Goal: Task Accomplishment & Management: Manage account settings

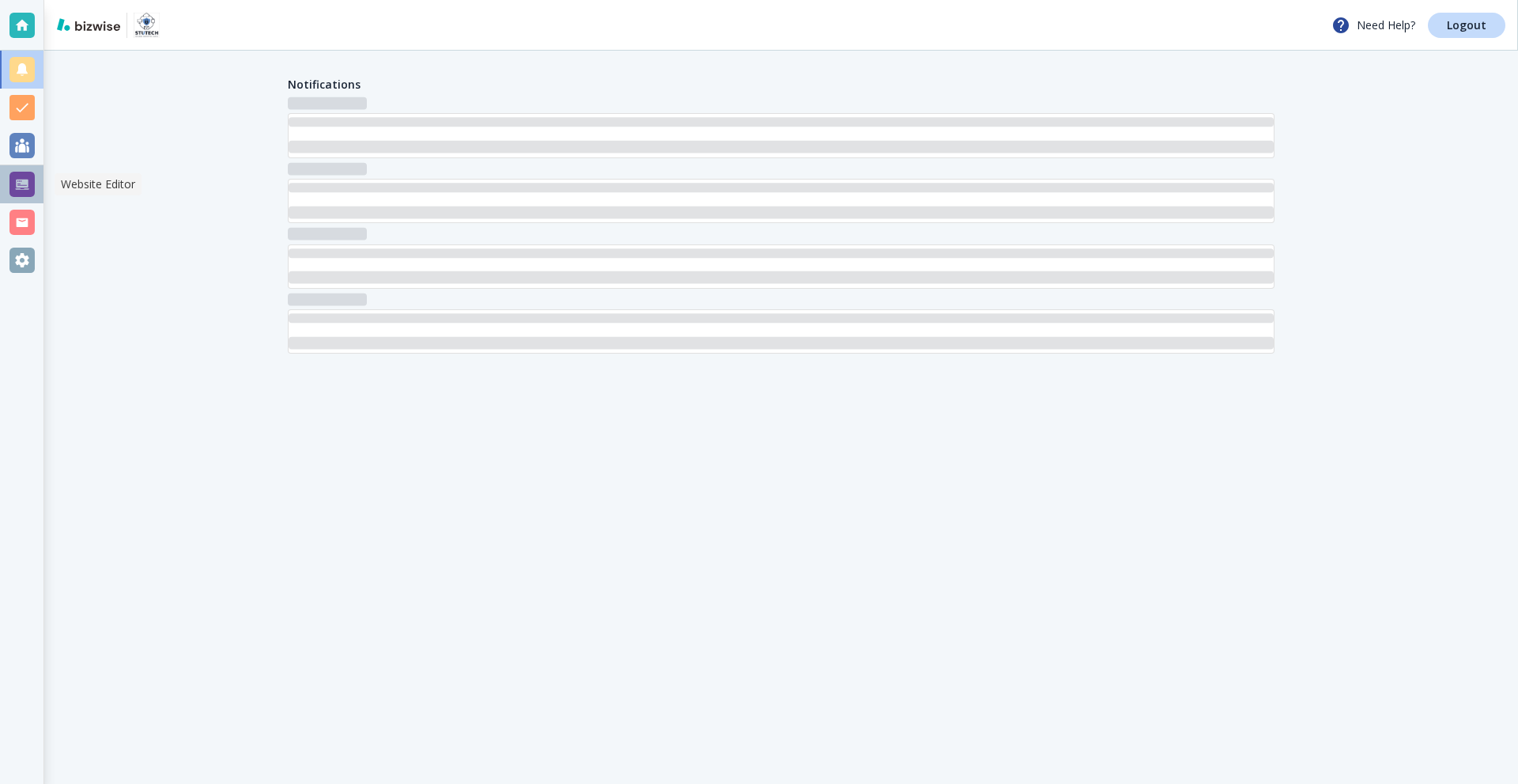
click at [21, 171] on div at bounding box center [22, 185] width 44 height 38
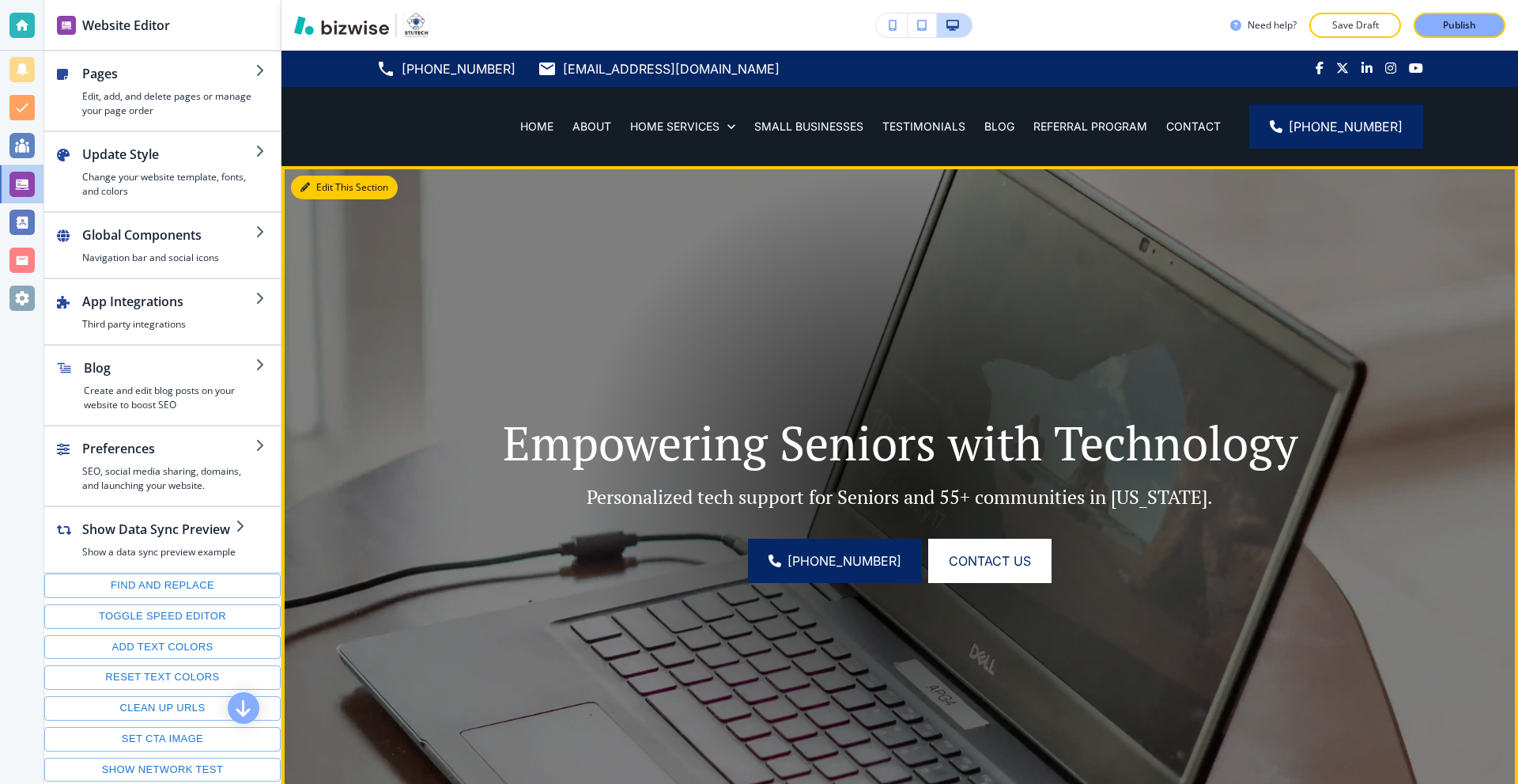
click at [318, 189] on button "Edit This Section" at bounding box center [344, 187] width 106 height 24
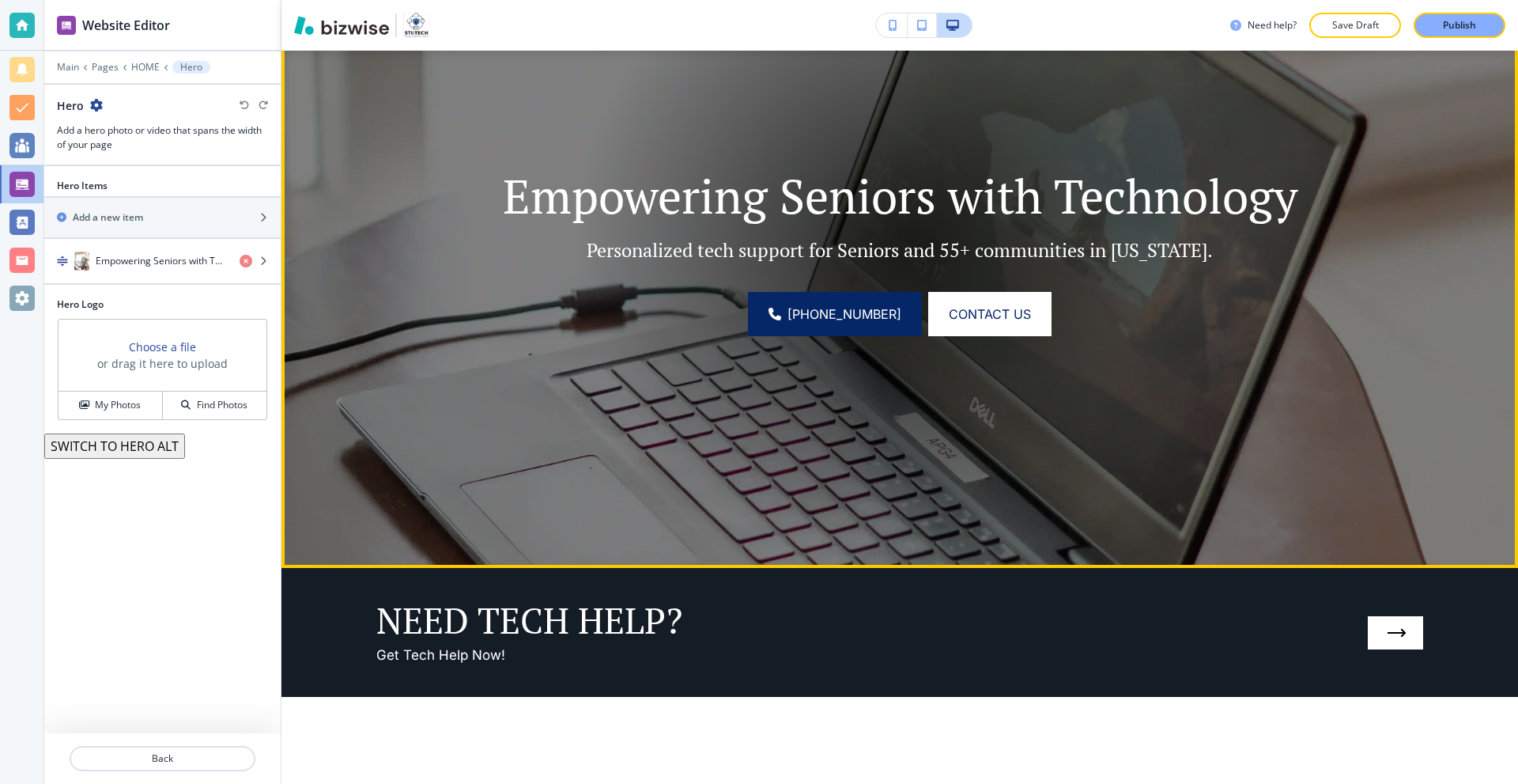
scroll to position [195, 0]
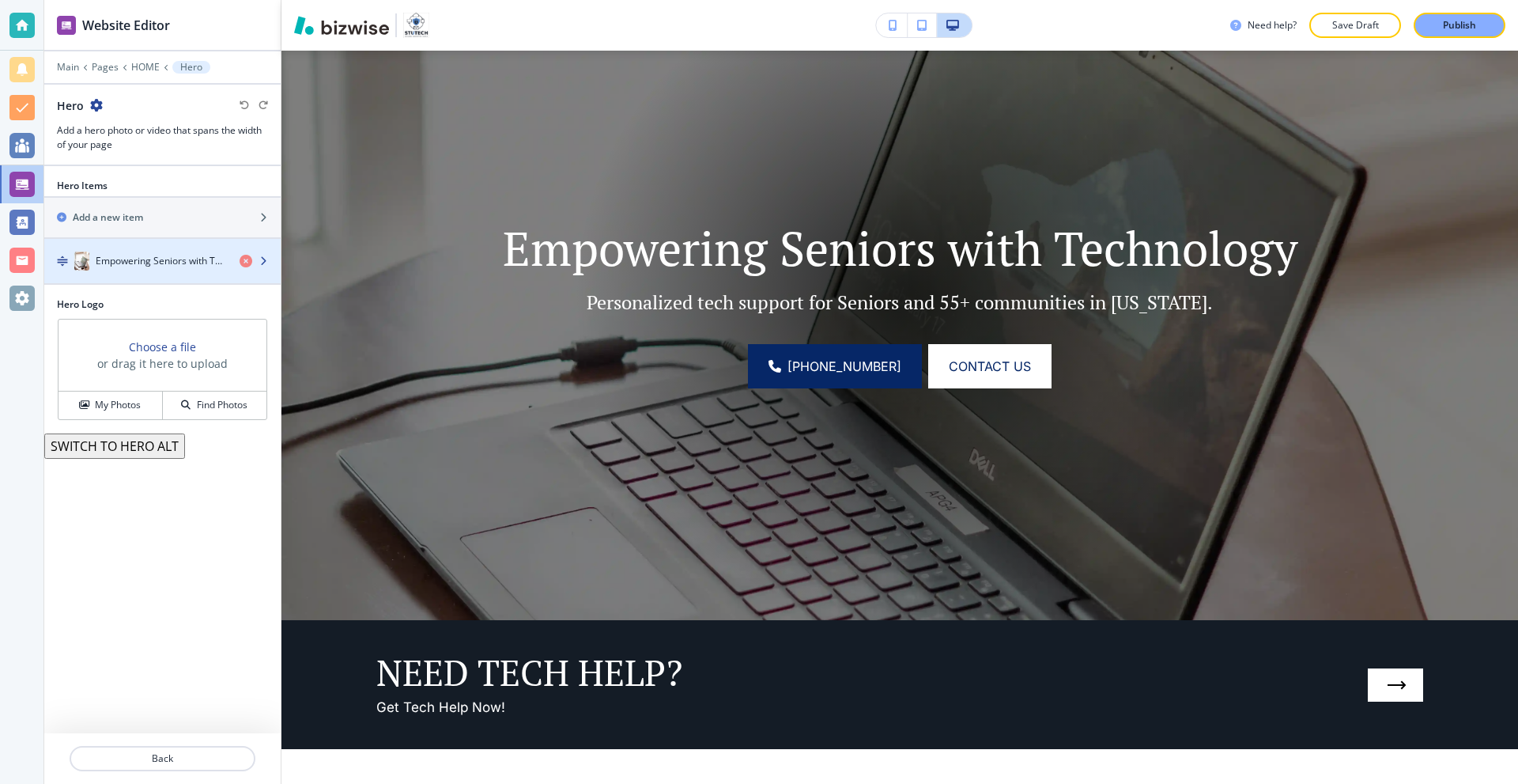
click at [175, 260] on h4 "Empowering Seniors with Technology" at bounding box center [161, 261] width 131 height 15
click at [166, 266] on h4 "Empowering Seniors with Technology" at bounding box center [161, 261] width 131 height 15
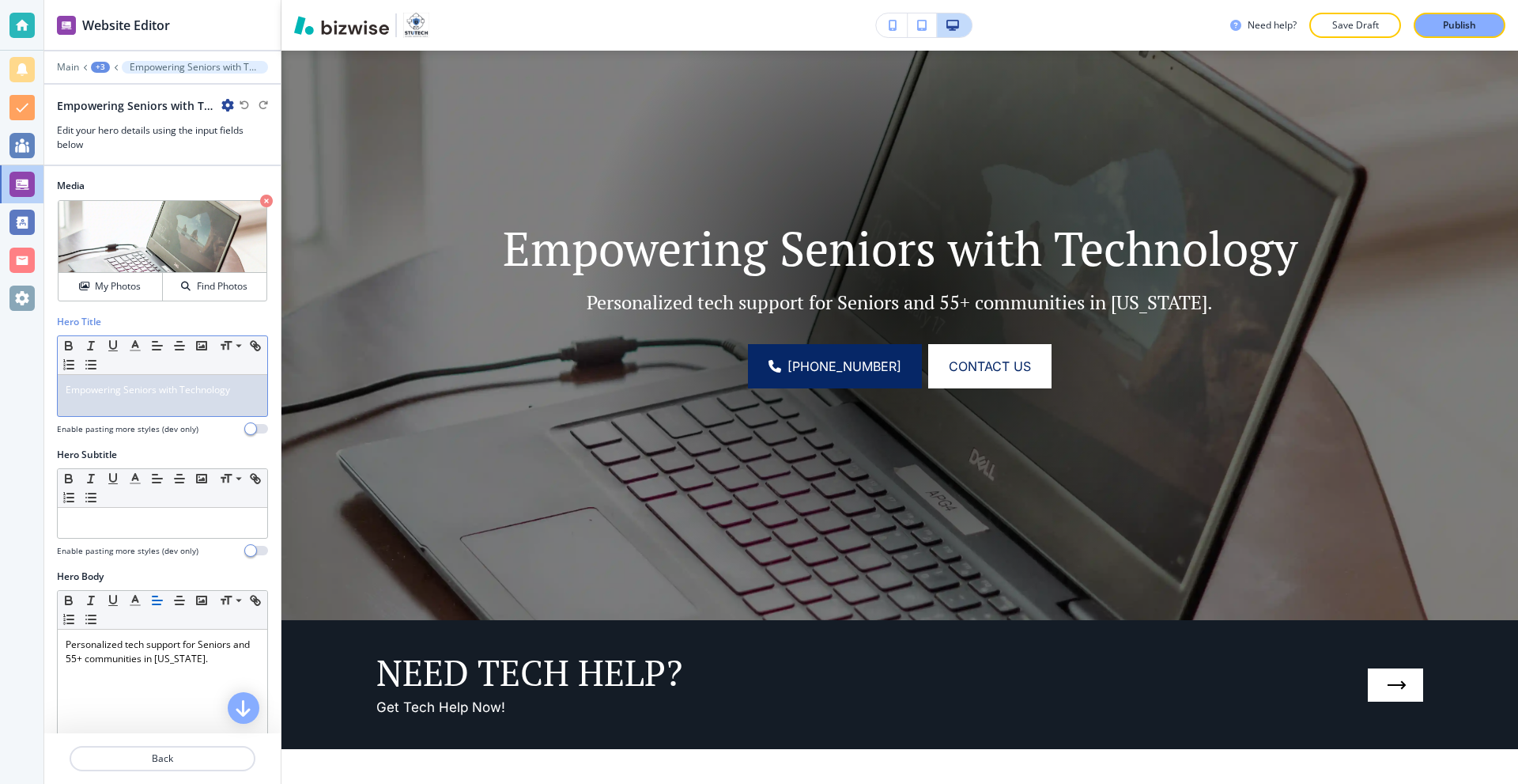
click at [221, 390] on span "Empowering Seniors with Technology" at bounding box center [147, 389] width 165 height 14
click at [233, 391] on p "Empowering Seniors with Technology" at bounding box center [162, 390] width 194 height 15
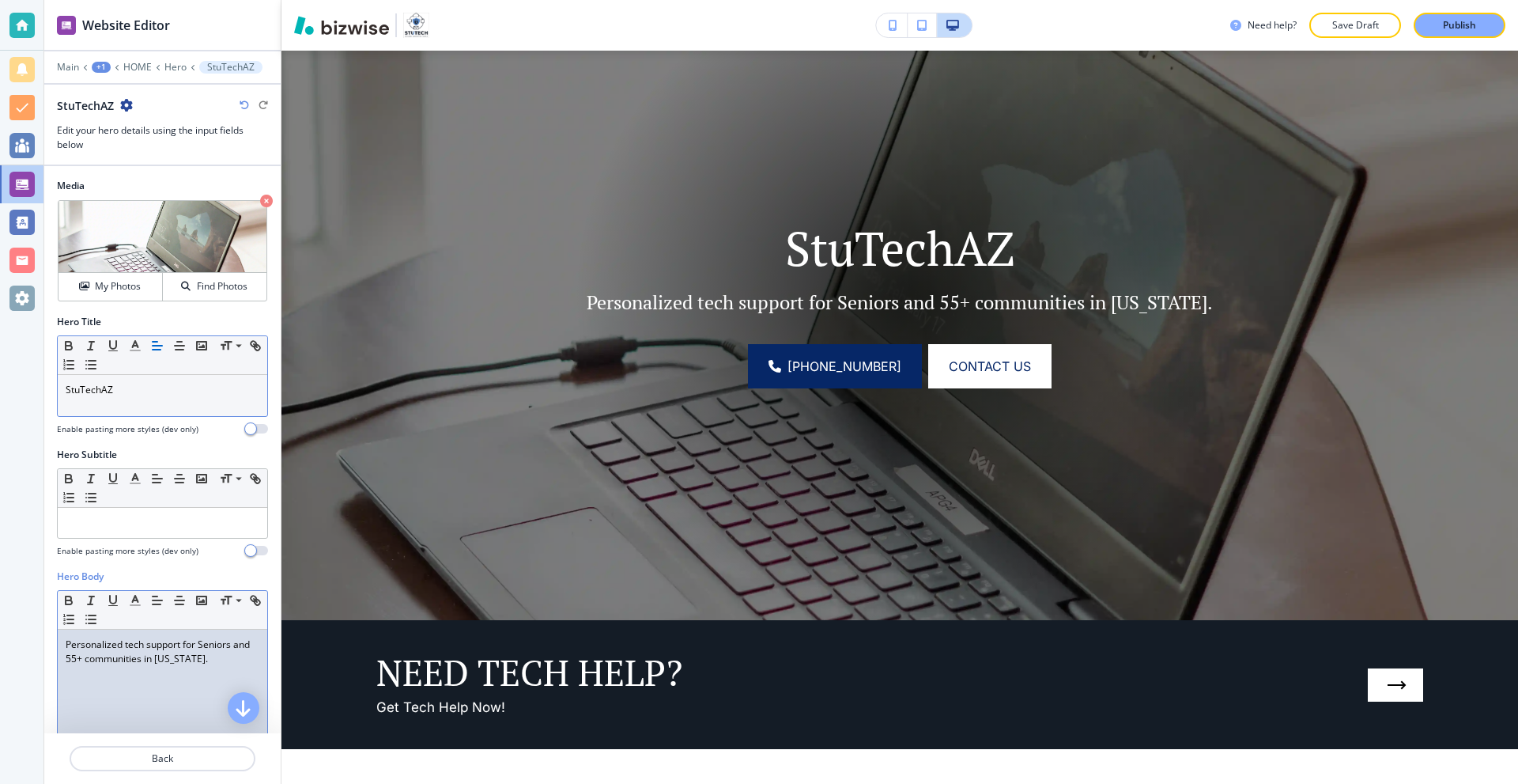
click at [136, 643] on p "Personalized tech support for Seniors and 55+ communities in [US_STATE]." at bounding box center [162, 651] width 194 height 28
click at [148, 397] on div "StuTechAZ" at bounding box center [162, 395] width 209 height 41
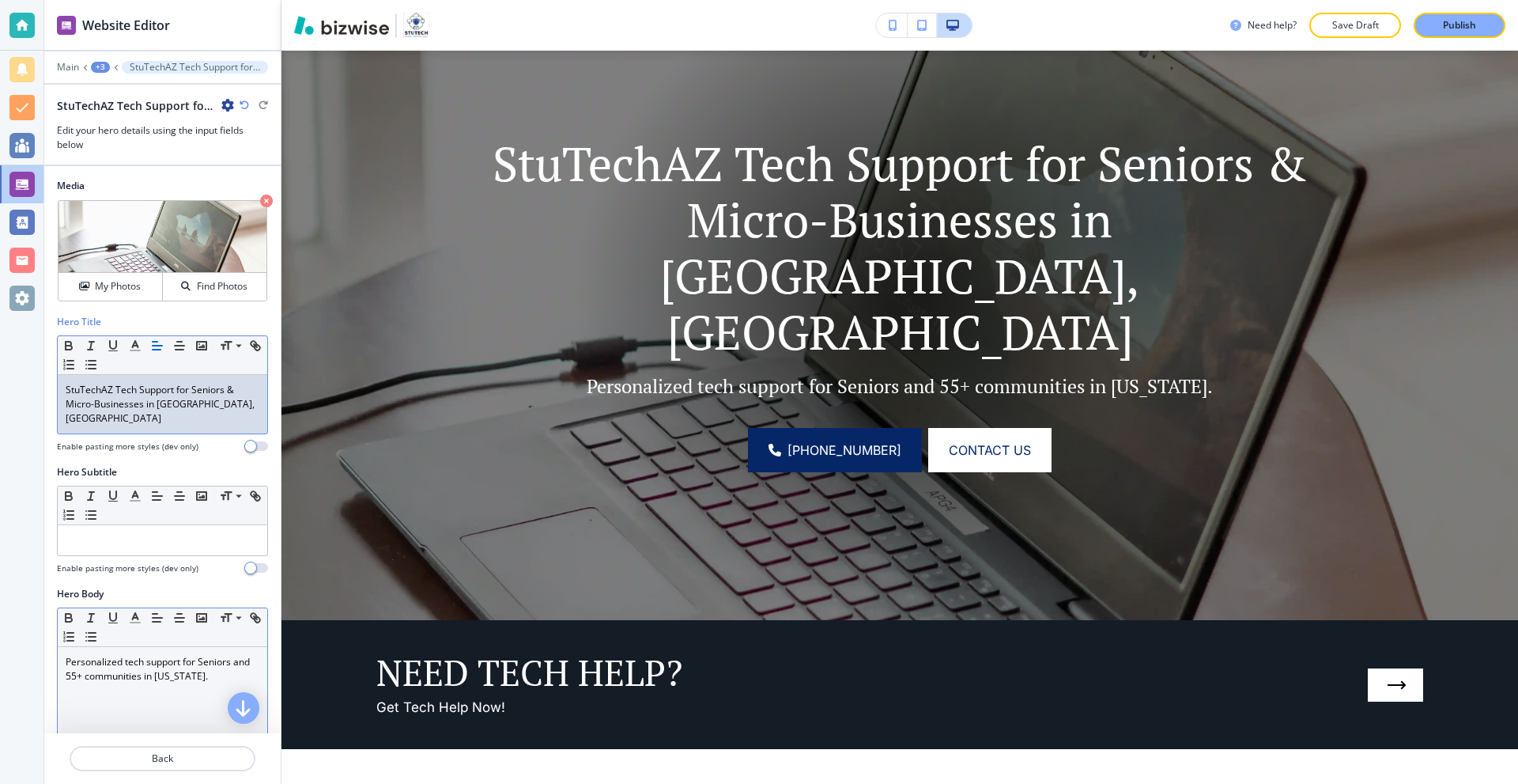
click at [115, 383] on p "StuTechAZ Tech Support for Seniors & Micro-Businesses in [GEOGRAPHIC_DATA], [GE…" at bounding box center [162, 404] width 194 height 43
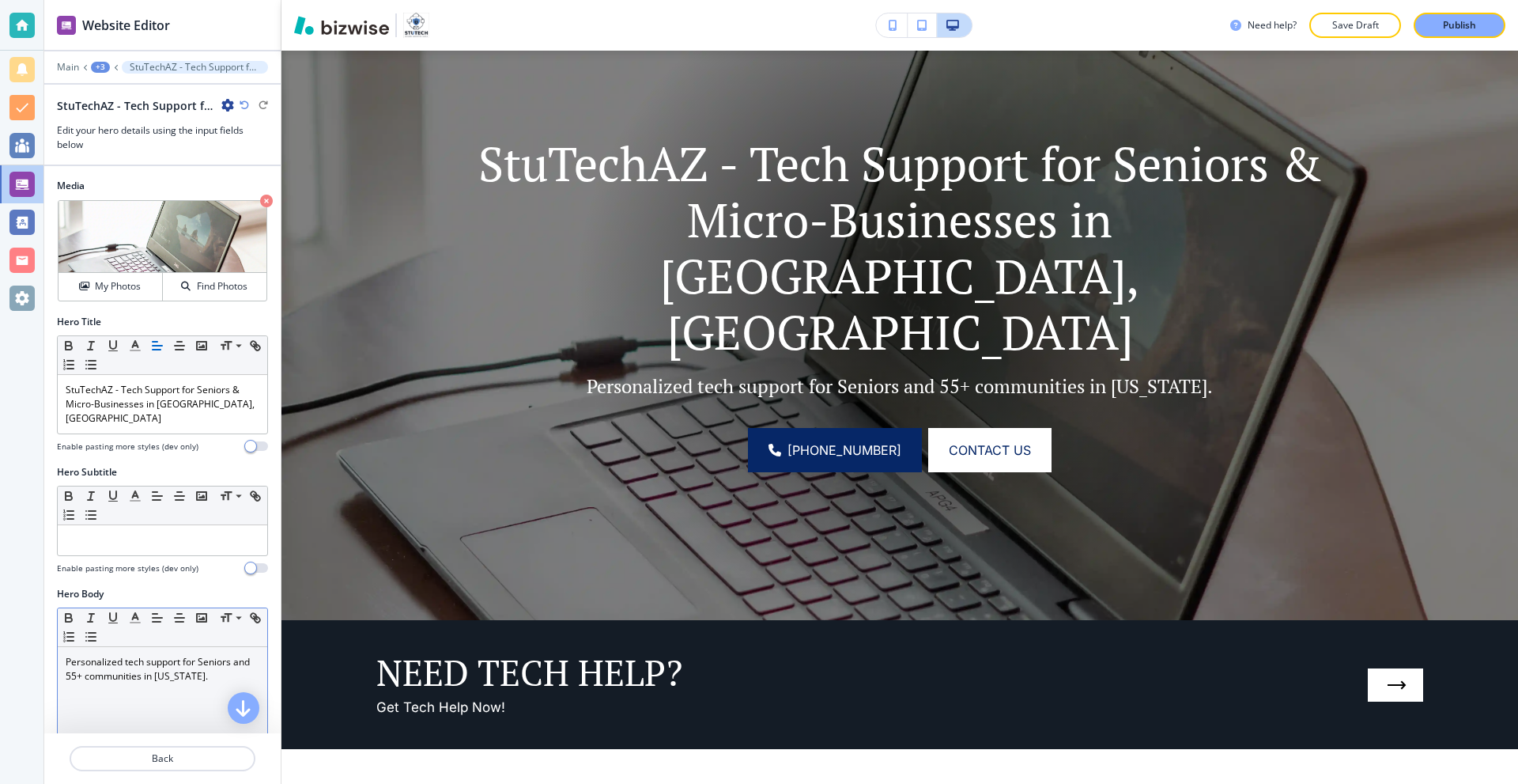
click at [125, 663] on p "Personalized tech support for Seniors and 55+ communities in [US_STATE]." at bounding box center [162, 668] width 194 height 28
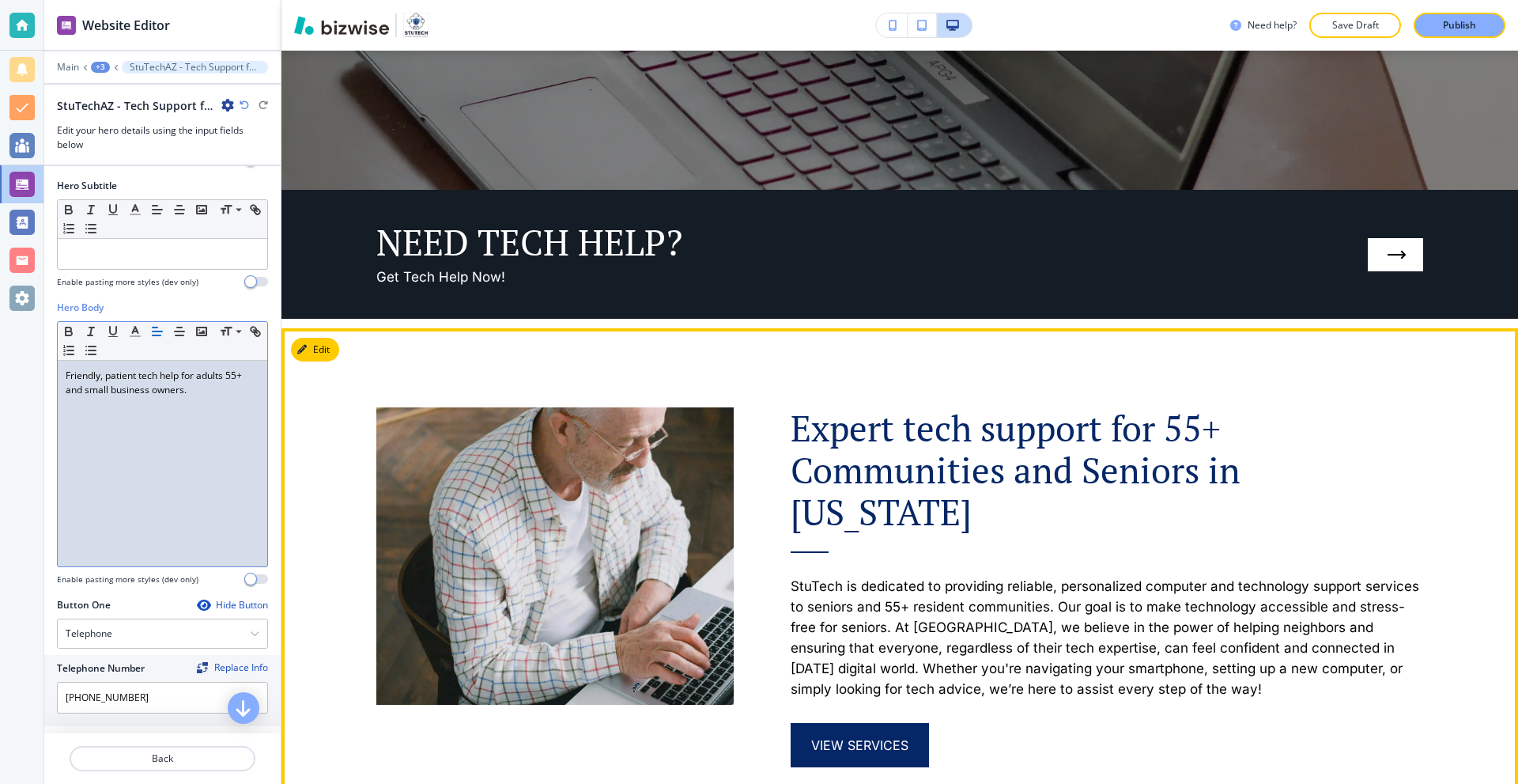
scroll to position [633, 0]
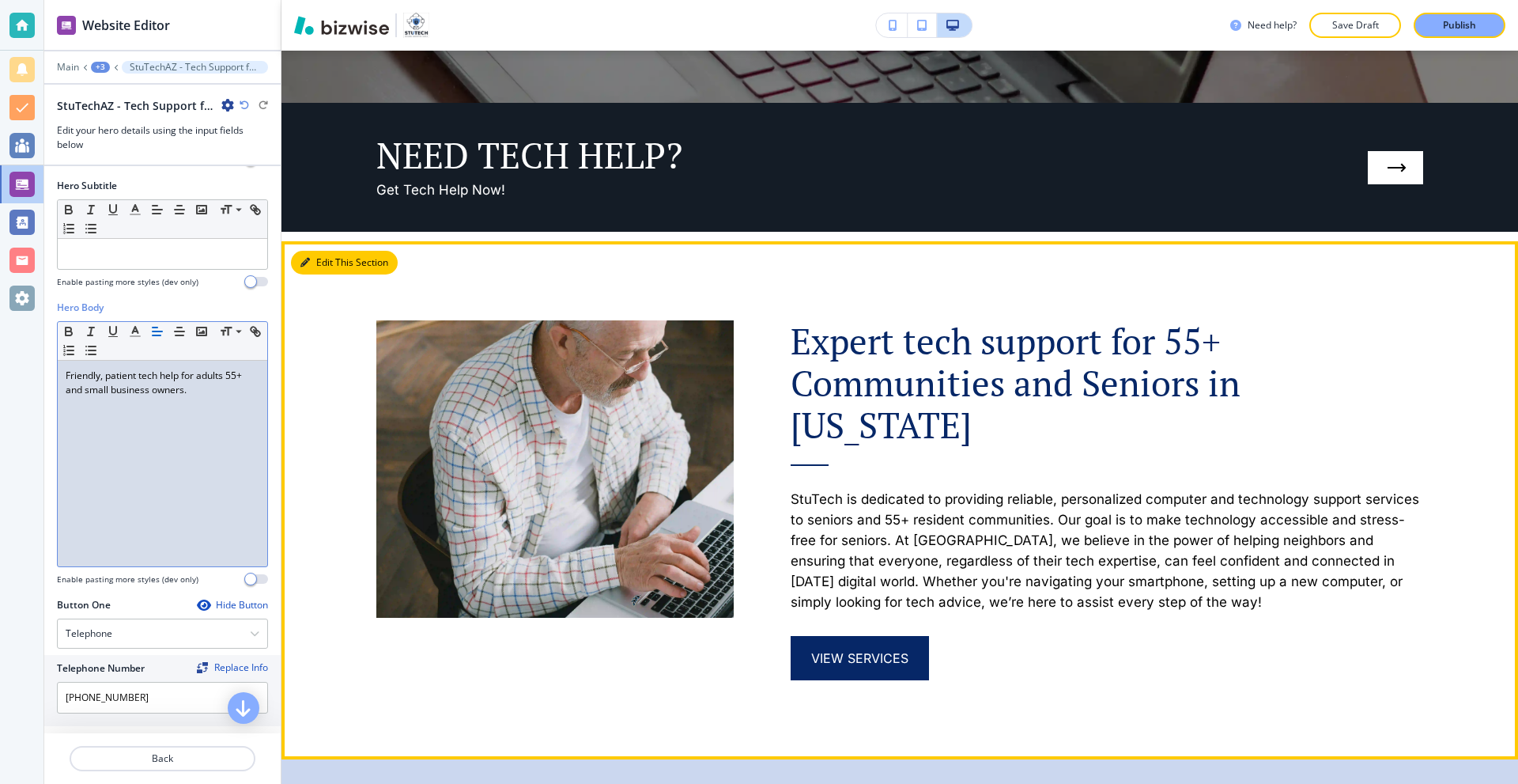
click at [313, 260] on button "Edit This Section" at bounding box center [344, 263] width 106 height 24
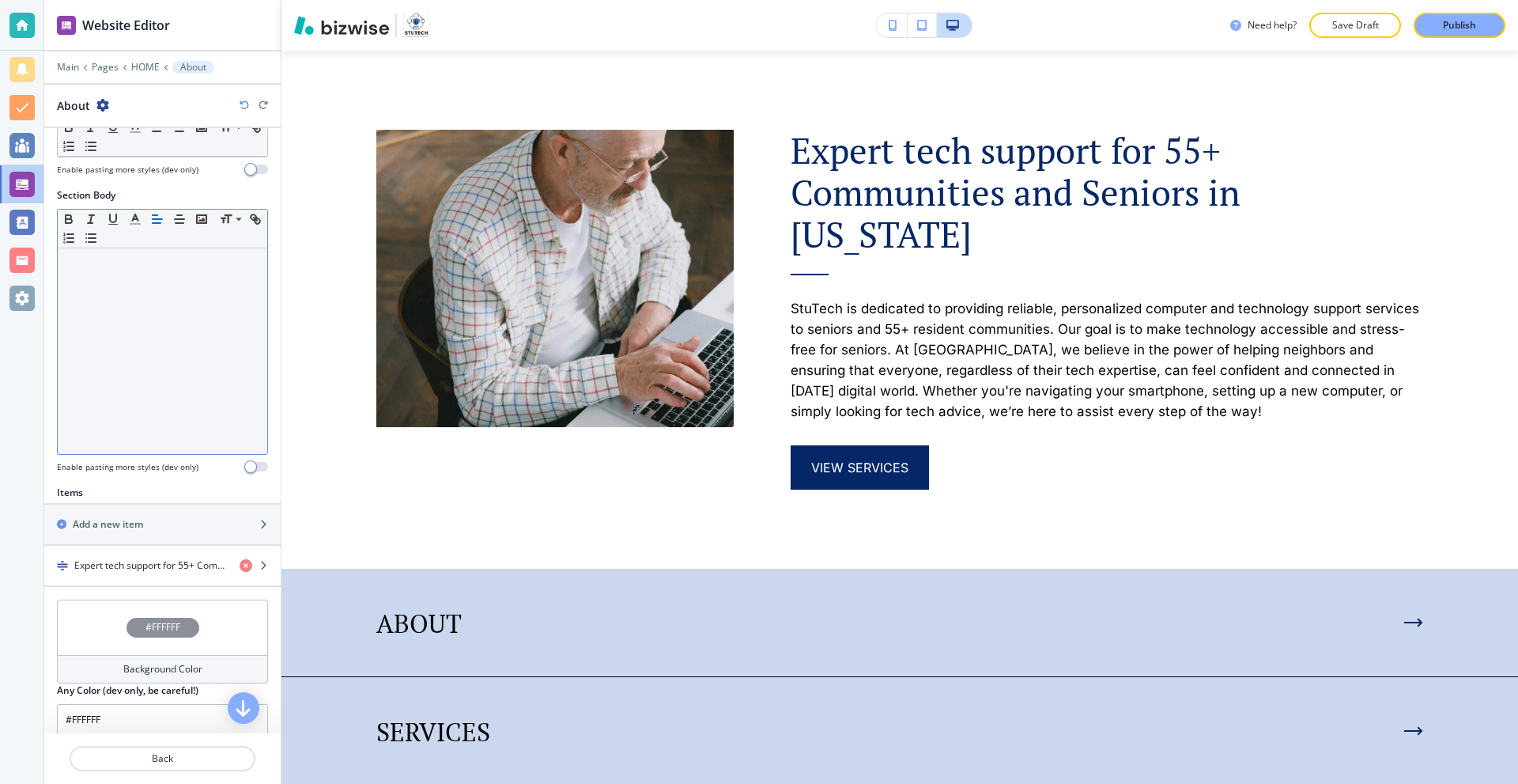
scroll to position [303, 0]
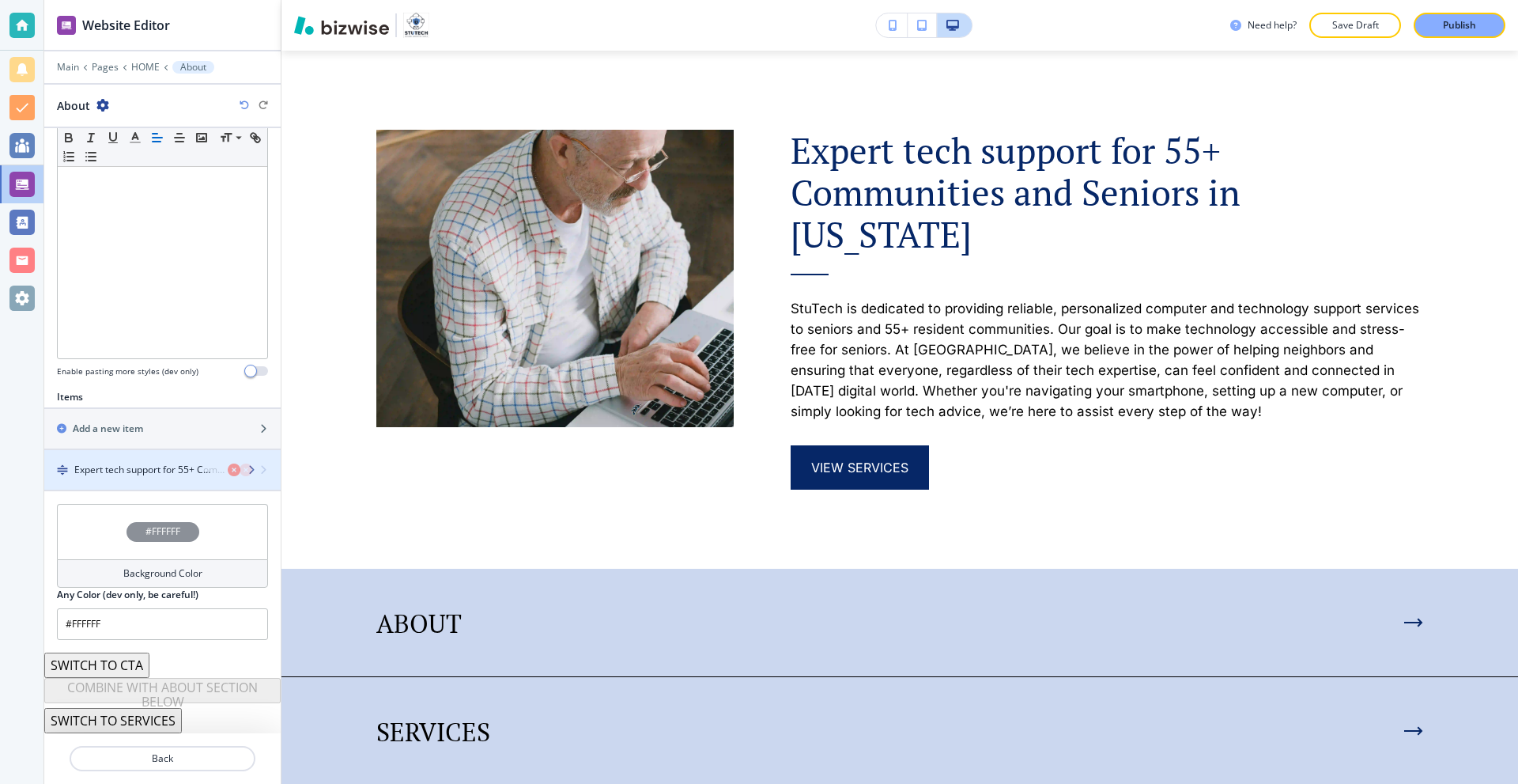
click at [146, 467] on h4 "Expert tech support for 55+ Communities and Seniors in [US_STATE]" at bounding box center [151, 470] width 153 height 15
click at [150, 477] on div "button" at bounding box center [163, 483] width 236 height 13
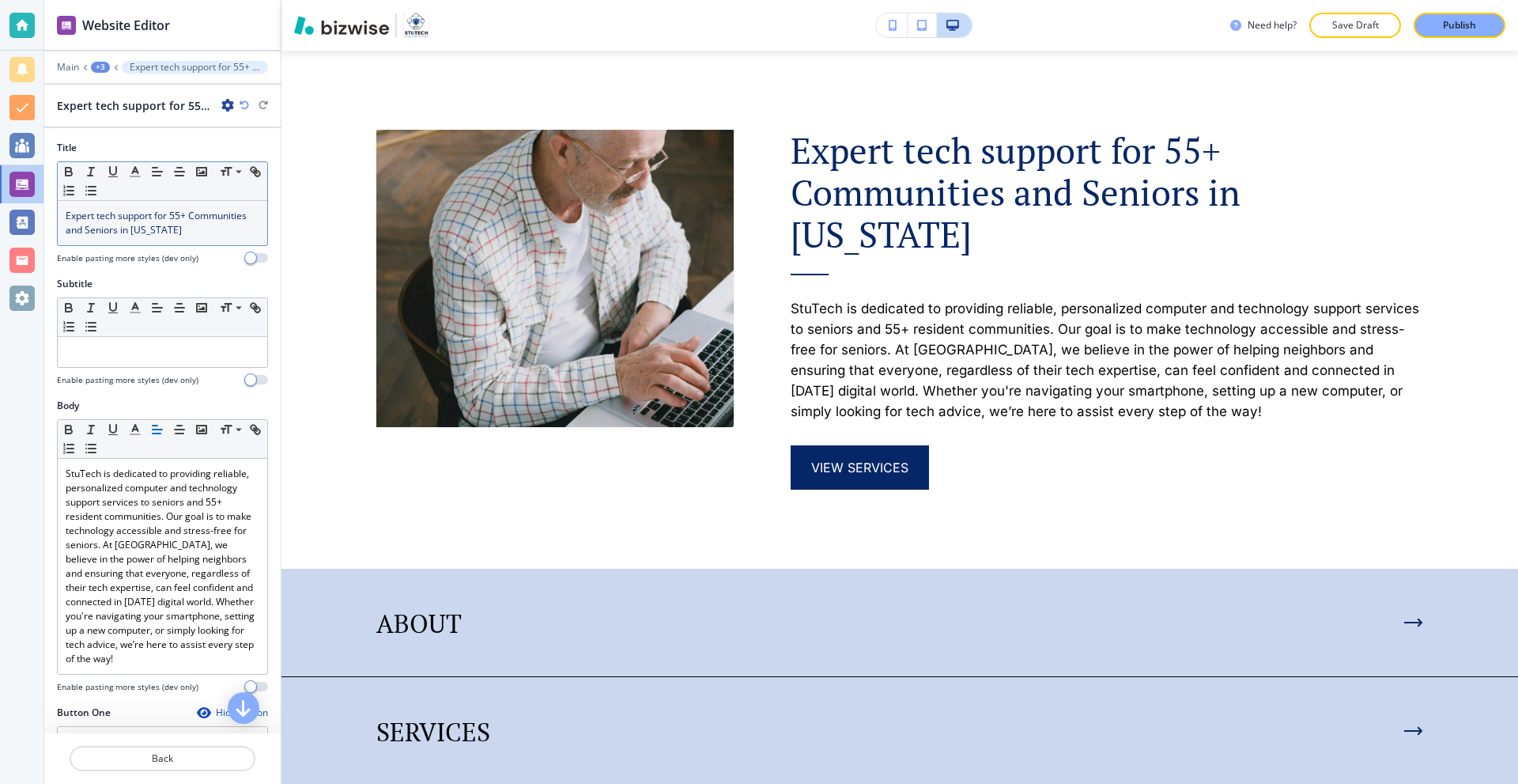
click at [239, 221] on p "Expert tech support for 55+ Communities and Seniors in [US_STATE]" at bounding box center [162, 223] width 194 height 28
click at [236, 231] on p "Expert tech support for 55+ Communities and Seniors in [US_STATE]" at bounding box center [162, 223] width 194 height 28
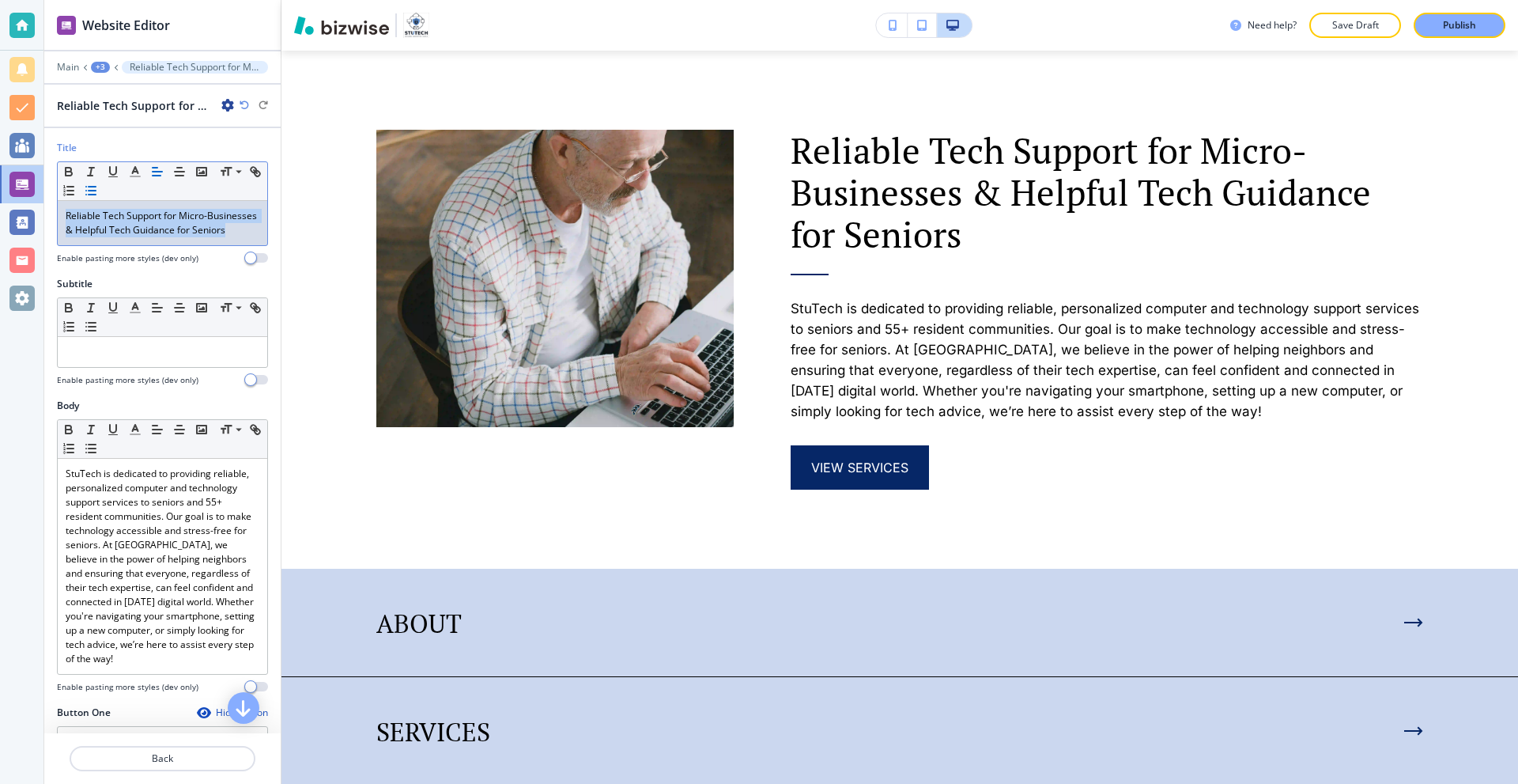
click at [96, 191] on line "button" at bounding box center [92, 191] width 7 height 0
click at [136, 175] on icon "button" at bounding box center [136, 172] width 15 height 15
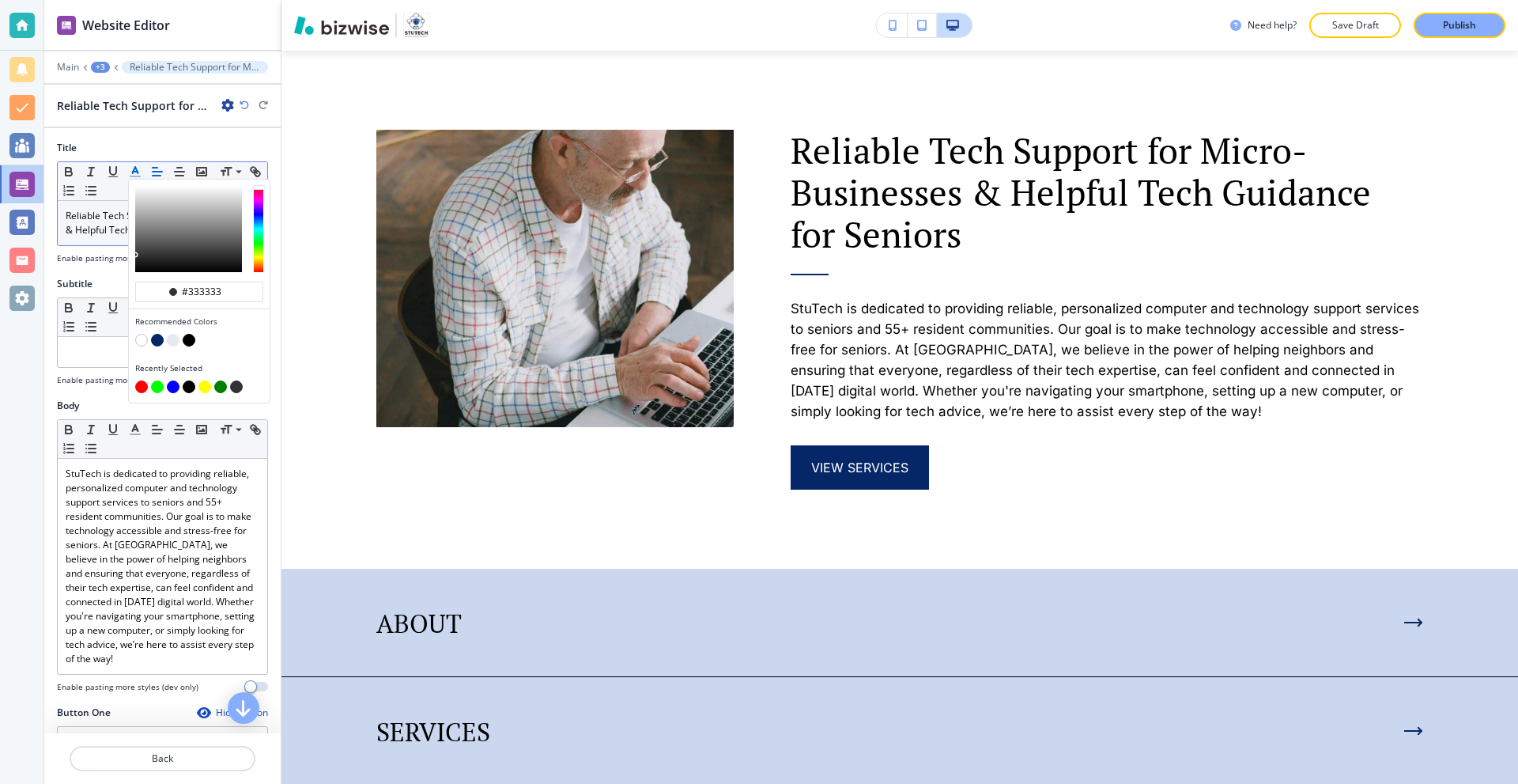
click at [158, 341] on button "button" at bounding box center [157, 340] width 13 height 13
type input "#062767"
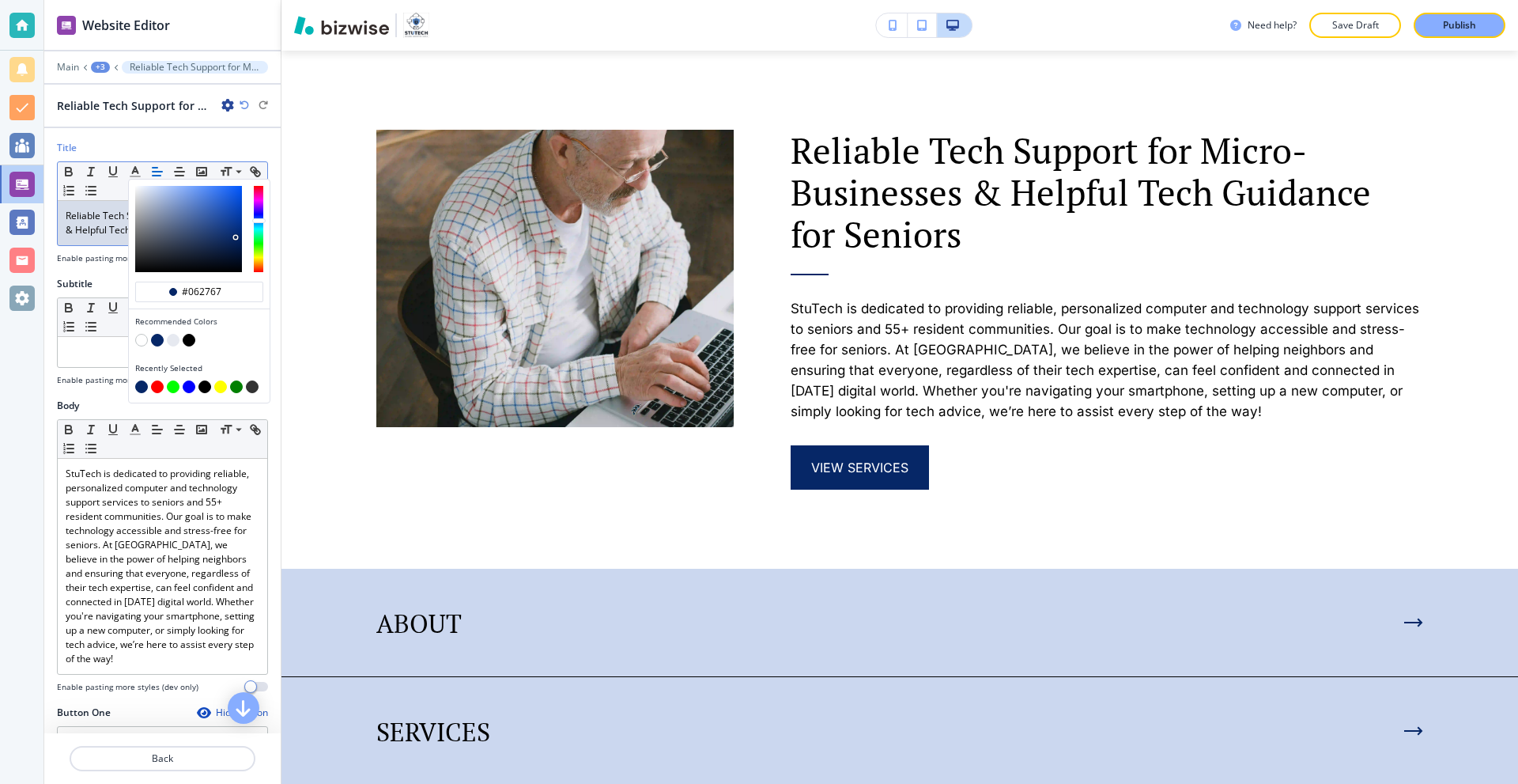
click at [118, 237] on p "Reliable Tech Support for Micro-Businesses & Helpful Tech Guidance for Seniors ﻿" at bounding box center [162, 223] width 194 height 28
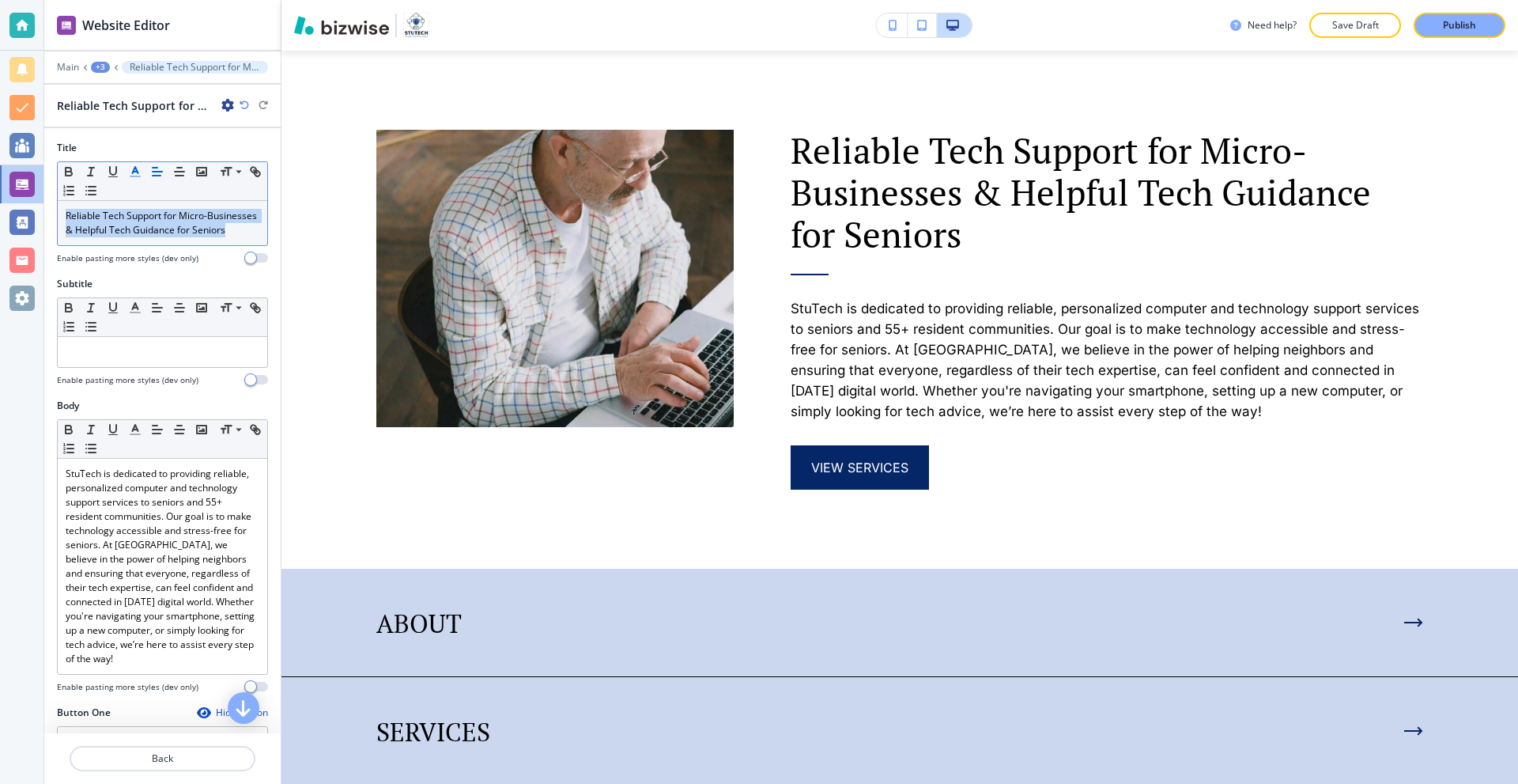
click at [144, 166] on button "button" at bounding box center [136, 171] width 22 height 19
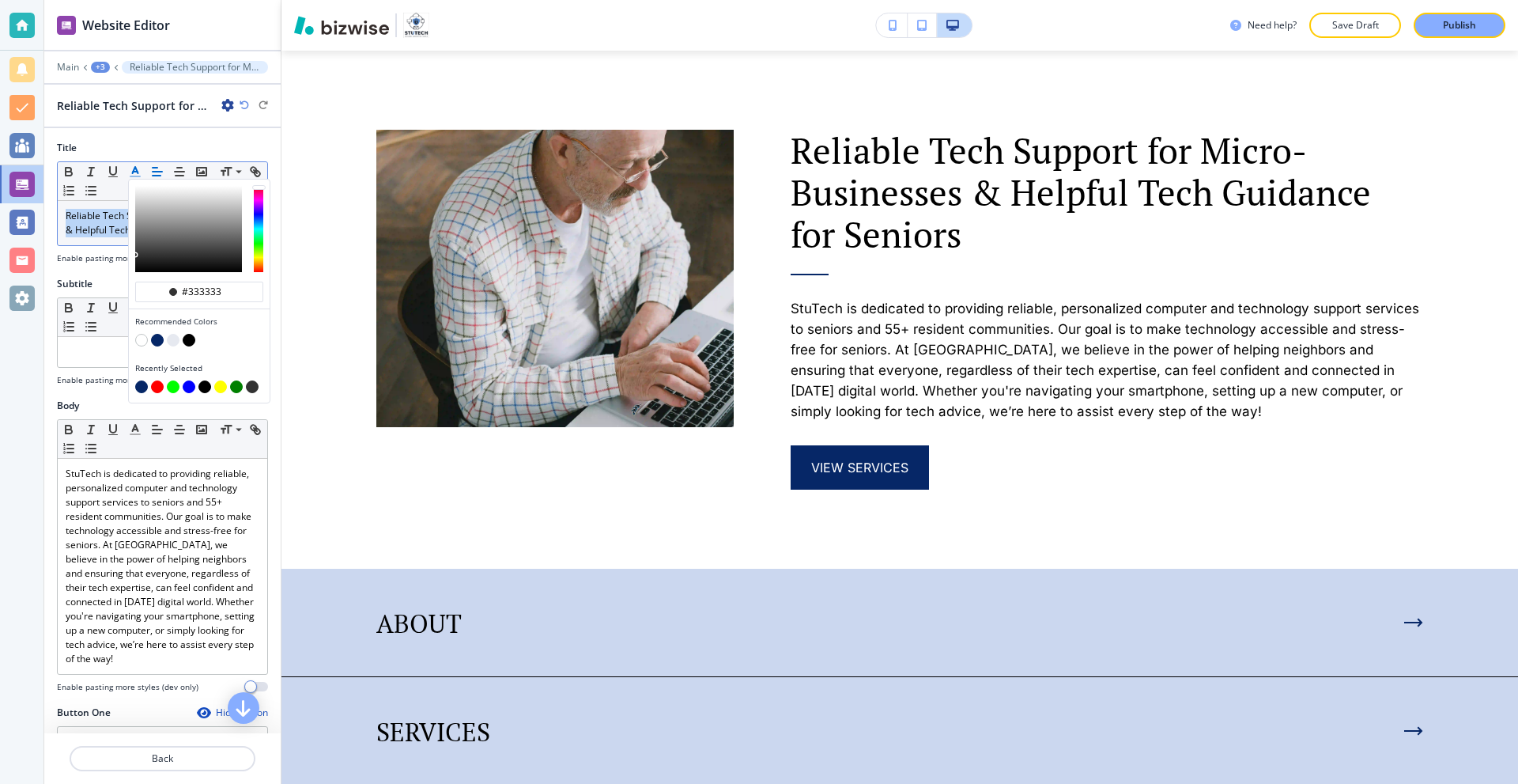
click at [157, 337] on button "button" at bounding box center [157, 340] width 13 height 13
type input "#062767"
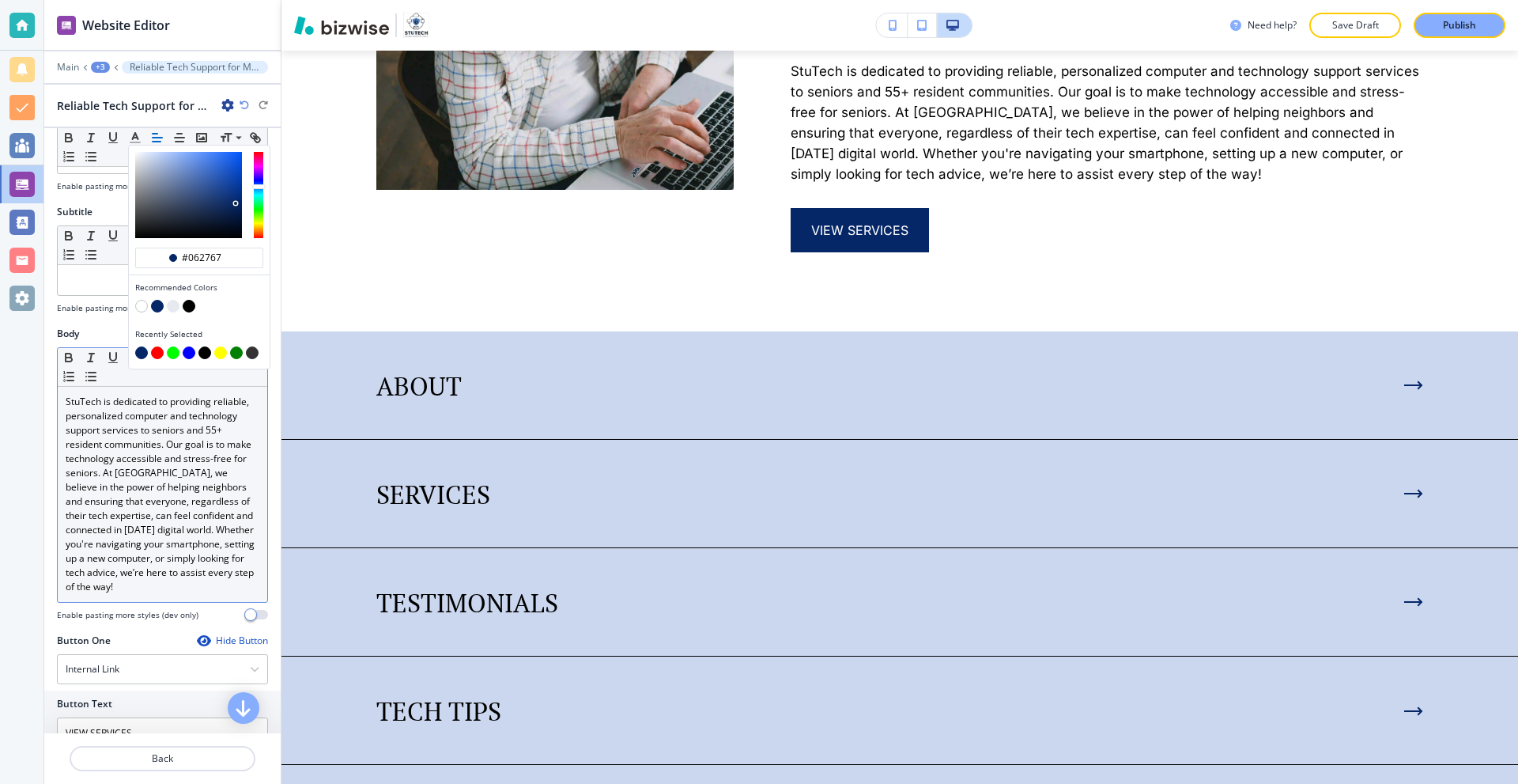
scroll to position [79, 0]
click at [178, 499] on p "StuTech is dedicated to providing reliable, personalized computer and technolog…" at bounding box center [162, 487] width 194 height 199
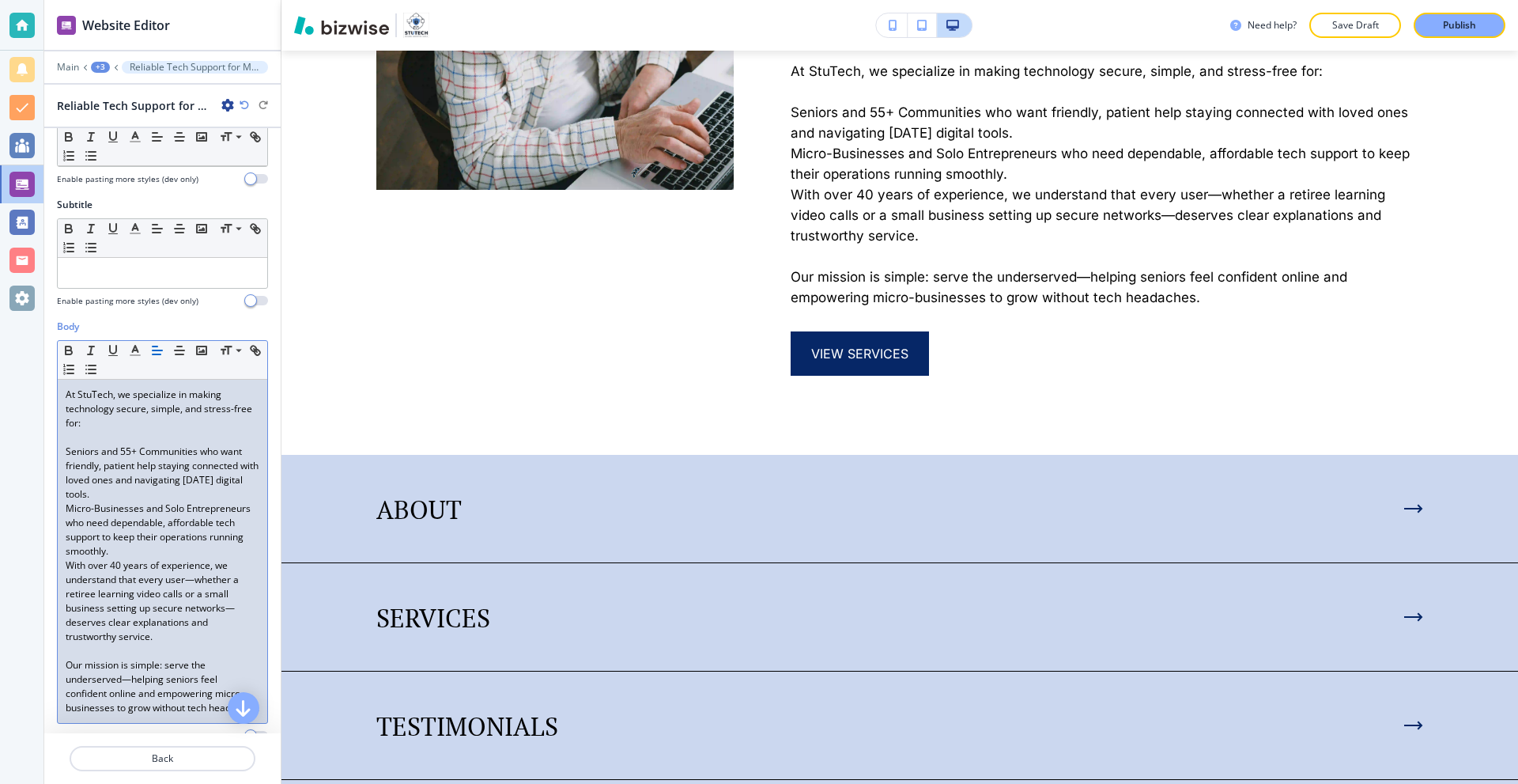
scroll to position [0, 0]
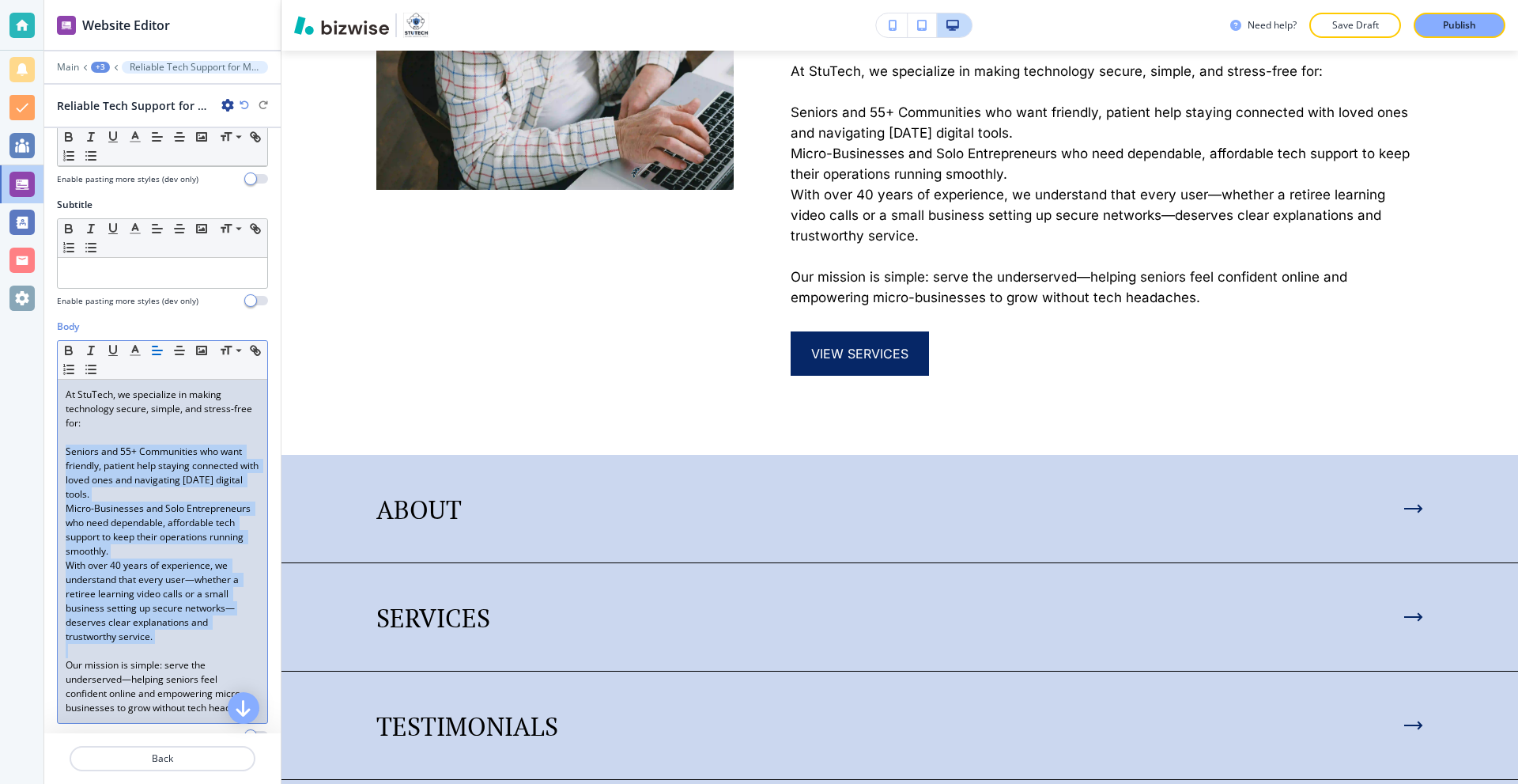
drag, startPoint x: 181, startPoint y: 658, endPoint x: 40, endPoint y: 466, distance: 238.2
click at [40, 466] on div "Website Editor Main +3 Reliable Tech Support for Micro-Businesses & Helpful Tec…" at bounding box center [759, 392] width 1518 height 784
click at [98, 377] on icon "button" at bounding box center [91, 369] width 15 height 15
drag, startPoint x: 207, startPoint y: 565, endPoint x: 41, endPoint y: 466, distance: 193.3
click at [41, 466] on div "Website Editor Main +3 Reliable Tech Support for Micro-Businesses & Helpful Tec…" at bounding box center [759, 392] width 1518 height 784
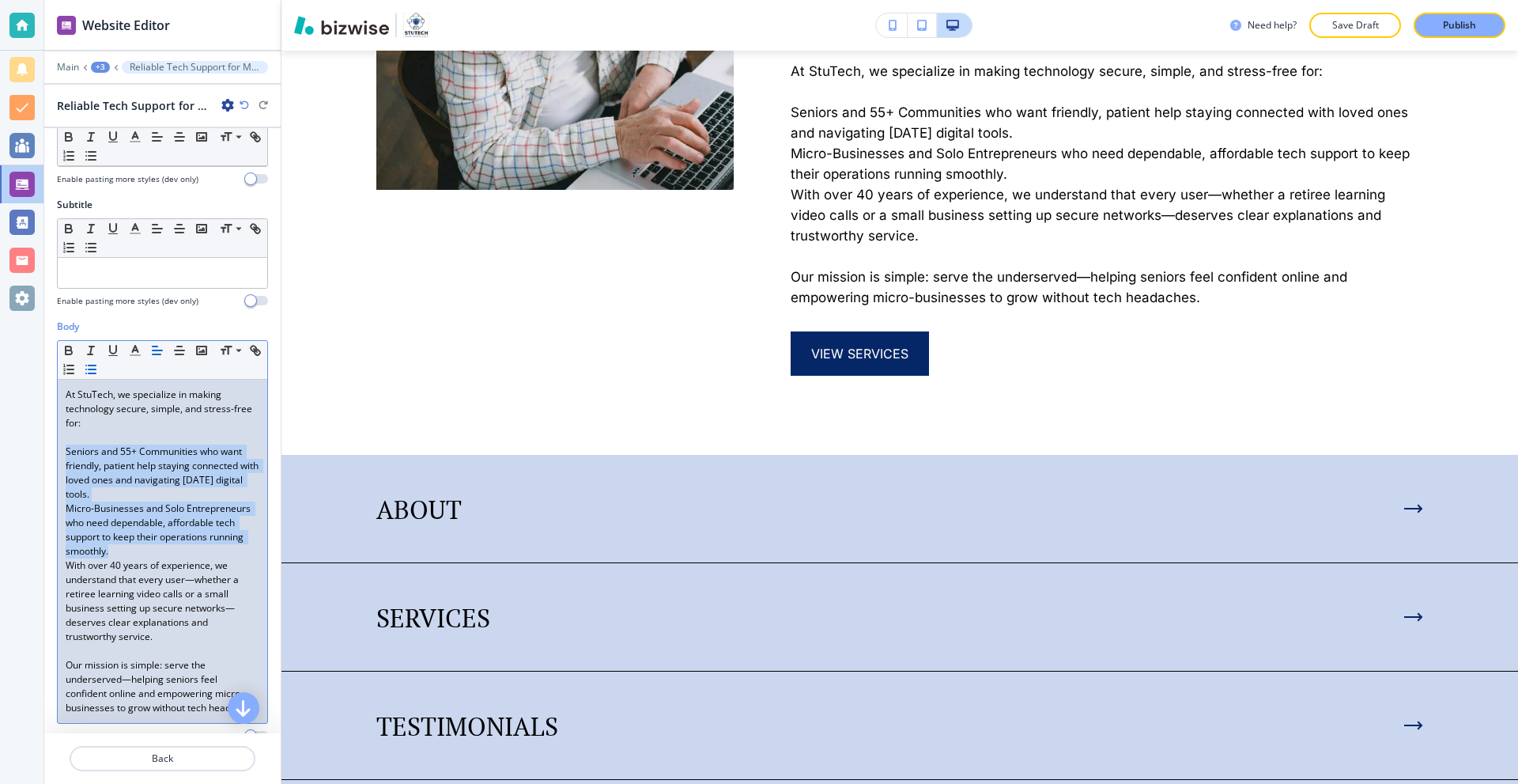
click at [96, 373] on line "button" at bounding box center [92, 373] width 7 height 0
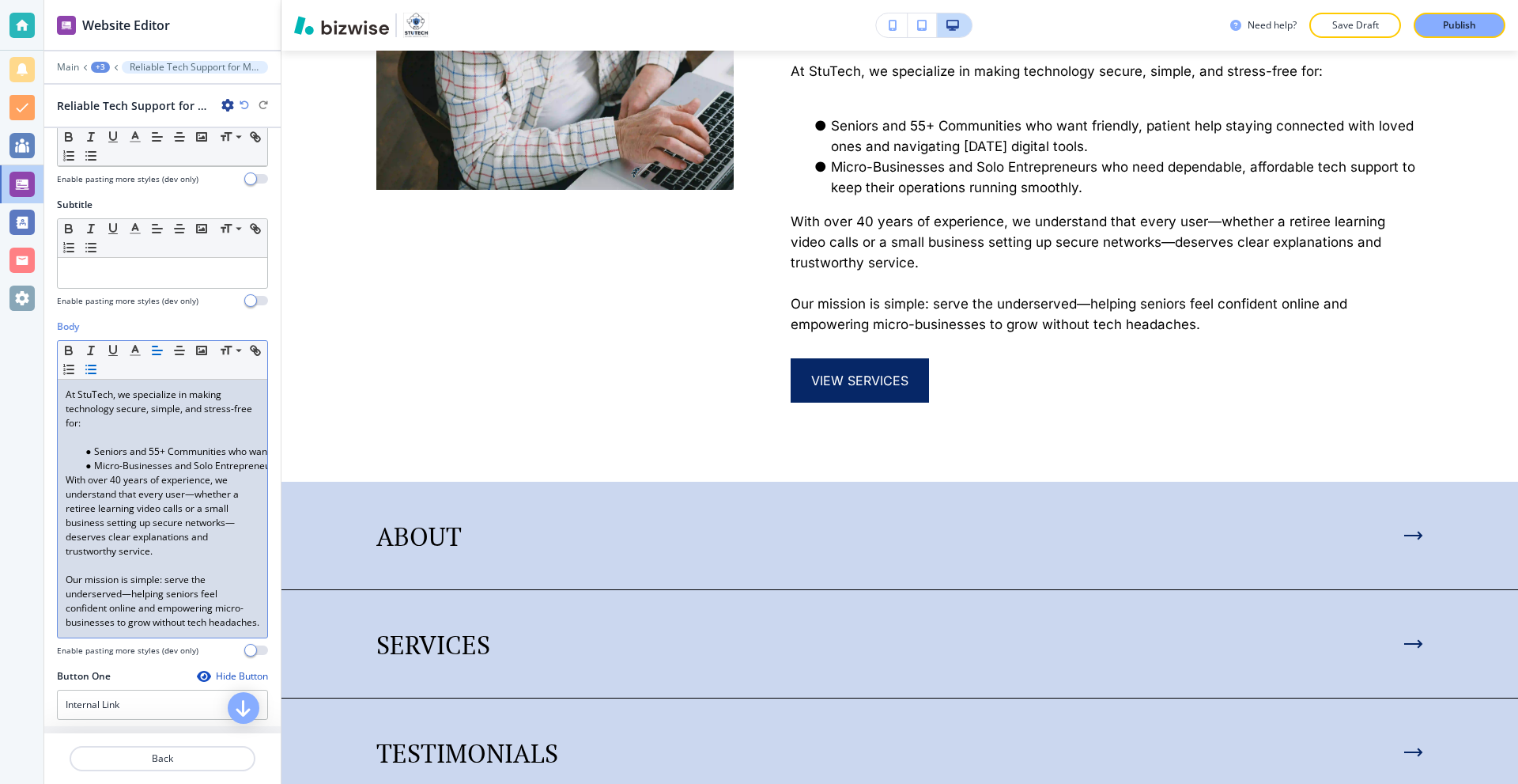
click at [88, 445] on p at bounding box center [162, 437] width 194 height 15
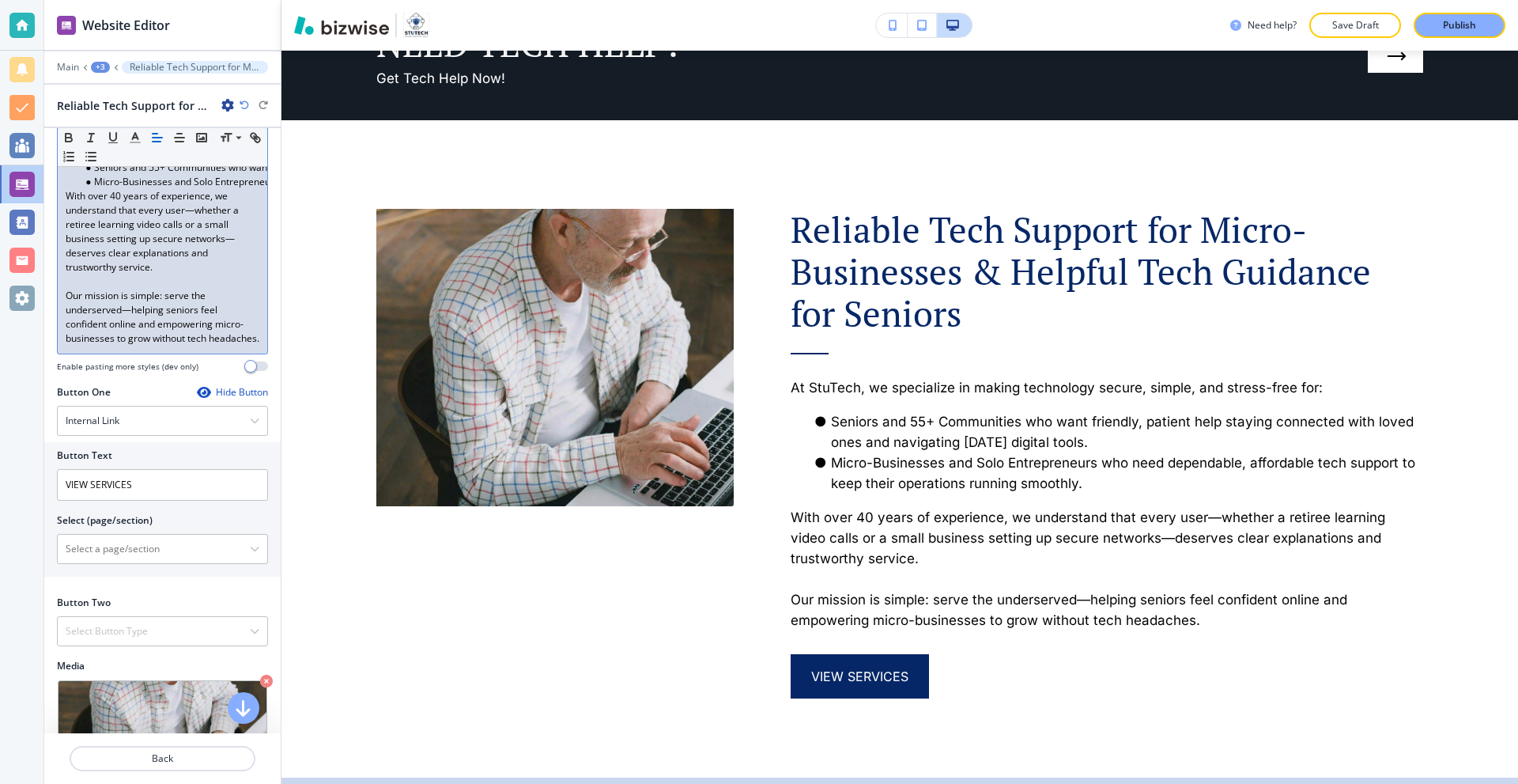
scroll to position [524, 0]
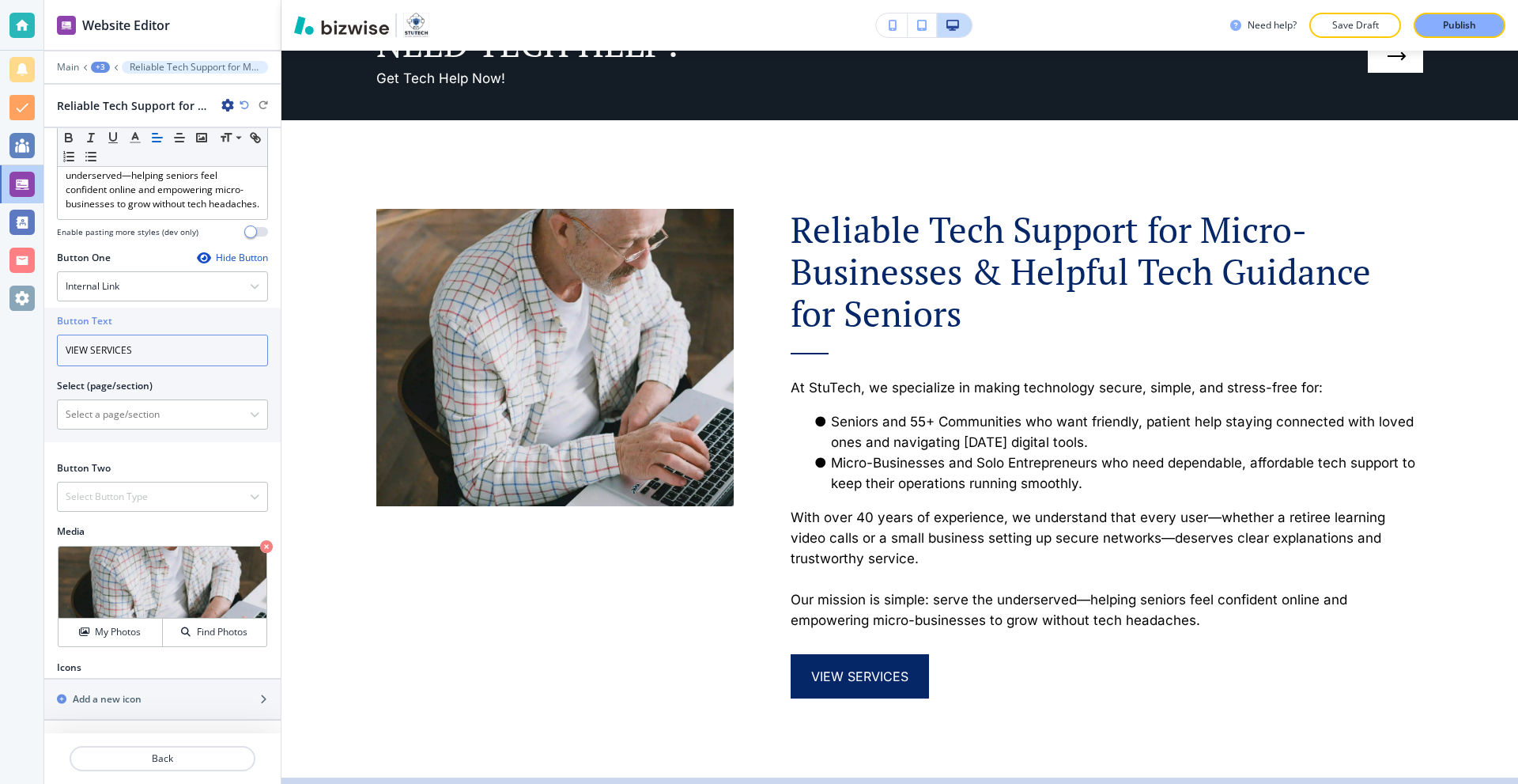
drag, startPoint x: 179, startPoint y: 347, endPoint x: 54, endPoint y: 346, distance: 125.0
click at [55, 346] on div "Button Text VIEW SERVICES Select (page/section) HOME HOME | Hero HOME | NEED TE…" at bounding box center [163, 375] width 236 height 135
type input "H"
type input "HOME/SENIOR SERVICES"
click at [126, 416] on \(page\/section\) "Manual Input" at bounding box center [153, 415] width 192 height 27
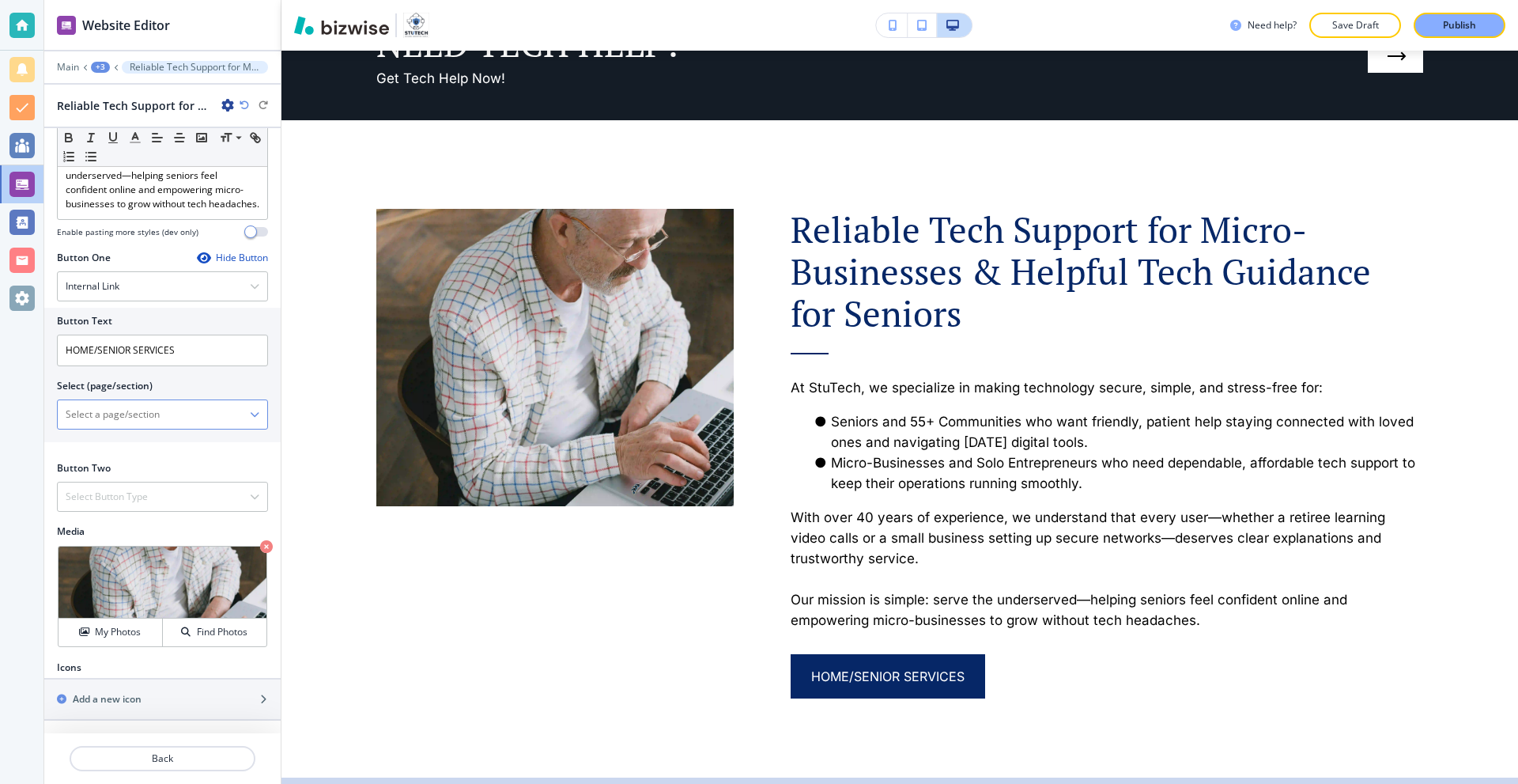
click at [213, 415] on \(page\/section\) "Manual Input" at bounding box center [153, 415] width 192 height 27
click at [250, 416] on icon "button" at bounding box center [255, 414] width 9 height 9
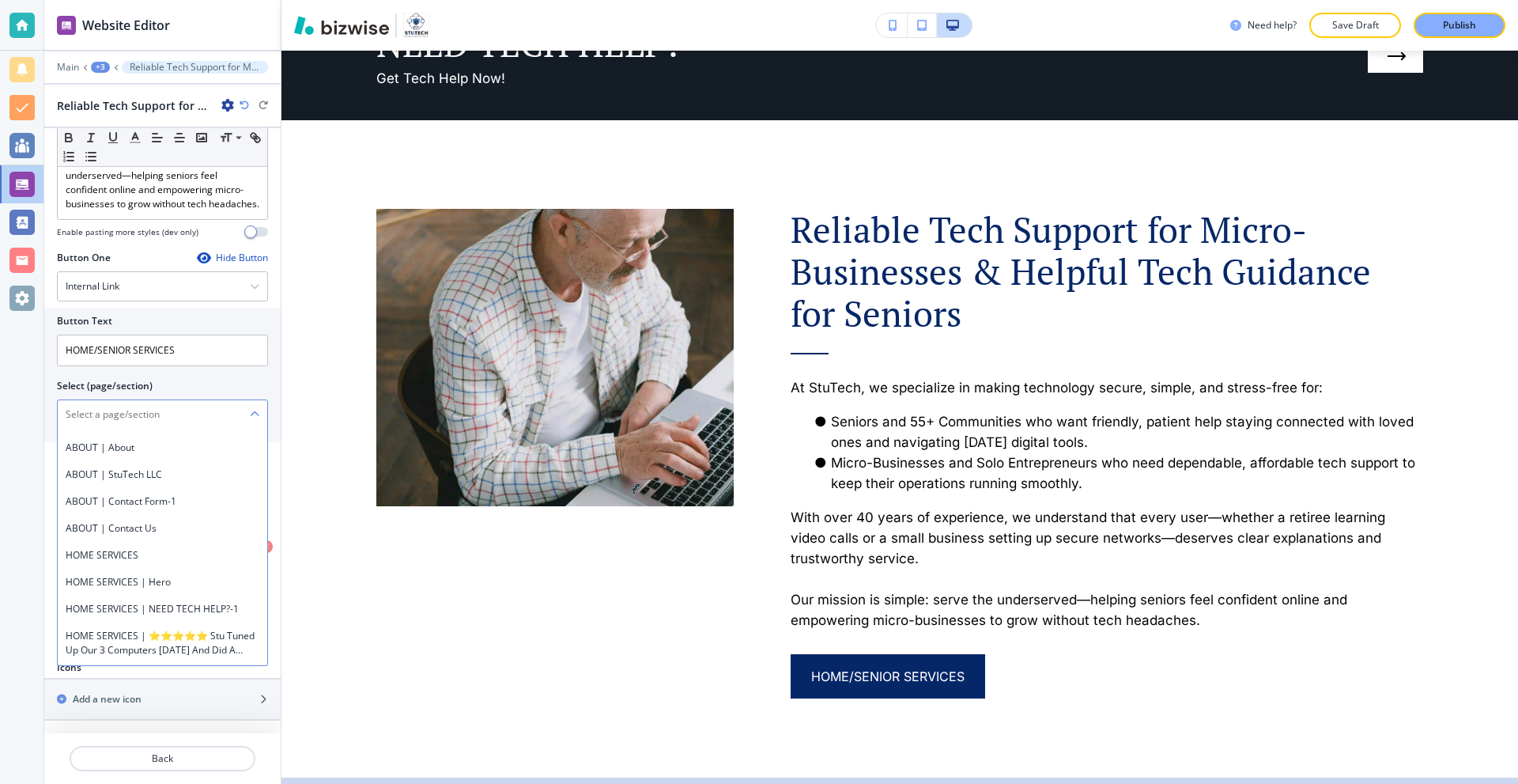
scroll to position [554, 0]
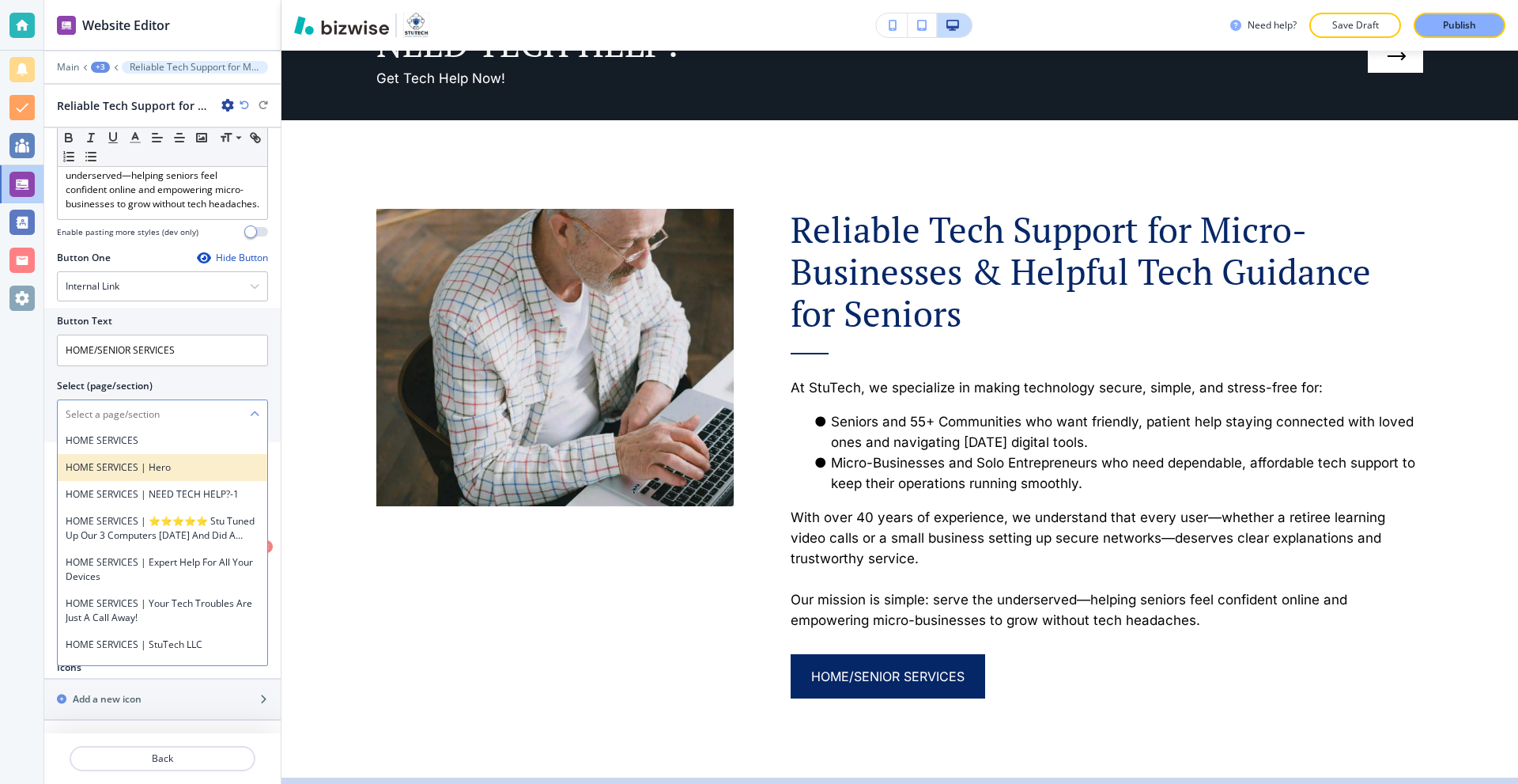
click at [192, 470] on h4 "HOME SERVICES | Hero" at bounding box center [162, 467] width 194 height 15
type \(page\/section\) "HOME SERVICES | Hero"
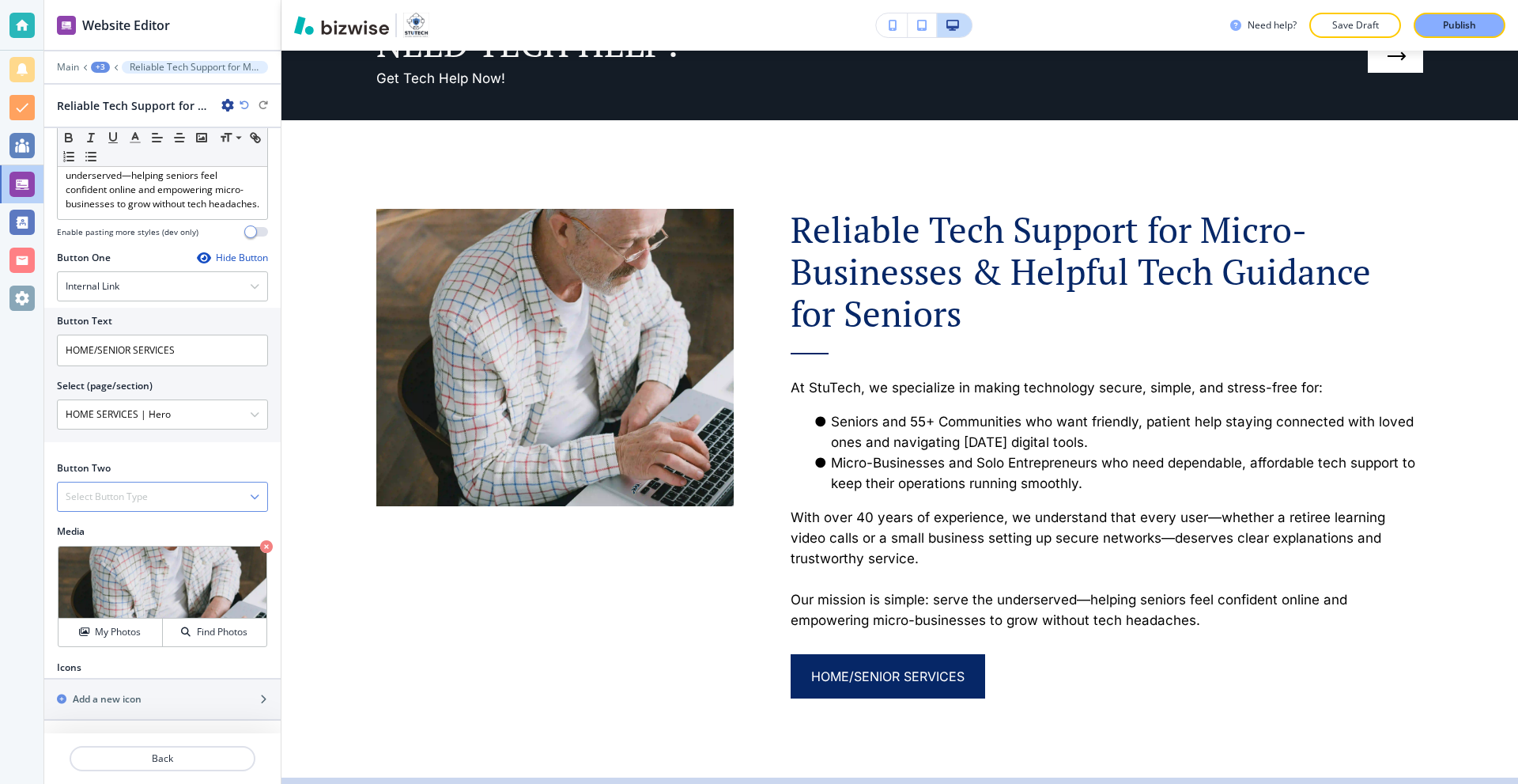
click at [158, 503] on div "Select Button Type" at bounding box center [162, 496] width 209 height 28
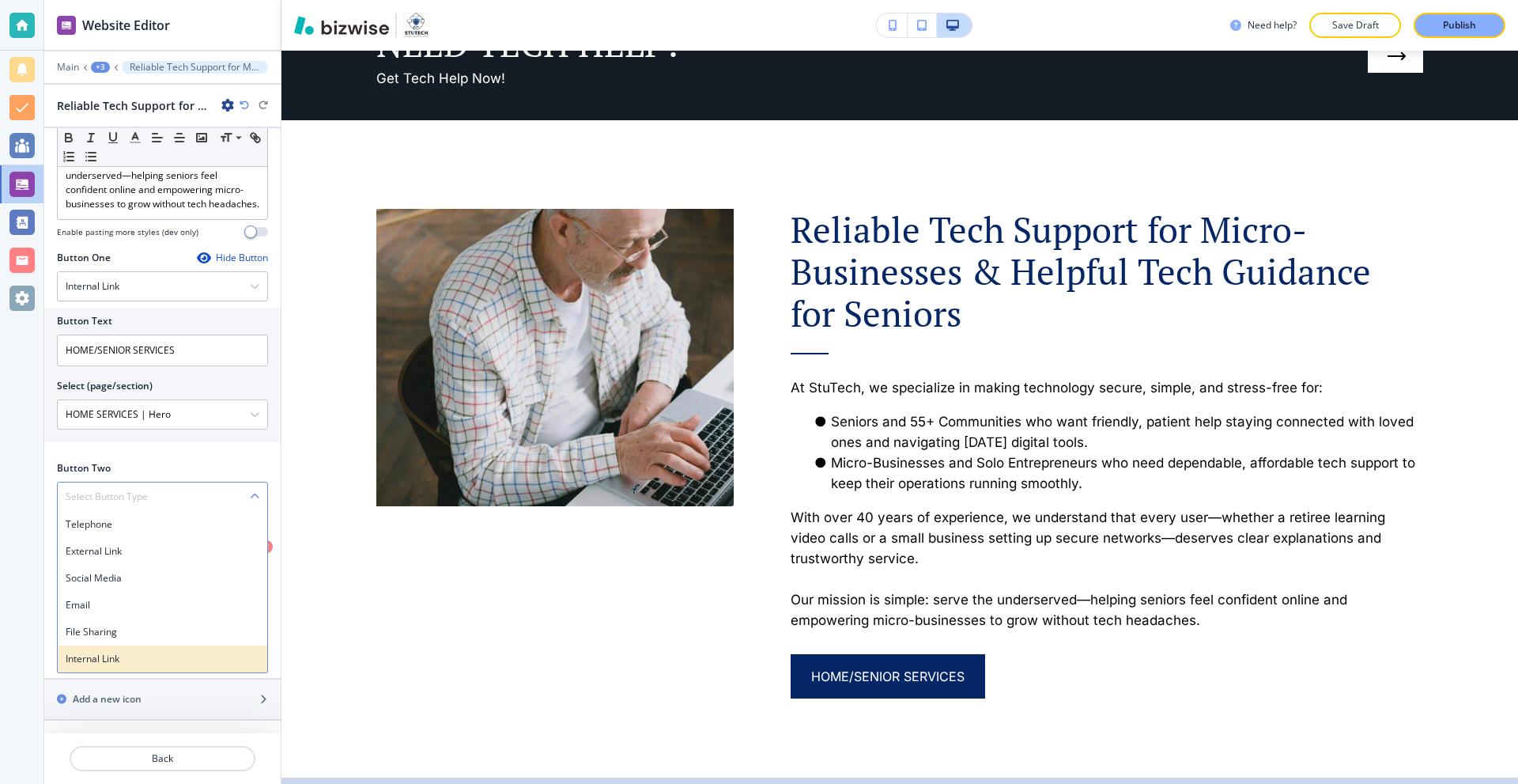
click at [127, 651] on h4 "Internal Link" at bounding box center [162, 658] width 194 height 15
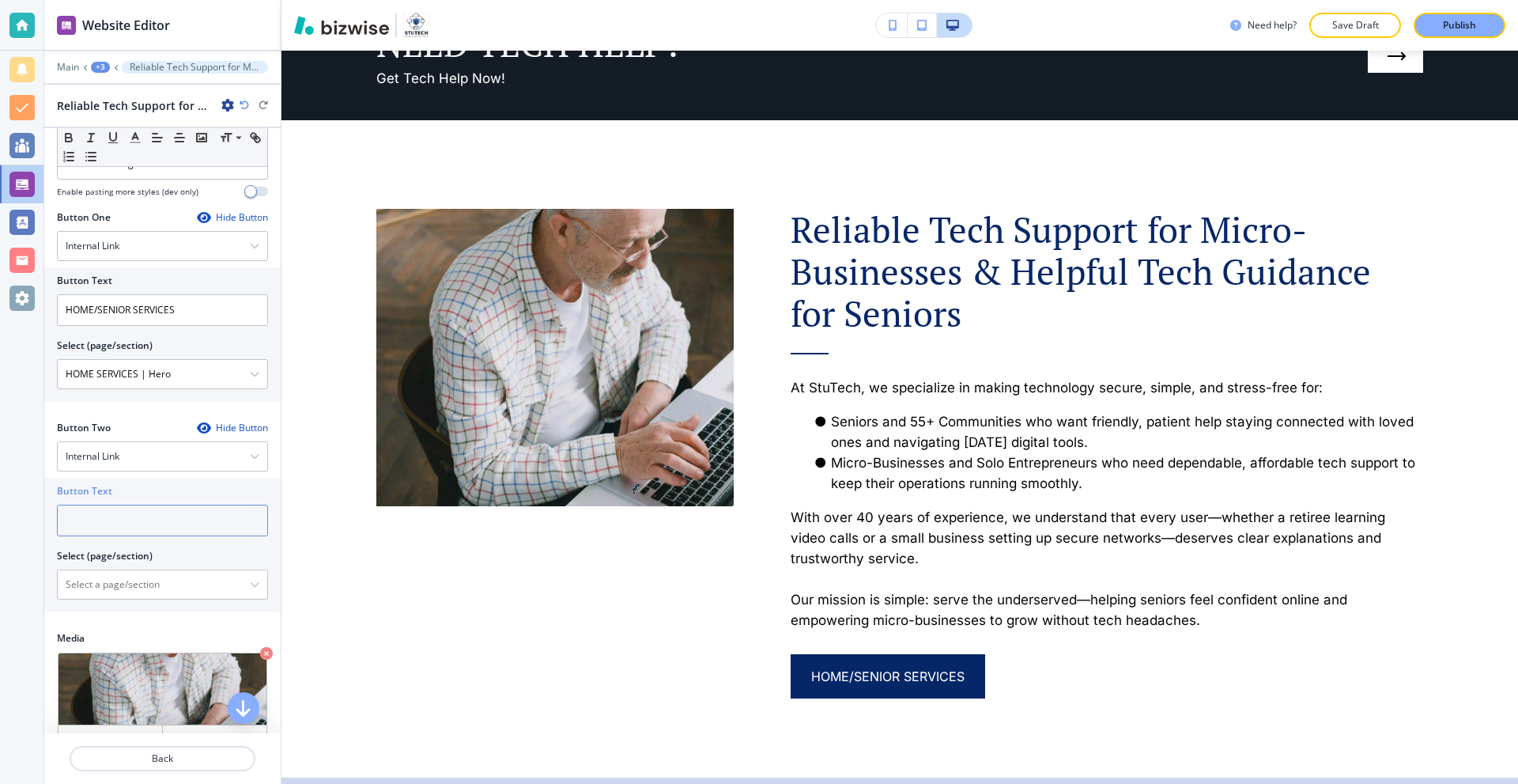
click at [136, 537] on input "text" at bounding box center [163, 520] width 211 height 32
click at [138, 598] on \(page\/section\) "Manual Input" at bounding box center [153, 585] width 192 height 27
click at [236, 598] on \(page\/section\) "Manual Input" at bounding box center [153, 585] width 192 height 27
drag, startPoint x: 156, startPoint y: 556, endPoint x: 0, endPoint y: 549, distance: 156.2
click at [0, 549] on div "Website Editor Main +3 Reliable Tech Support for Micro-Businesses & Helpful Tec…" at bounding box center [759, 392] width 1518 height 784
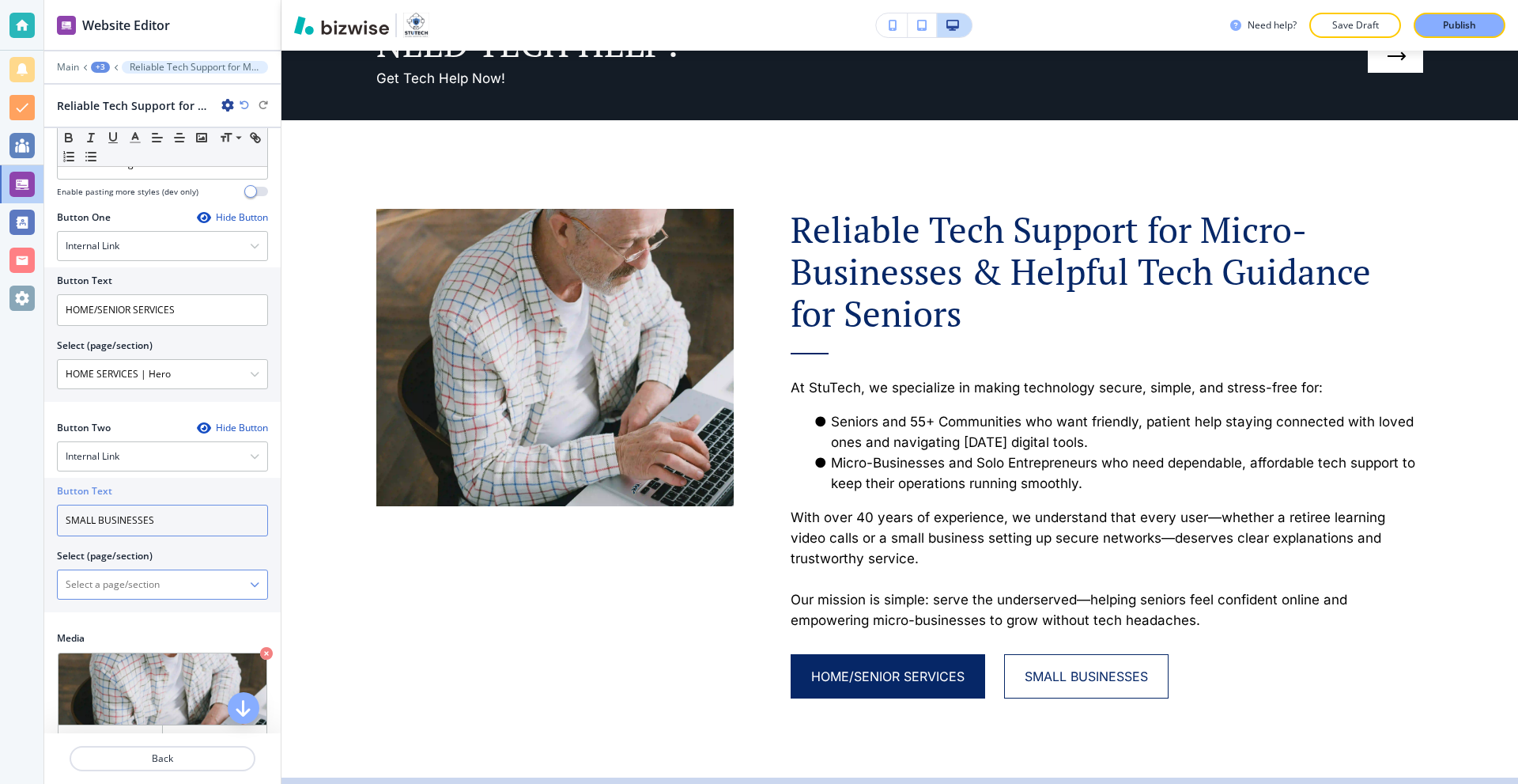
type input "SMALL BUSINESSES"
click at [234, 598] on \(page\/section\) "Manual Input" at bounding box center [153, 585] width 192 height 27
click at [247, 598] on div at bounding box center [162, 584] width 209 height 28
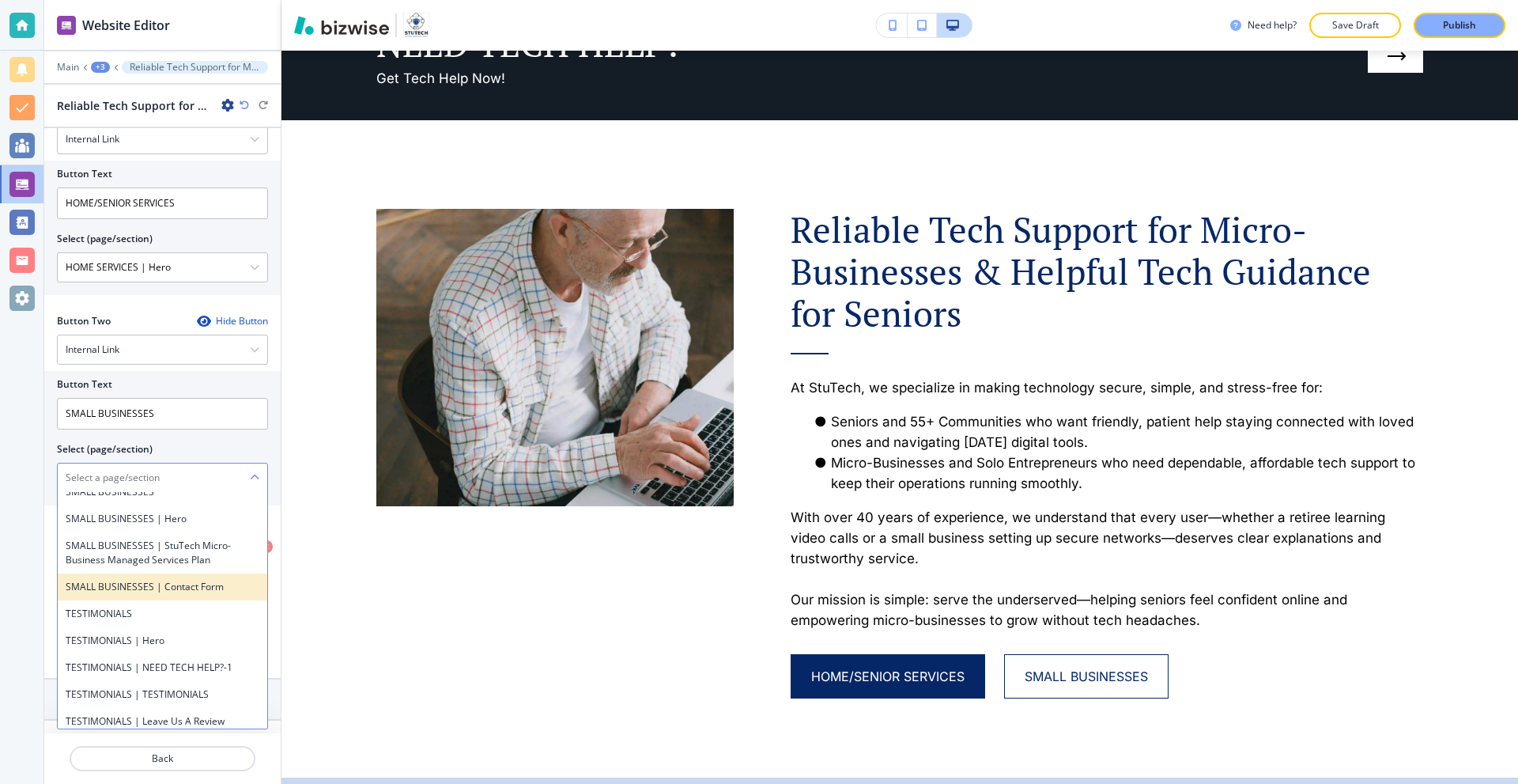
scroll to position [949, 0]
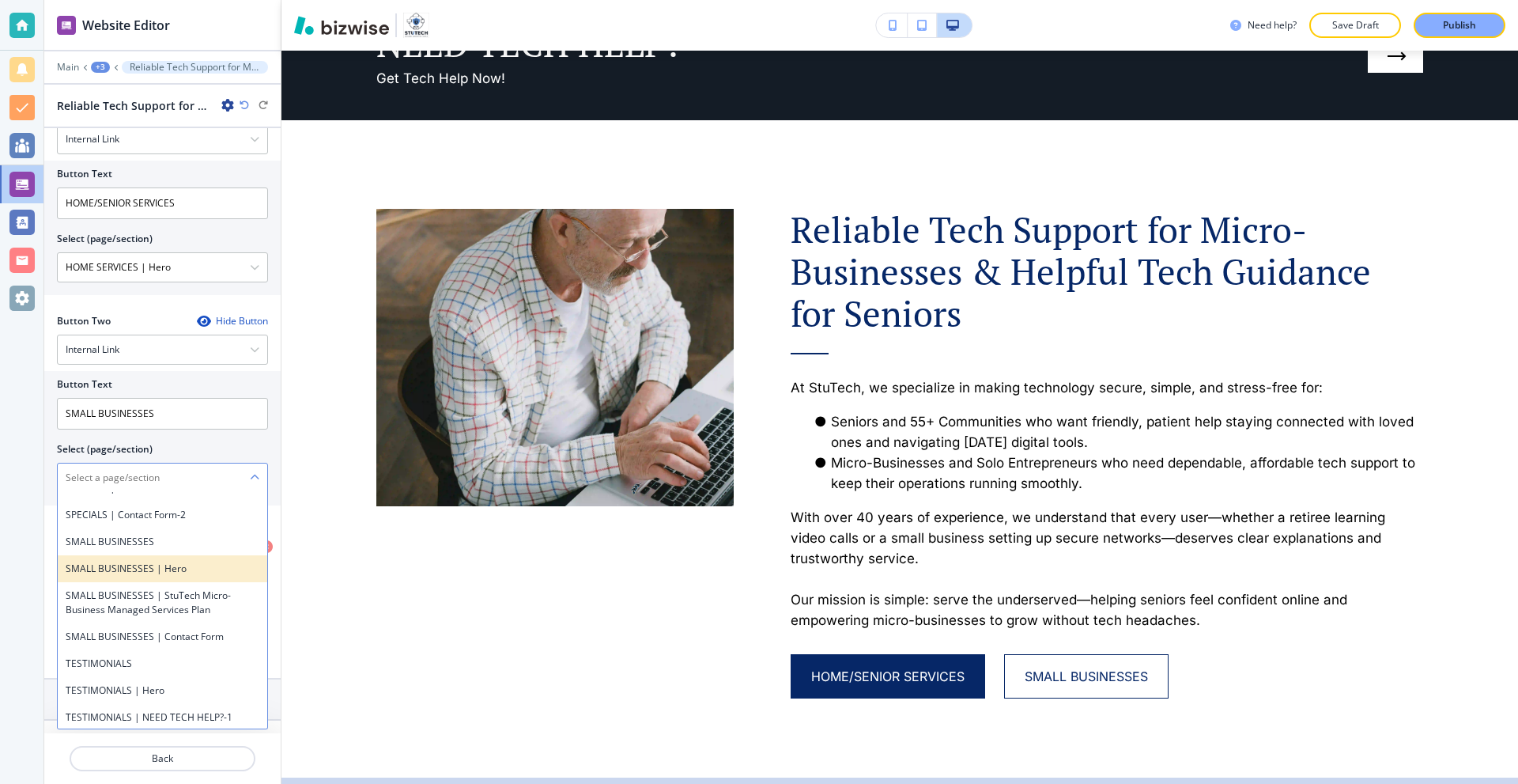
click at [184, 576] on h4 "SMALL BUSINESSES | Hero" at bounding box center [162, 568] width 194 height 15
type \(page\/section\) "SMALL BUSINESSES | Hero"
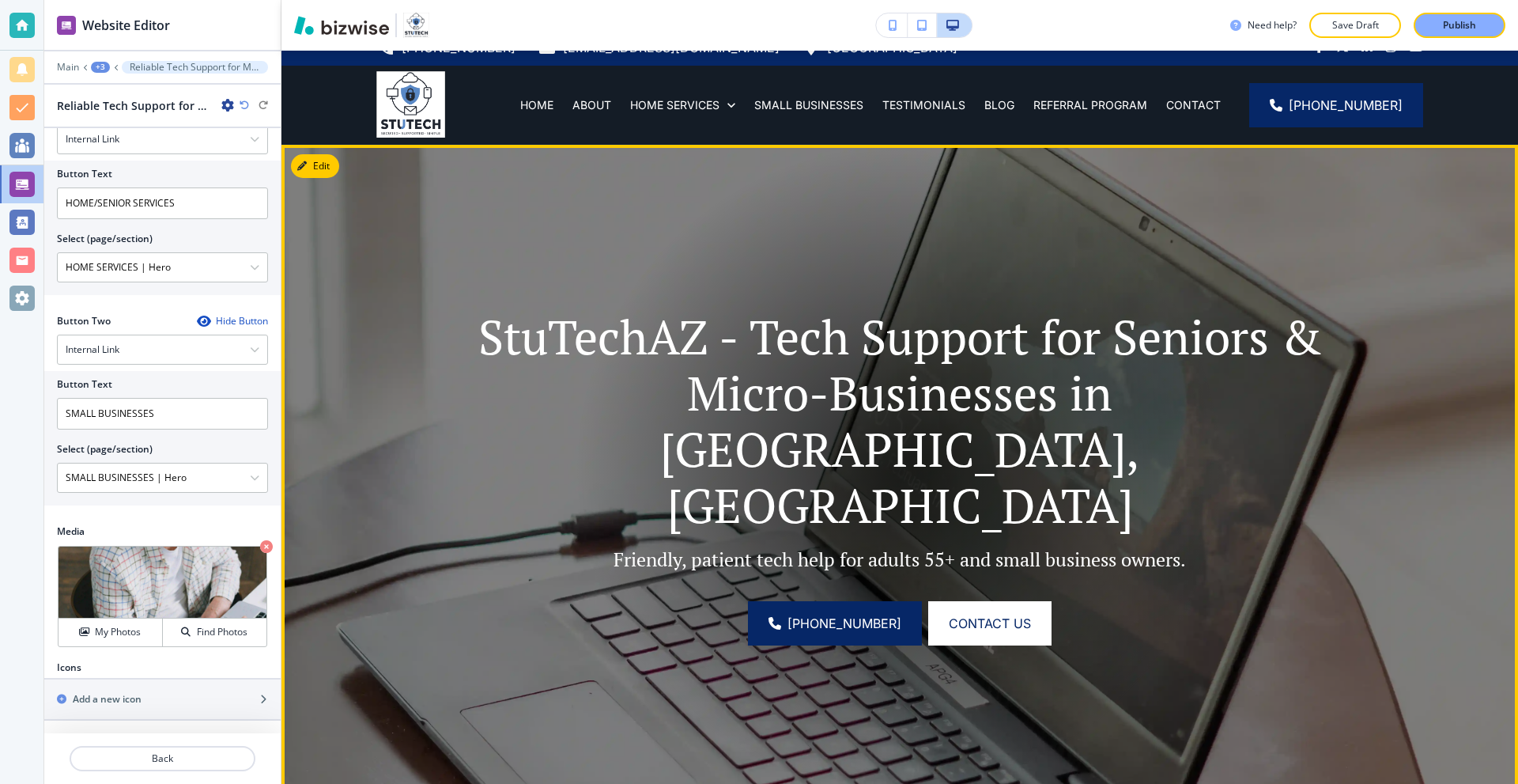
scroll to position [0, 0]
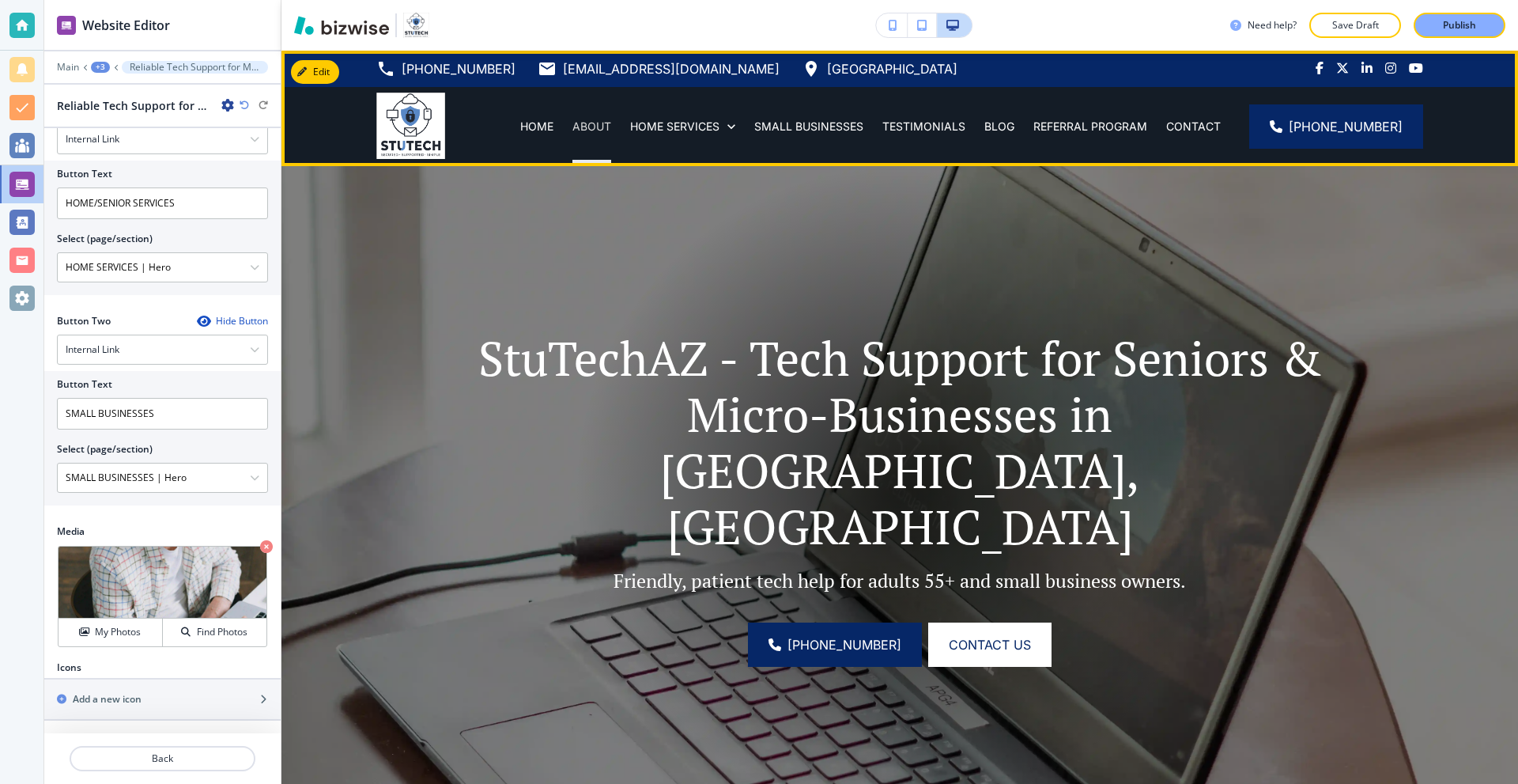
click at [596, 125] on p "ABOUT" at bounding box center [592, 126] width 39 height 15
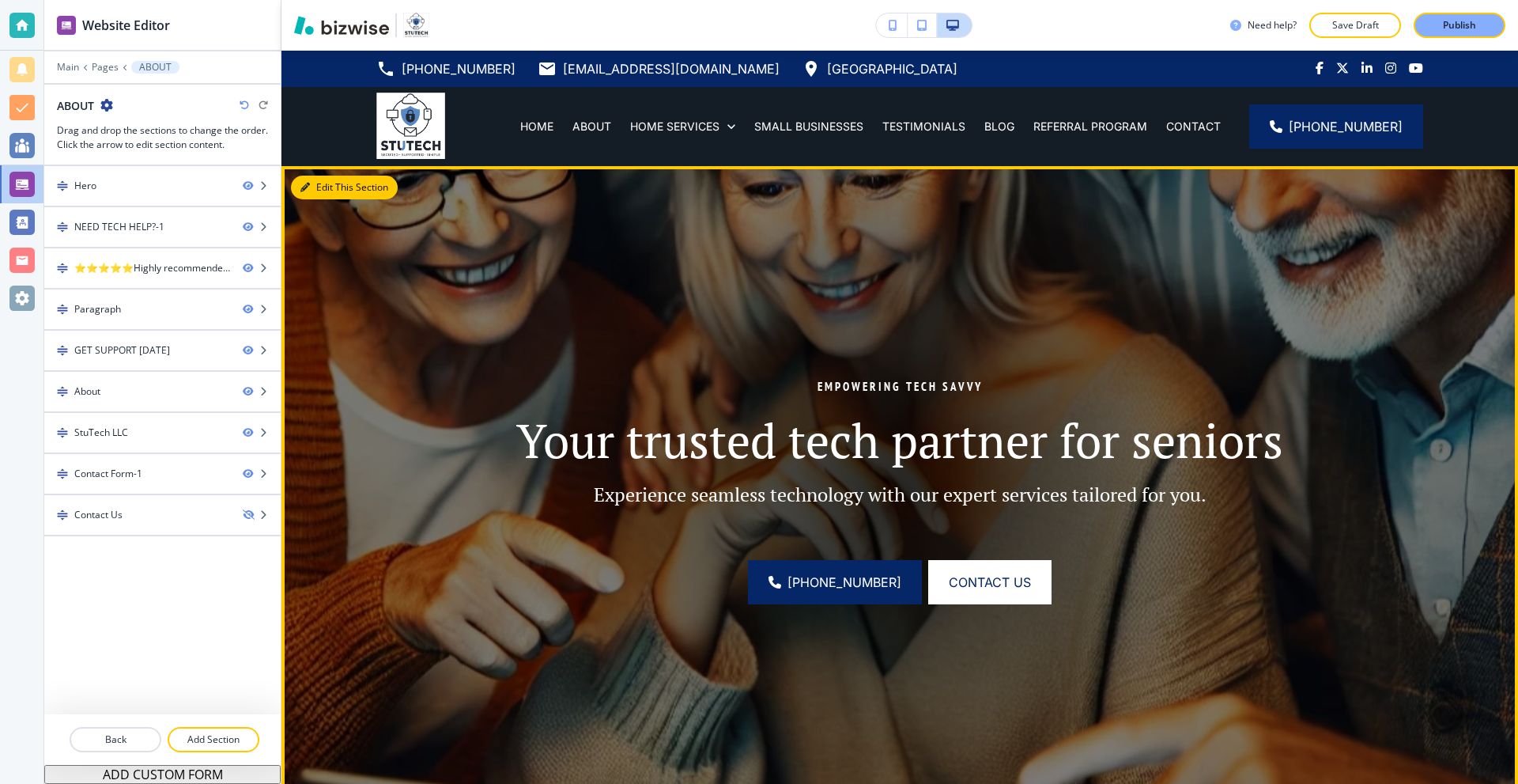
click at [324, 191] on button "Edit This Section" at bounding box center [344, 187] width 106 height 24
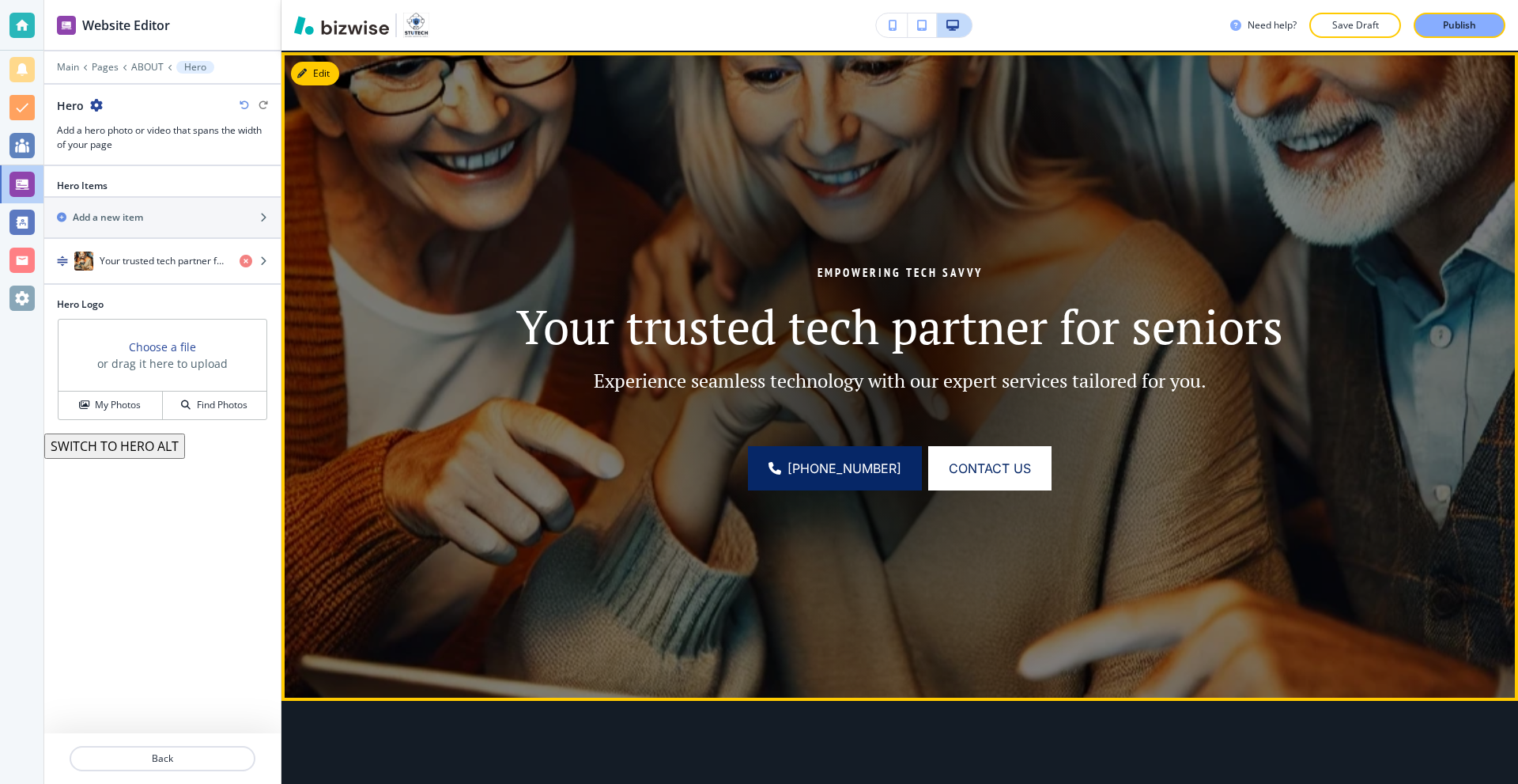
scroll to position [116, 0]
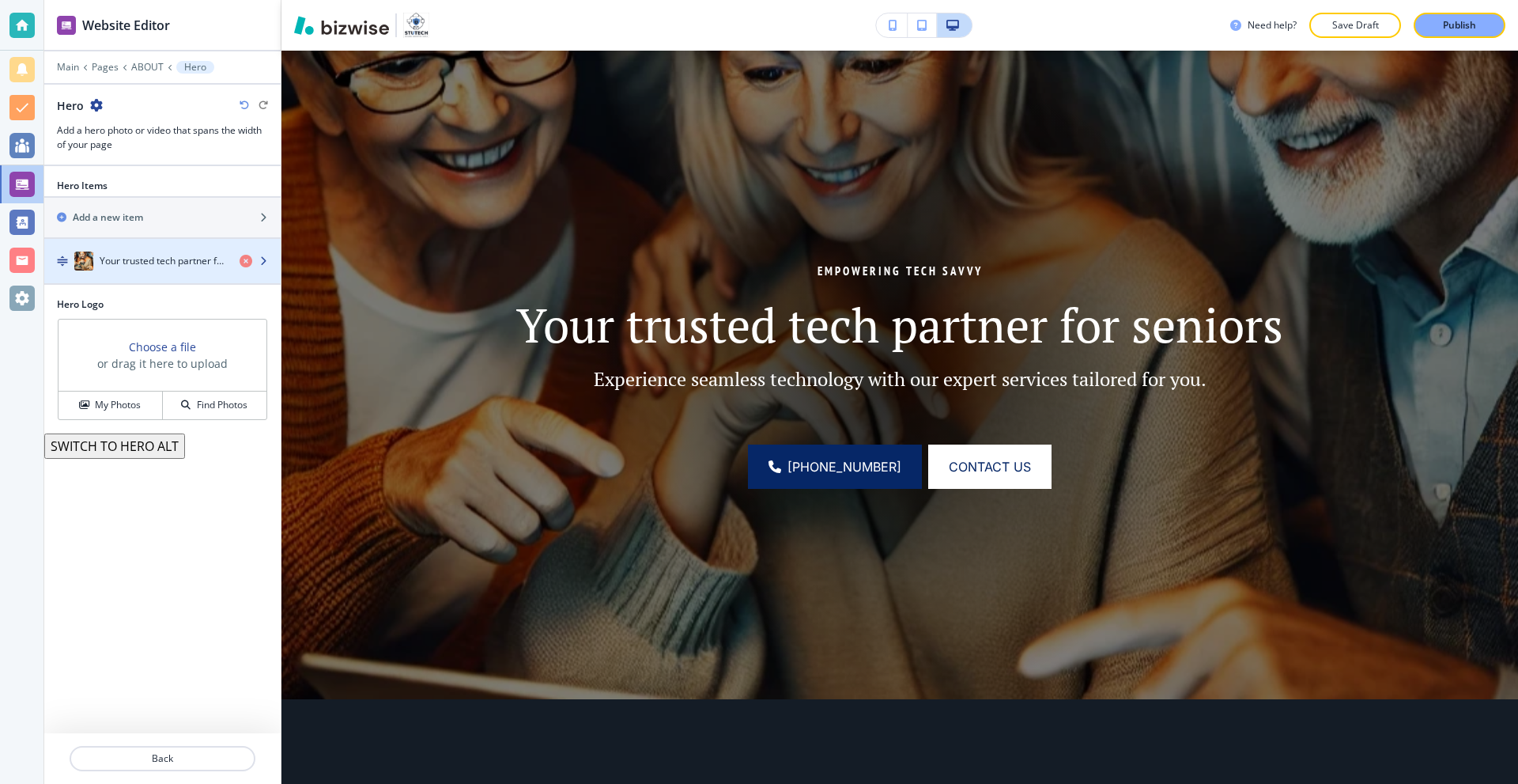
click at [146, 250] on div "button" at bounding box center [163, 246] width 236 height 13
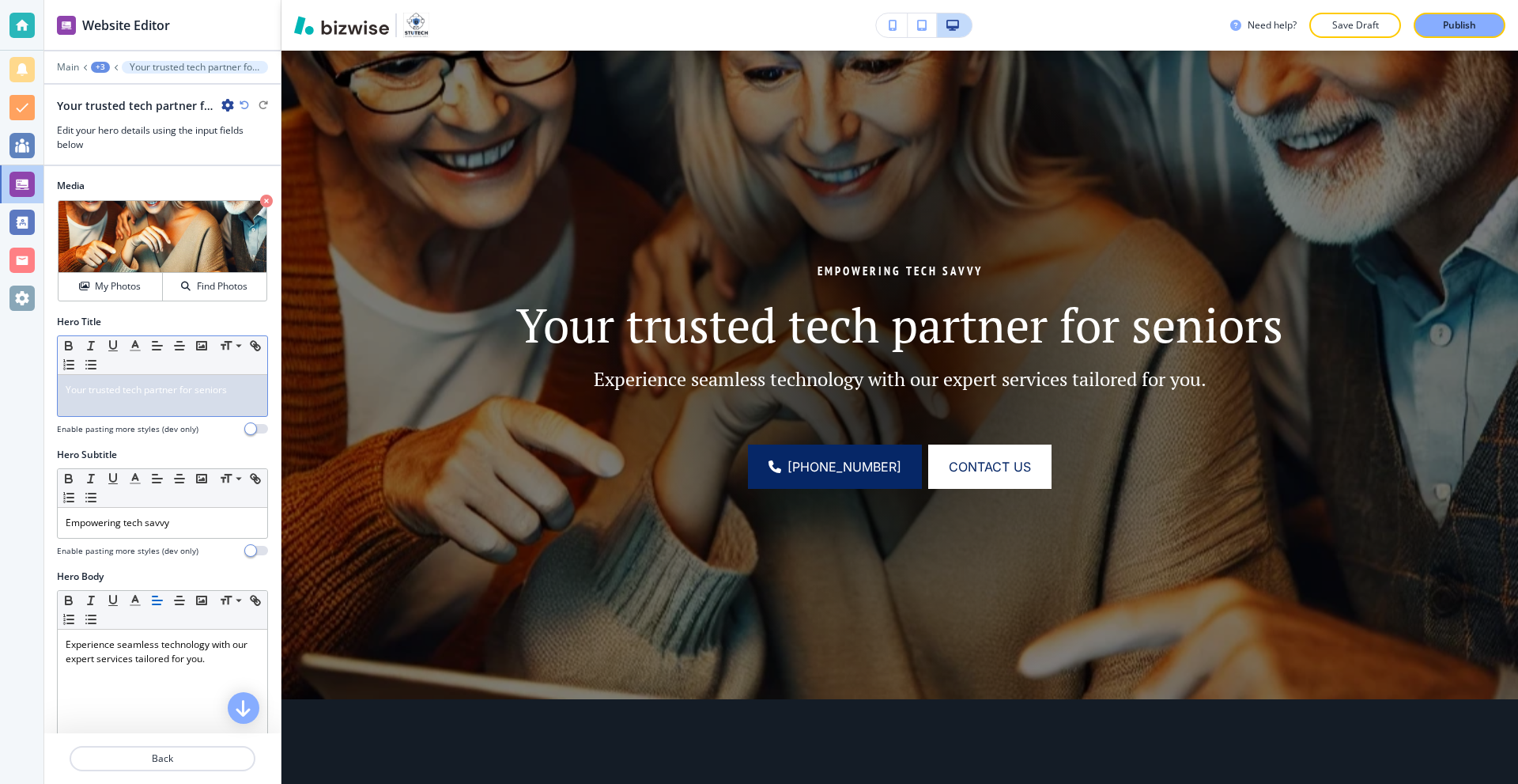
click at [199, 403] on div "Your trusted tech partner for seniors" at bounding box center [162, 395] width 209 height 41
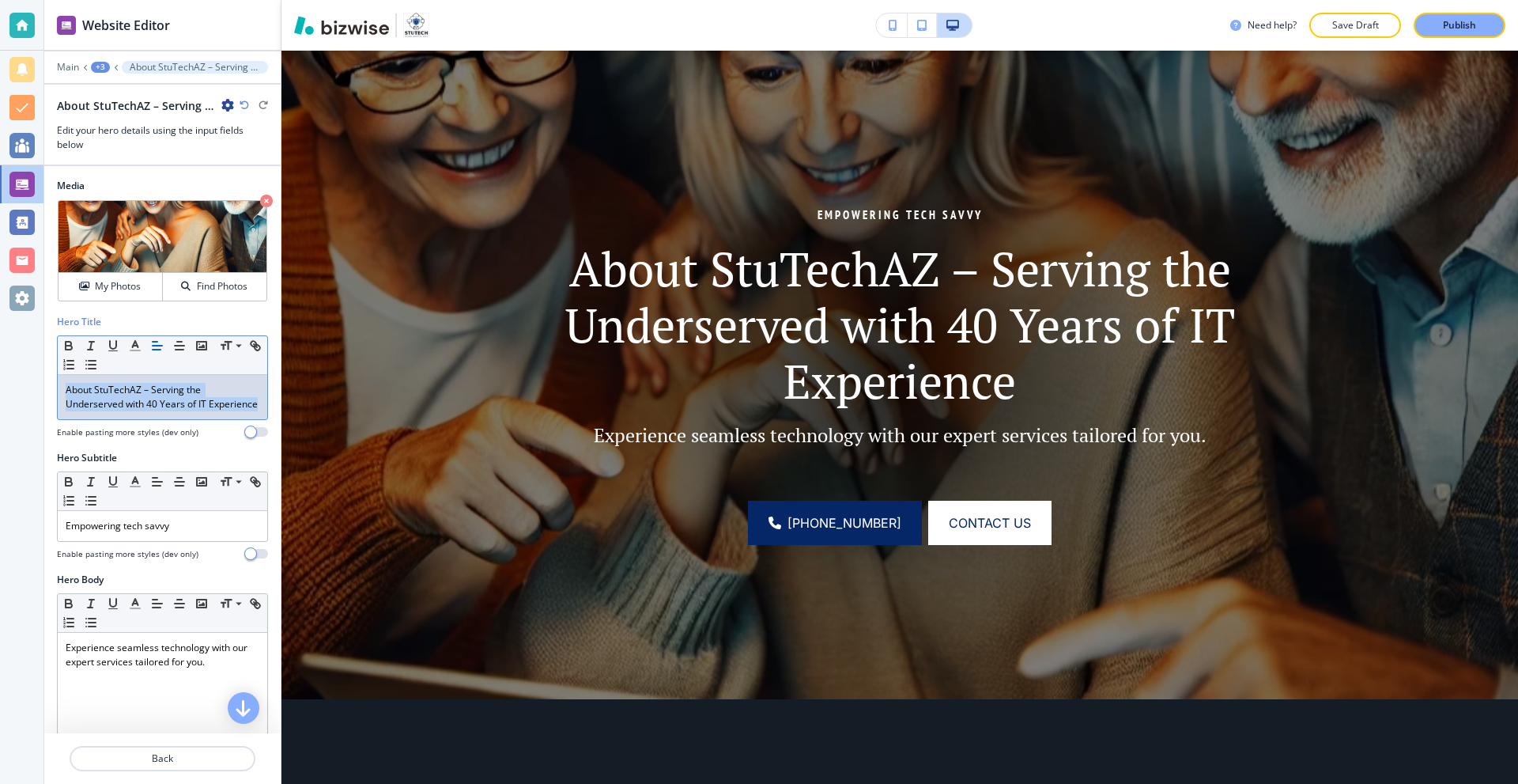
drag, startPoint x: 194, startPoint y: 415, endPoint x: 34, endPoint y: 378, distance: 164.2
click at [34, 382] on div "Website Editor Main +3 About StuTechAZ – Serving the Underserved with 40 Years …" at bounding box center [759, 392] width 1518 height 784
click at [138, 346] on icon "button" at bounding box center [136, 346] width 15 height 15
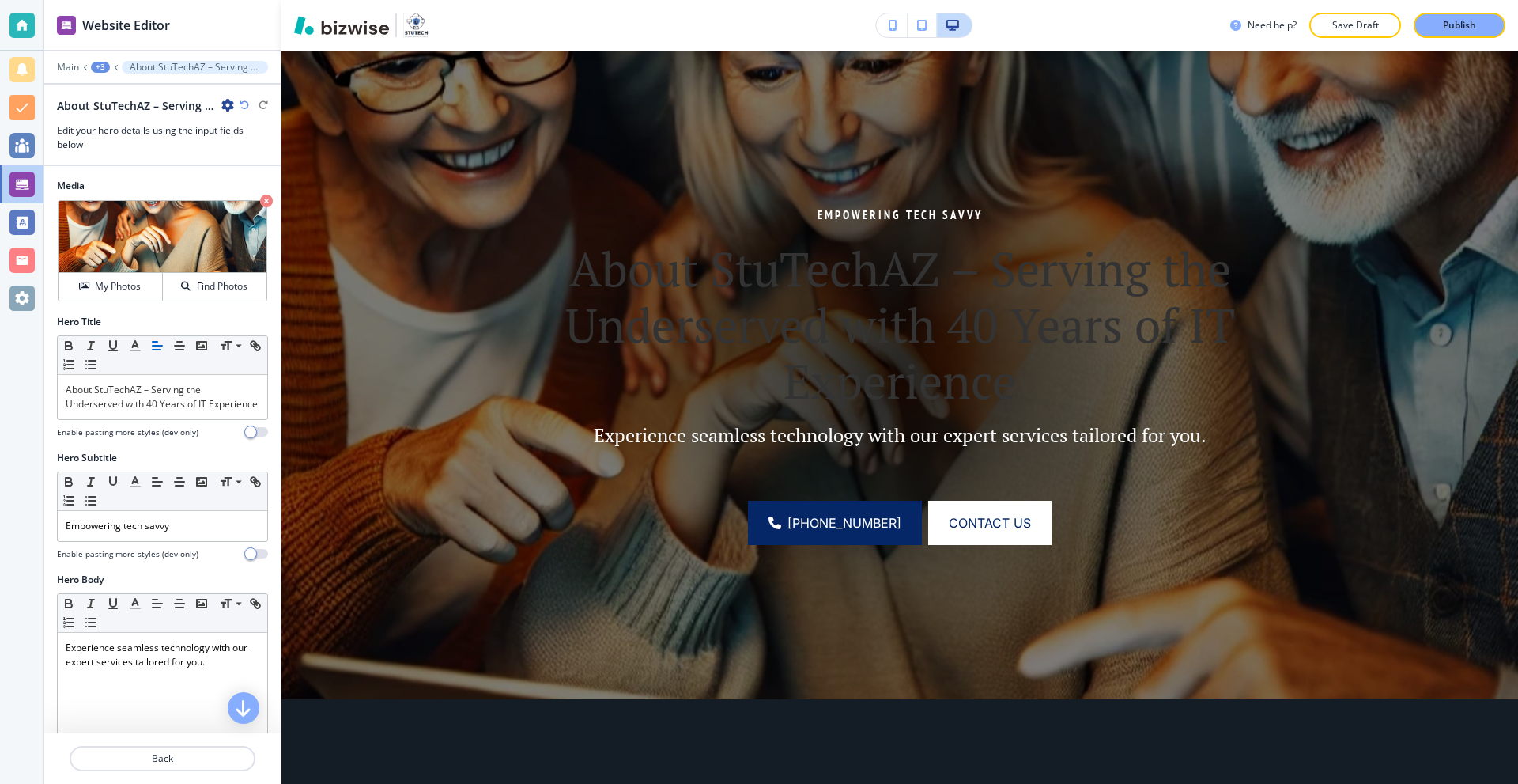
click at [86, 451] on div "Hero Title Small Normal Large Huge About StuTechAZ – Serving the Underserved wi…" at bounding box center [163, 383] width 236 height 136
click at [169, 407] on span "About StuTechAZ – Serving the Underserved with 40 Years of IT Experience" at bounding box center [161, 397] width 192 height 27
click at [136, 344] on polyline "button" at bounding box center [136, 344] width 5 height 6
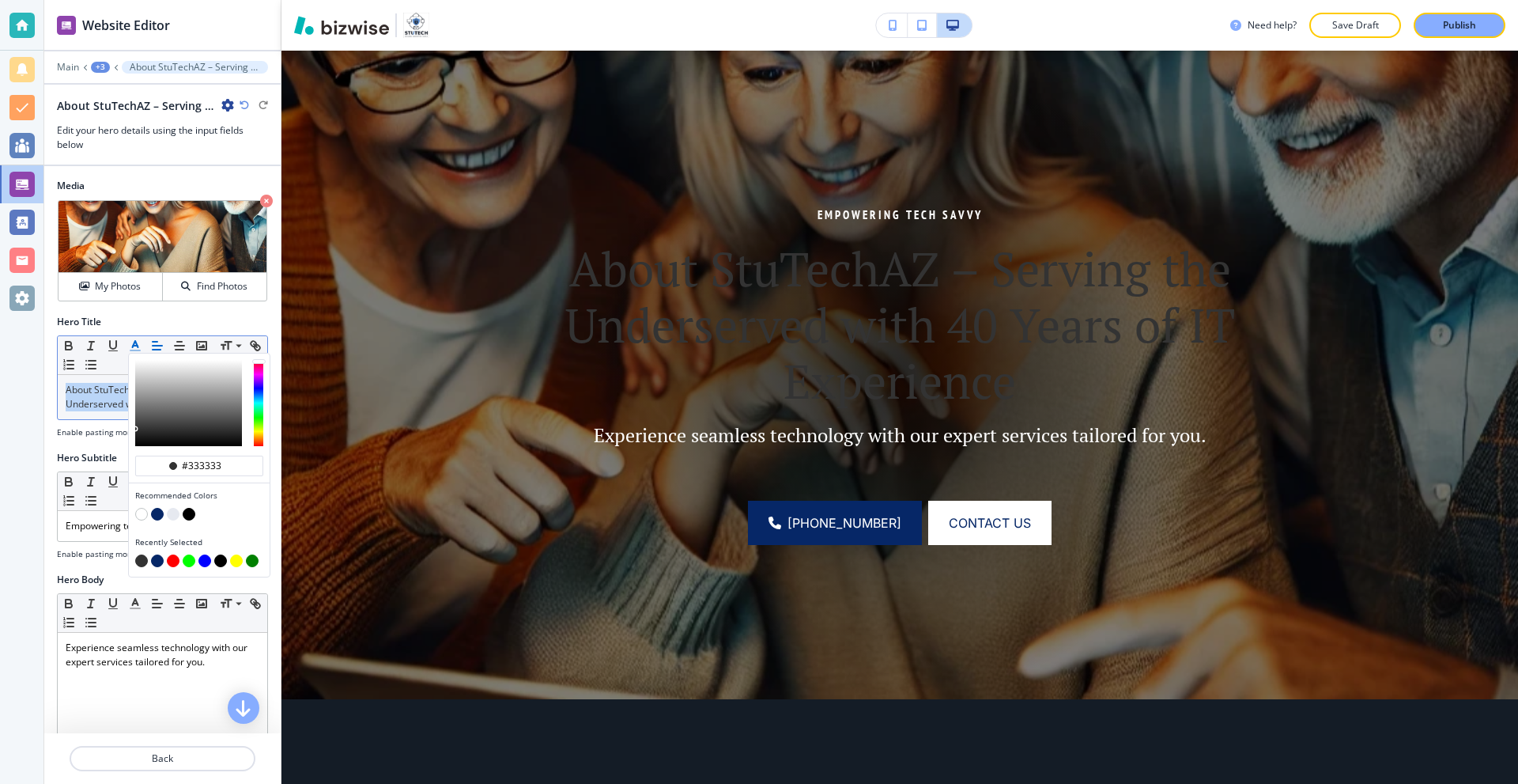
click at [141, 506] on div "button" at bounding box center [199, 504] width 128 height 6
click at [136, 513] on button "button" at bounding box center [142, 514] width 13 height 13
type input "#ffffff"
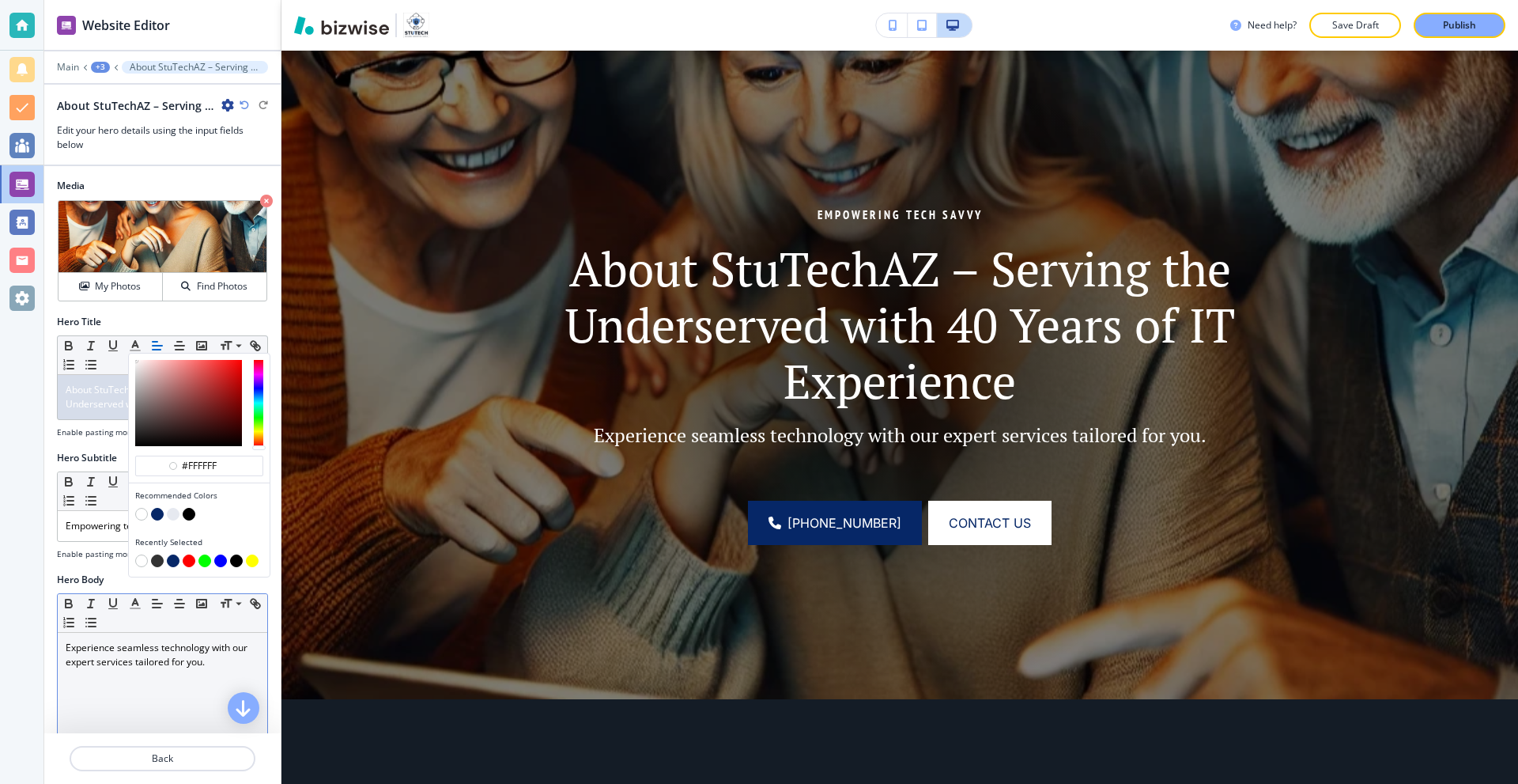
click at [125, 669] on p "Experience seamless technology with our expert services tailored for you." at bounding box center [162, 654] width 194 height 28
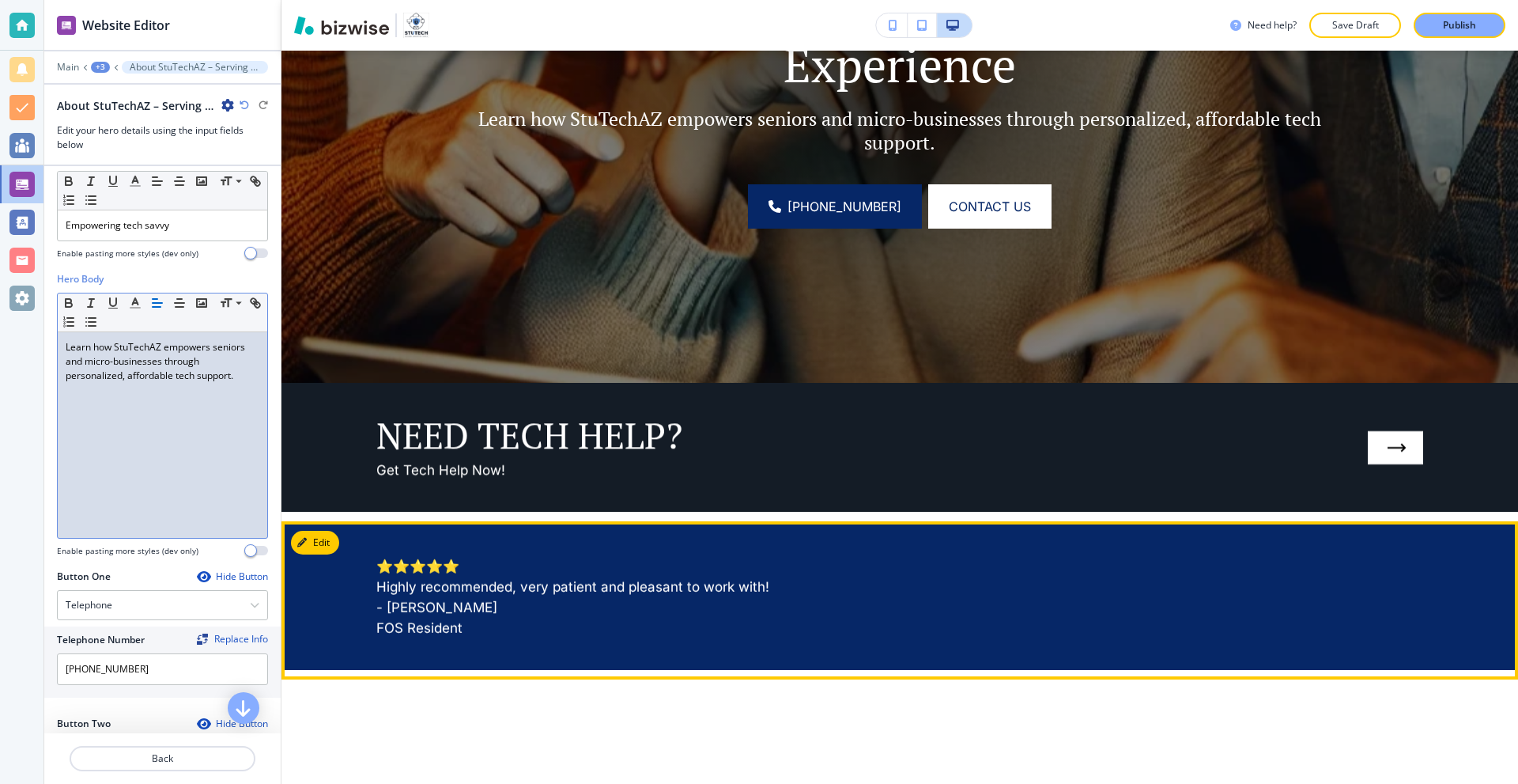
scroll to position [827, 0]
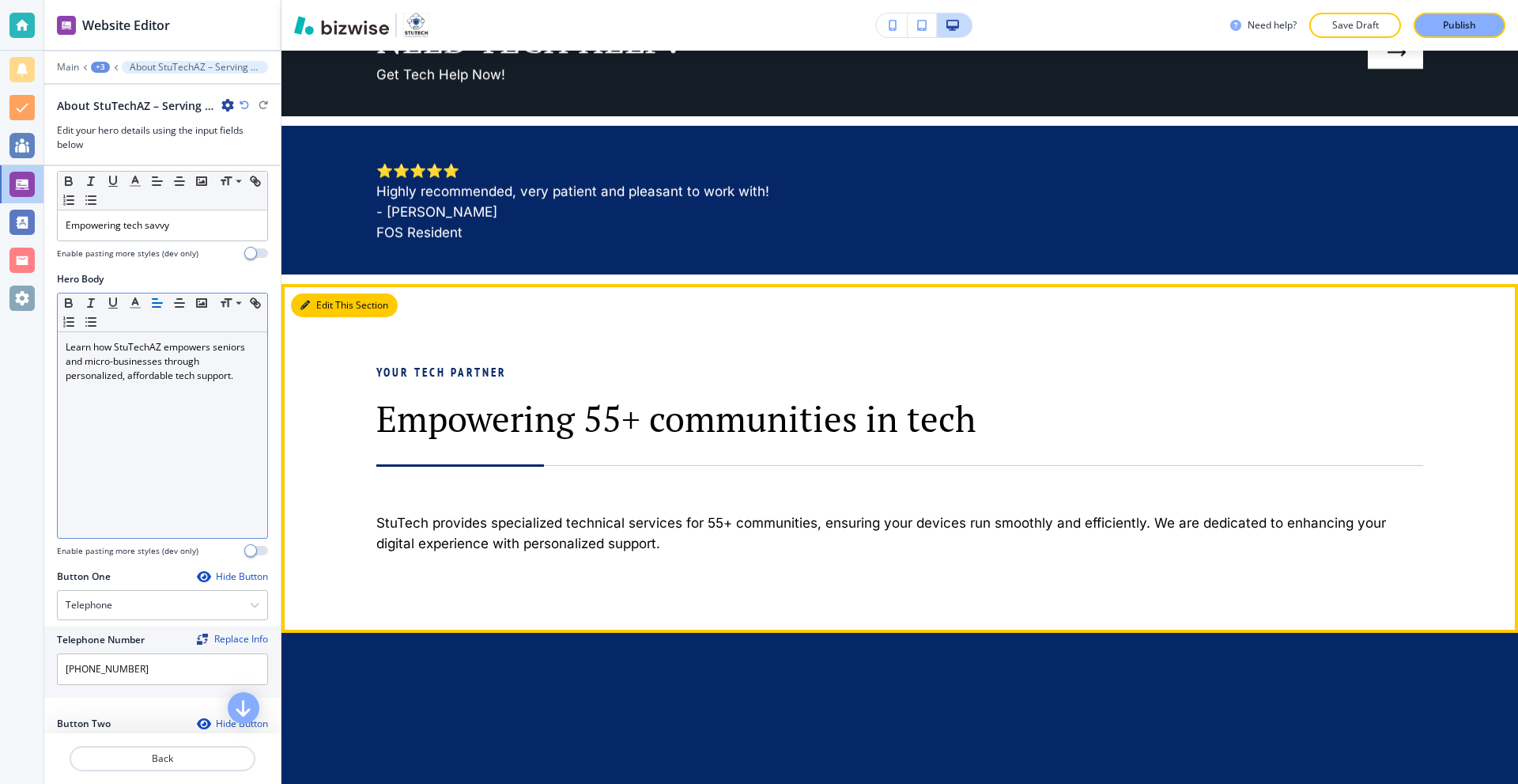
click at [324, 306] on button "Edit This Section" at bounding box center [344, 306] width 106 height 24
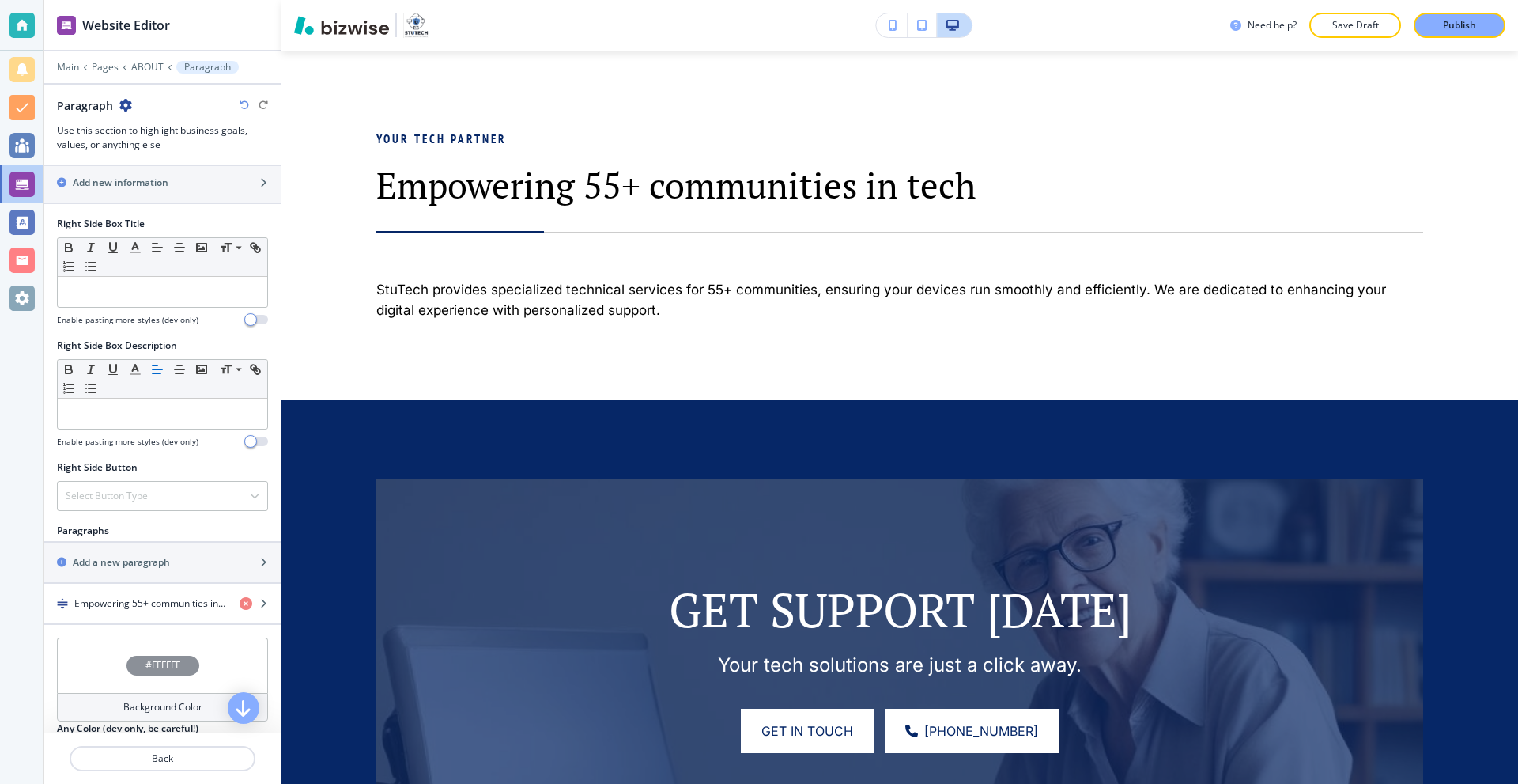
scroll to position [633, 0]
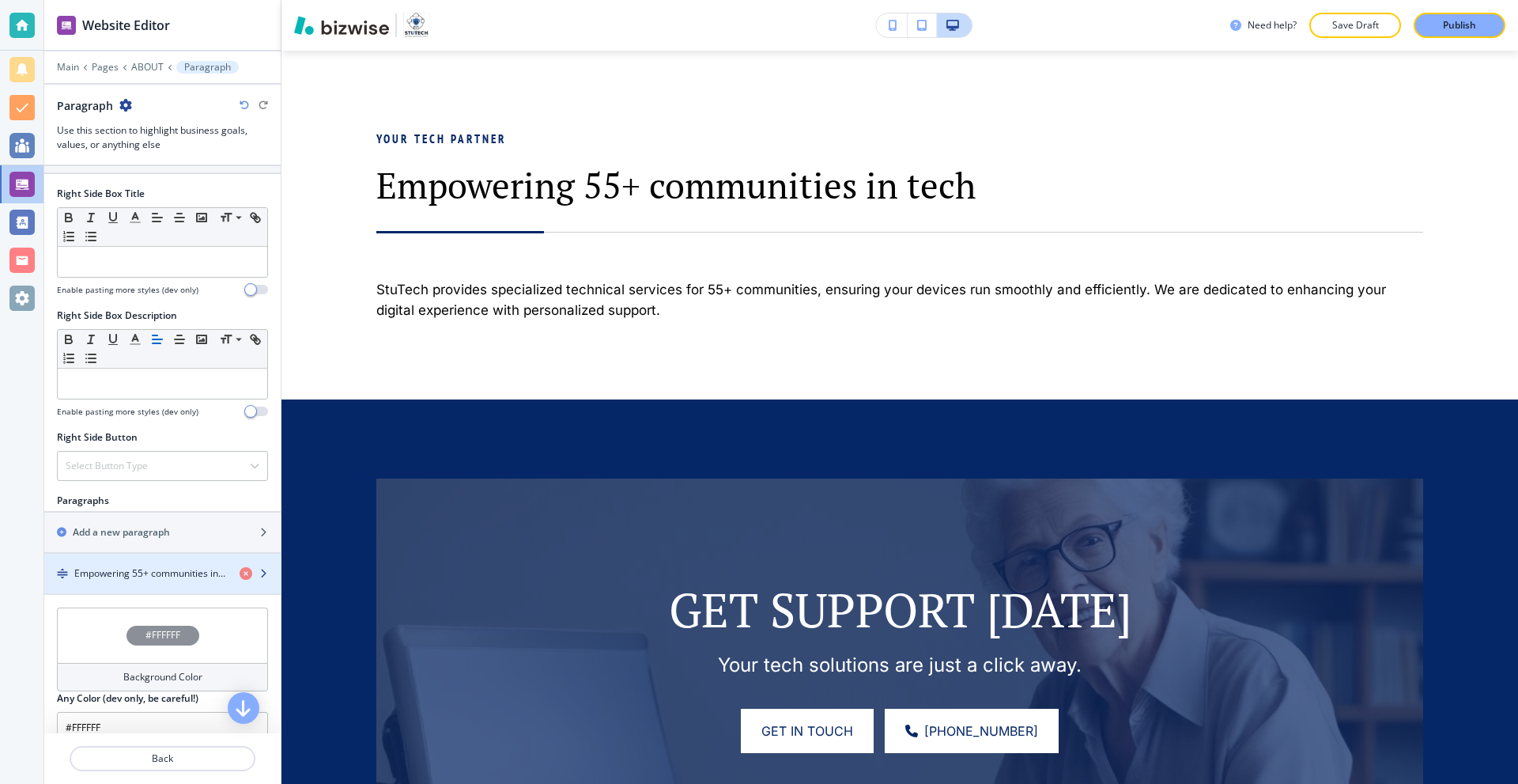
click at [143, 586] on div "button" at bounding box center [163, 587] width 236 height 13
click at [147, 580] on div "button" at bounding box center [163, 587] width 236 height 13
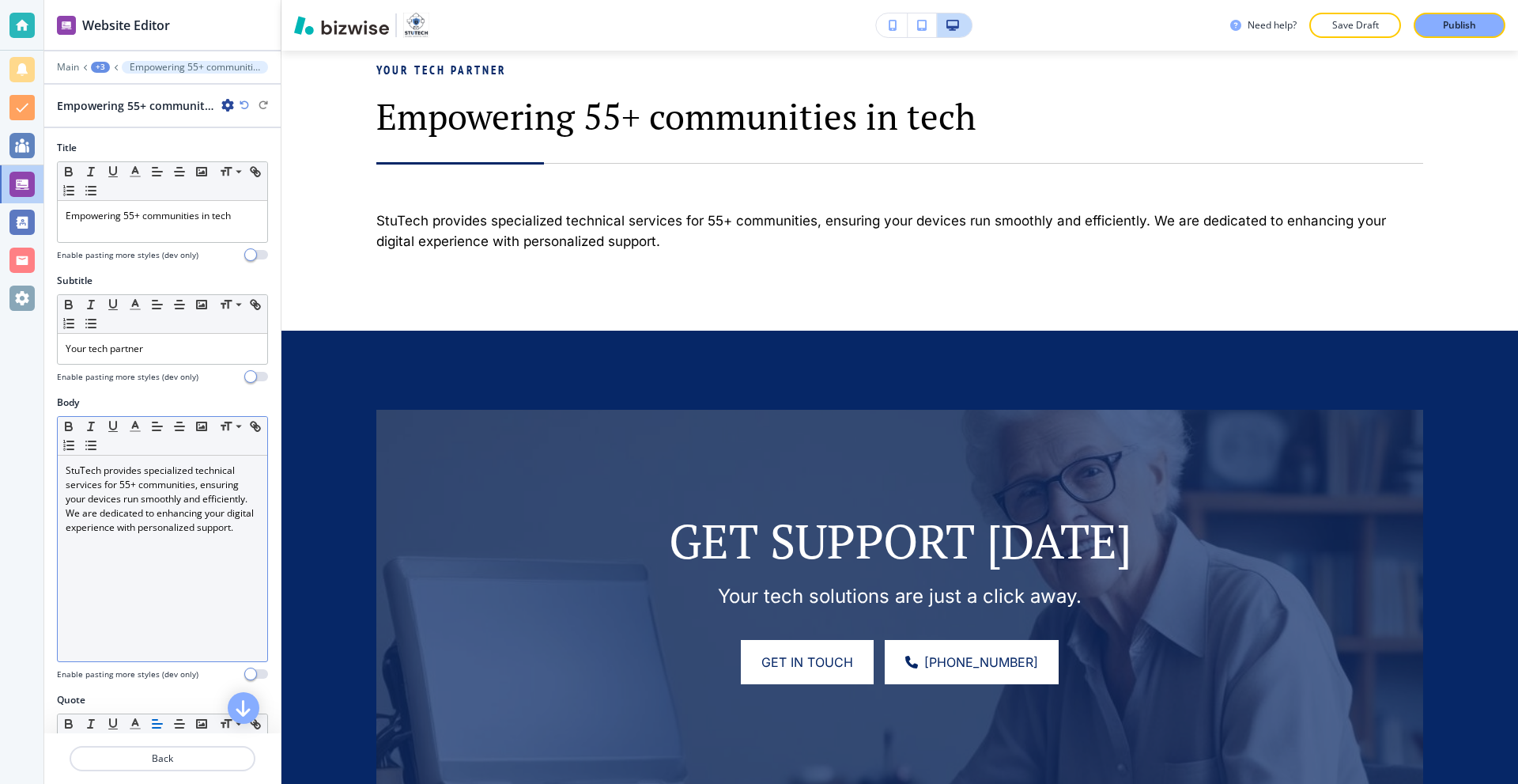
scroll to position [1140, 0]
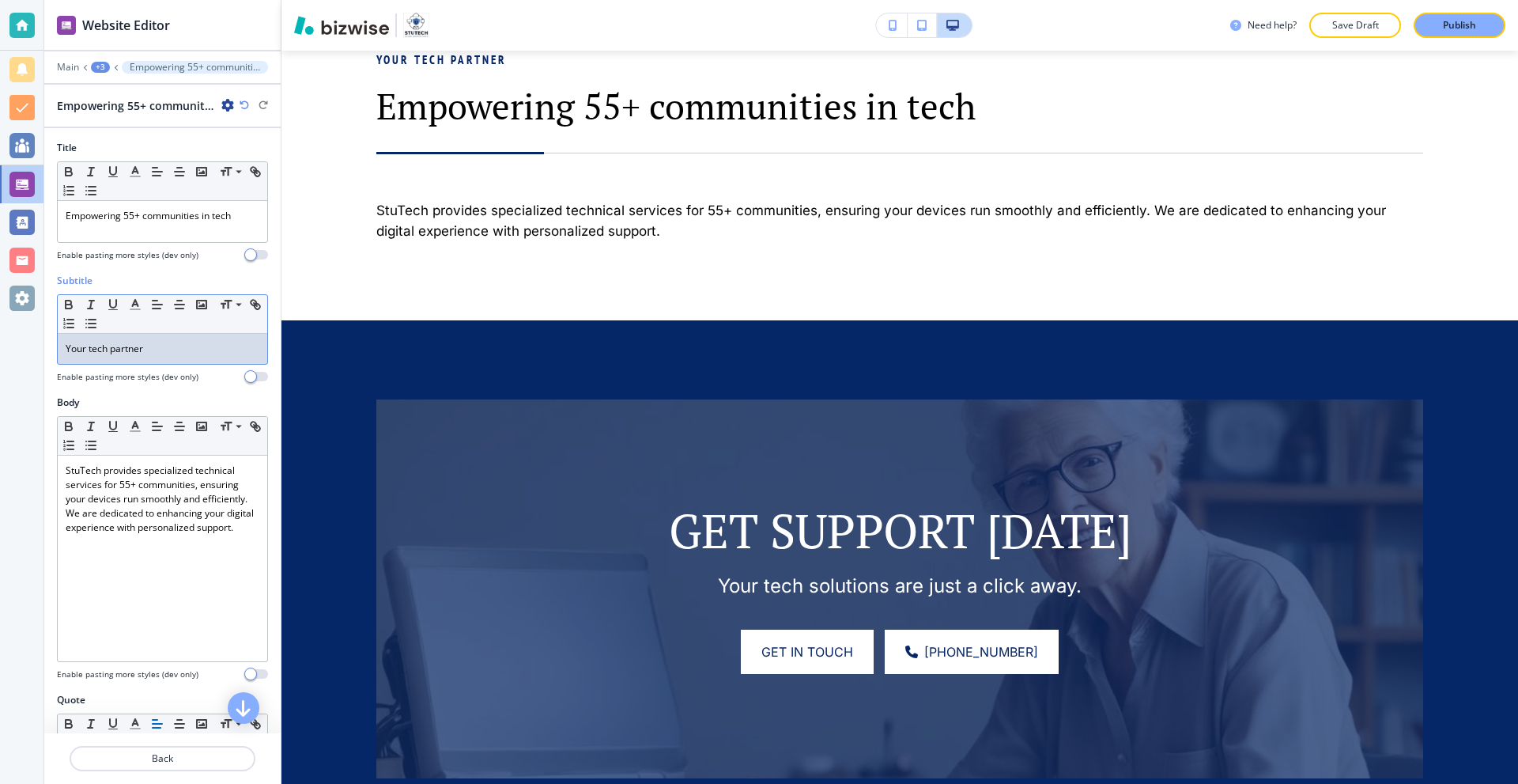
click at [173, 348] on p "Your tech partner" at bounding box center [162, 349] width 194 height 15
click at [196, 228] on div "Empowering 55+ communities in tech" at bounding box center [162, 221] width 209 height 41
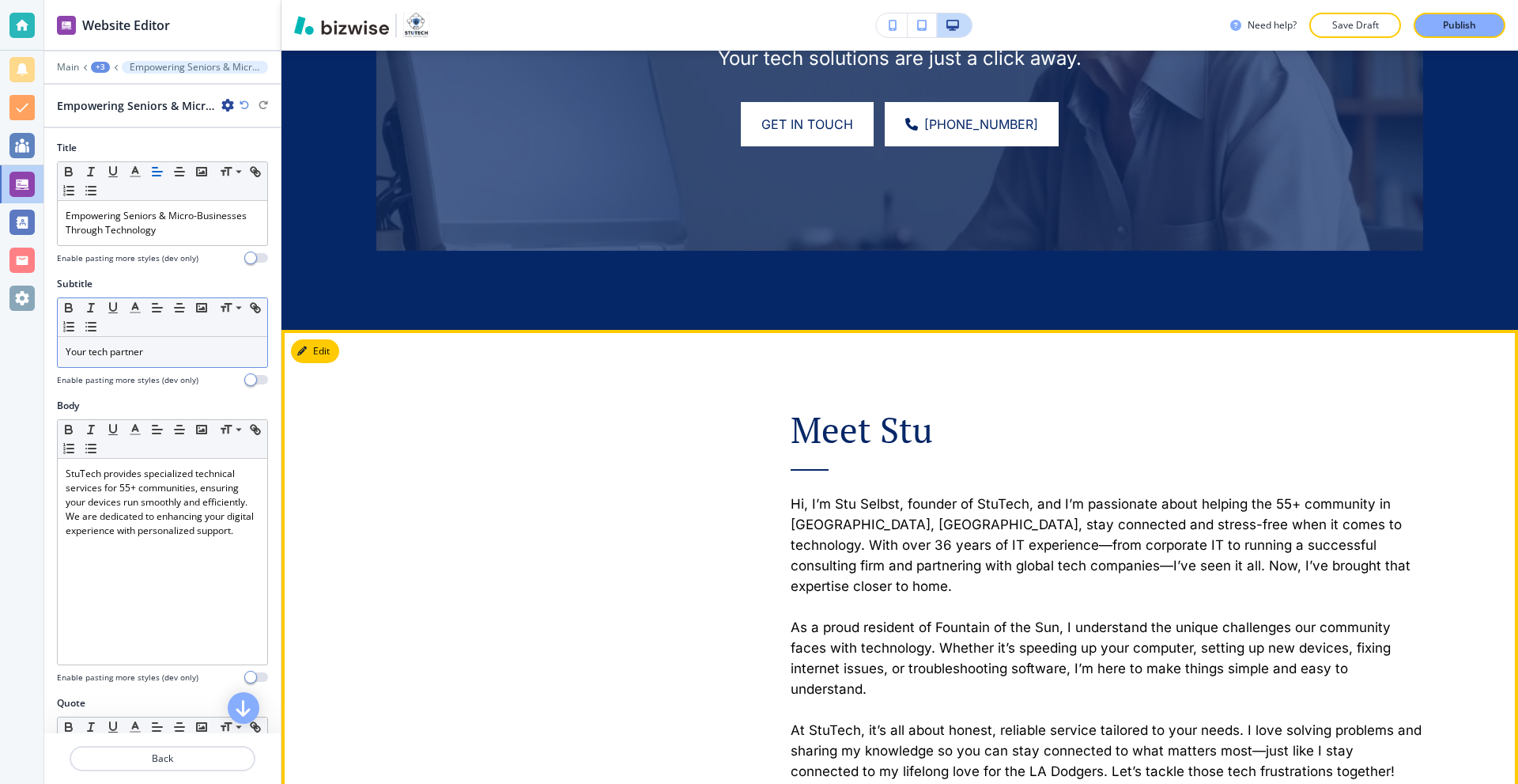
scroll to position [1772, 0]
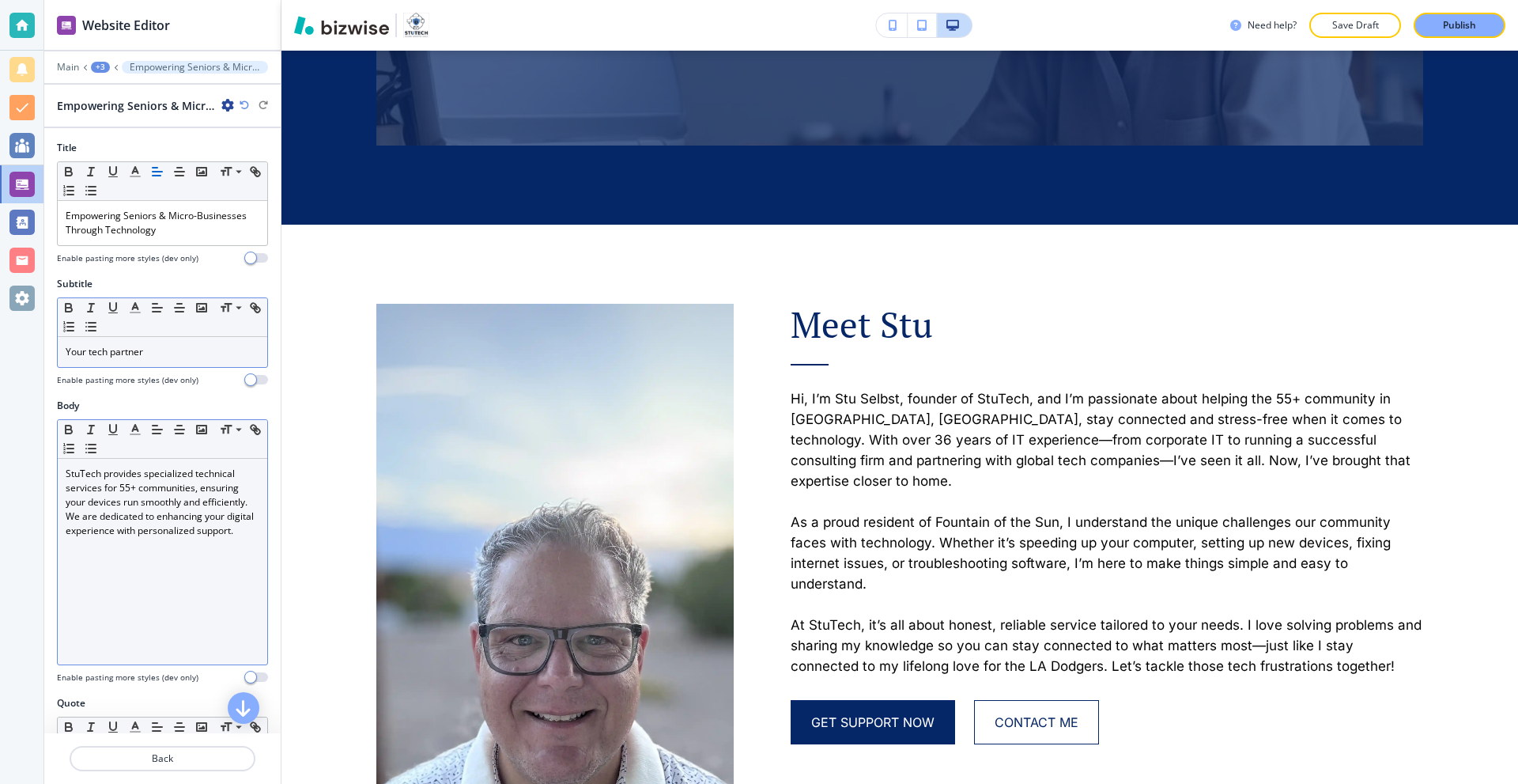
click at [151, 508] on p "StuTech provides specialized technical services for 55+ communities, ensuring y…" at bounding box center [162, 502] width 194 height 71
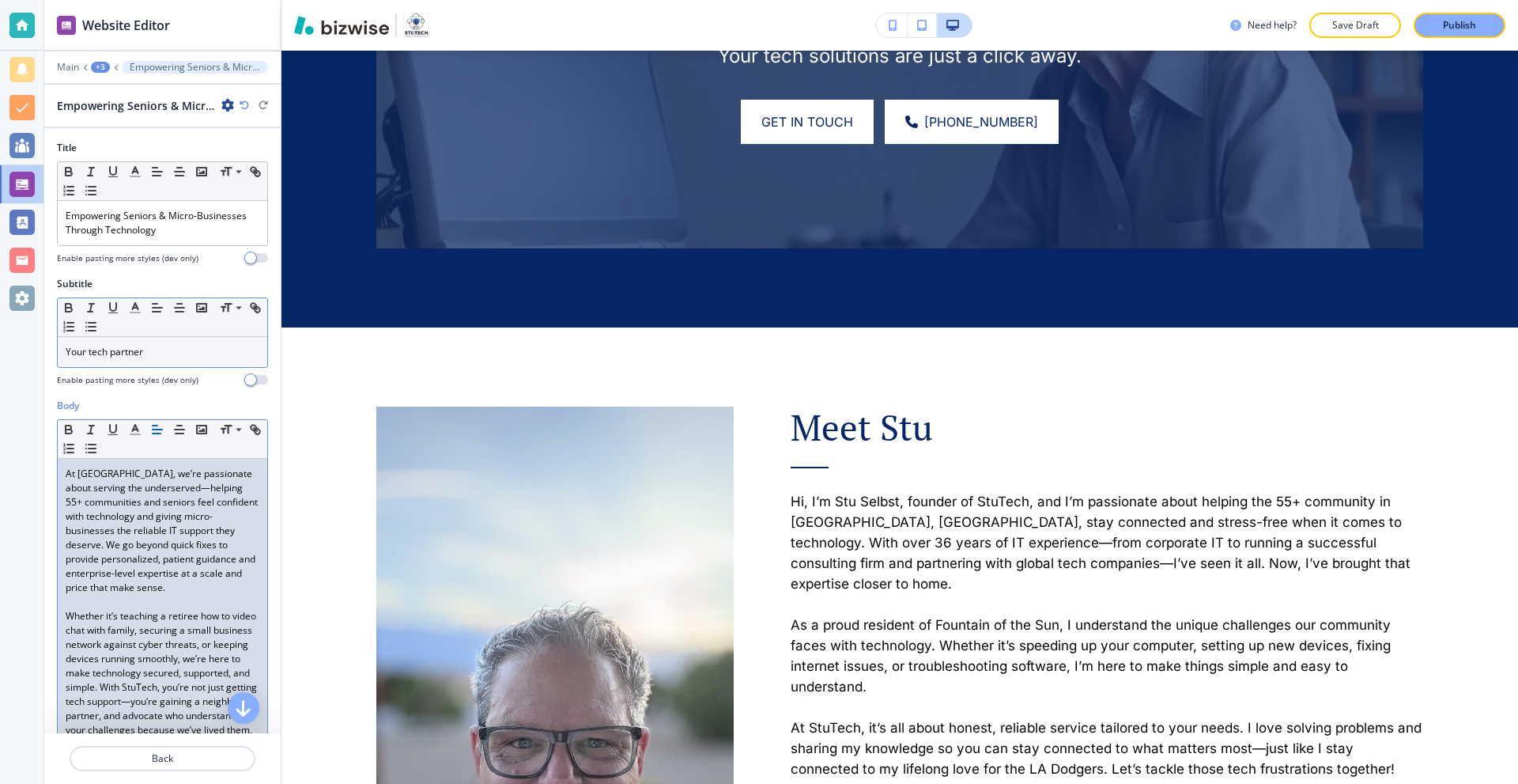
scroll to position [1875, 0]
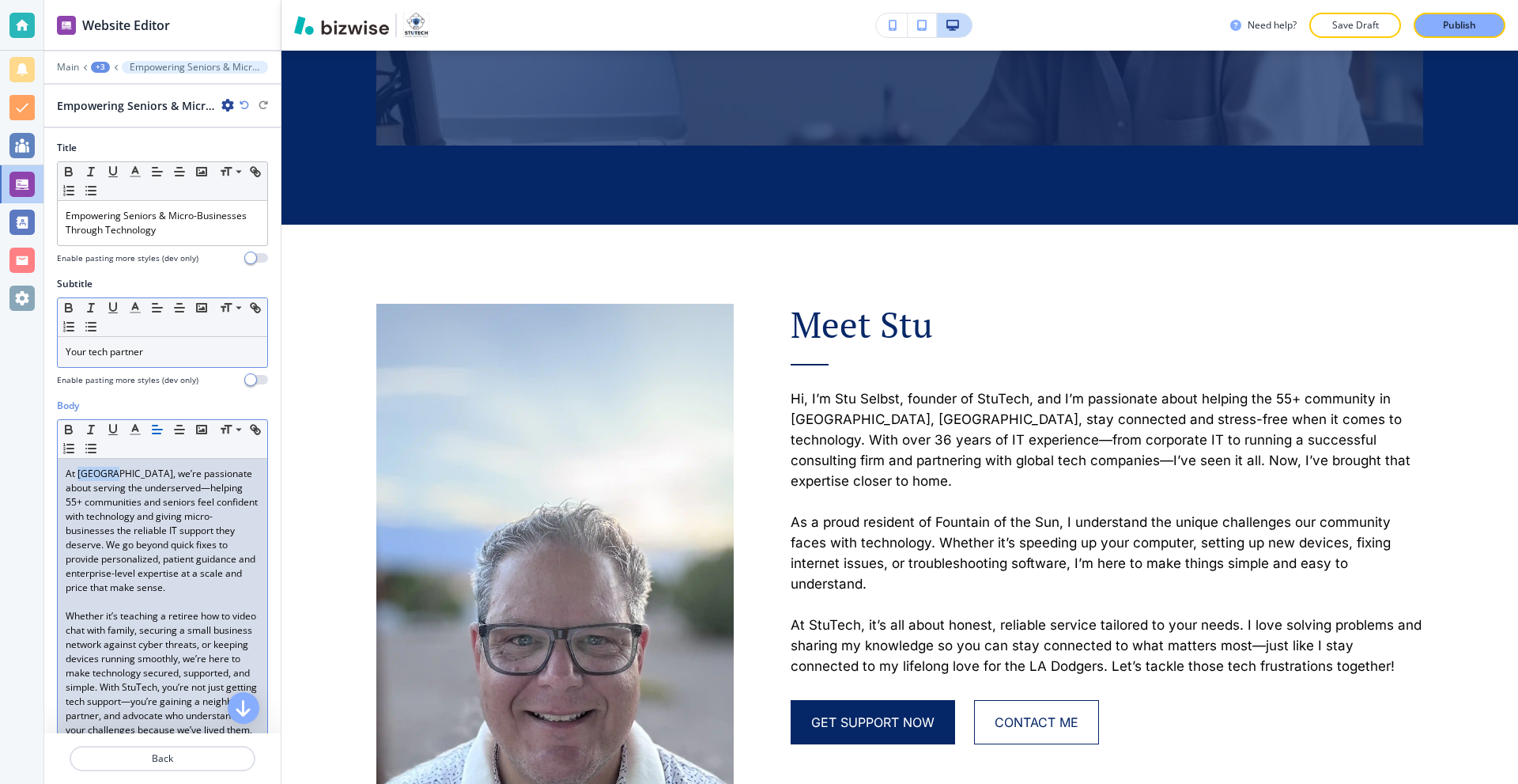
drag, startPoint x: 79, startPoint y: 475, endPoint x: 112, endPoint y: 476, distance: 33.0
click at [112, 476] on p "At [GEOGRAPHIC_DATA], we’re passionate about serving the underserved—helping 55…" at bounding box center [162, 530] width 194 height 128
drag, startPoint x: 64, startPoint y: 487, endPoint x: 174, endPoint y: 493, distance: 110.2
click at [174, 493] on div "At [GEOGRAPHIC_DATA] , we’re passionate about serving the underserved—helping 5…" at bounding box center [162, 601] width 209 height 286
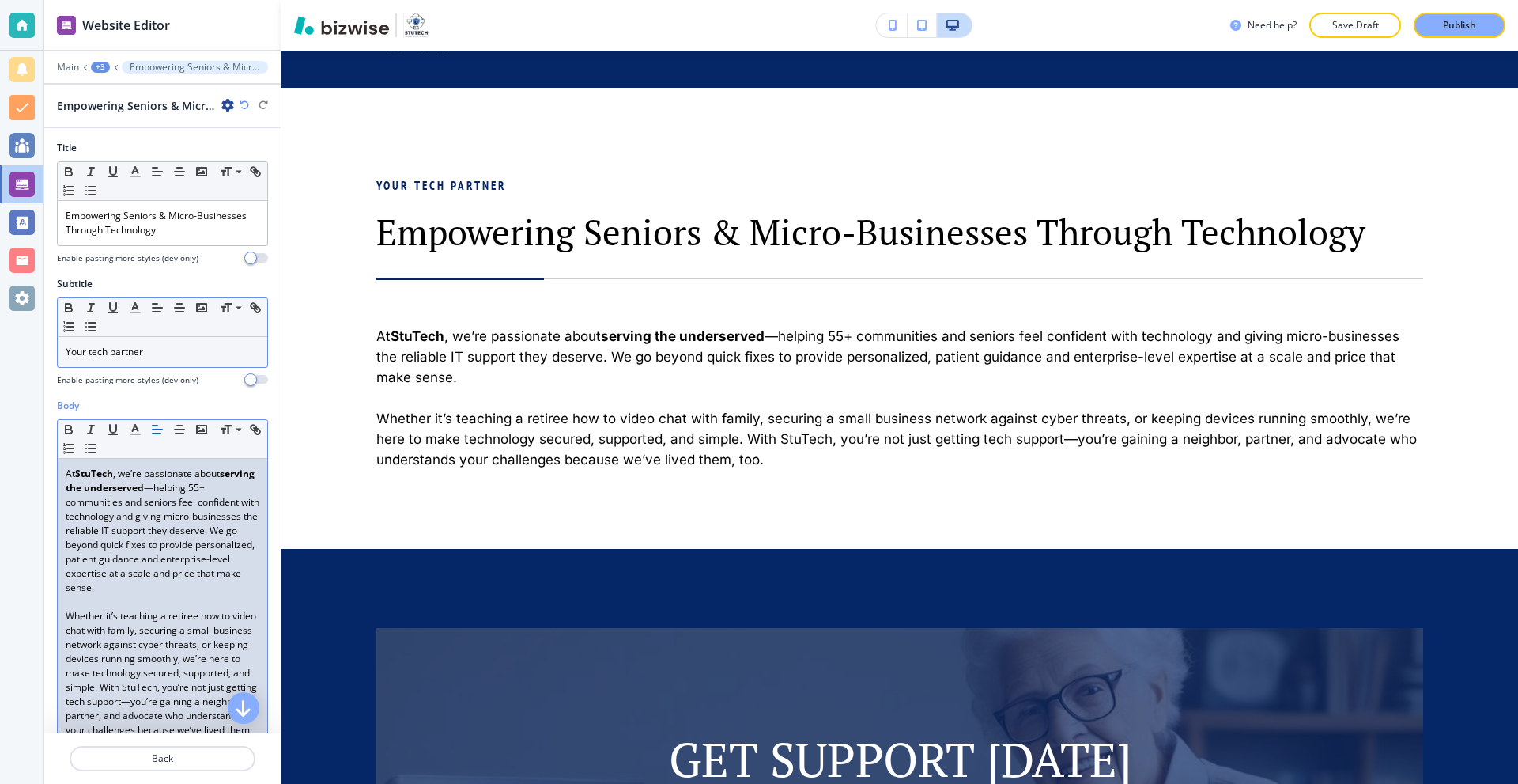
scroll to position [1005, 0]
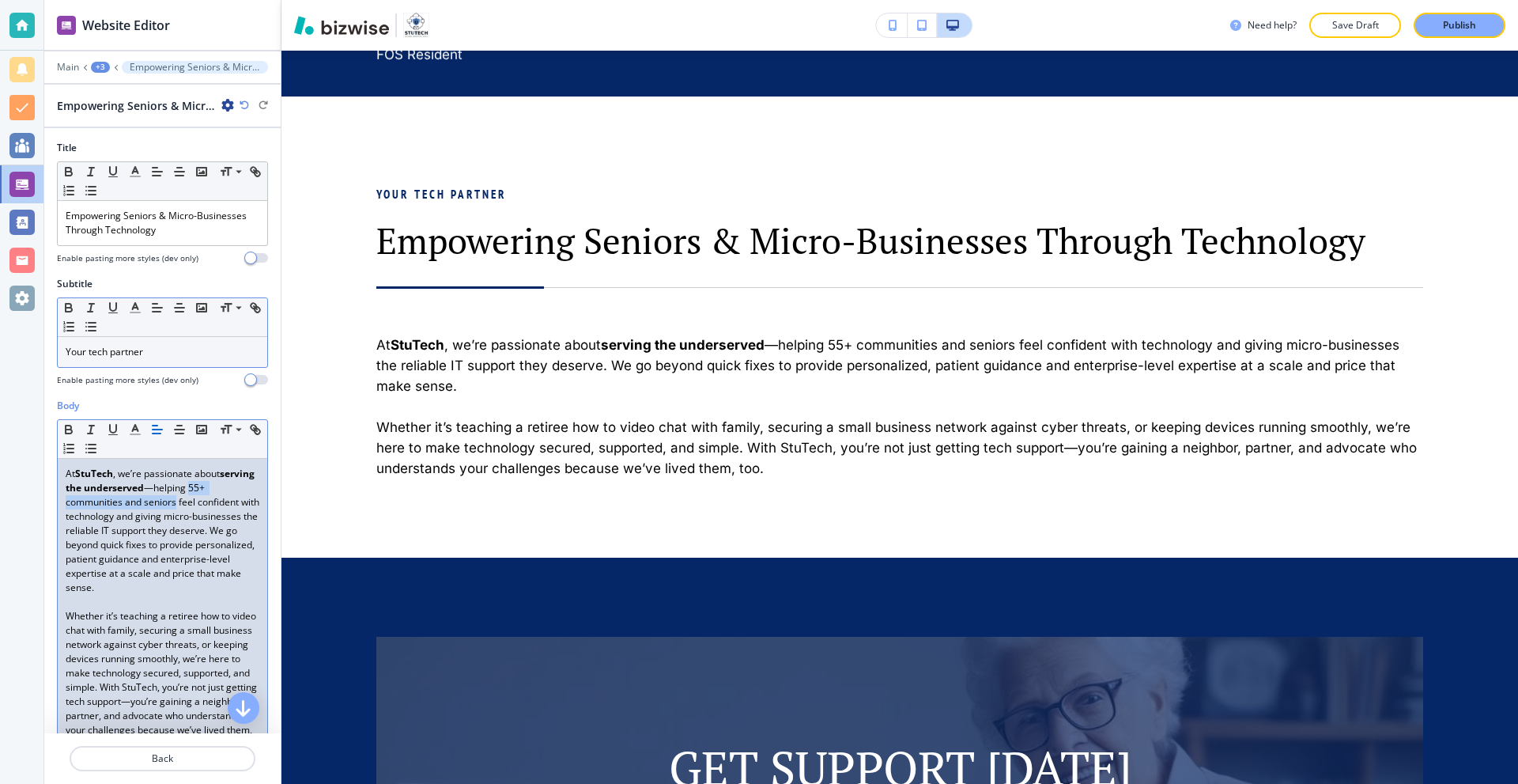
drag, startPoint x: 226, startPoint y: 489, endPoint x: 176, endPoint y: 507, distance: 53.1
click at [176, 507] on p "At [GEOGRAPHIC_DATA] , we’re passionate about serving the underserved —helping …" at bounding box center [162, 530] width 194 height 128
drag, startPoint x: 68, startPoint y: 532, endPoint x: 143, endPoint y: 534, distance: 75.0
click at [143, 534] on p "At [GEOGRAPHIC_DATA] , we’re passionate about serving the underserved —helping …" at bounding box center [162, 530] width 194 height 128
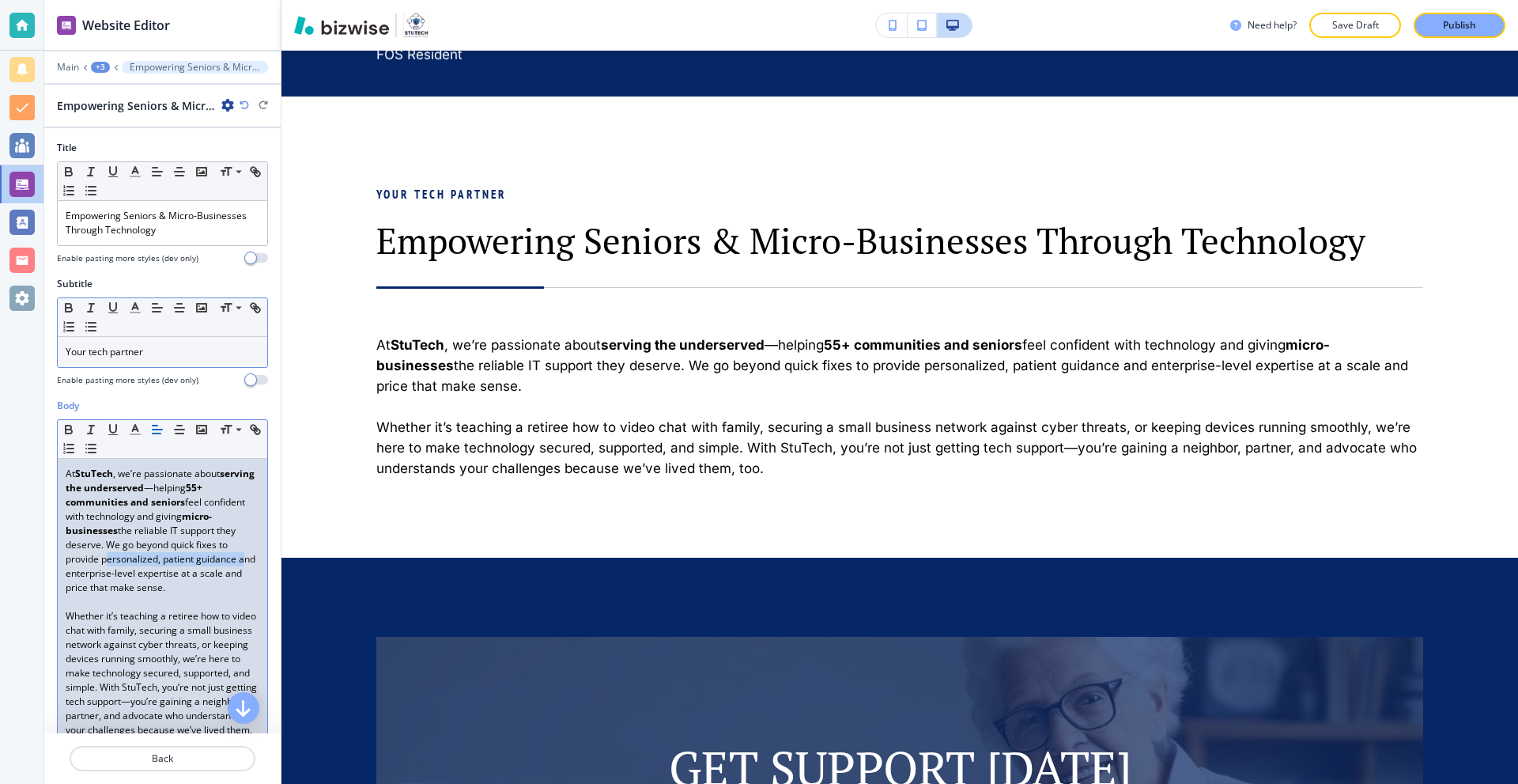
drag, startPoint x: 112, startPoint y: 561, endPoint x: 108, endPoint y: 573, distance: 12.6
click at [108, 573] on p "At [GEOGRAPHIC_DATA] , we’re passionate about serving the underserved —helping …" at bounding box center [162, 530] width 194 height 128
drag, startPoint x: 112, startPoint y: 560, endPoint x: 104, endPoint y: 574, distance: 16.1
click at [104, 574] on p "At [GEOGRAPHIC_DATA] , we’re passionate about serving the underserved —helping …" at bounding box center [162, 530] width 194 height 128
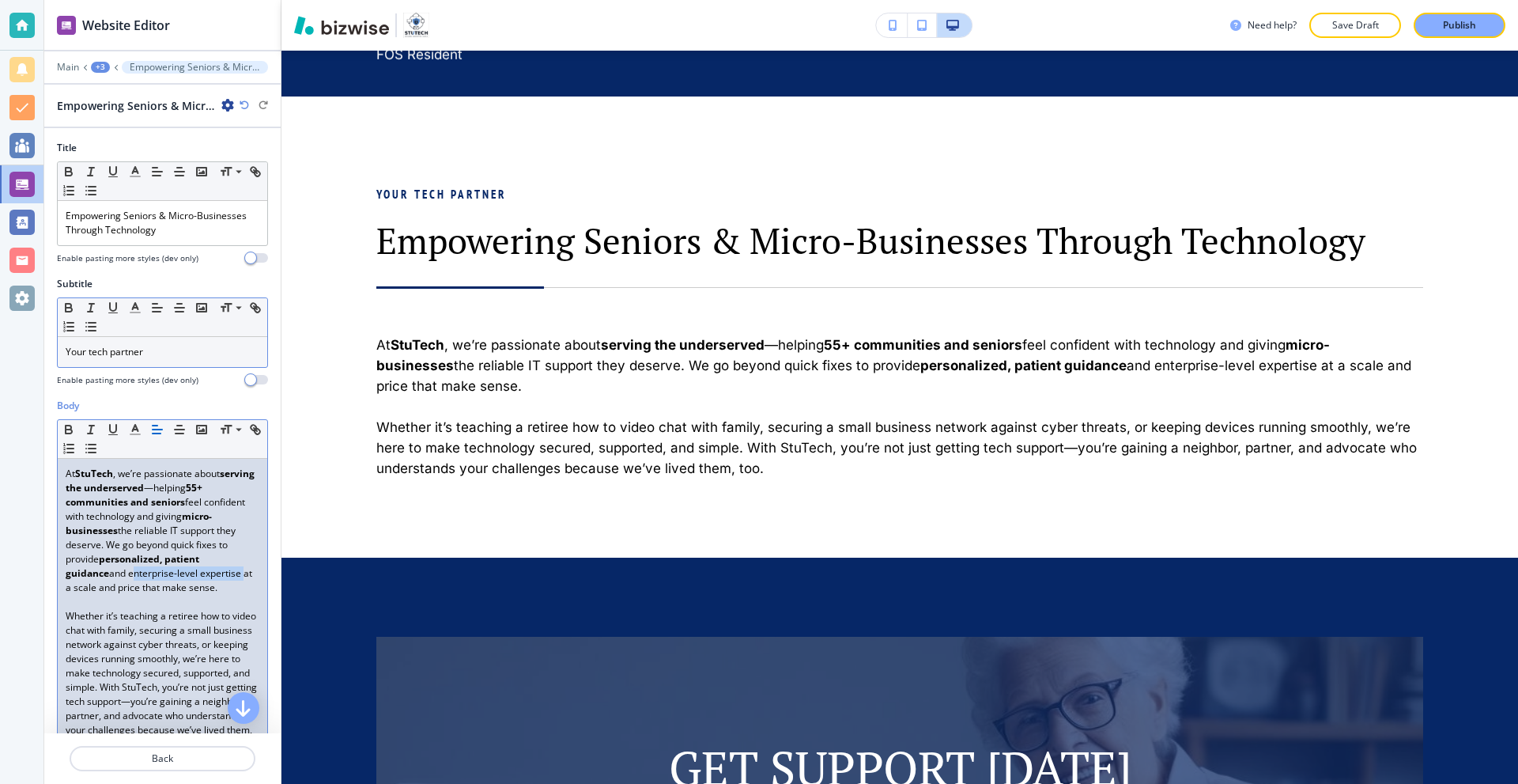
drag, startPoint x: 131, startPoint y: 575, endPoint x: 241, endPoint y: 578, distance: 110.0
click at [241, 578] on p "At [GEOGRAPHIC_DATA] , we’re passionate about serving the underserved —helping …" at bounding box center [162, 530] width 194 height 128
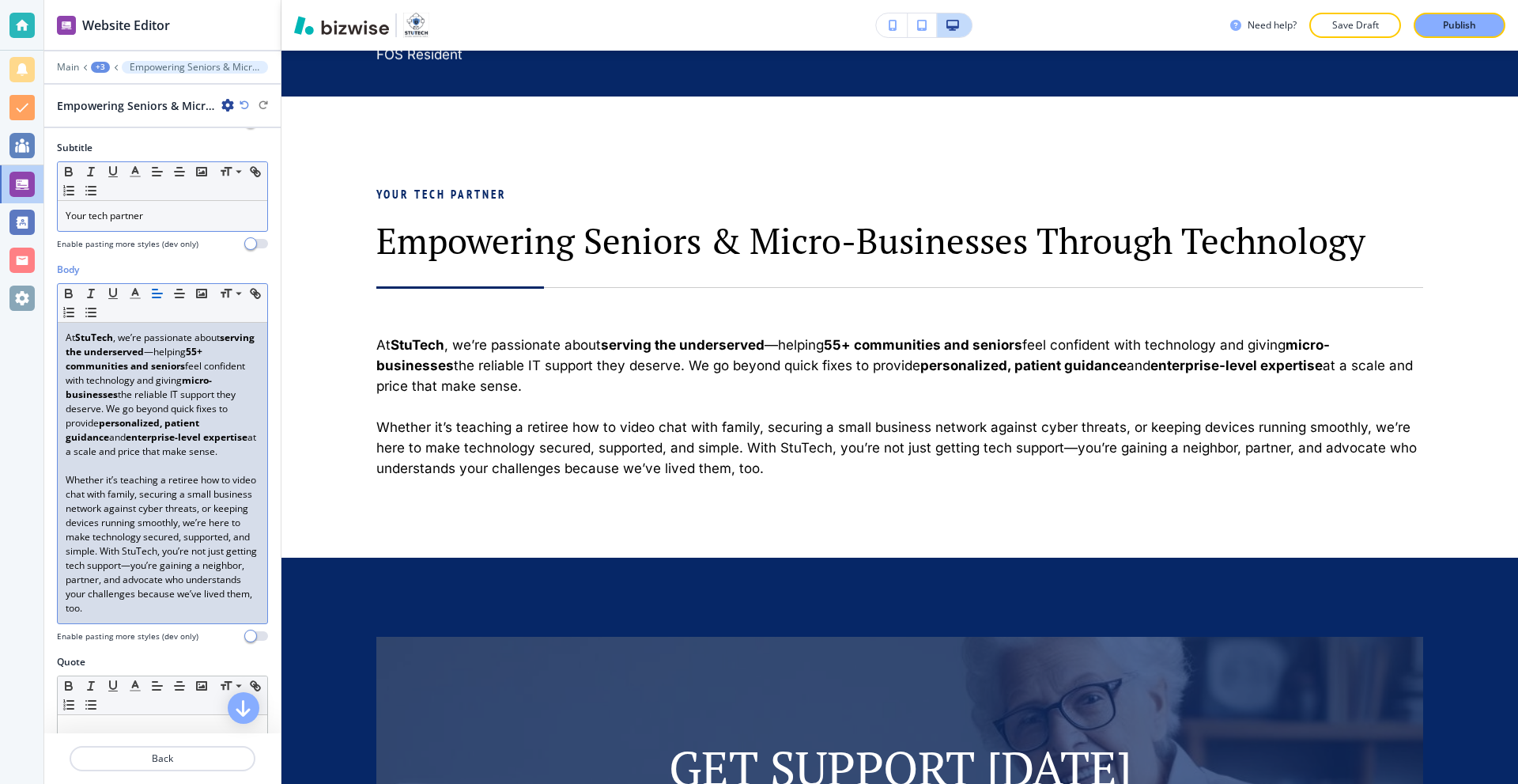
scroll to position [158, 0]
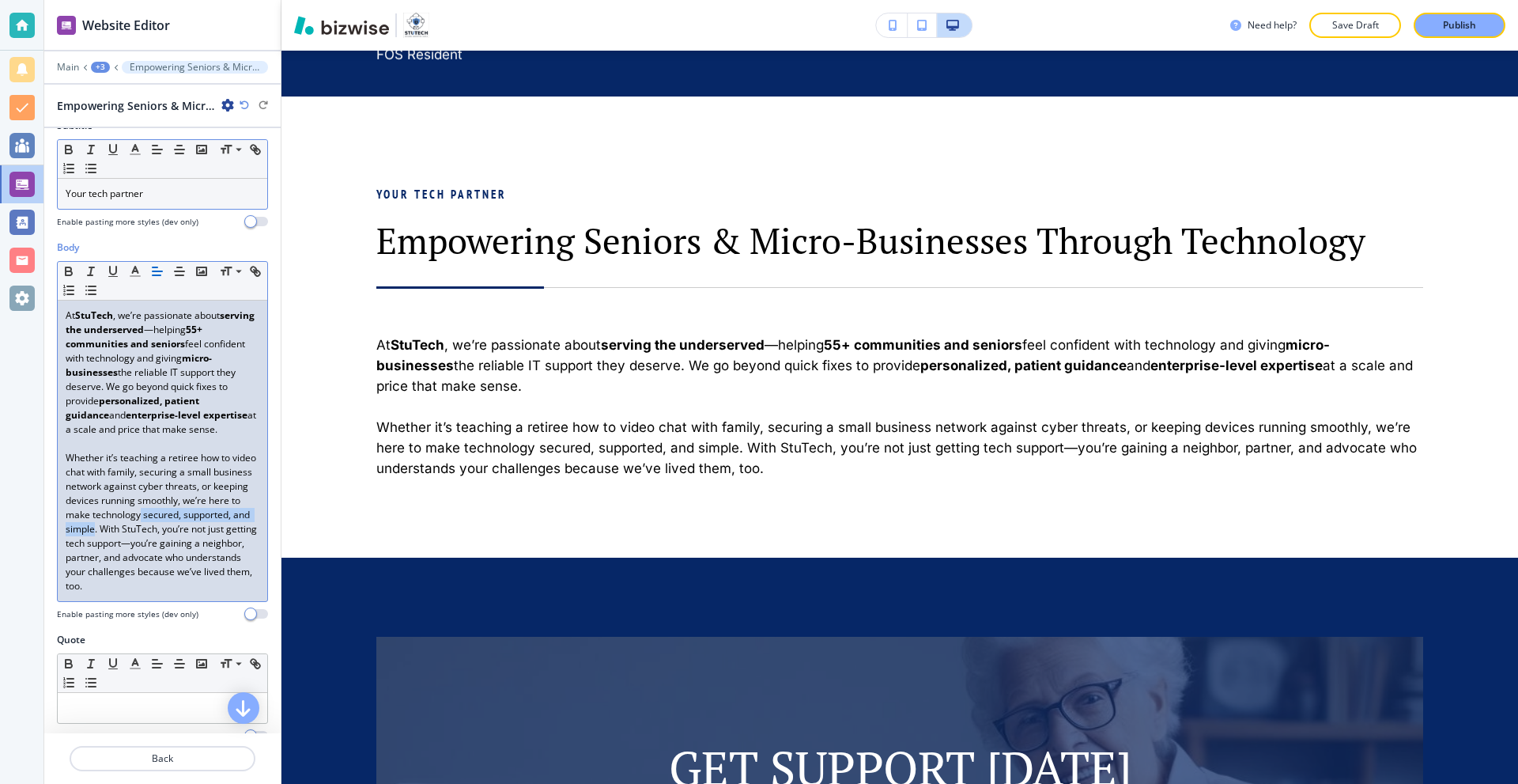
drag, startPoint x: 203, startPoint y: 530, endPoint x: 166, endPoint y: 542, distance: 38.9
click at [166, 542] on p "Whether it’s teaching a retiree how to video chat with family, securing a small…" at bounding box center [162, 522] width 194 height 143
drag, startPoint x: 138, startPoint y: 573, endPoint x: 106, endPoint y: 585, distance: 34.2
click at [106, 585] on p "Whether it’s teaching a retiree how to video chat with family, securing a small…" at bounding box center [162, 522] width 194 height 143
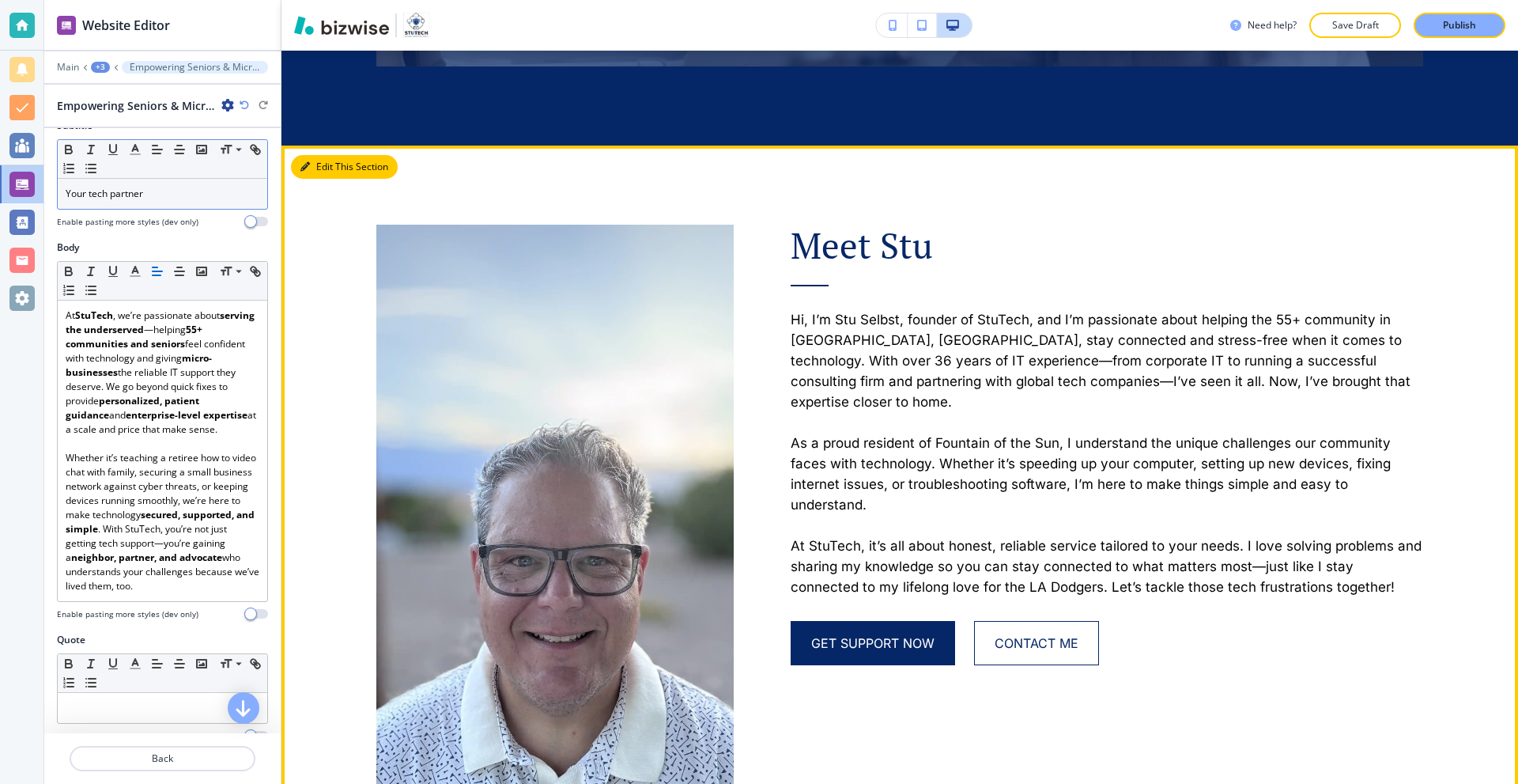
click at [323, 173] on button "Edit This Section" at bounding box center [344, 166] width 106 height 24
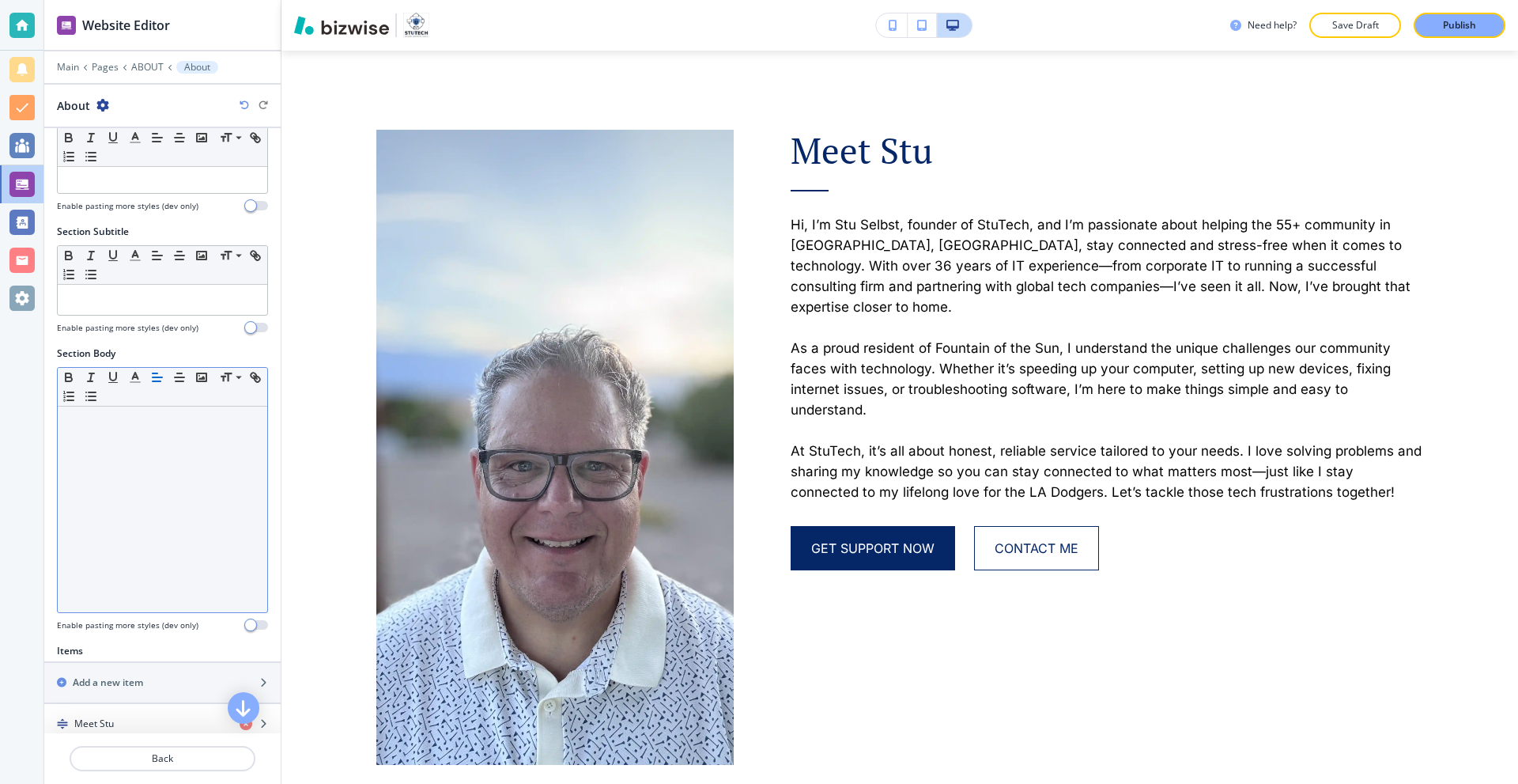
scroll to position [317, 0]
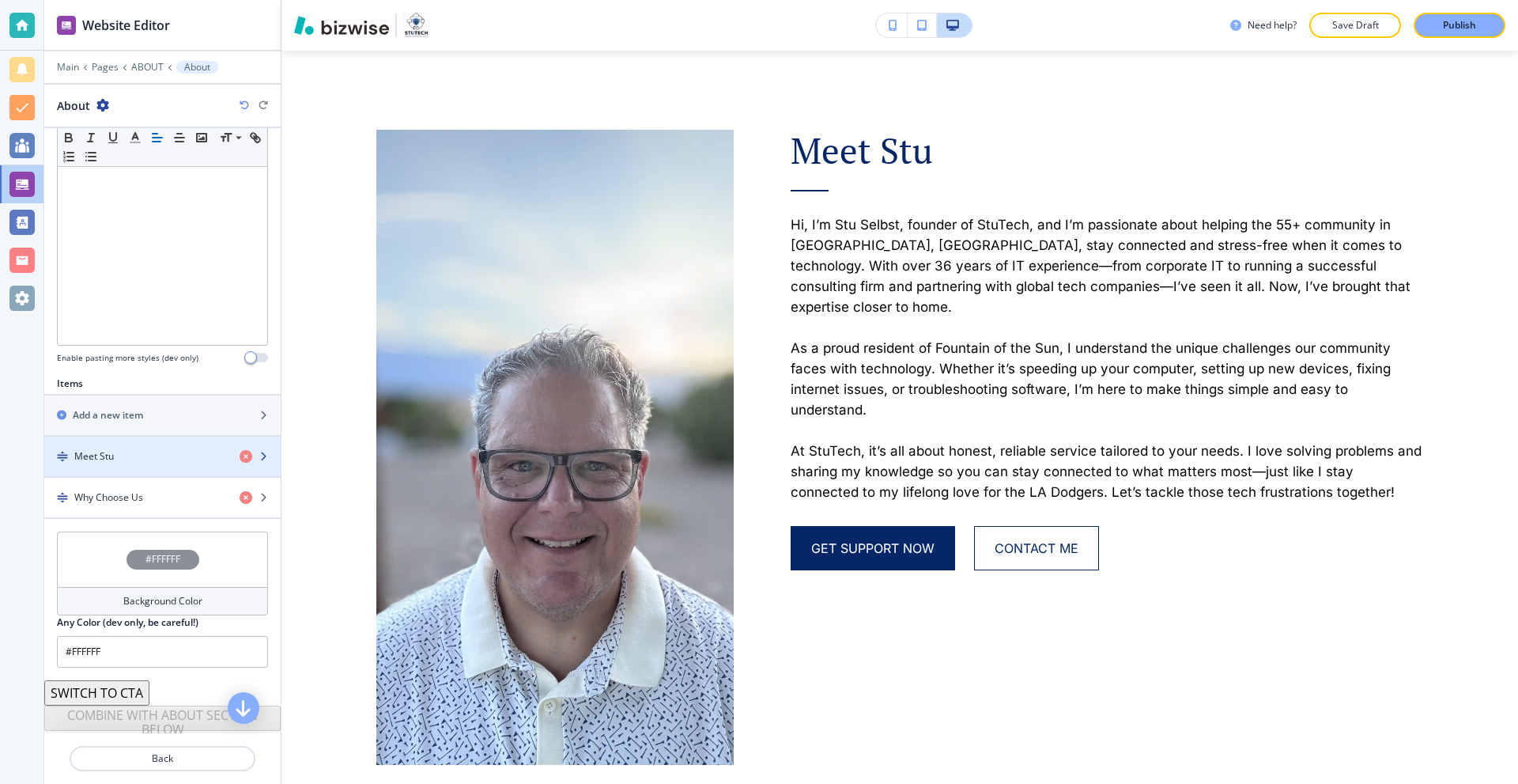
click at [132, 465] on div "button" at bounding box center [163, 470] width 236 height 13
click at [123, 472] on div "button" at bounding box center [163, 470] width 236 height 13
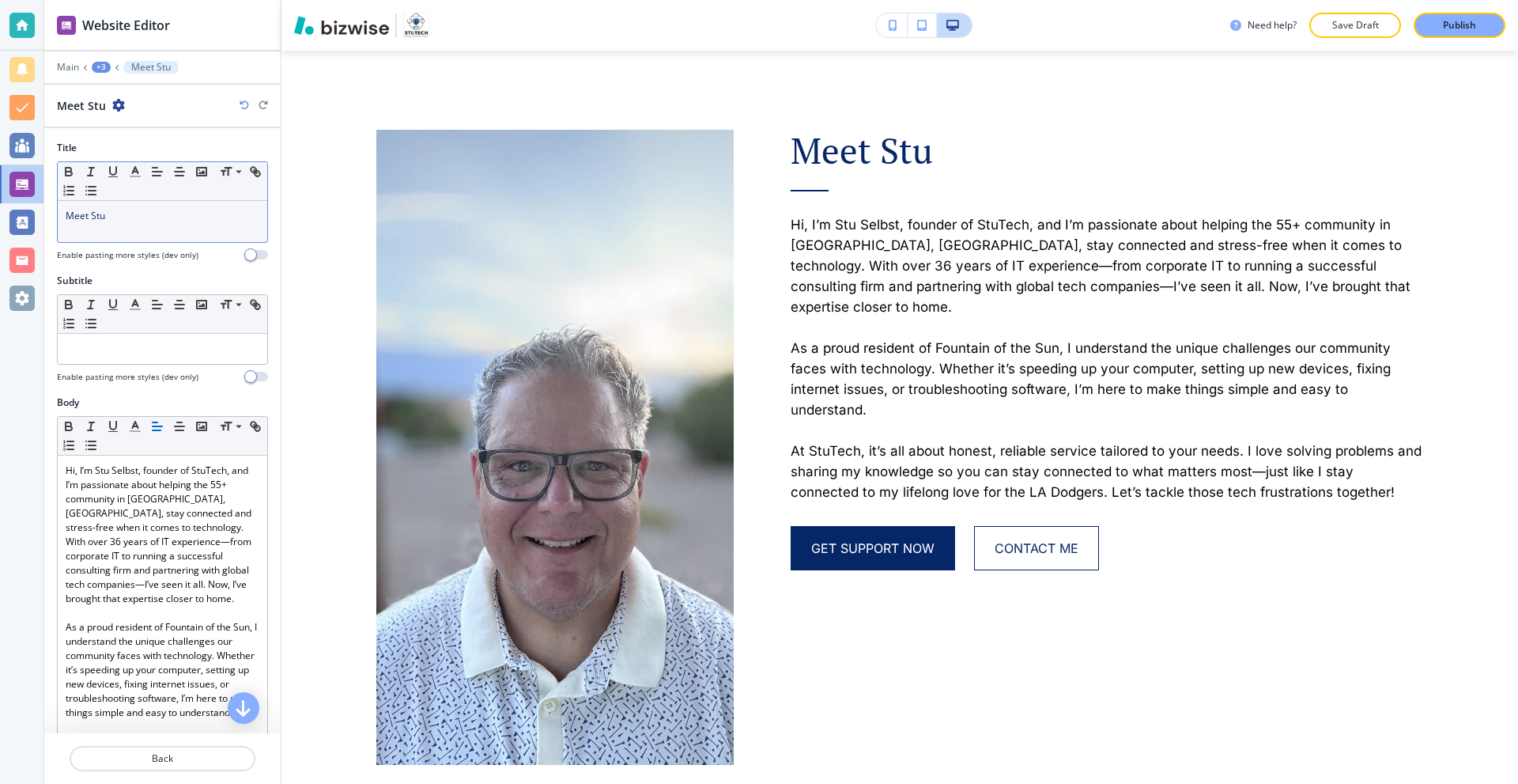
click at [133, 224] on div "Meet Stu" at bounding box center [162, 221] width 209 height 41
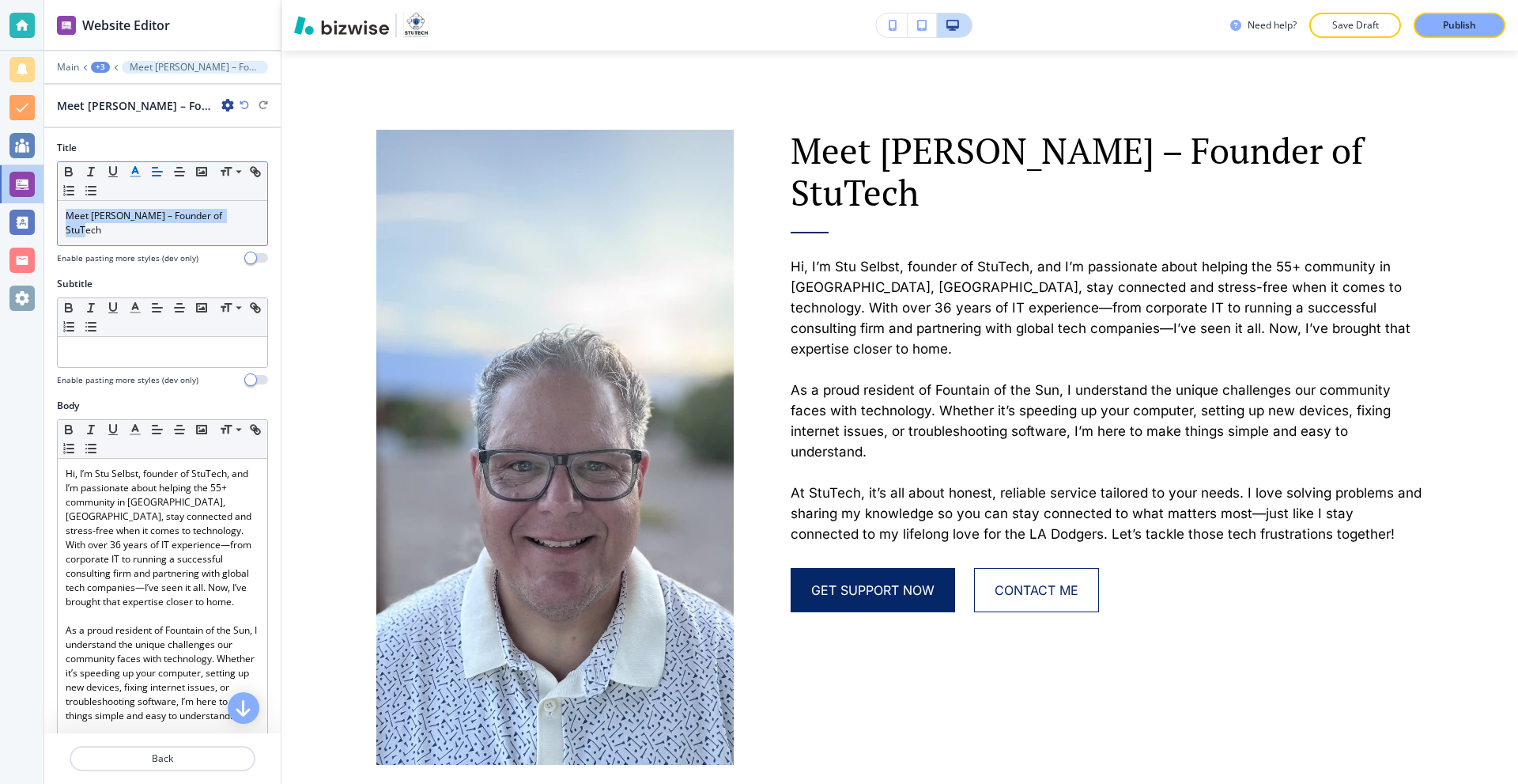
click at [132, 172] on icon "button" at bounding box center [136, 172] width 15 height 15
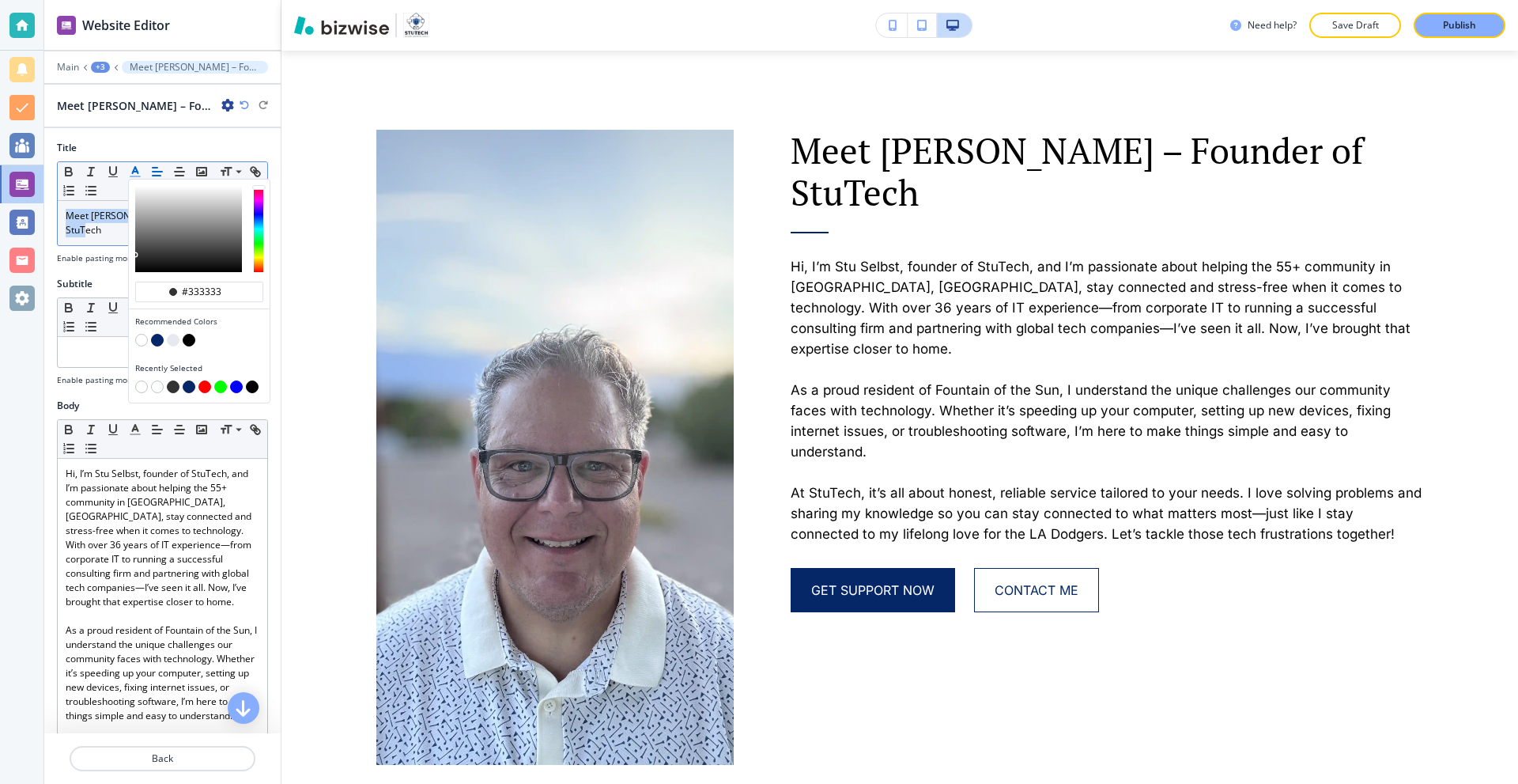
click at [156, 339] on button "button" at bounding box center [157, 340] width 13 height 13
type input "#062767"
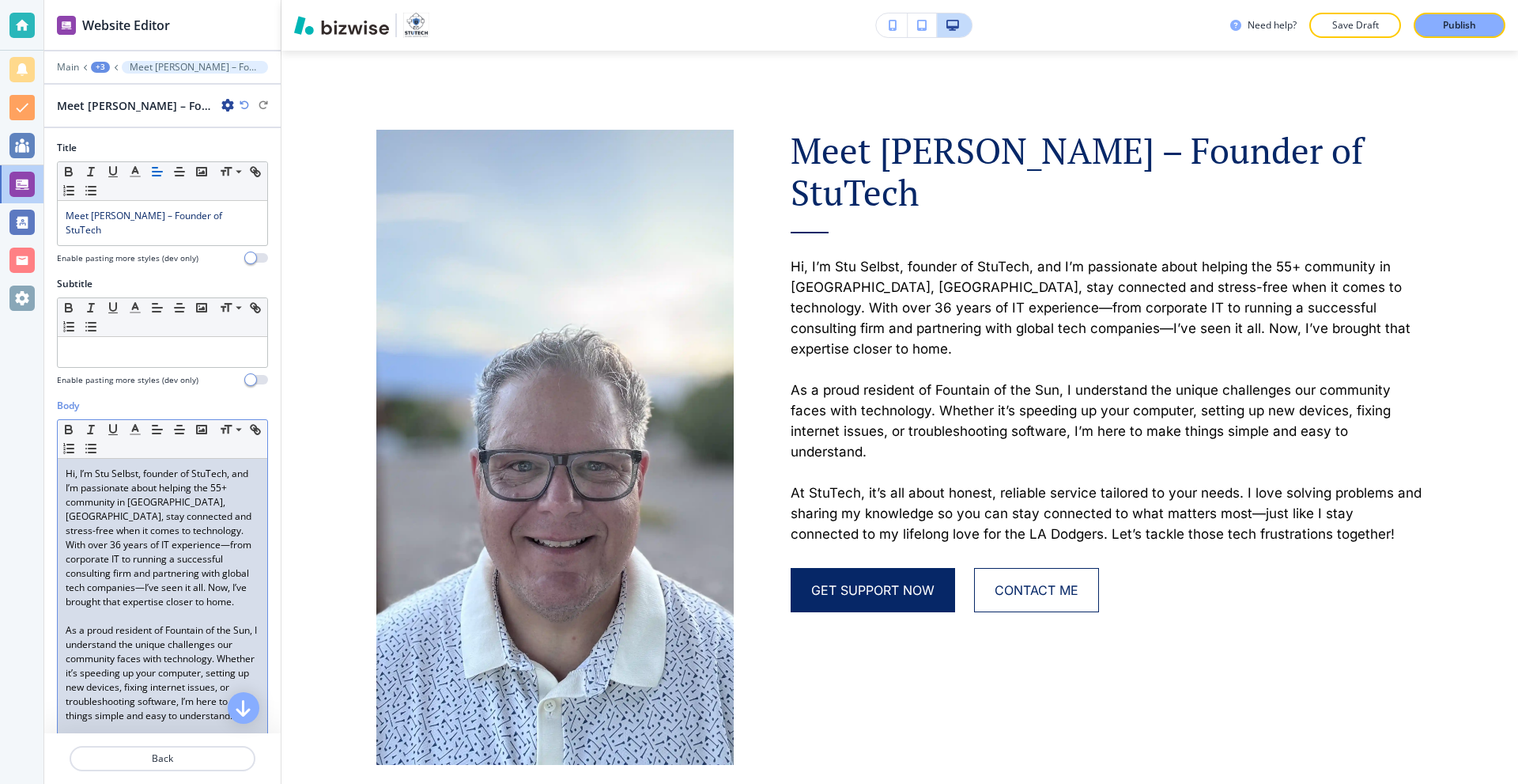
click at [175, 572] on p "Hi, I’m Stu Selbst, founder of StuTech, and I’m passionate about helping the 55…" at bounding box center [162, 538] width 194 height 143
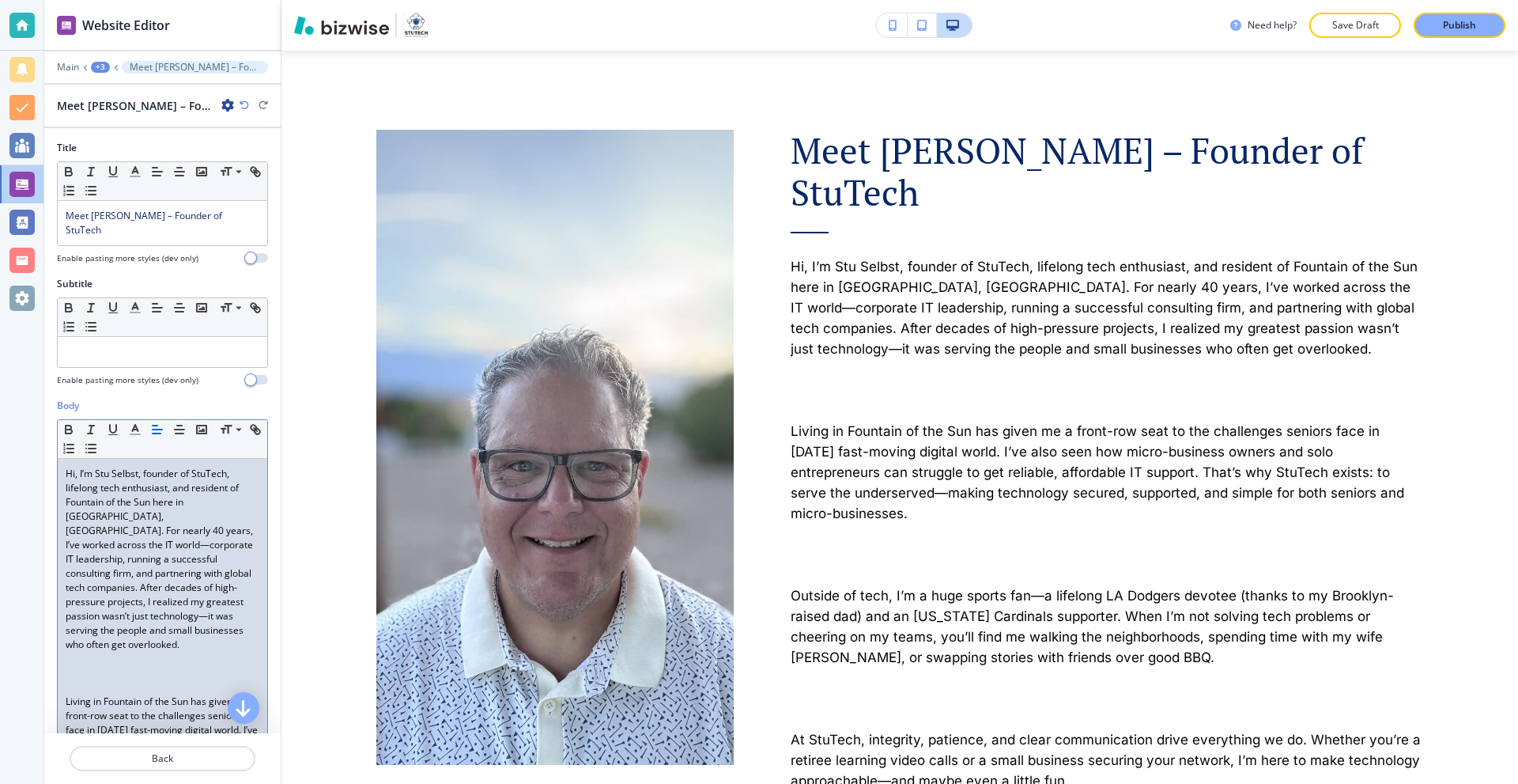
scroll to position [0, 0]
click at [129, 666] on p at bounding box center [162, 673] width 194 height 15
click at [125, 680] on p at bounding box center [162, 688] width 194 height 15
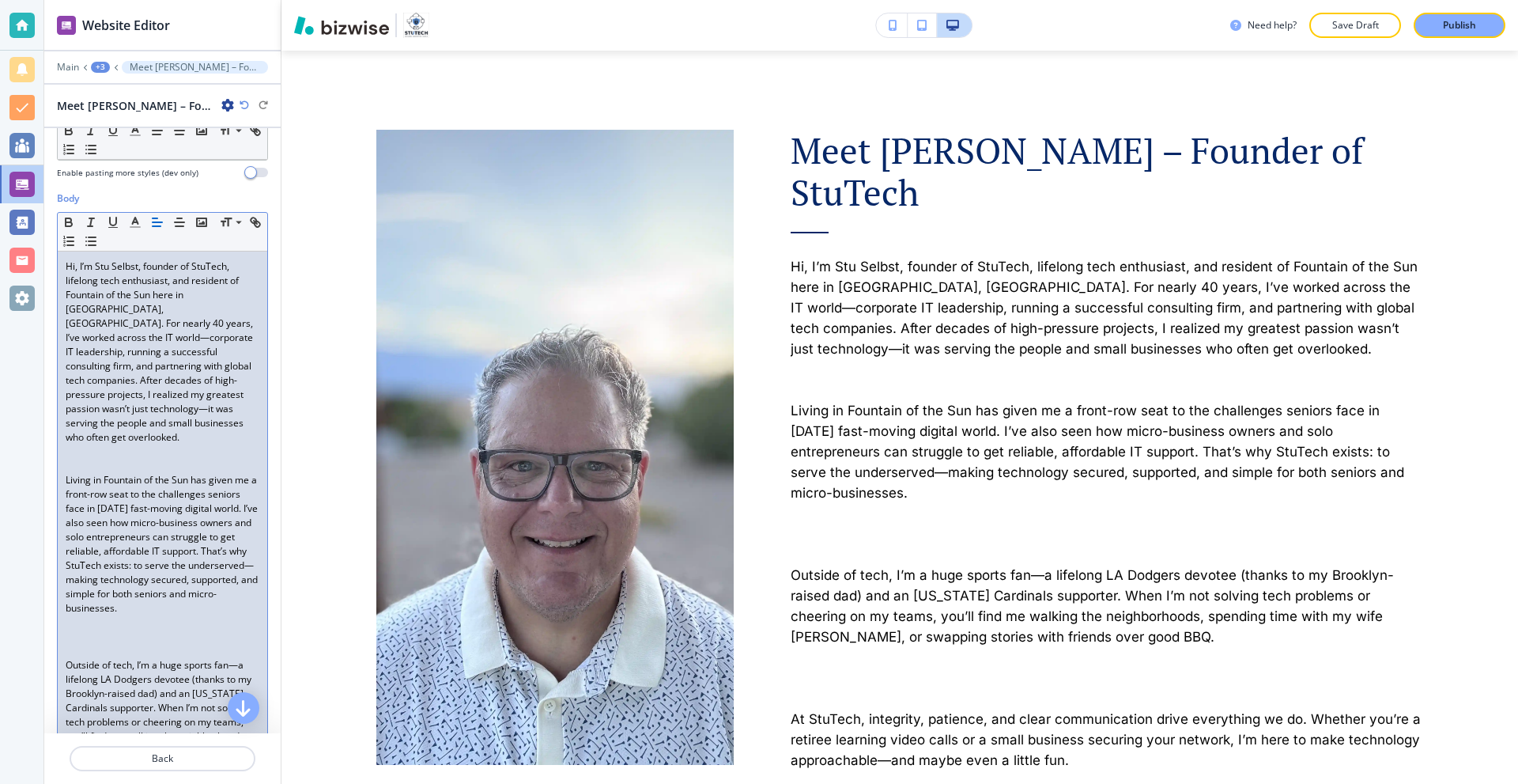
scroll to position [237, 0]
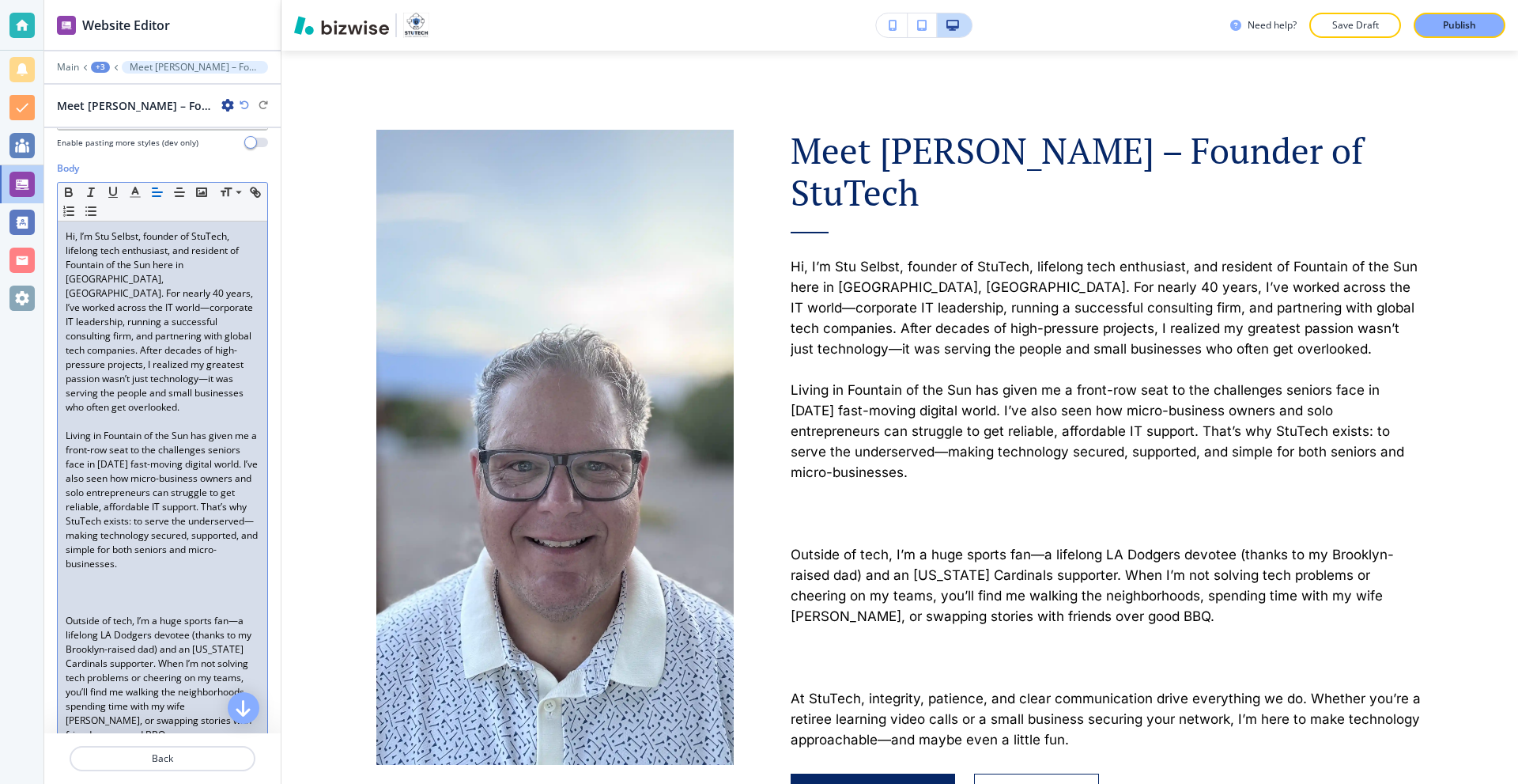
click at [86, 595] on p at bounding box center [162, 592] width 194 height 15
click at [76, 602] on p at bounding box center [162, 607] width 194 height 15
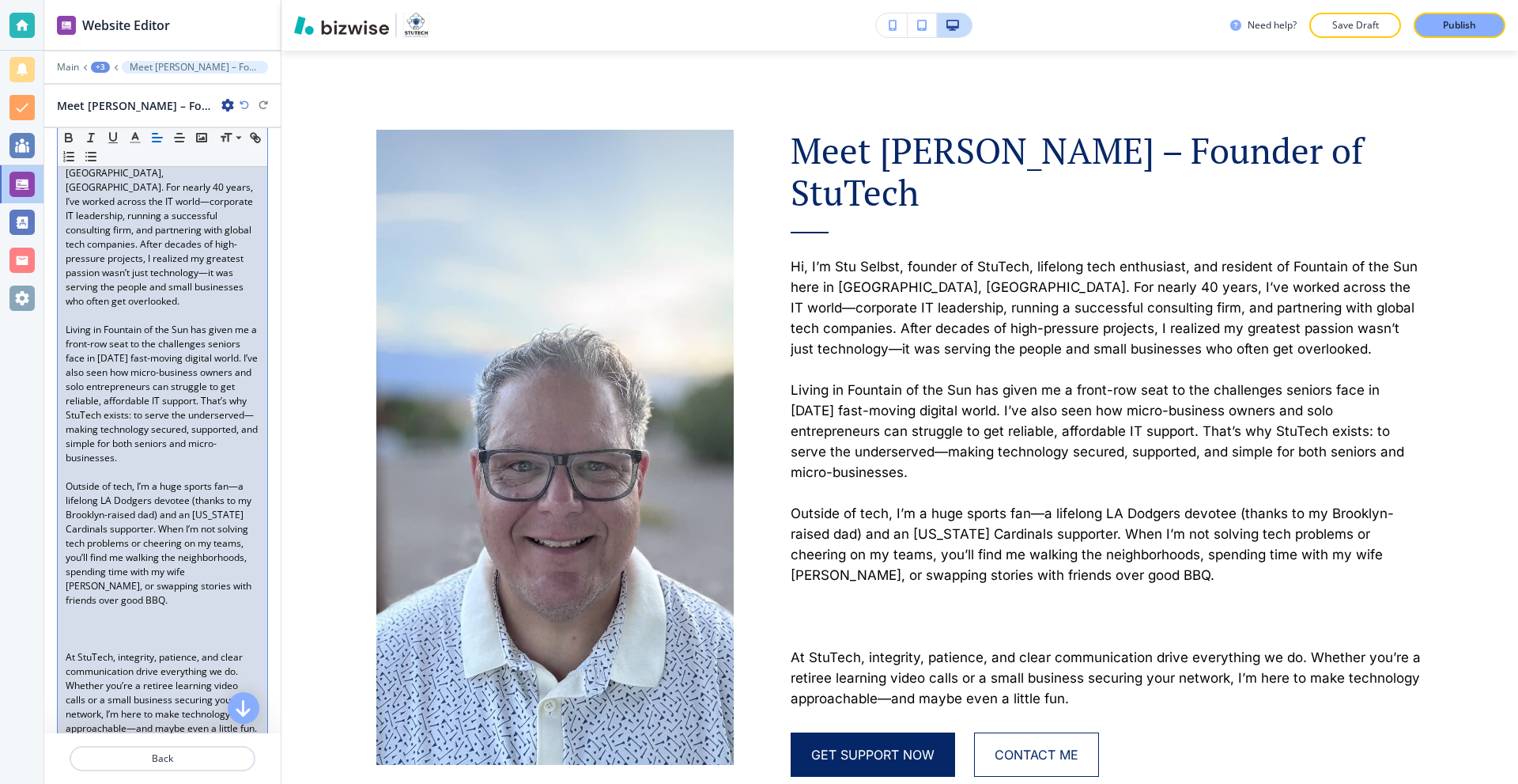
scroll to position [396, 0]
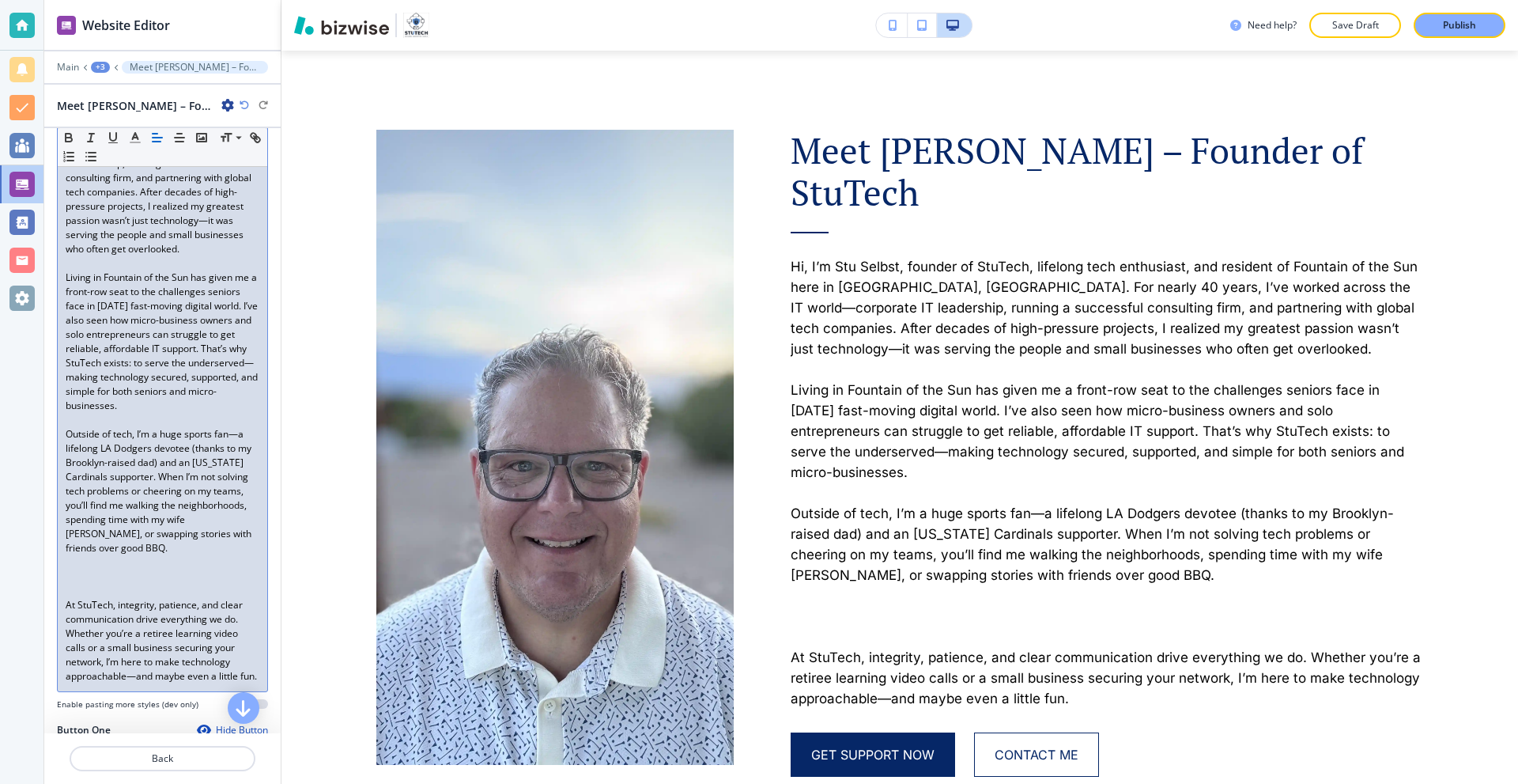
click at [98, 585] on p at bounding box center [162, 591] width 194 height 15
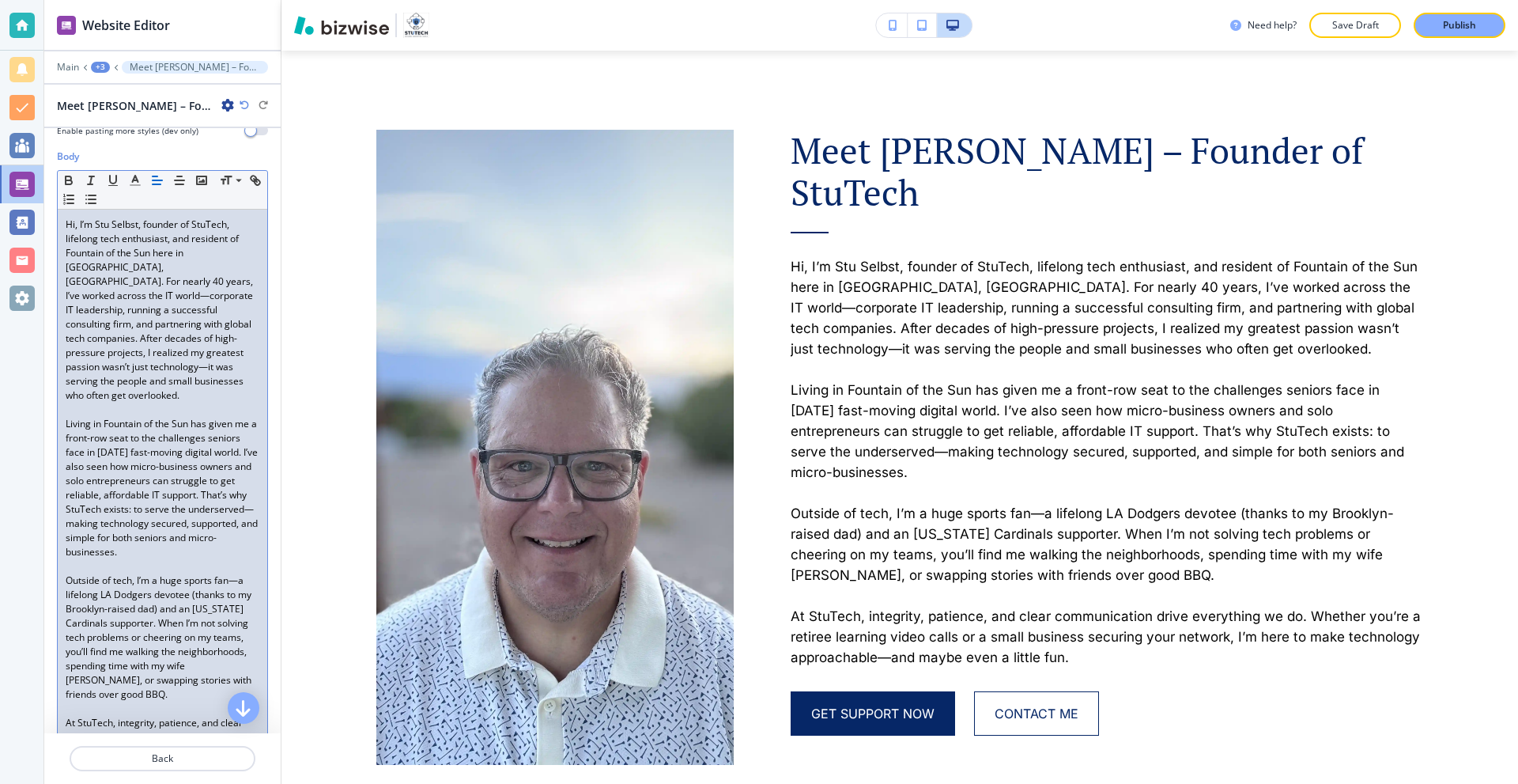
scroll to position [237, 0]
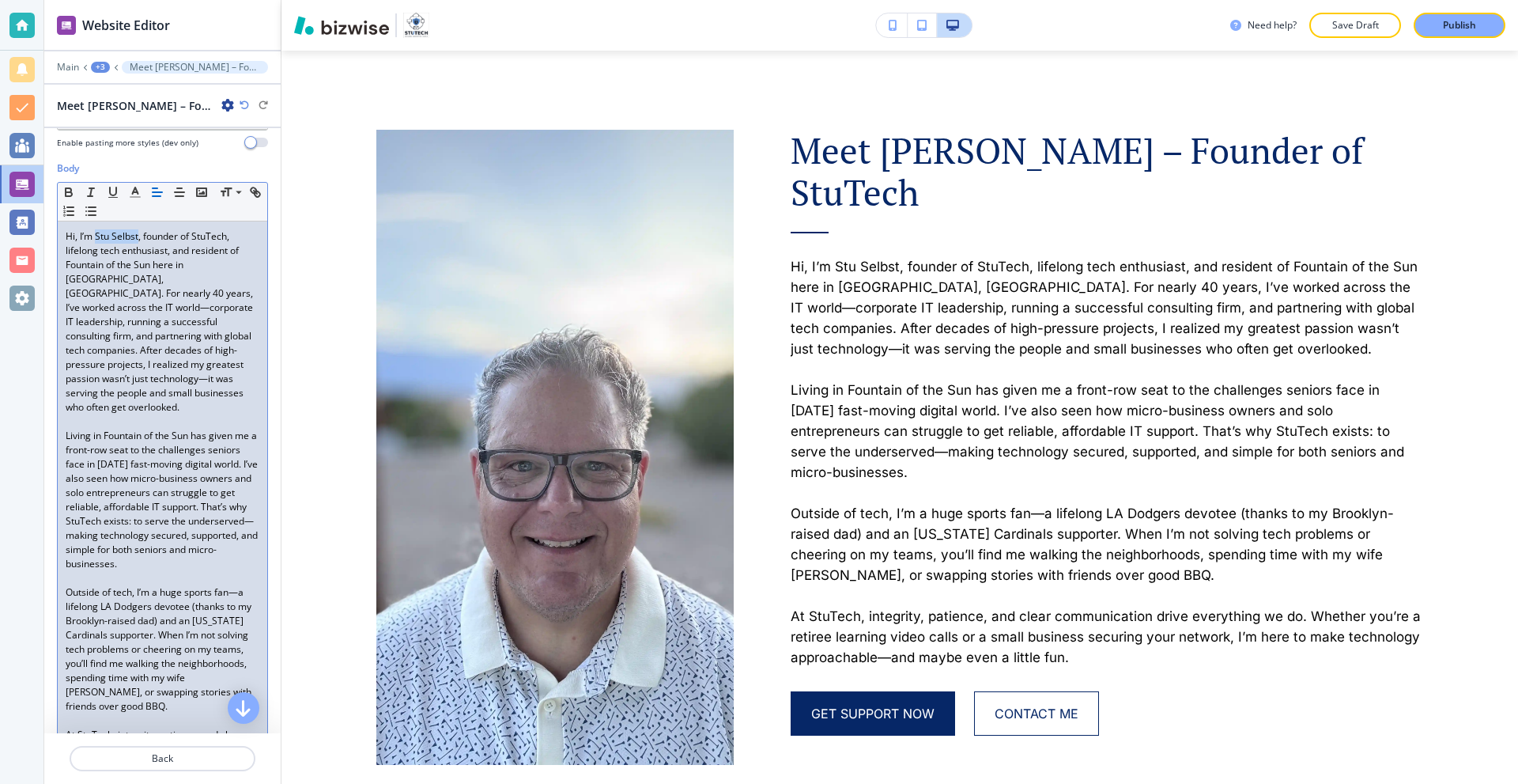
drag, startPoint x: 96, startPoint y: 233, endPoint x: 137, endPoint y: 235, distance: 41.0
click at [137, 235] on p "Hi, I’m Stu Selbst, founder of StuTech, lifelong tech enthusiast, and resident …" at bounding box center [162, 321] width 194 height 185
drag, startPoint x: 197, startPoint y: 232, endPoint x: 229, endPoint y: 236, distance: 32.2
click at [229, 236] on p "Hi, I’m Stu Selbst , founder of StuTech, lifelong tech enthusiast, and resident…" at bounding box center [162, 321] width 194 height 185
drag, startPoint x: 115, startPoint y: 276, endPoint x: 148, endPoint y: 277, distance: 33.0
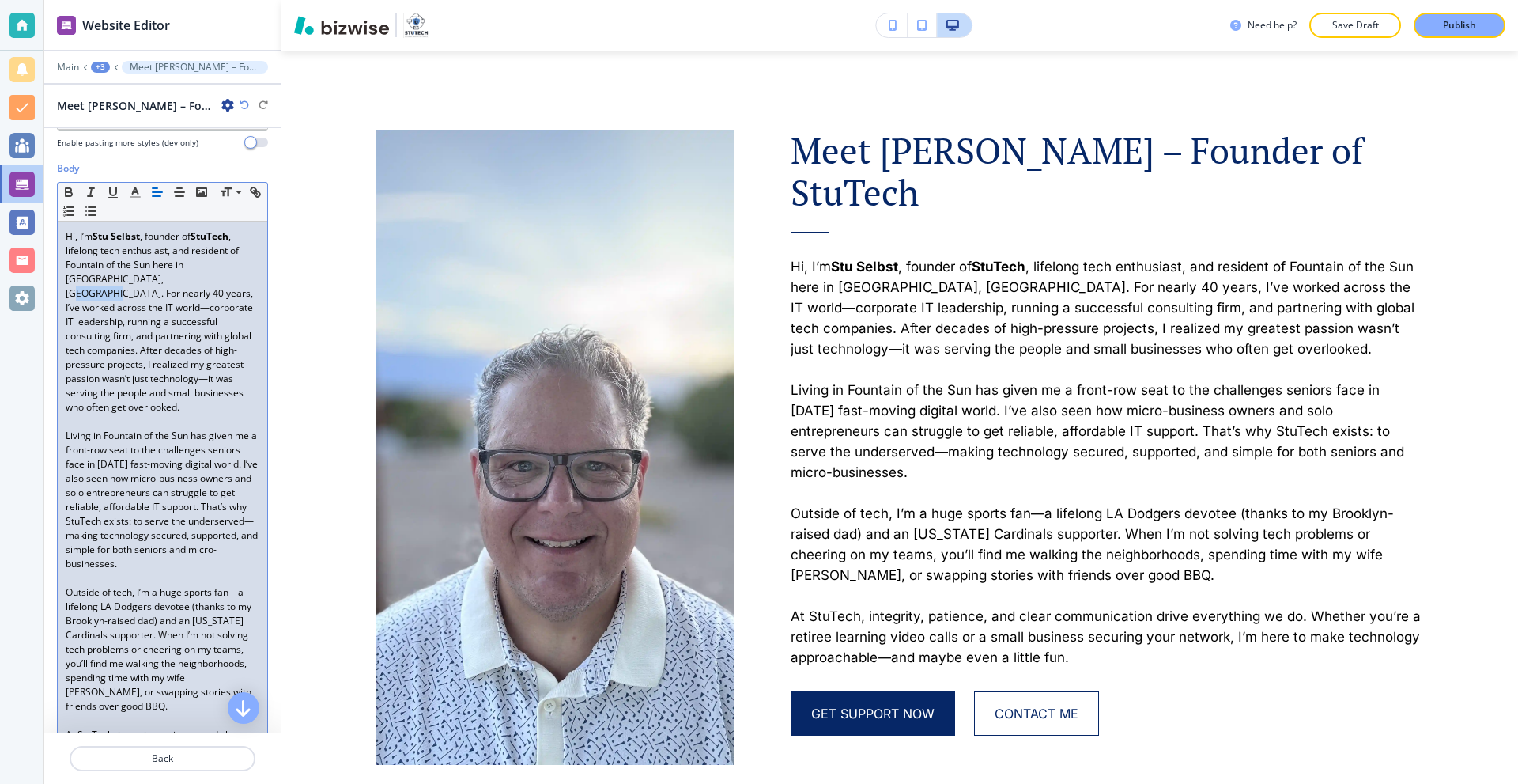
click at [148, 277] on p "Hi, I’m Stu Selbst , founder of StuTech , lifelong tech enthusiast, and residen…" at bounding box center [162, 321] width 194 height 185
drag, startPoint x: 150, startPoint y: 363, endPoint x: 114, endPoint y: 397, distance: 49.5
click at [114, 397] on p "Hi, I’m Stu Selbst , founder of StuTech , lifelong tech enthusiast, and residen…" at bounding box center [162, 321] width 194 height 185
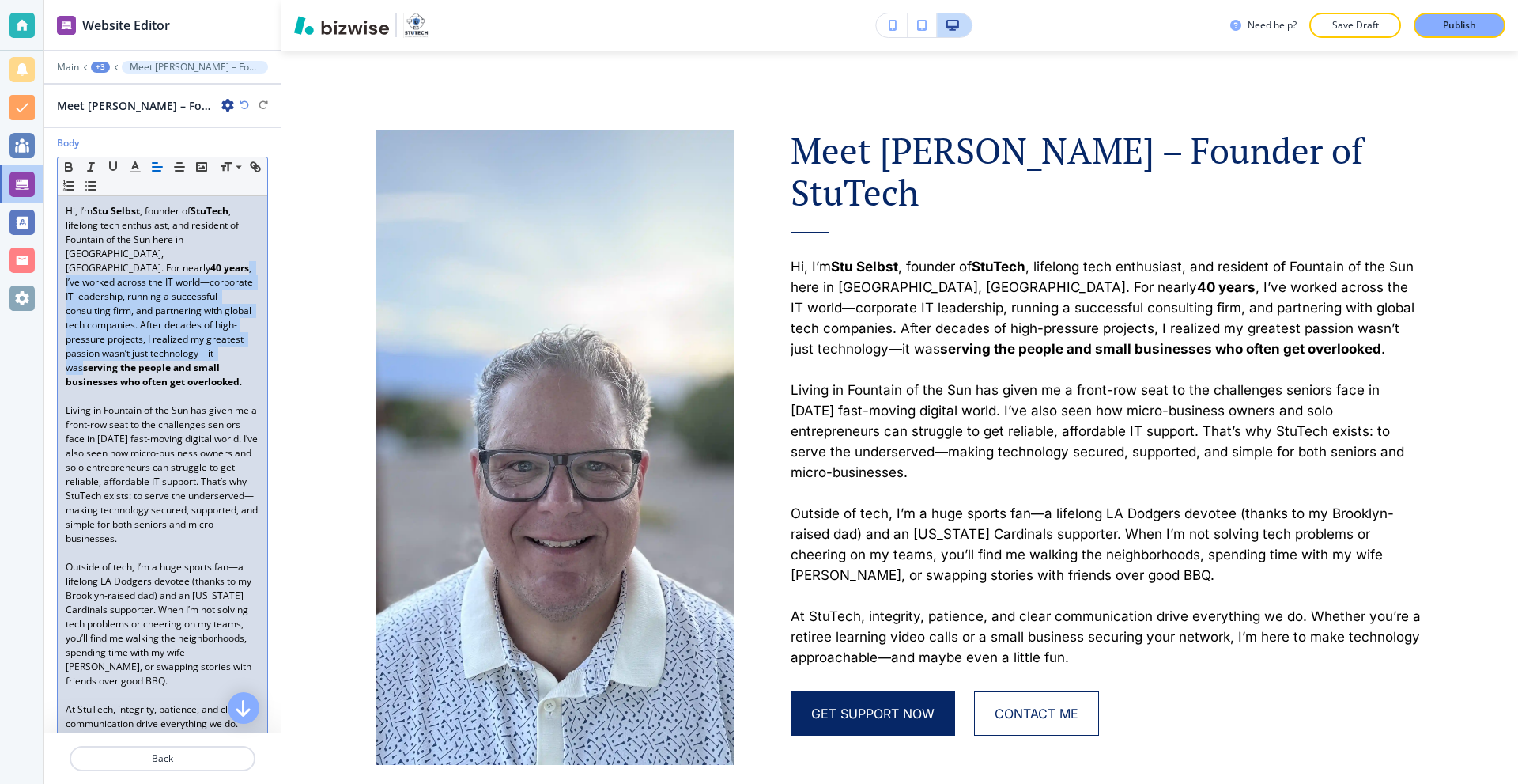
scroll to position [317, 0]
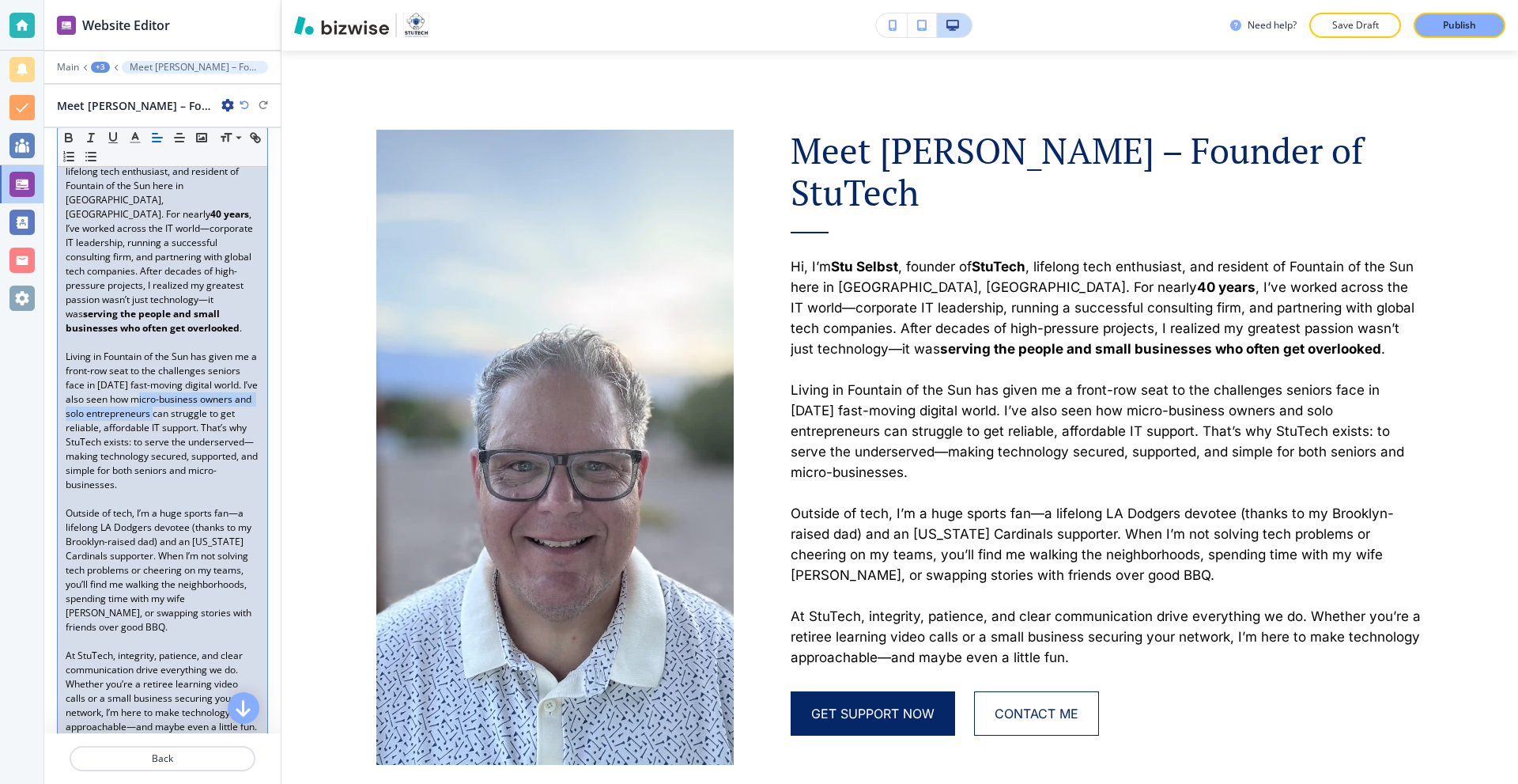
drag, startPoint x: 179, startPoint y: 384, endPoint x: 206, endPoint y: 397, distance: 30.0
click at [206, 397] on p "Living in Fountain of the Sun has given me a front-row seat to the challenges s…" at bounding box center [162, 420] width 194 height 143
drag, startPoint x: 166, startPoint y: 440, endPoint x: 120, endPoint y: 452, distance: 47.5
click at [120, 452] on p "Living in Fountain of the Sun has given me a front-row seat to the challenges s…" at bounding box center [162, 420] width 194 height 143
drag, startPoint x: 68, startPoint y: 467, endPoint x: 204, endPoint y: 471, distance: 136.1
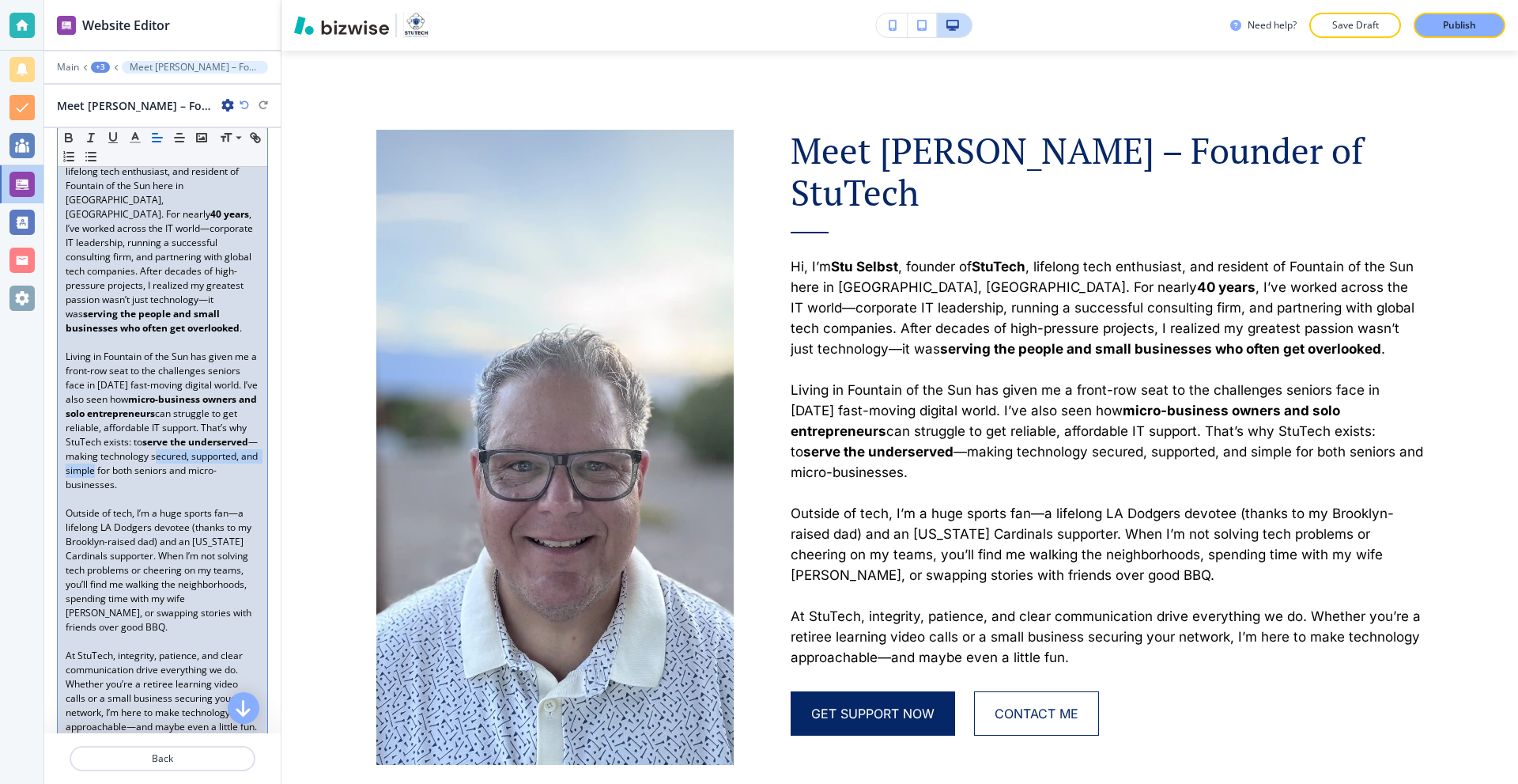
click at [204, 471] on p "Living in Fountain of the Sun has given me a front-row seat to the challenges s…" at bounding box center [162, 420] width 194 height 143
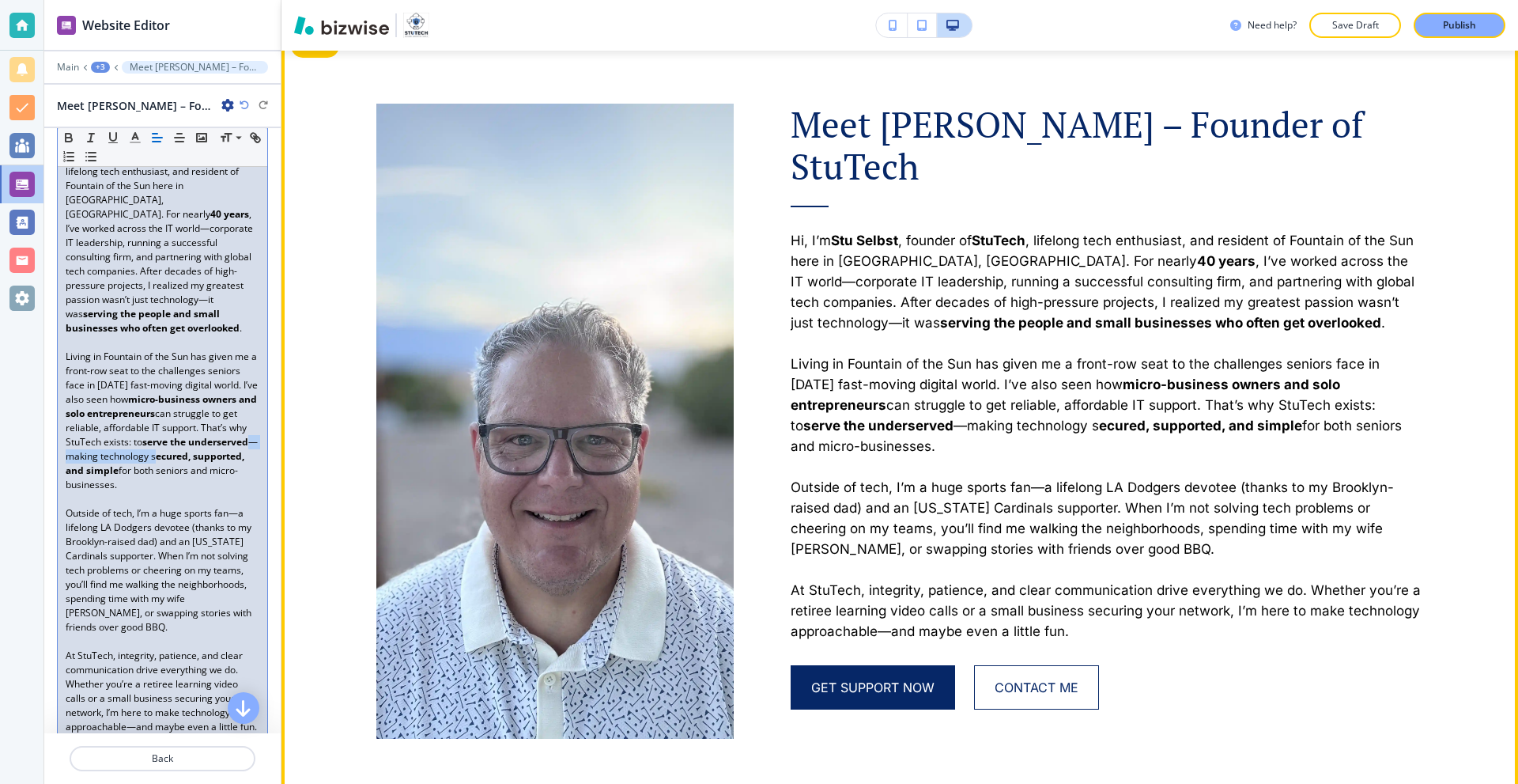
scroll to position [2128, 0]
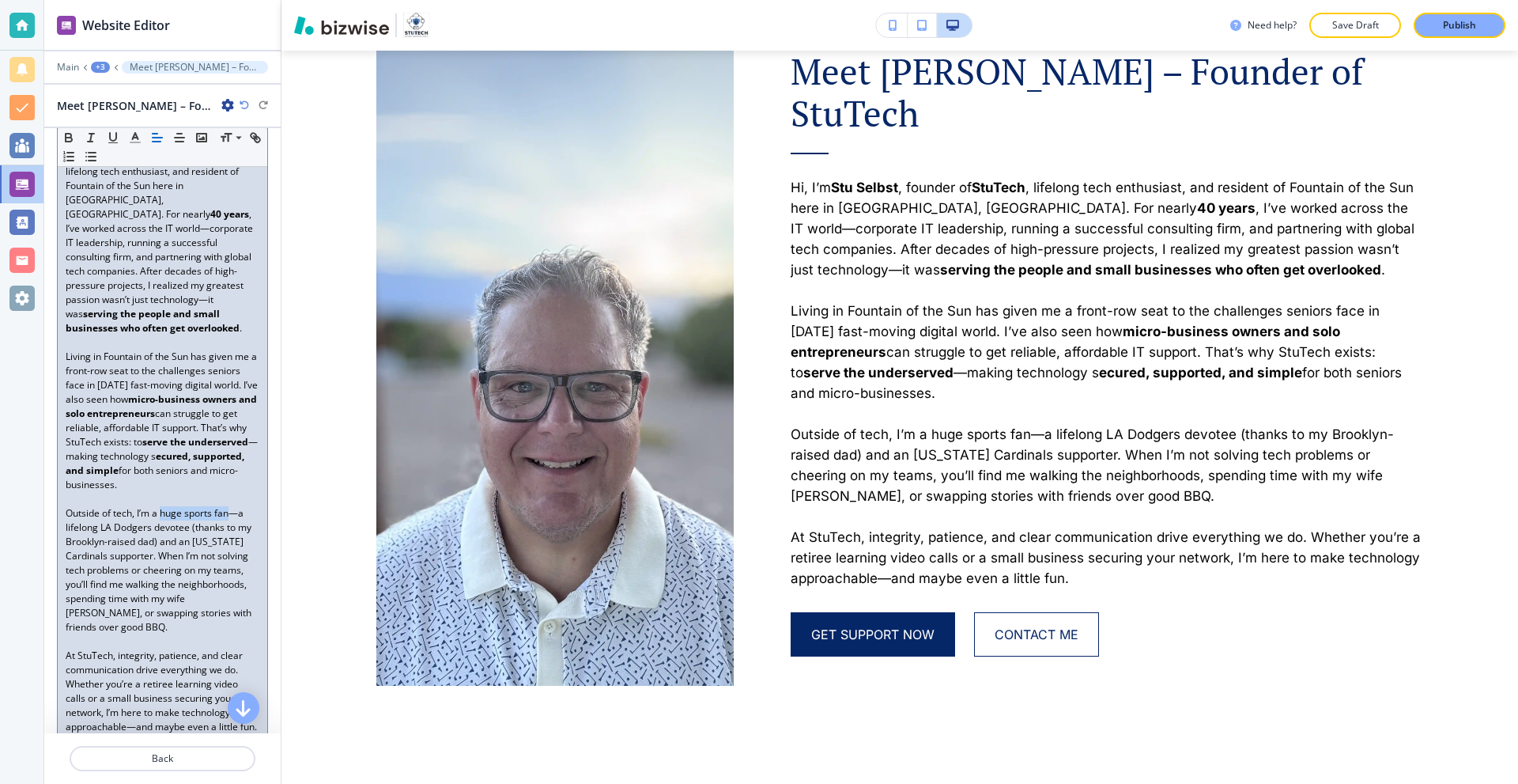
drag, startPoint x: 164, startPoint y: 511, endPoint x: 227, endPoint y: 513, distance: 63.0
click at [227, 513] on p "Outside of tech, I’m a huge sports fan—a lifelong LA Dodgers devotee (thanks to…" at bounding box center [162, 569] width 194 height 128
drag, startPoint x: 109, startPoint y: 526, endPoint x: 159, endPoint y: 528, distance: 50.0
click at [159, 528] on p "Outside of tech, I’m a huge sports fan —a lifelong LA Dodgers devotee (thanks t…" at bounding box center [162, 569] width 194 height 128
drag, startPoint x: 208, startPoint y: 538, endPoint x: 107, endPoint y: 549, distance: 101.6
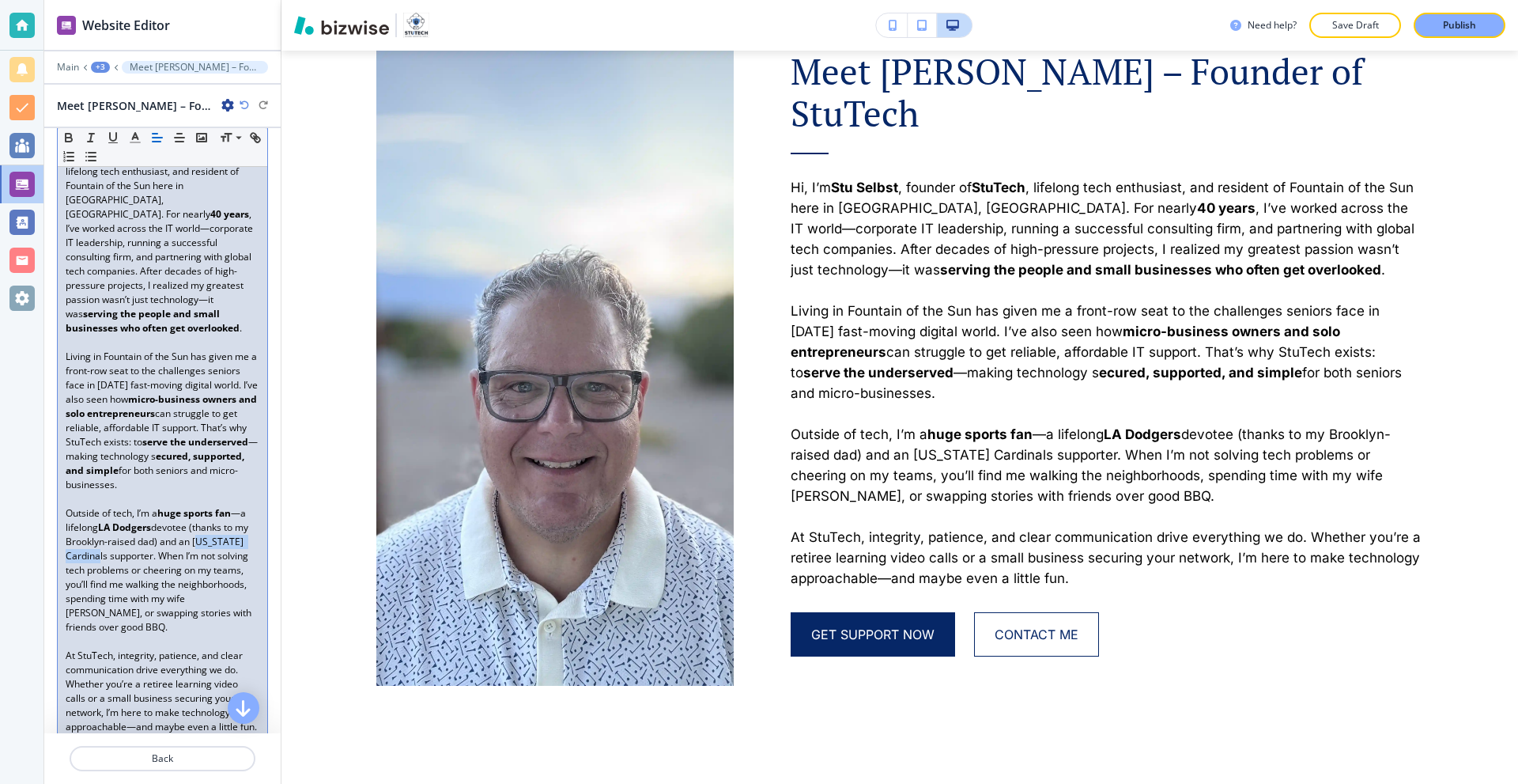
click at [107, 549] on p "Outside of tech, I’m a huge sports fan —a lifelong LA Dodgers devotee (thanks t…" at bounding box center [162, 569] width 194 height 128
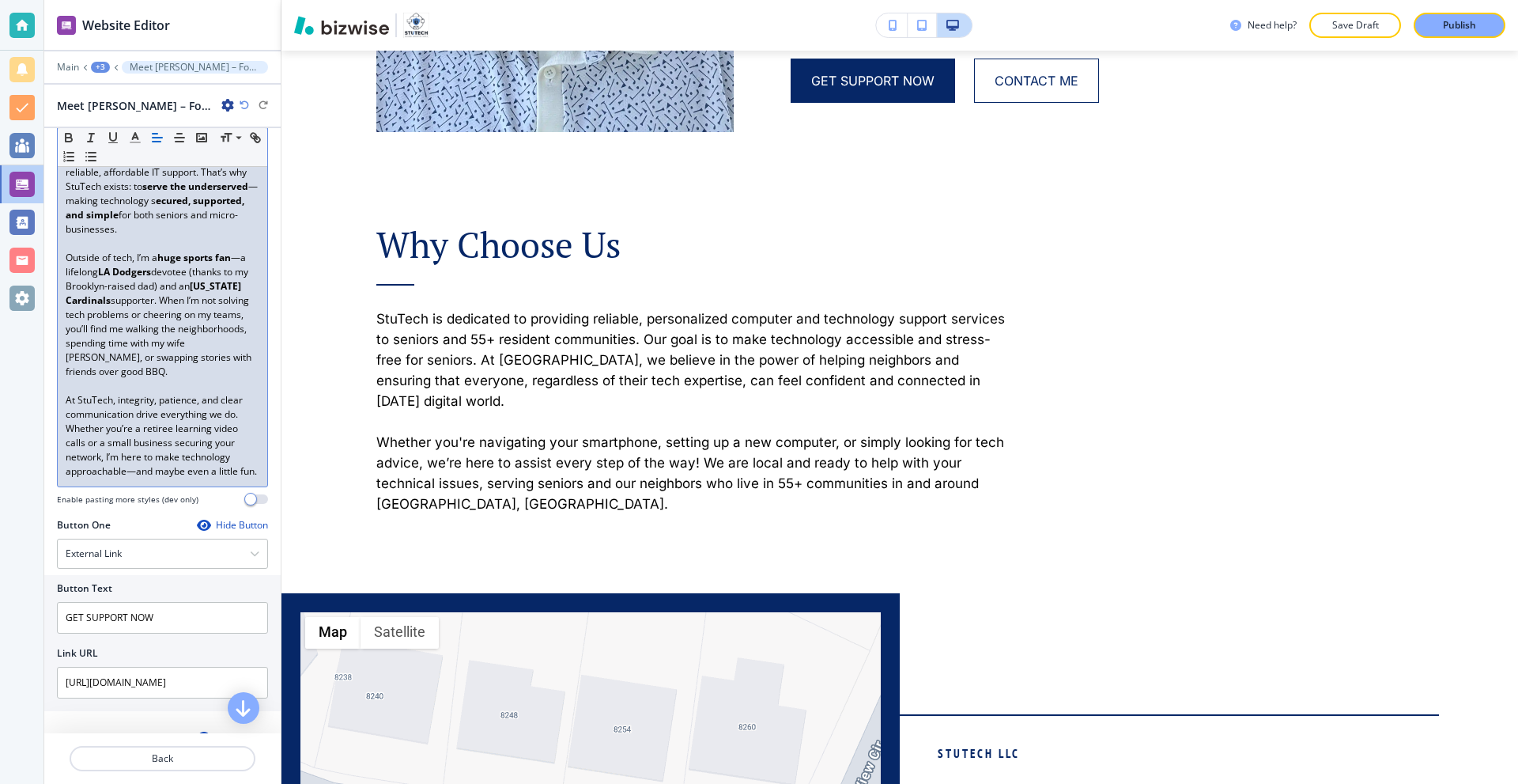
scroll to position [712, 0]
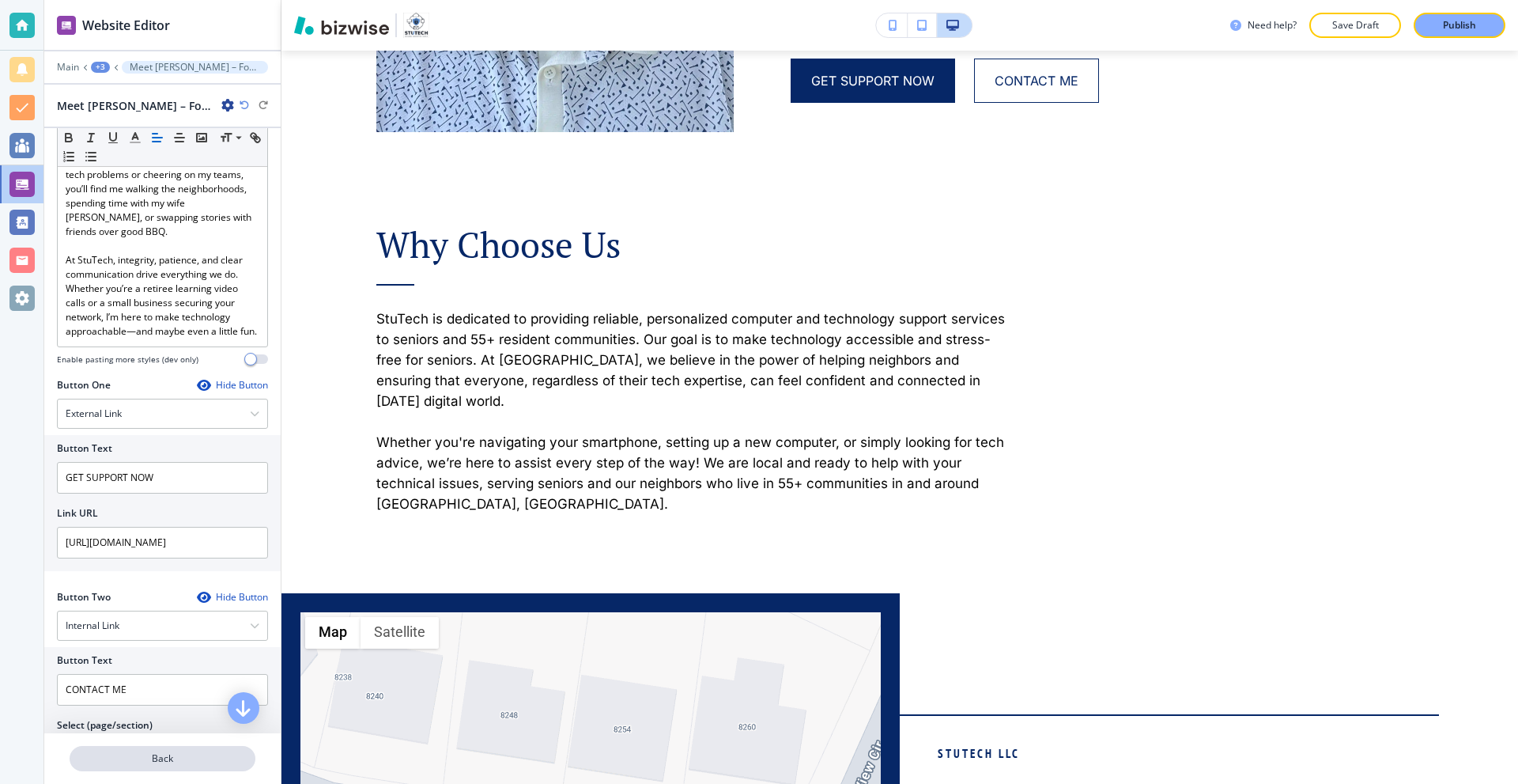
click at [154, 756] on p "Back" at bounding box center [162, 759] width 183 height 15
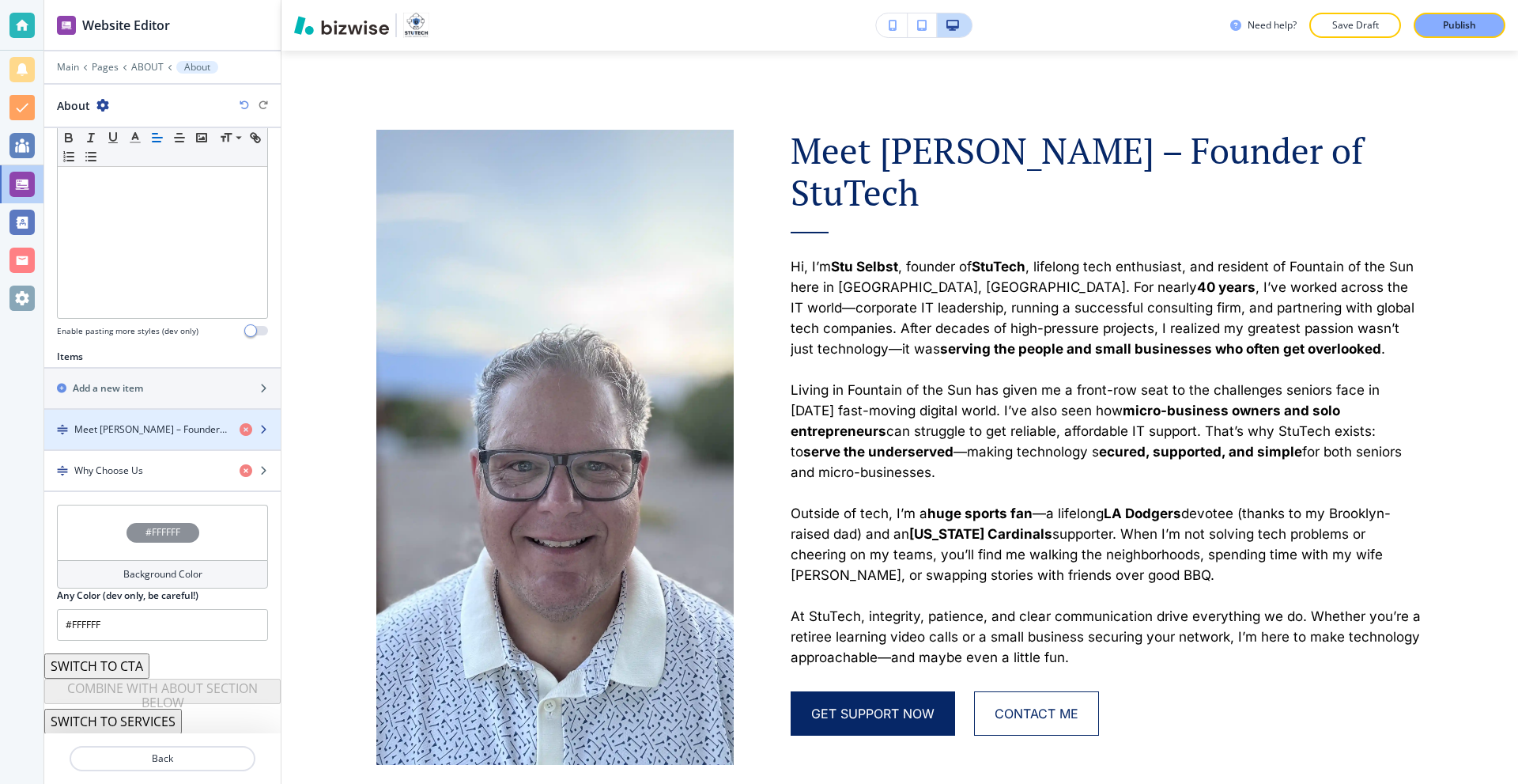
scroll to position [344, 0]
click at [148, 468] on div "Why Choose Us" at bounding box center [136, 470] width 183 height 15
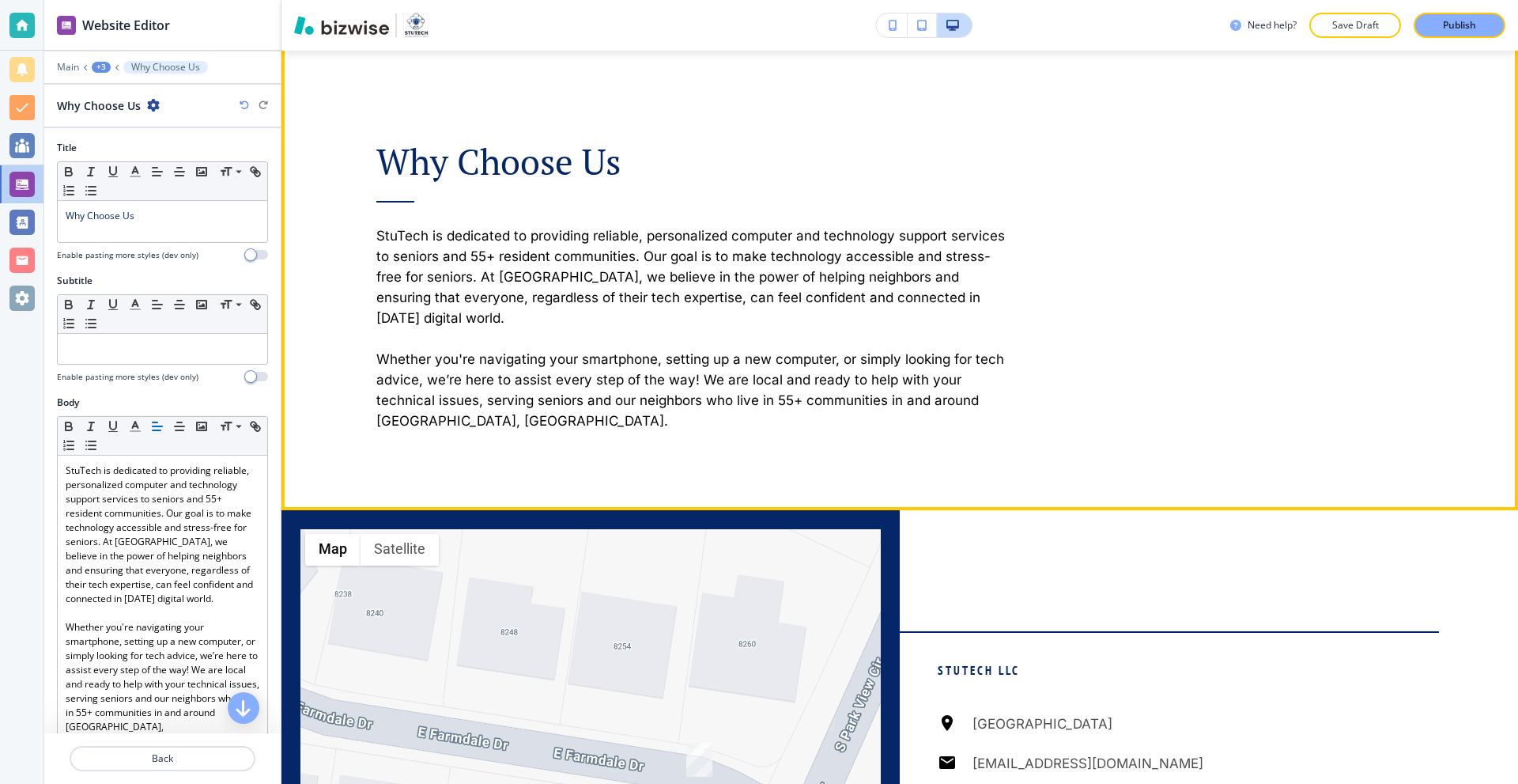
scroll to position [2768, 0]
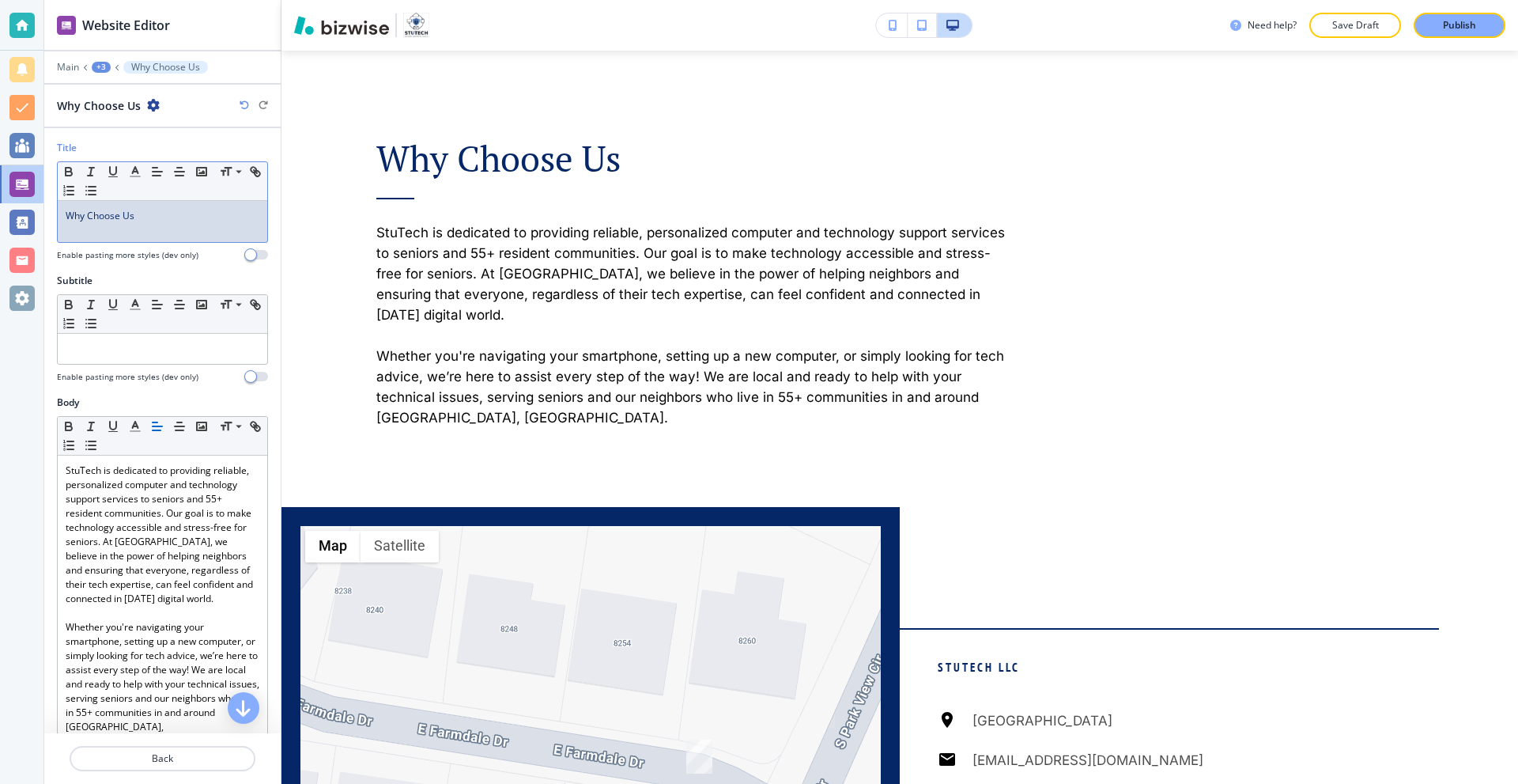
click at [165, 223] on div "Why Choose Us" at bounding box center [162, 221] width 209 height 41
click at [136, 176] on line "button" at bounding box center [135, 176] width 9 height 0
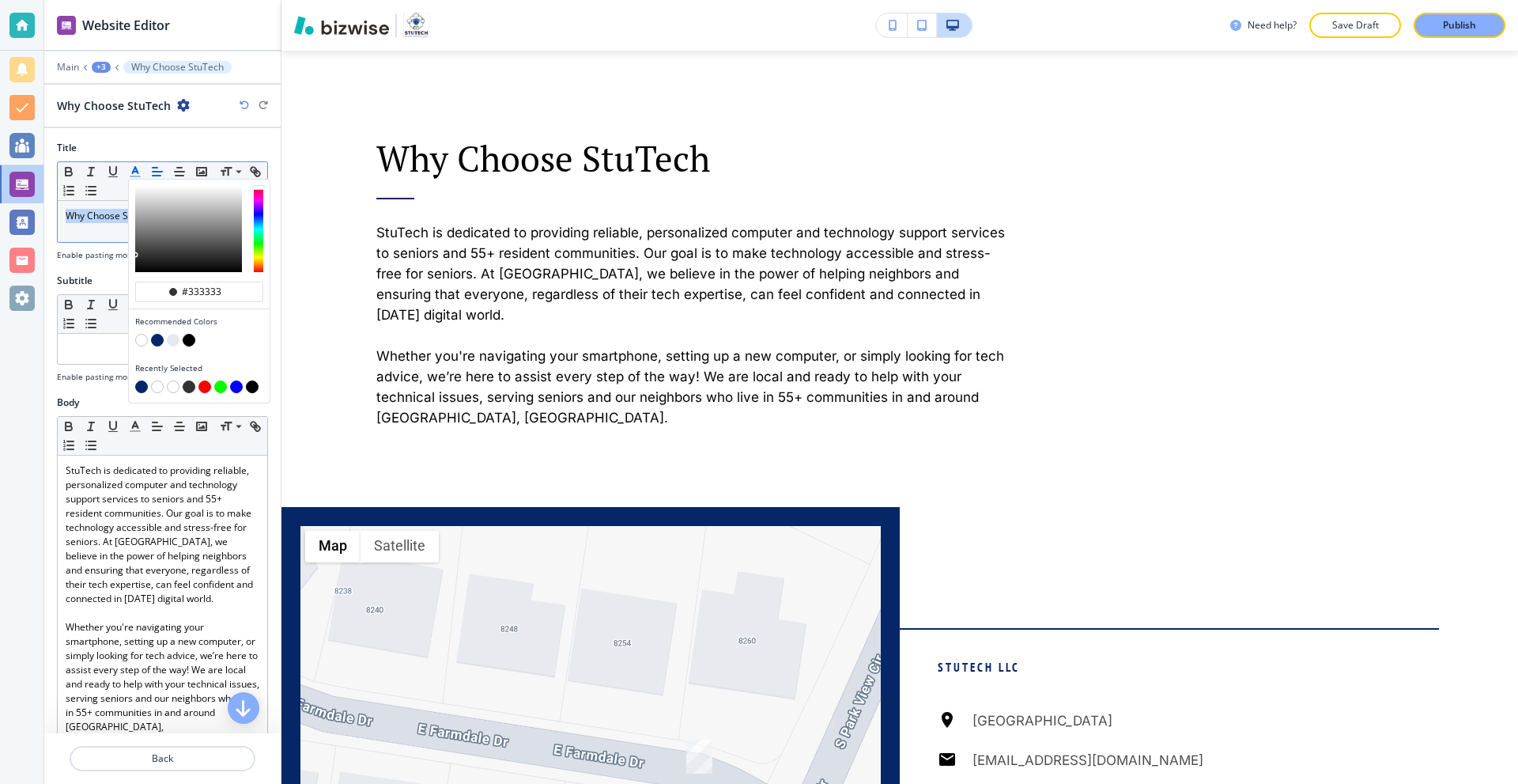
click at [155, 337] on button "button" at bounding box center [157, 340] width 13 height 13
type input "#062767"
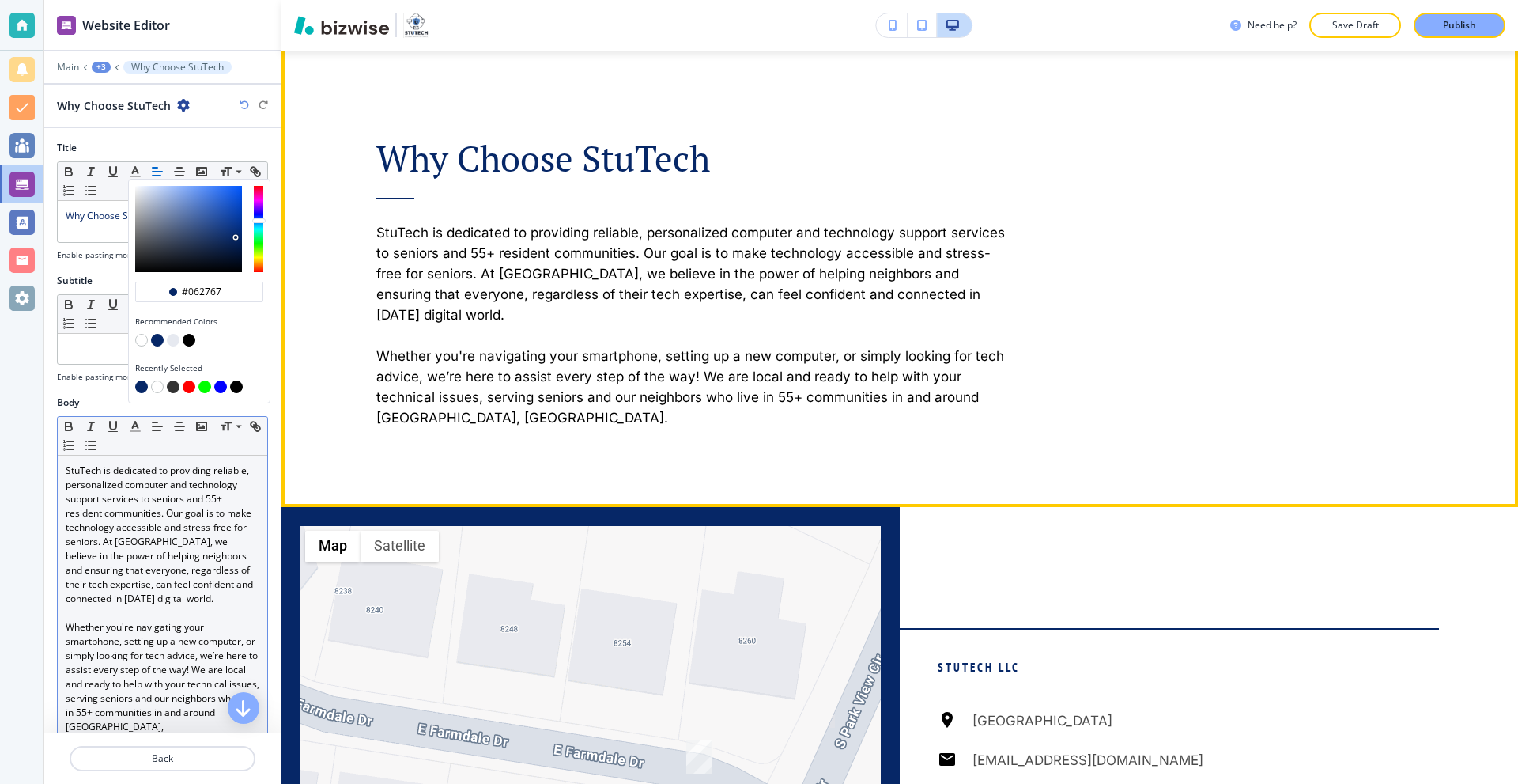
click at [195, 523] on p "StuTech is dedicated to providing reliable, personalized computer and technolog…" at bounding box center [162, 535] width 194 height 143
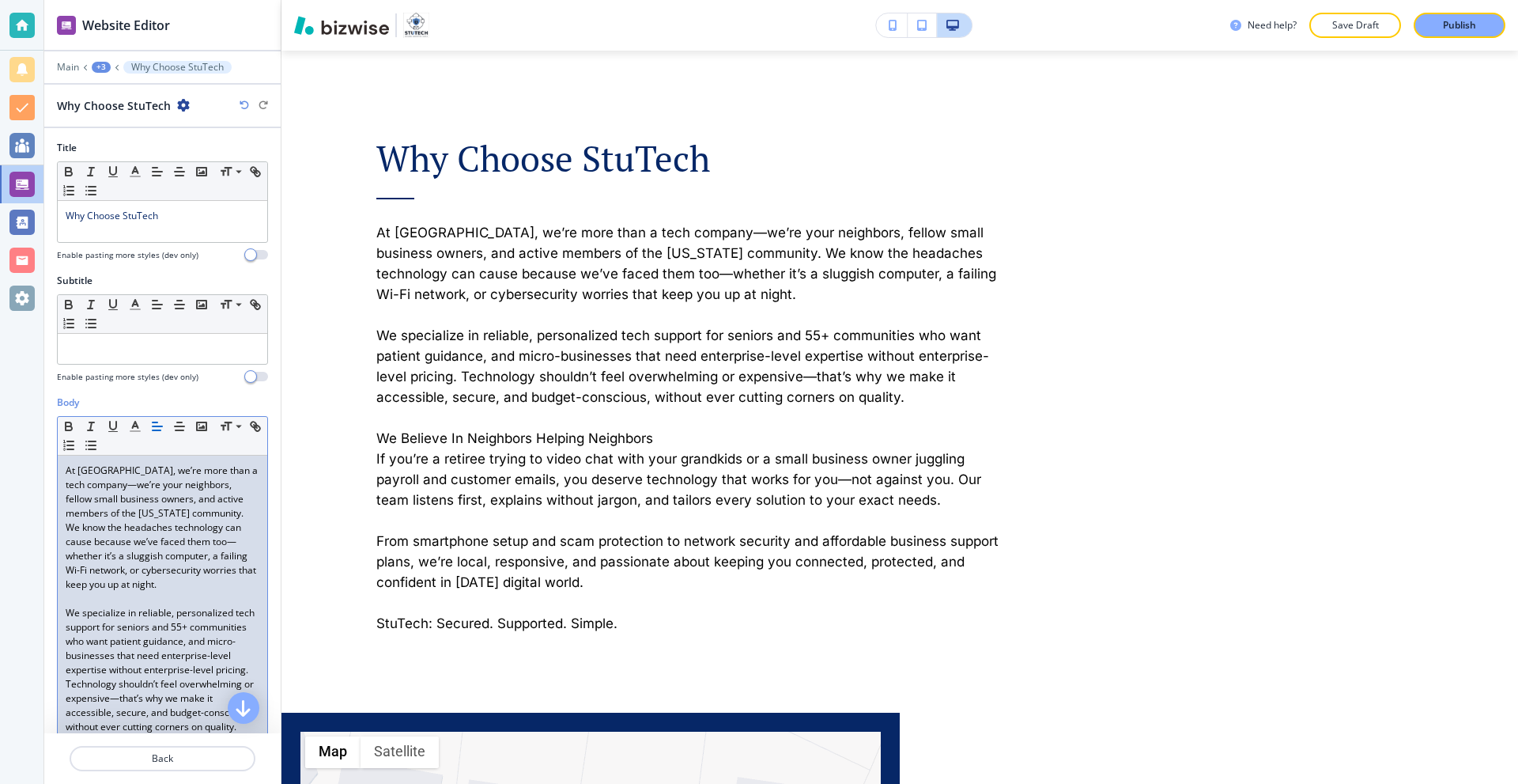
scroll to position [0, 0]
click at [155, 502] on p "At [GEOGRAPHIC_DATA], we’re more than a tech company—we’re your neighbors, fell…" at bounding box center [162, 528] width 194 height 128
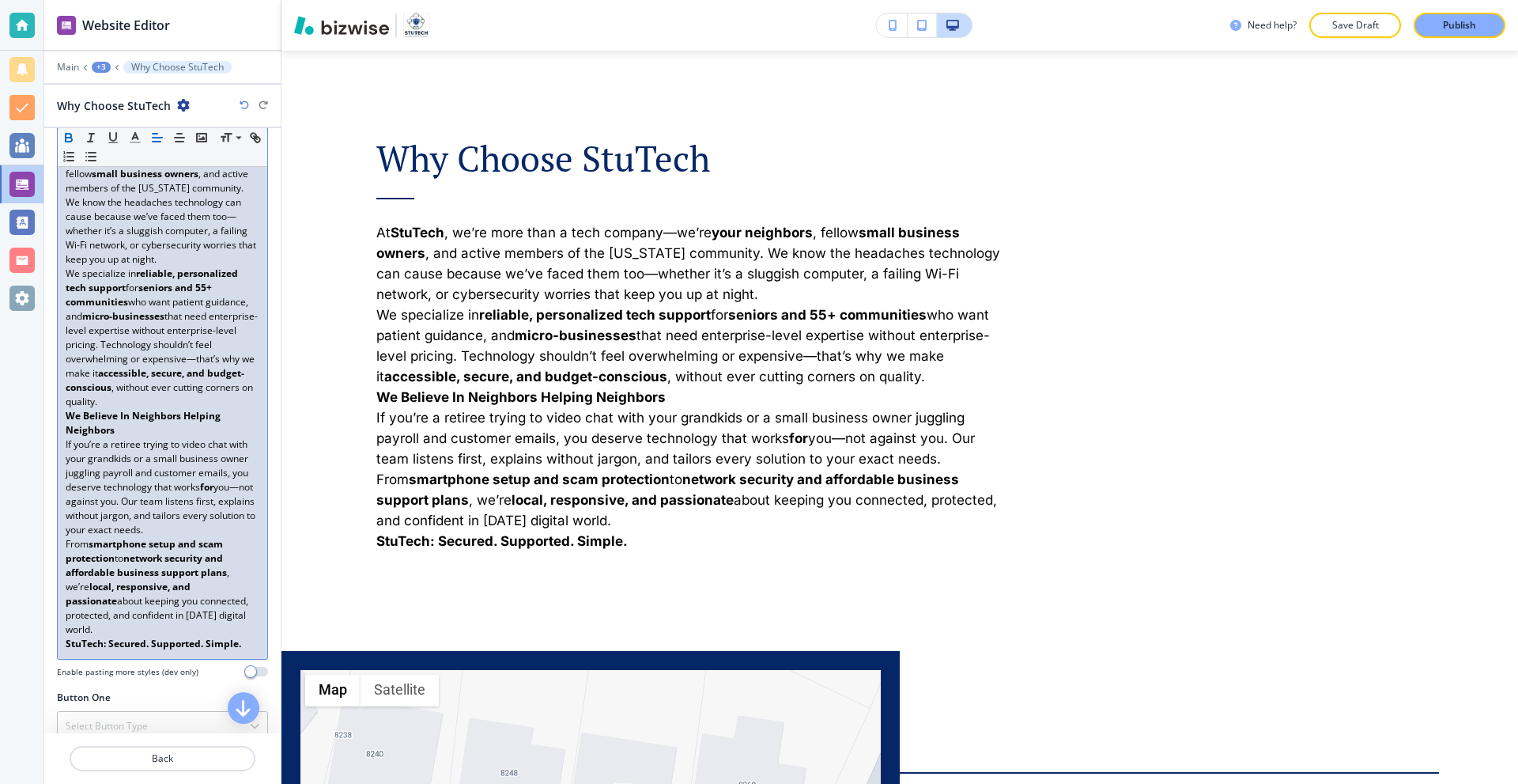
click at [117, 266] on p "At [GEOGRAPHIC_DATA] , we’re more than a tech company—we’re your neighbors , fe…" at bounding box center [162, 202] width 194 height 128
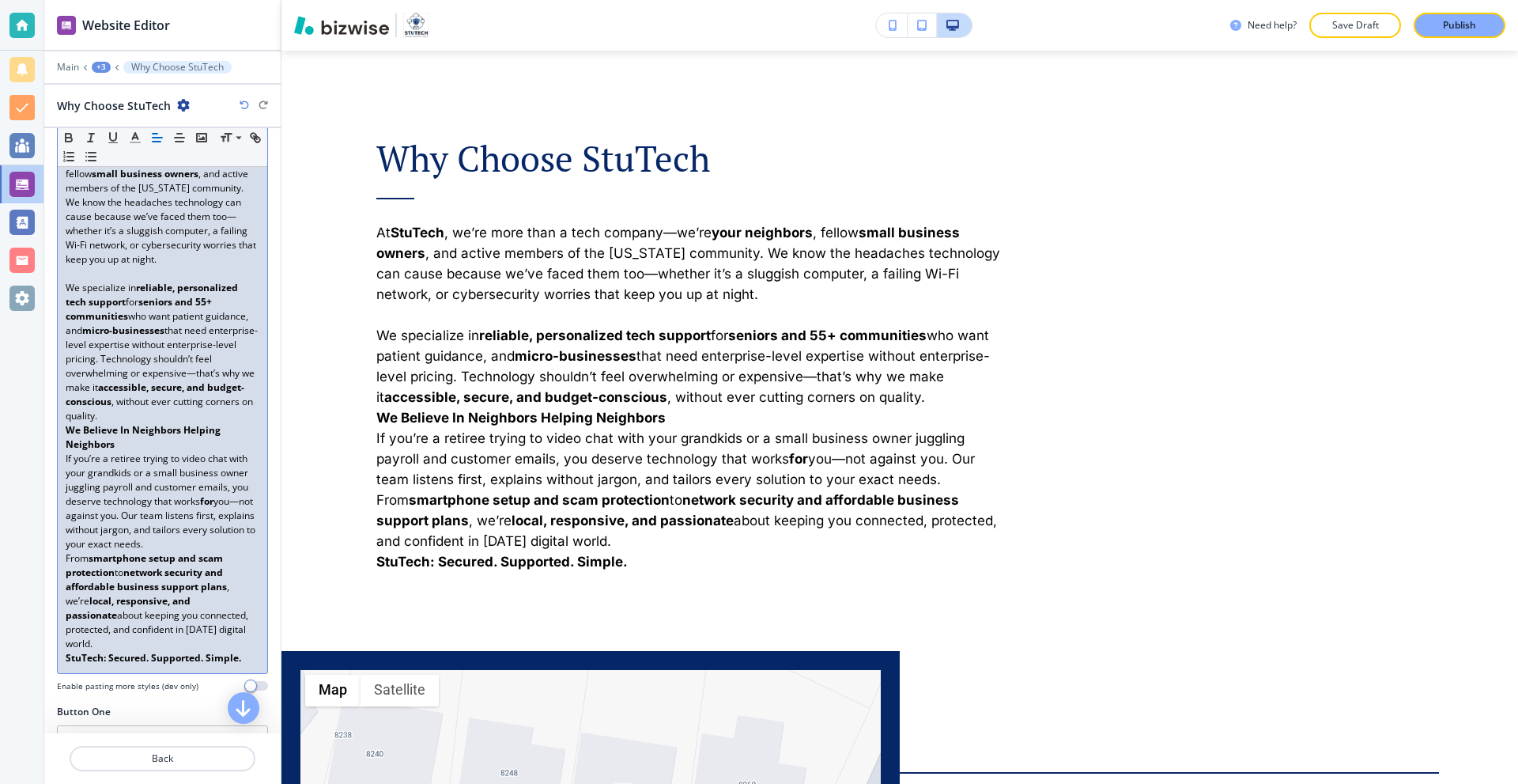
click at [139, 423] on p "We specialize in reliable, personalized tech support for seniors and 55+ commun…" at bounding box center [162, 352] width 194 height 143
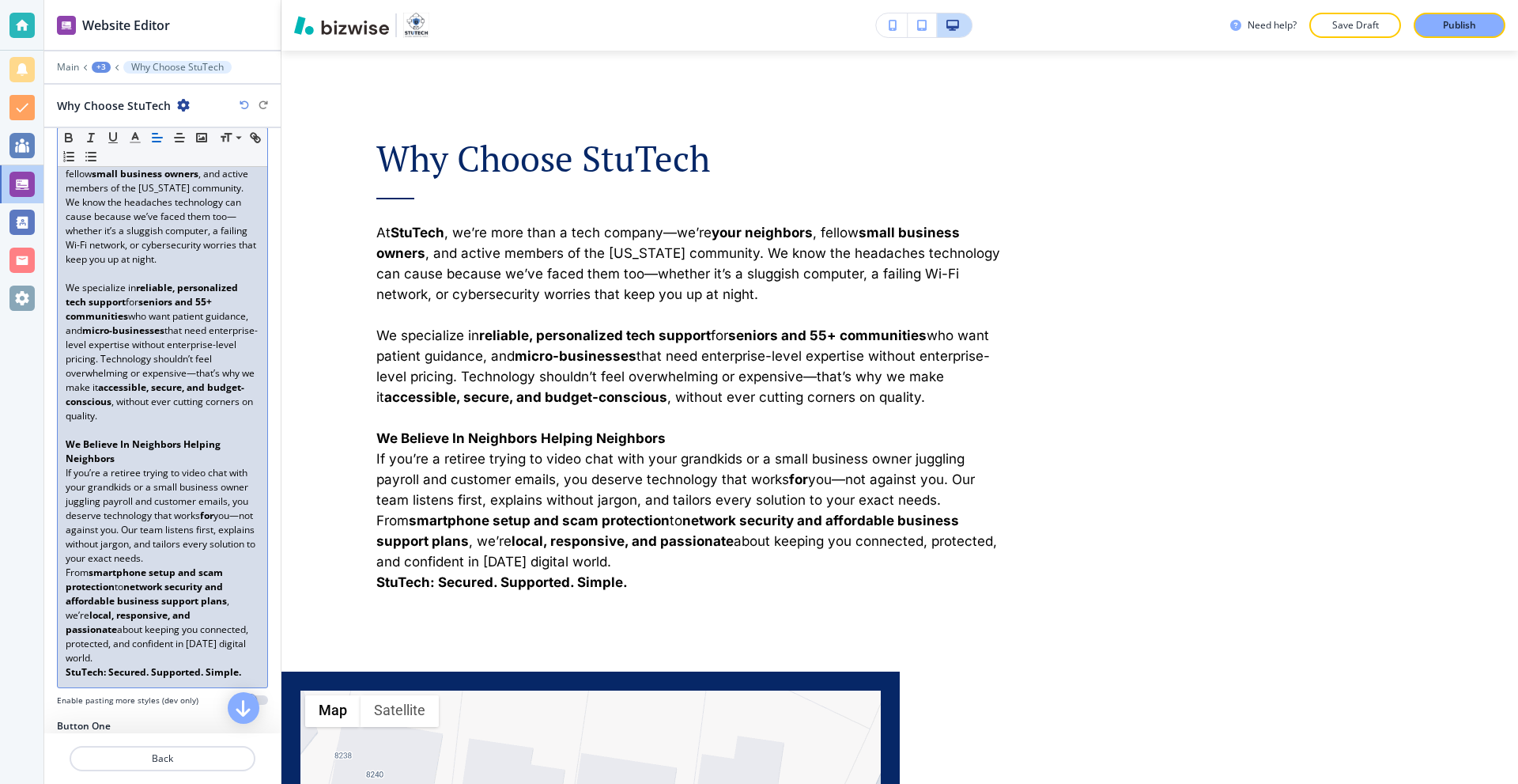
click at [136, 566] on p "If you’re a retiree trying to video chat with your grandkids or a small busines…" at bounding box center [162, 516] width 194 height 100
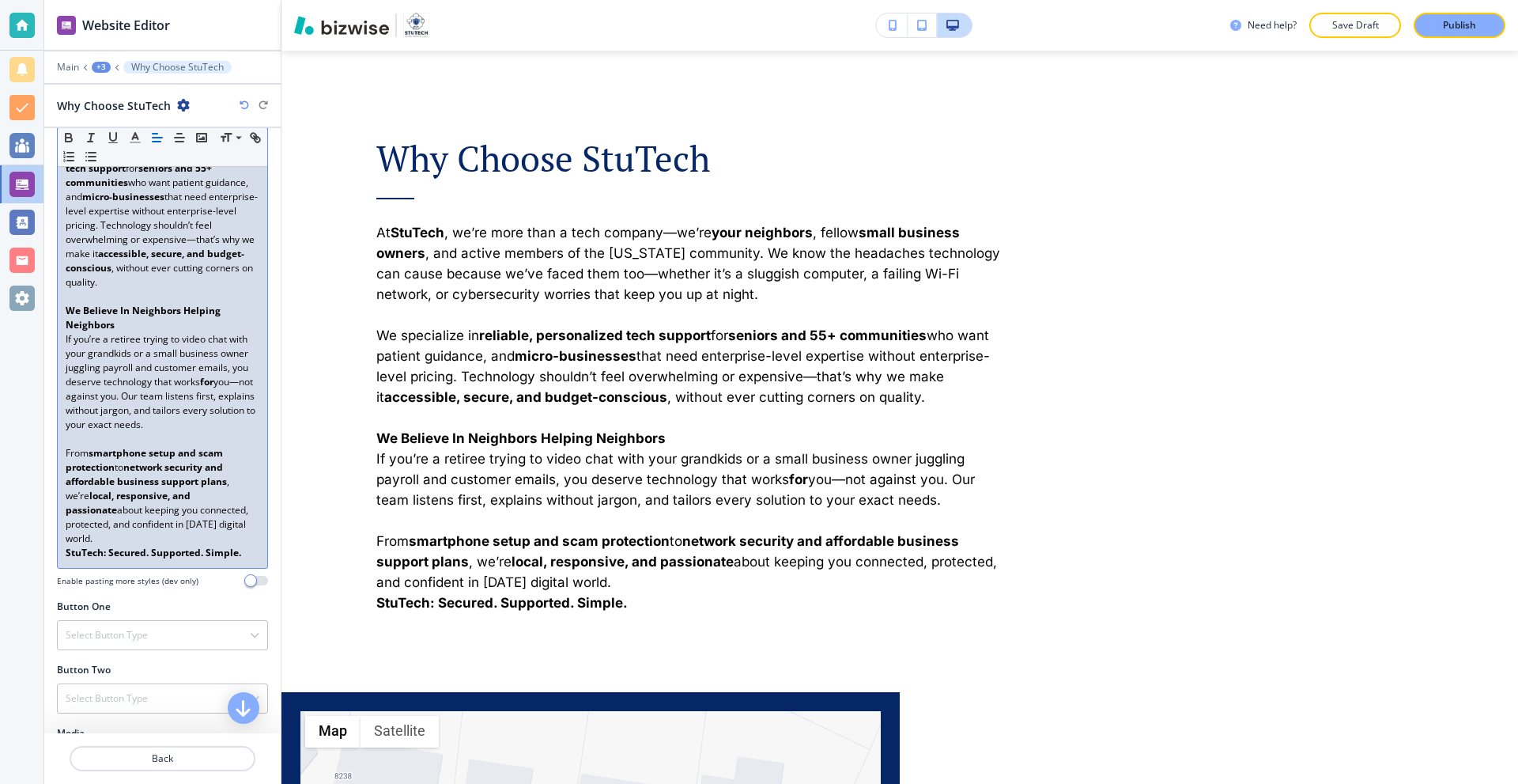
scroll to position [483, 0]
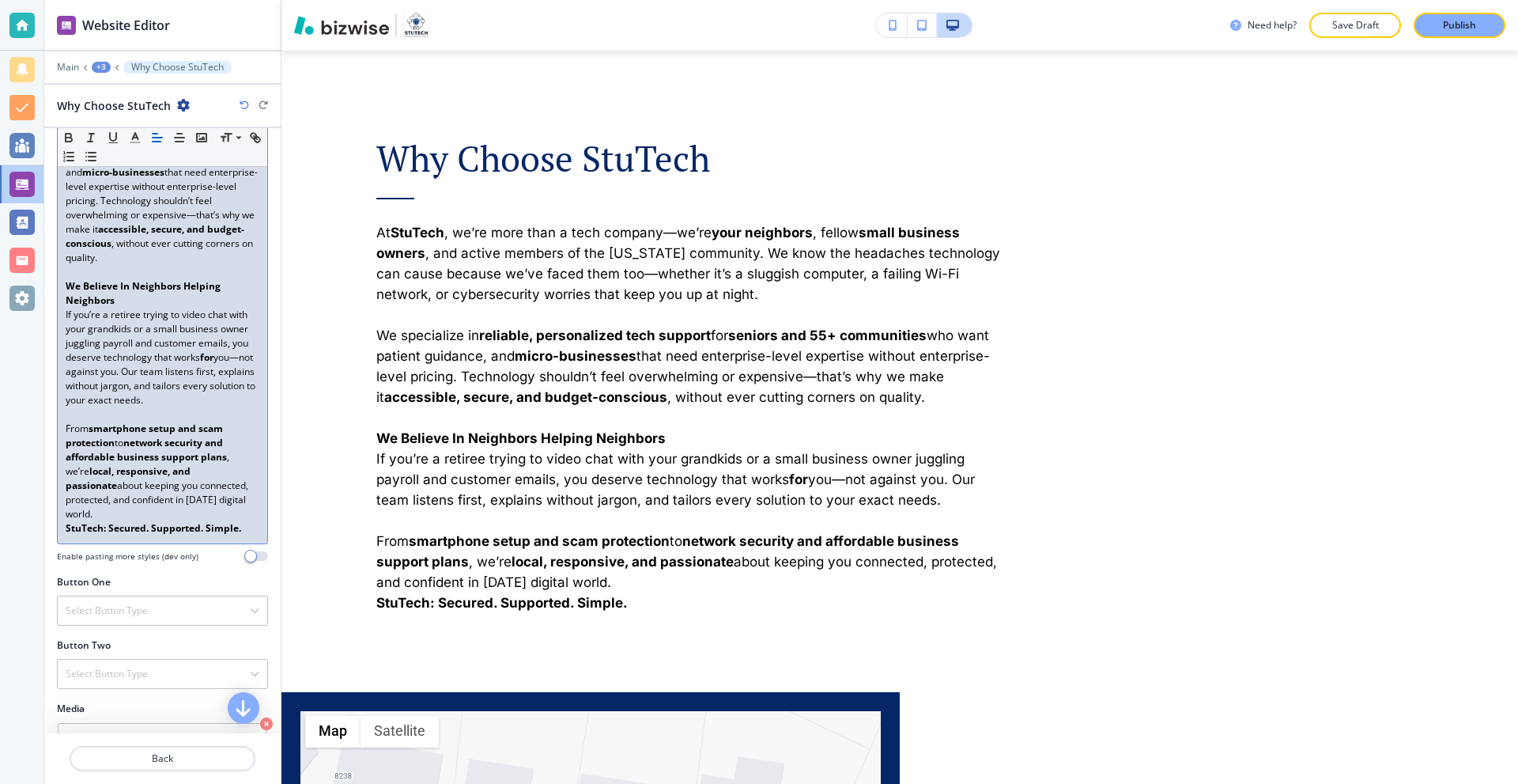
click at [173, 521] on p "From smartphone setup and scam protection to network security and affordable bu…" at bounding box center [162, 471] width 194 height 100
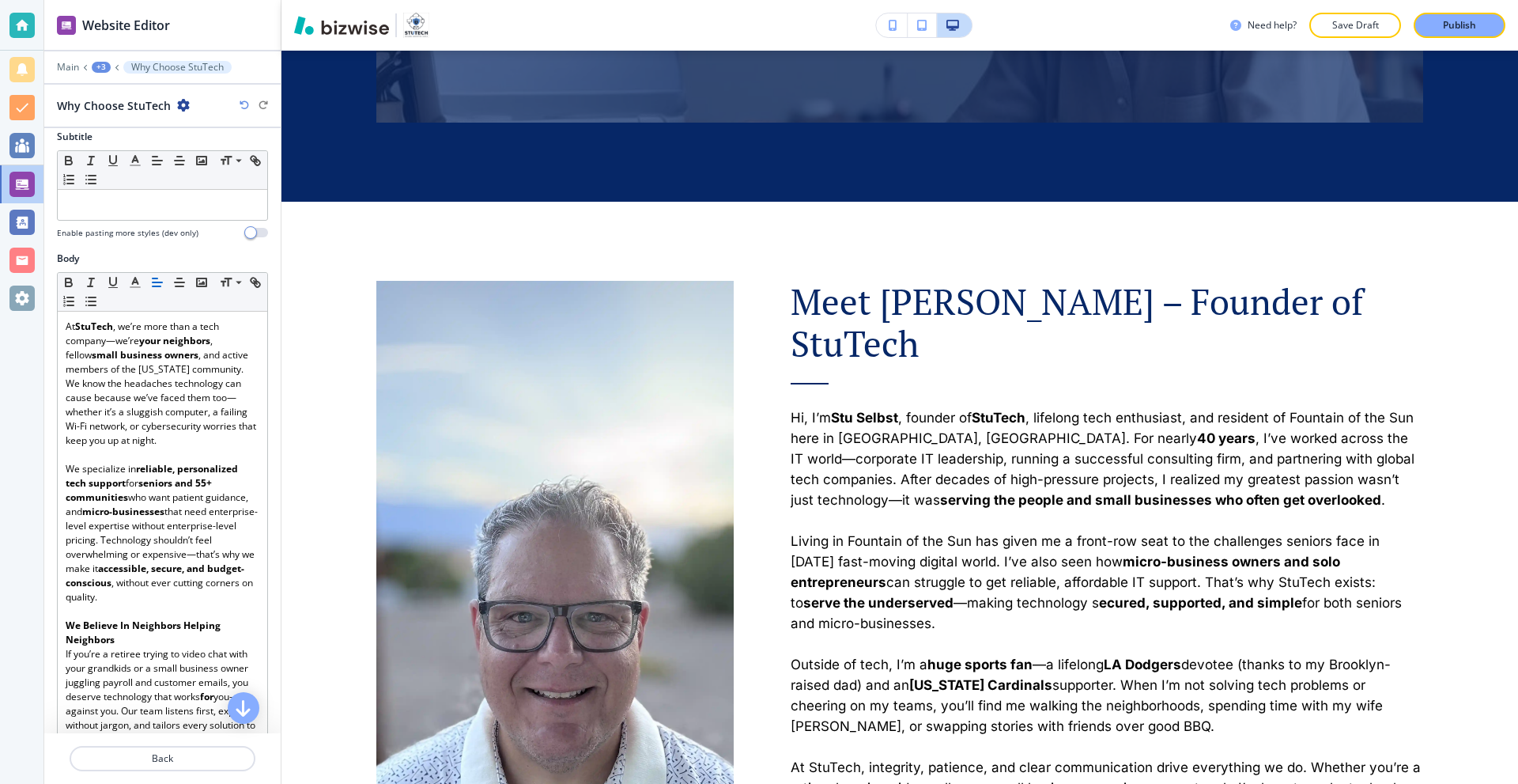
scroll to position [88, 0]
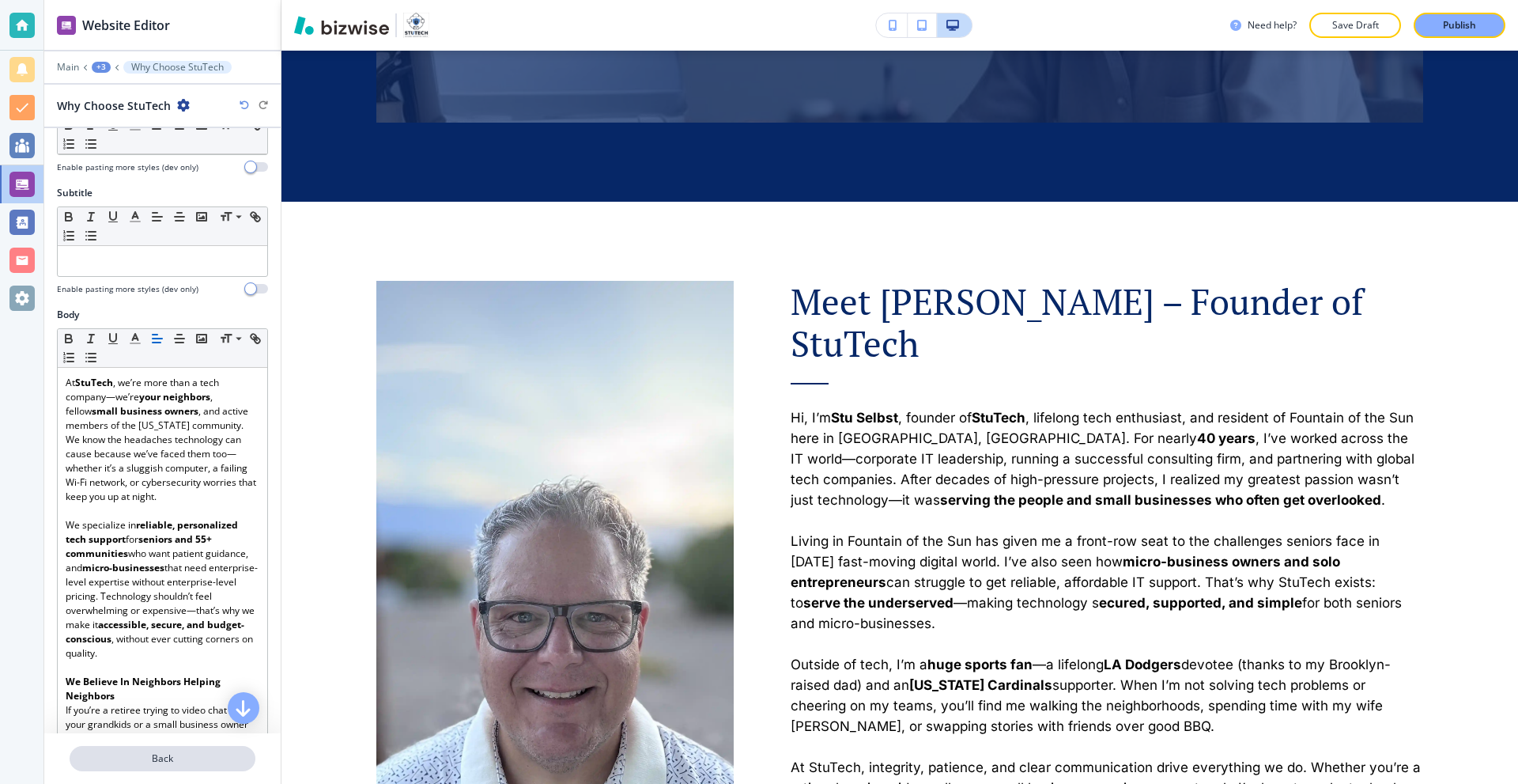
click at [168, 759] on p "Back" at bounding box center [162, 759] width 183 height 15
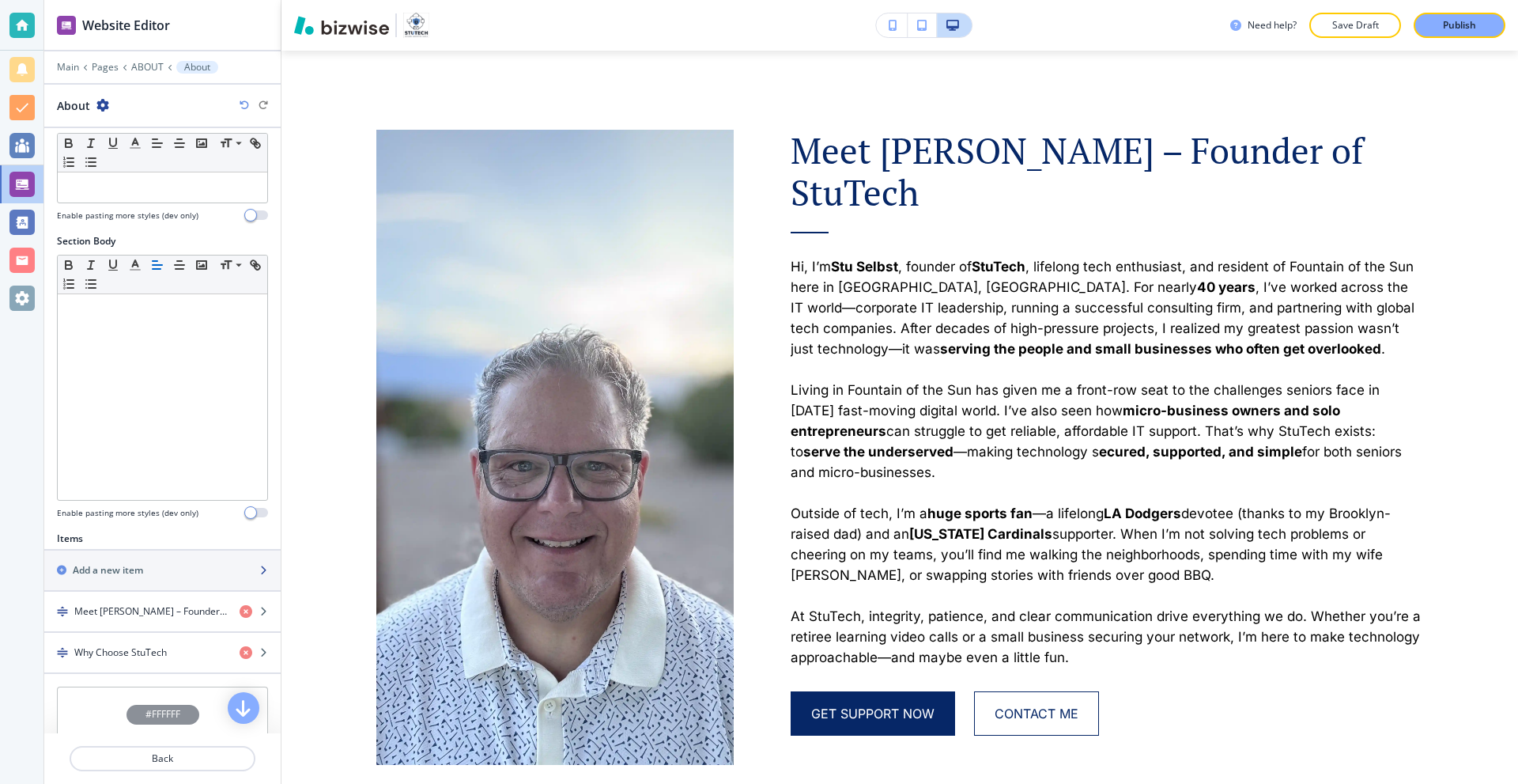
scroll to position [237, 0]
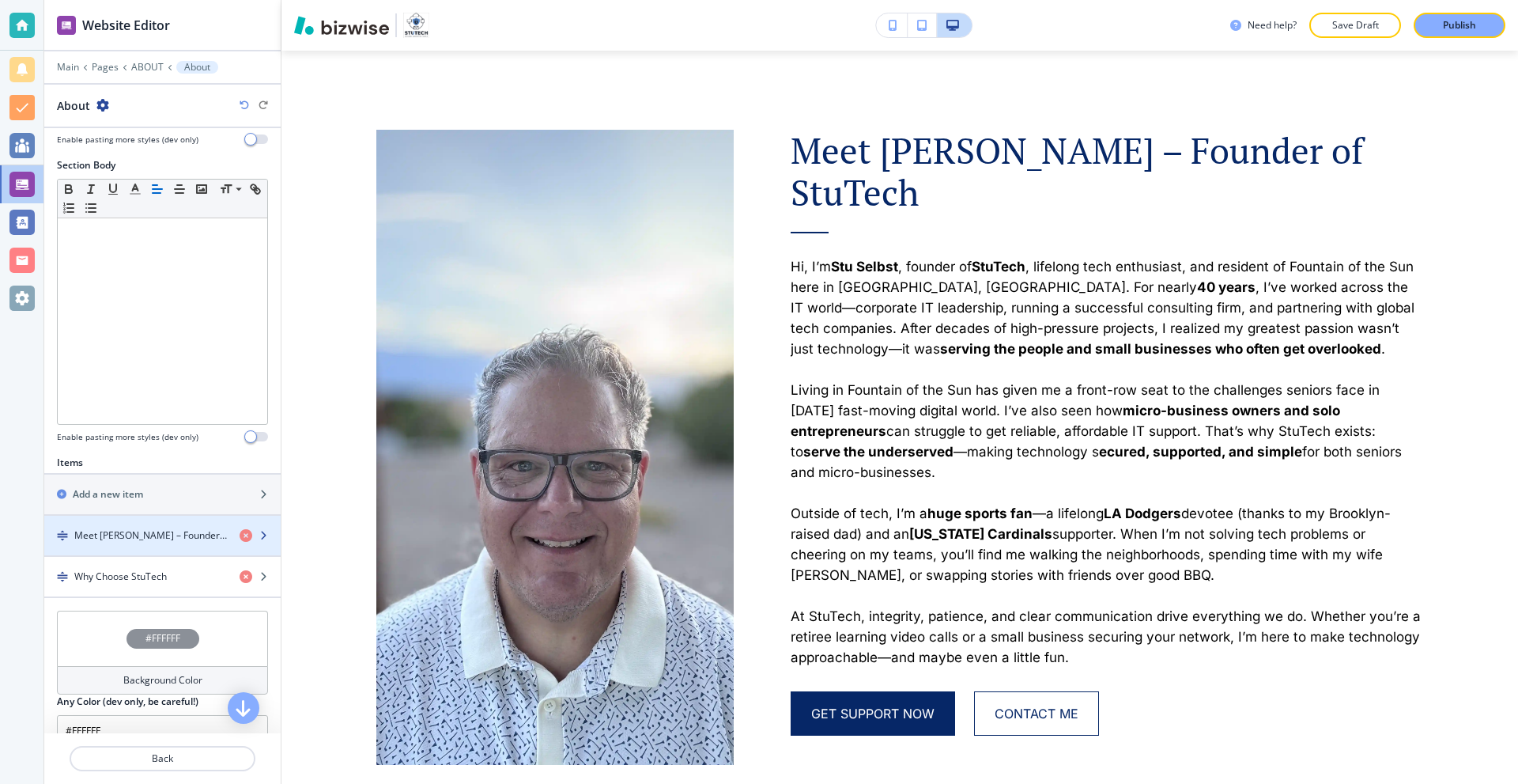
click at [136, 547] on div "button" at bounding box center [163, 548] width 236 height 13
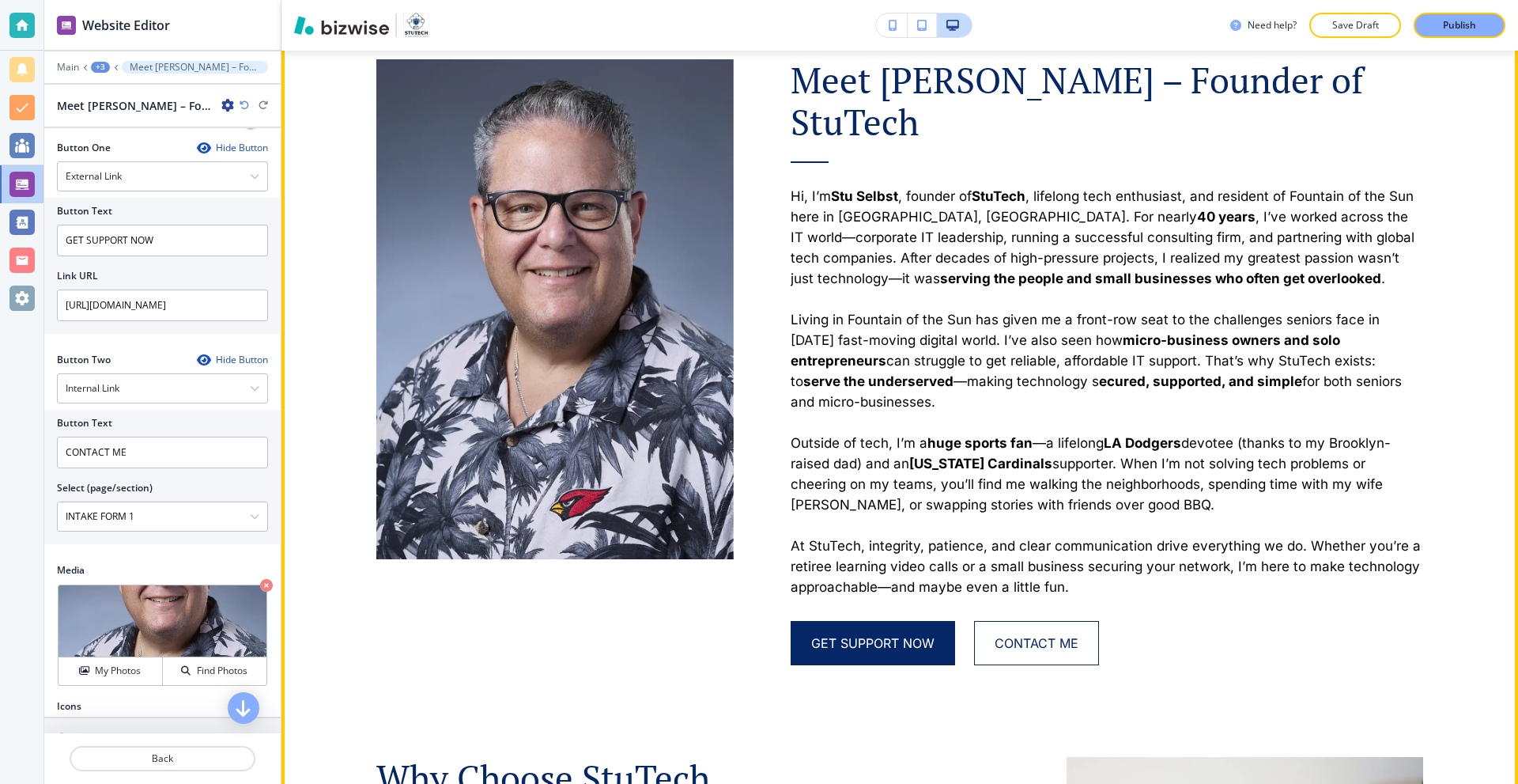
scroll to position [2445, 0]
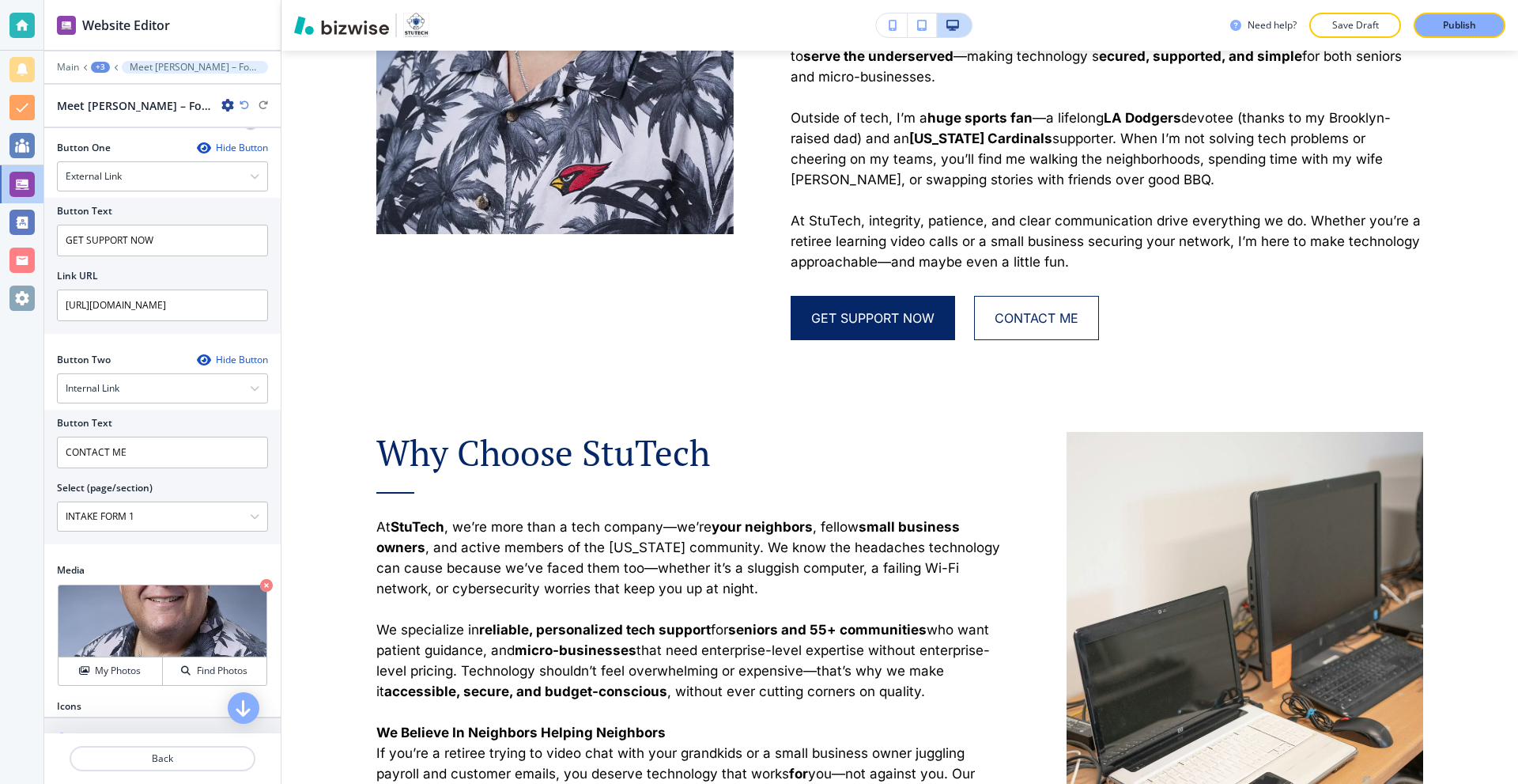
click at [1448, 22] on p "Publish" at bounding box center [1460, 25] width 34 height 15
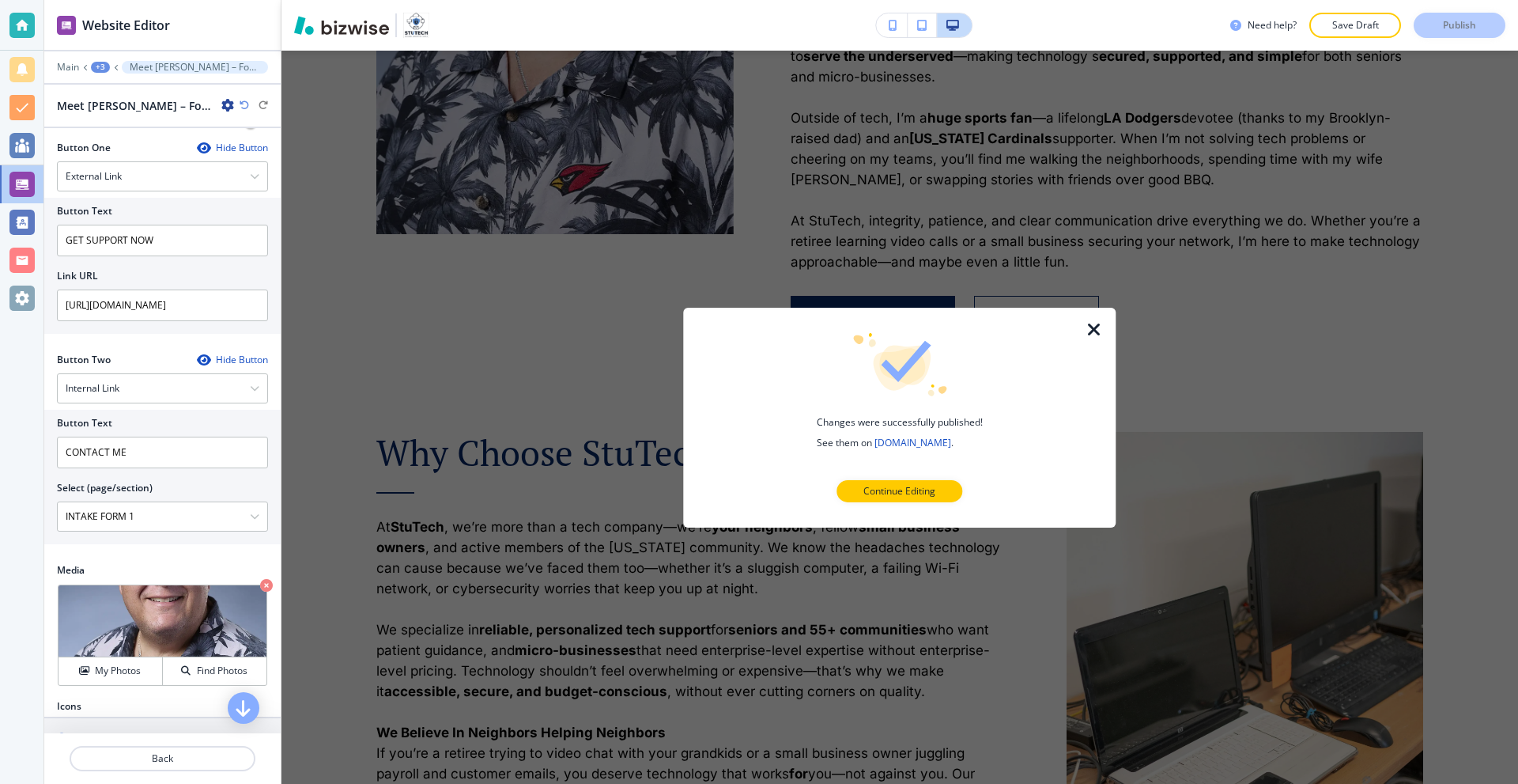
click at [1101, 325] on icon "button" at bounding box center [1094, 328] width 19 height 19
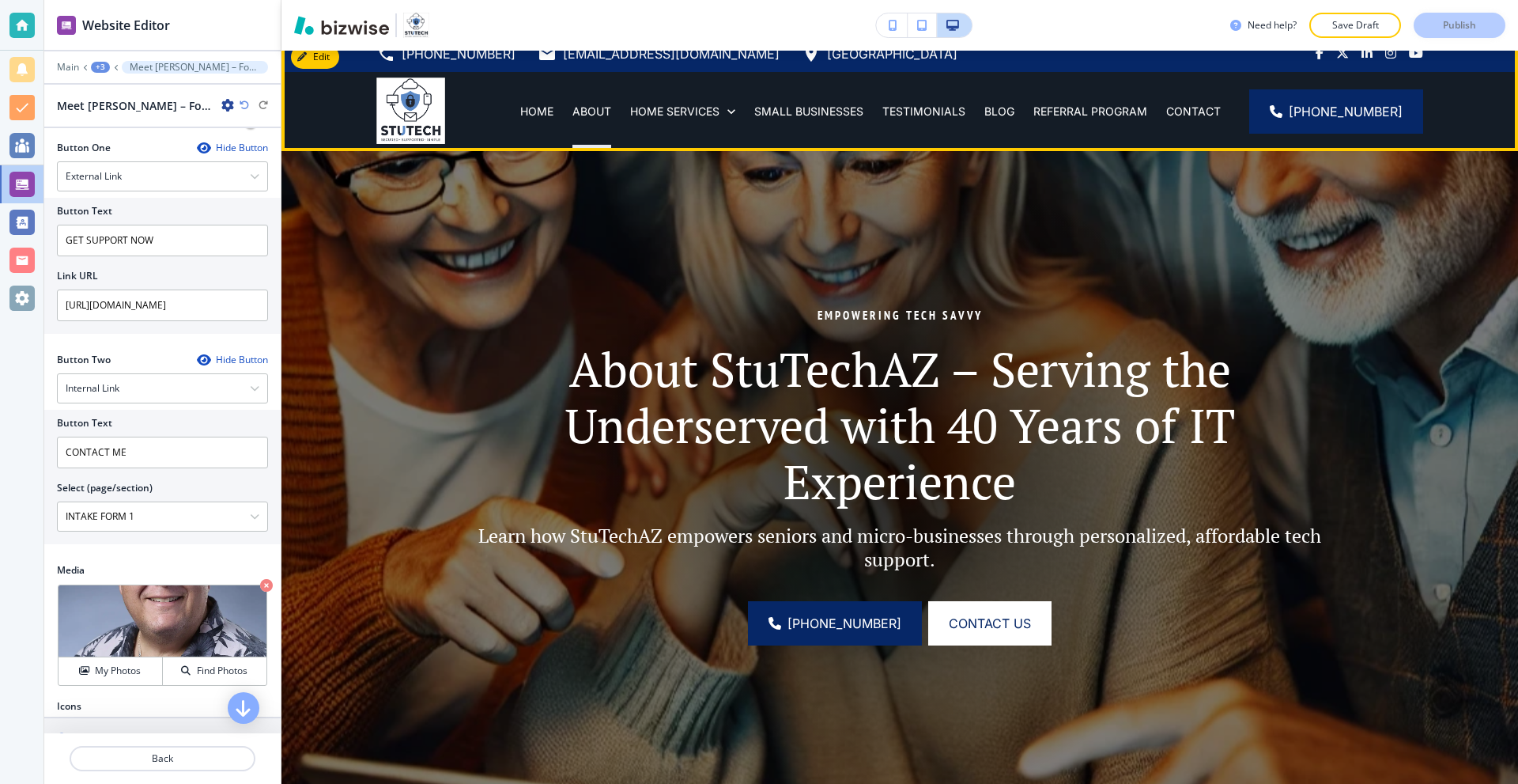
scroll to position [0, 0]
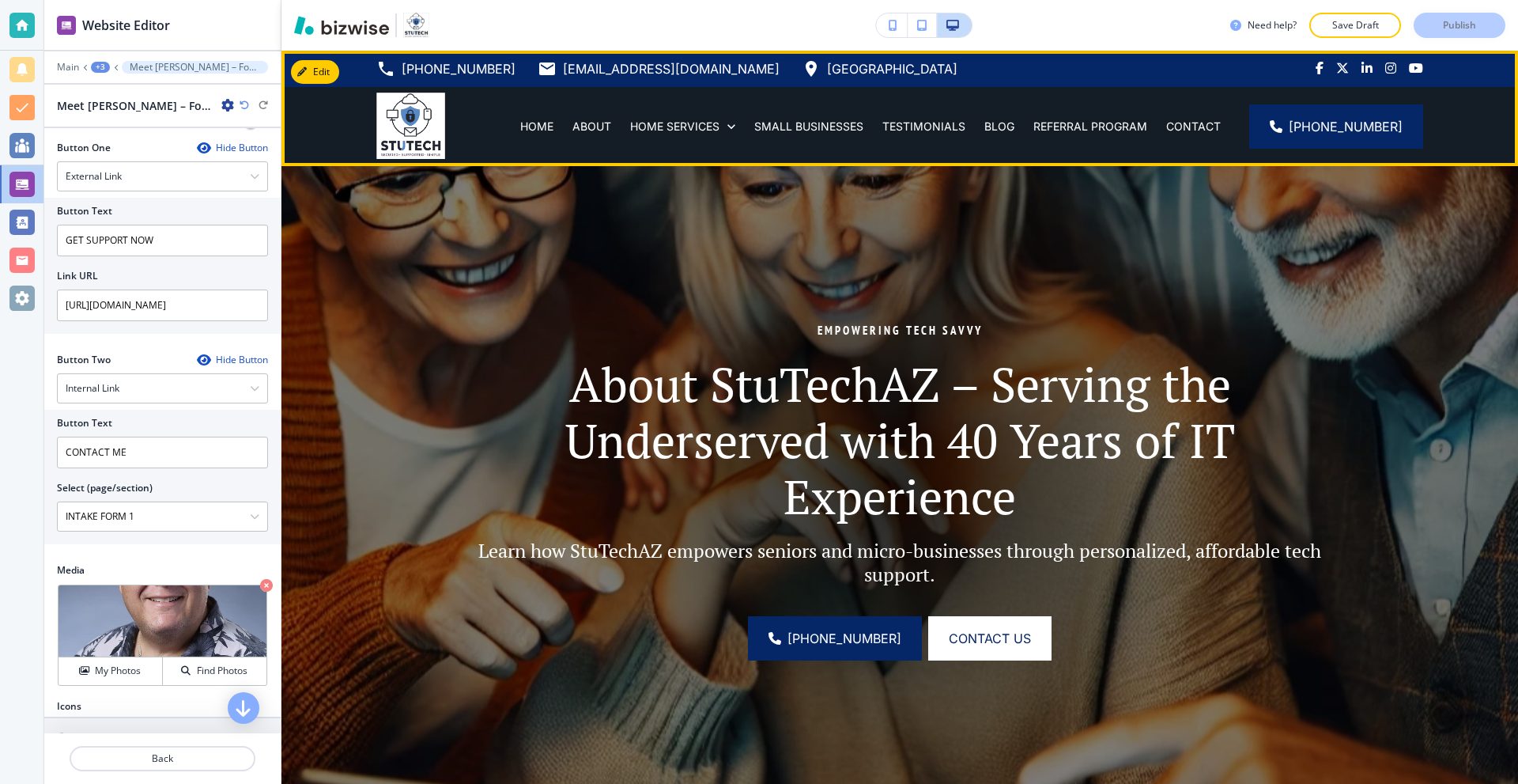
click at [543, 135] on div "HOME" at bounding box center [537, 126] width 52 height 79
click at [543, 129] on p "HOME" at bounding box center [537, 126] width 34 height 15
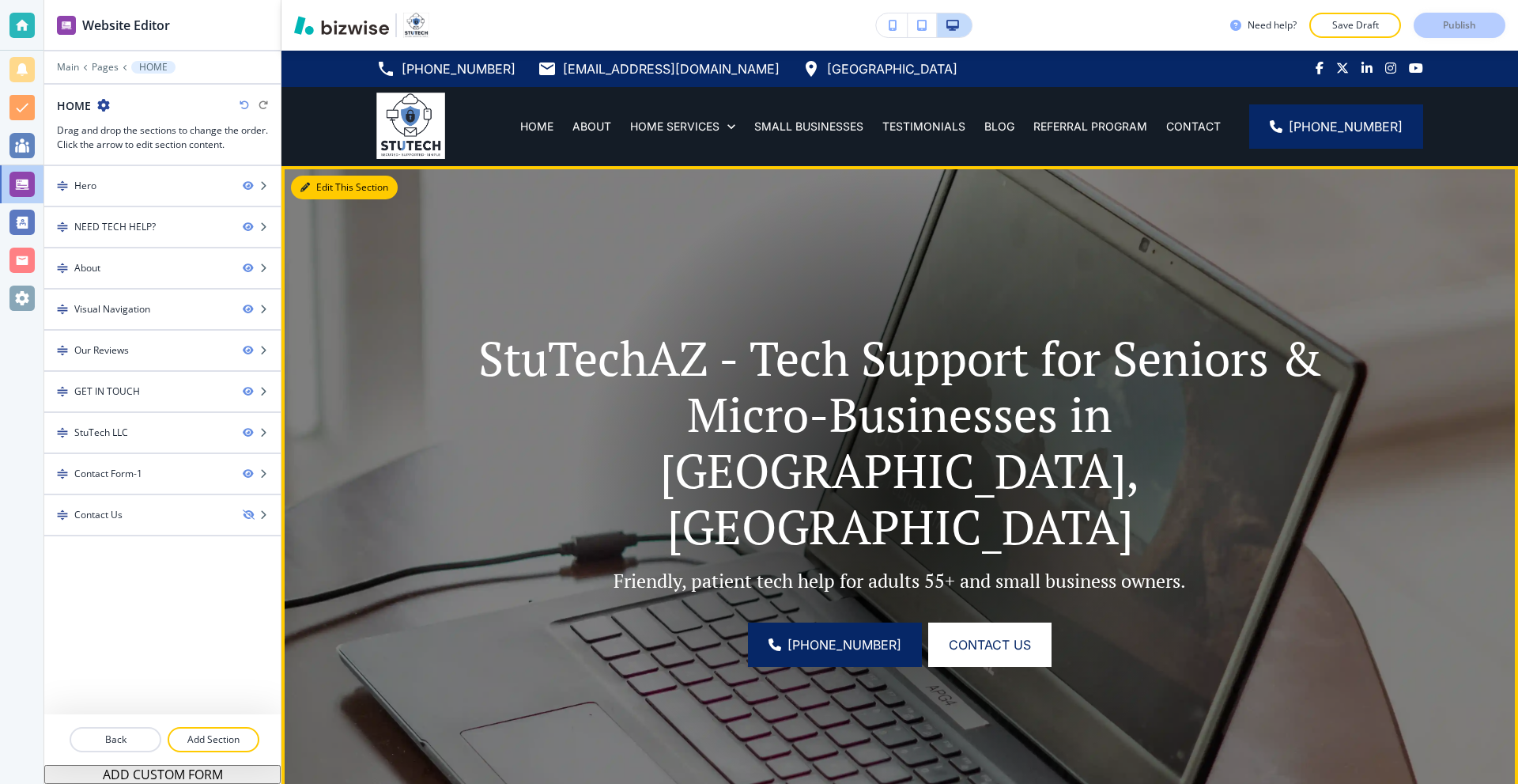
click at [322, 186] on button "Edit This Section" at bounding box center [344, 187] width 106 height 24
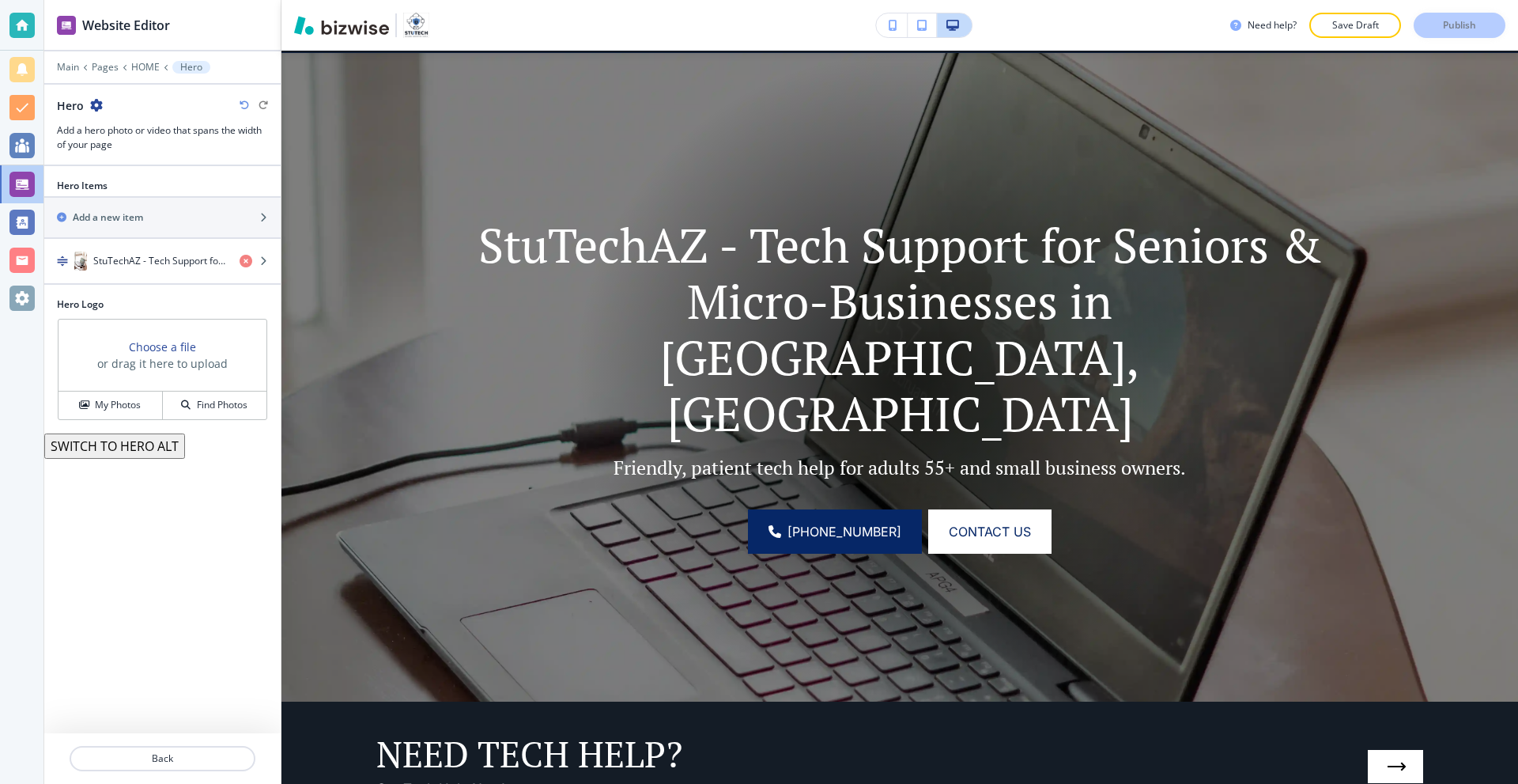
scroll to position [116, 0]
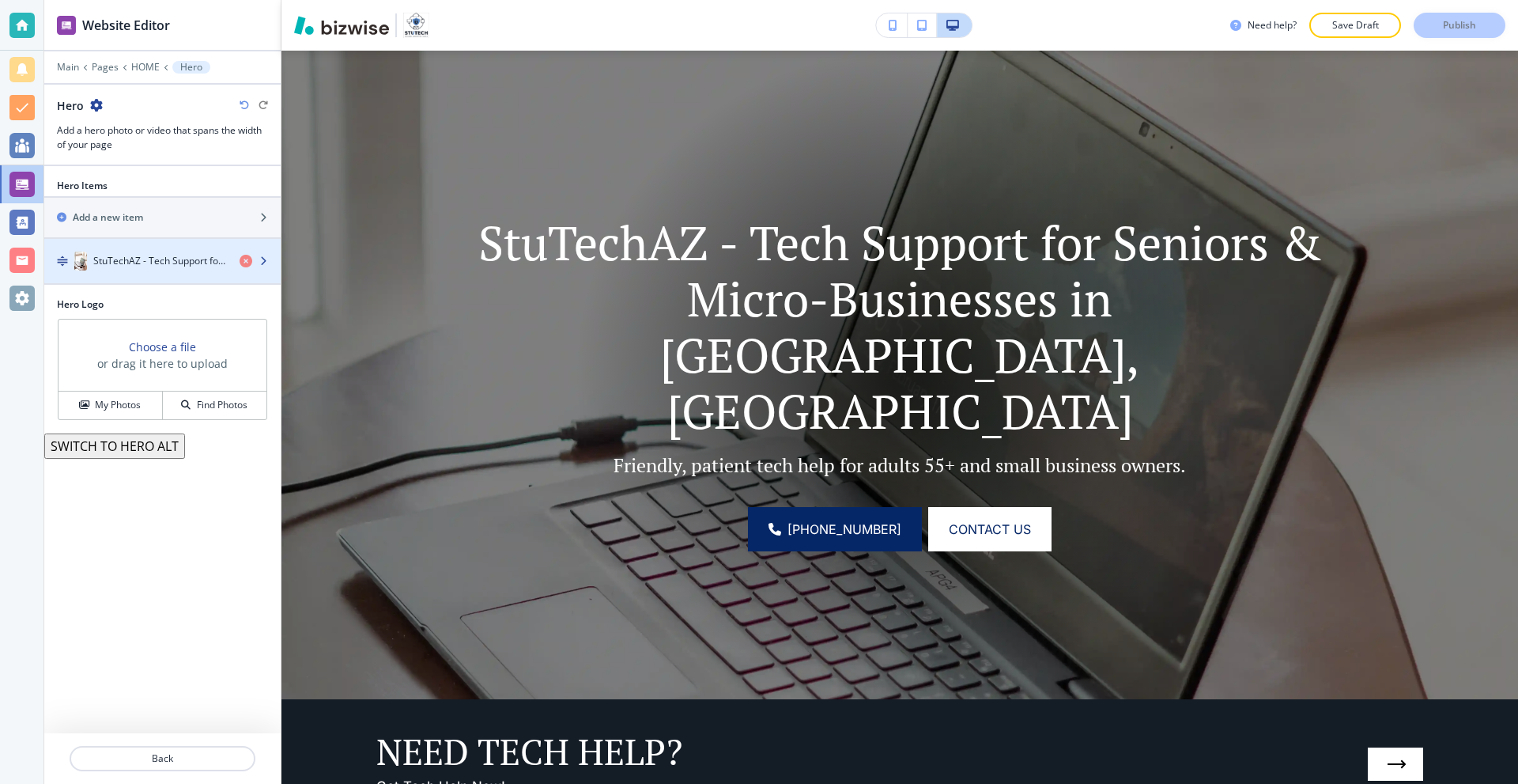
click at [155, 265] on h4 "StuTechAZ - Tech Support for Seniors & Micro-Businesses in [GEOGRAPHIC_DATA], […" at bounding box center [160, 261] width 134 height 15
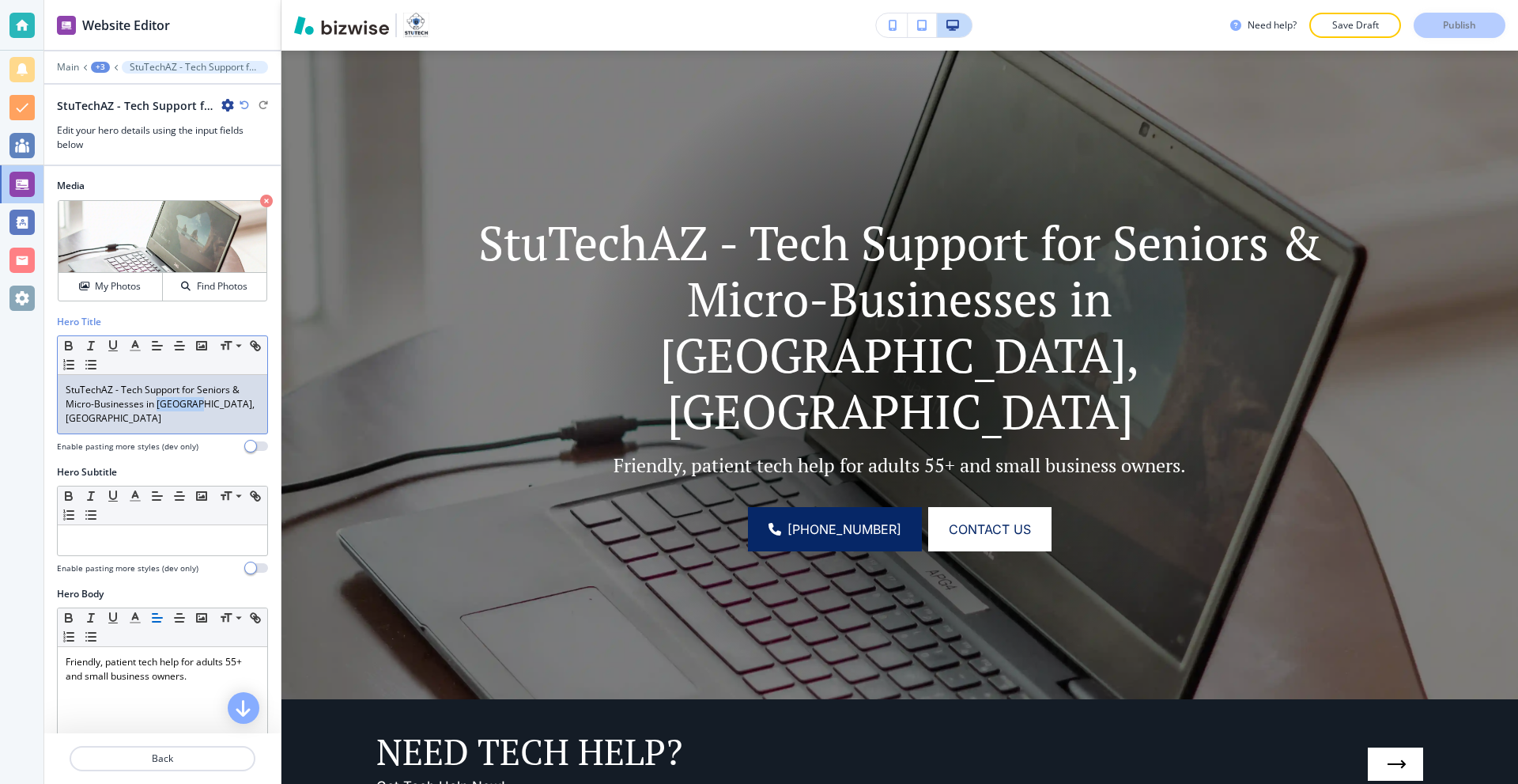
drag, startPoint x: 206, startPoint y: 400, endPoint x: 157, endPoint y: 407, distance: 49.5
click at [157, 407] on p "StuTechAZ - Tech Support for Seniors & Micro-Businesses in [GEOGRAPHIC_DATA], […" at bounding box center [162, 404] width 194 height 43
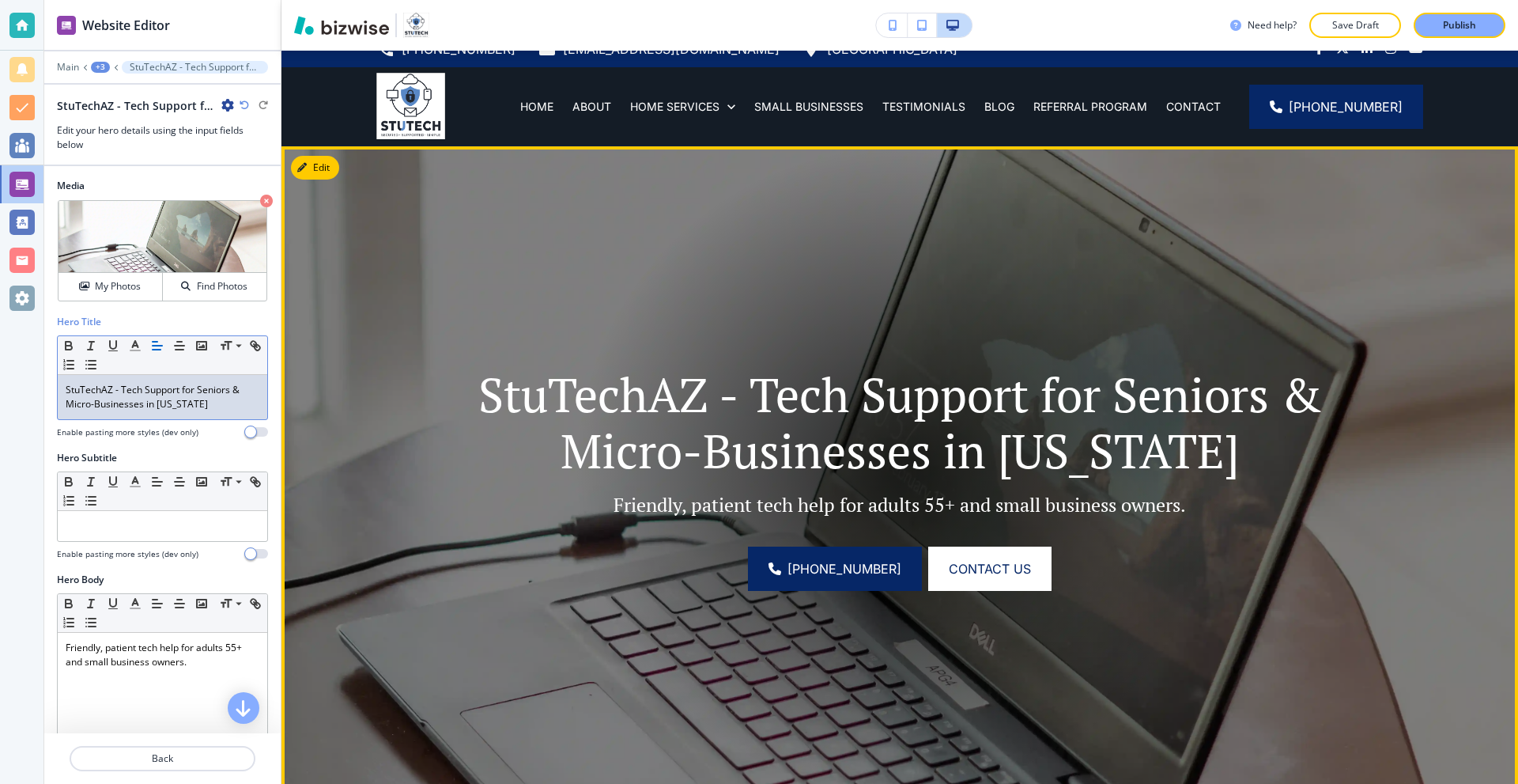
scroll to position [0, 0]
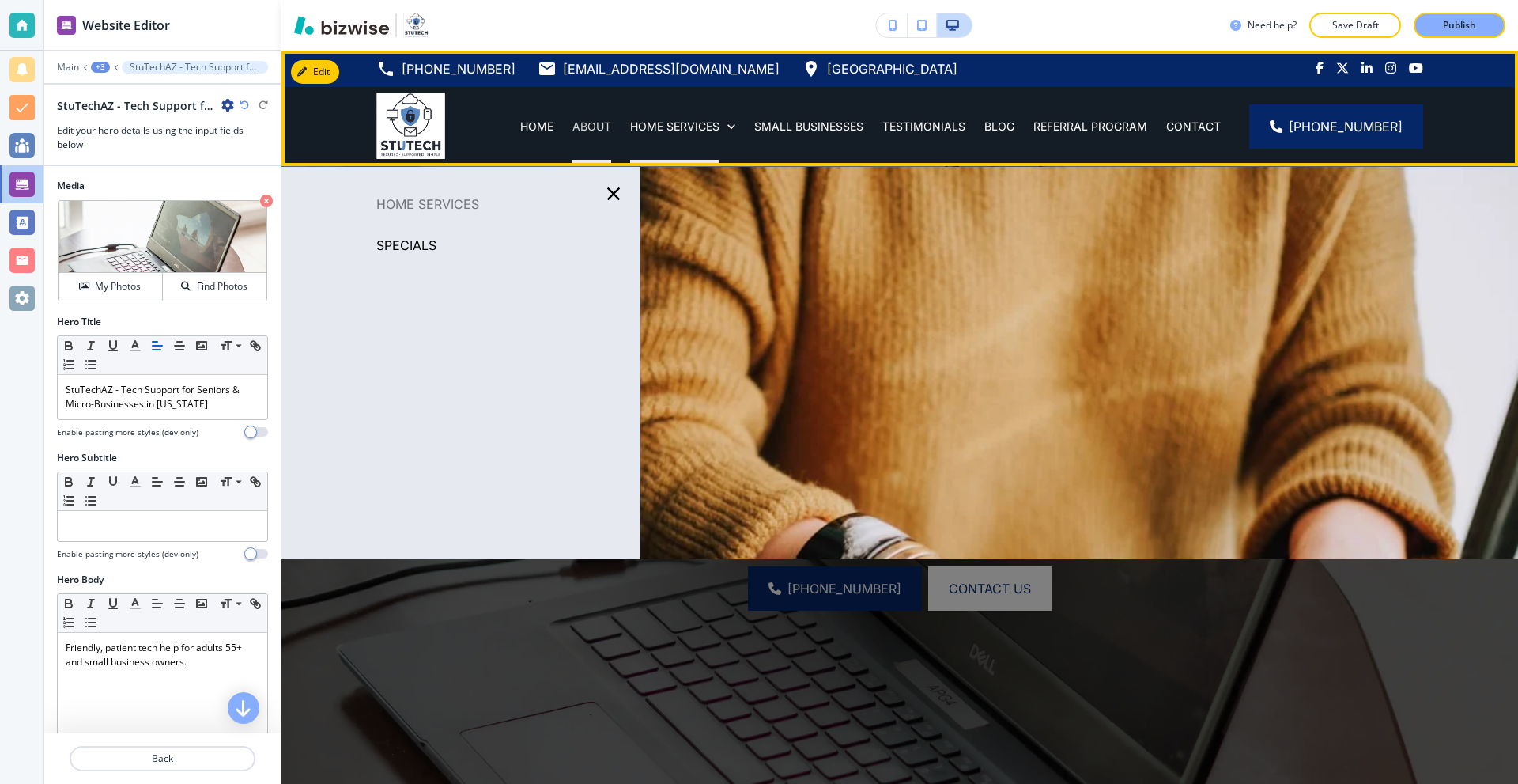
click at [597, 127] on p "ABOUT" at bounding box center [592, 126] width 39 height 15
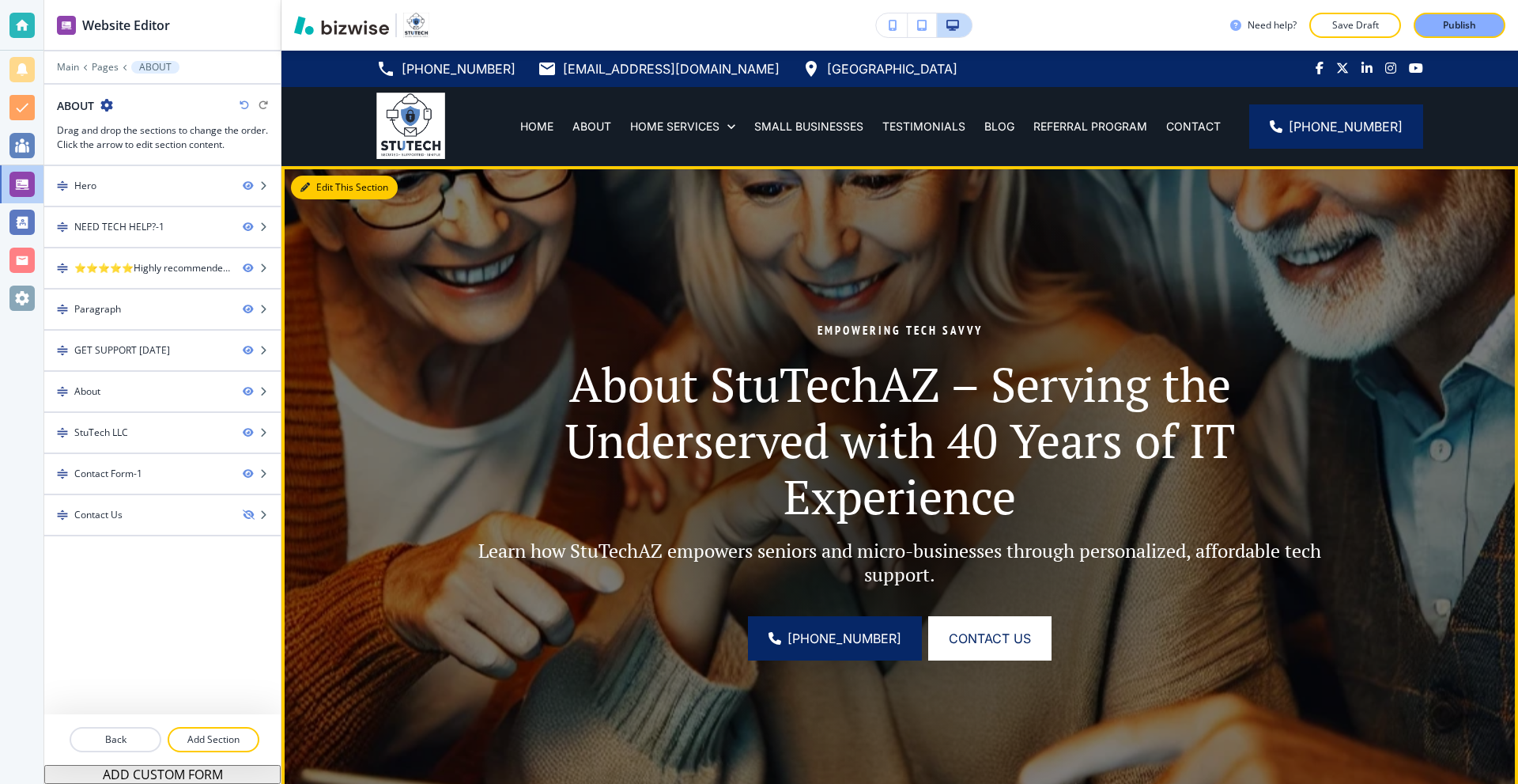
click at [324, 192] on button "Edit This Section" at bounding box center [344, 187] width 106 height 24
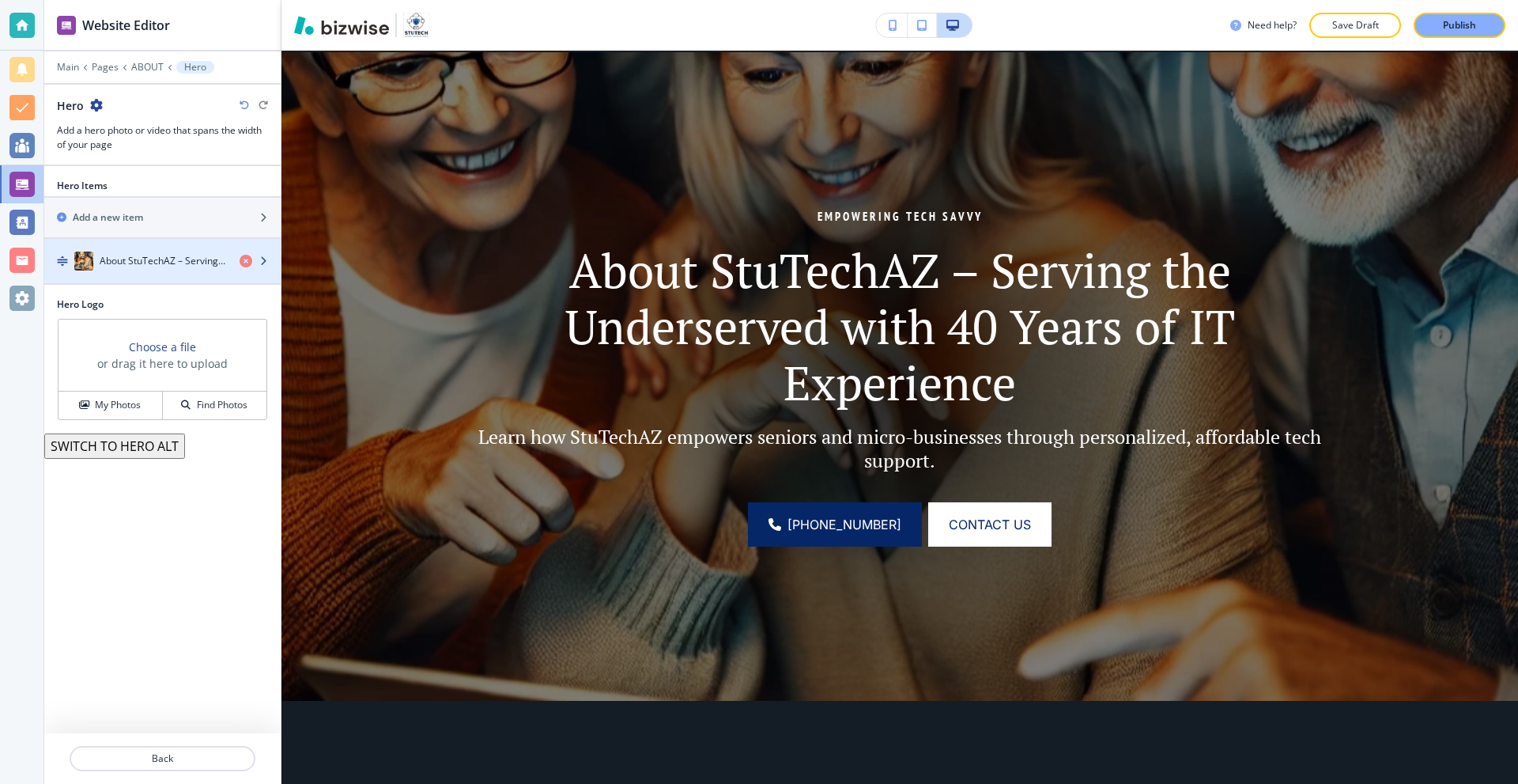
scroll to position [116, 0]
click at [176, 252] on div "About StuTechAZ – Serving the Underserved with 40 Years of IT Experience" at bounding box center [136, 260] width 183 height 19
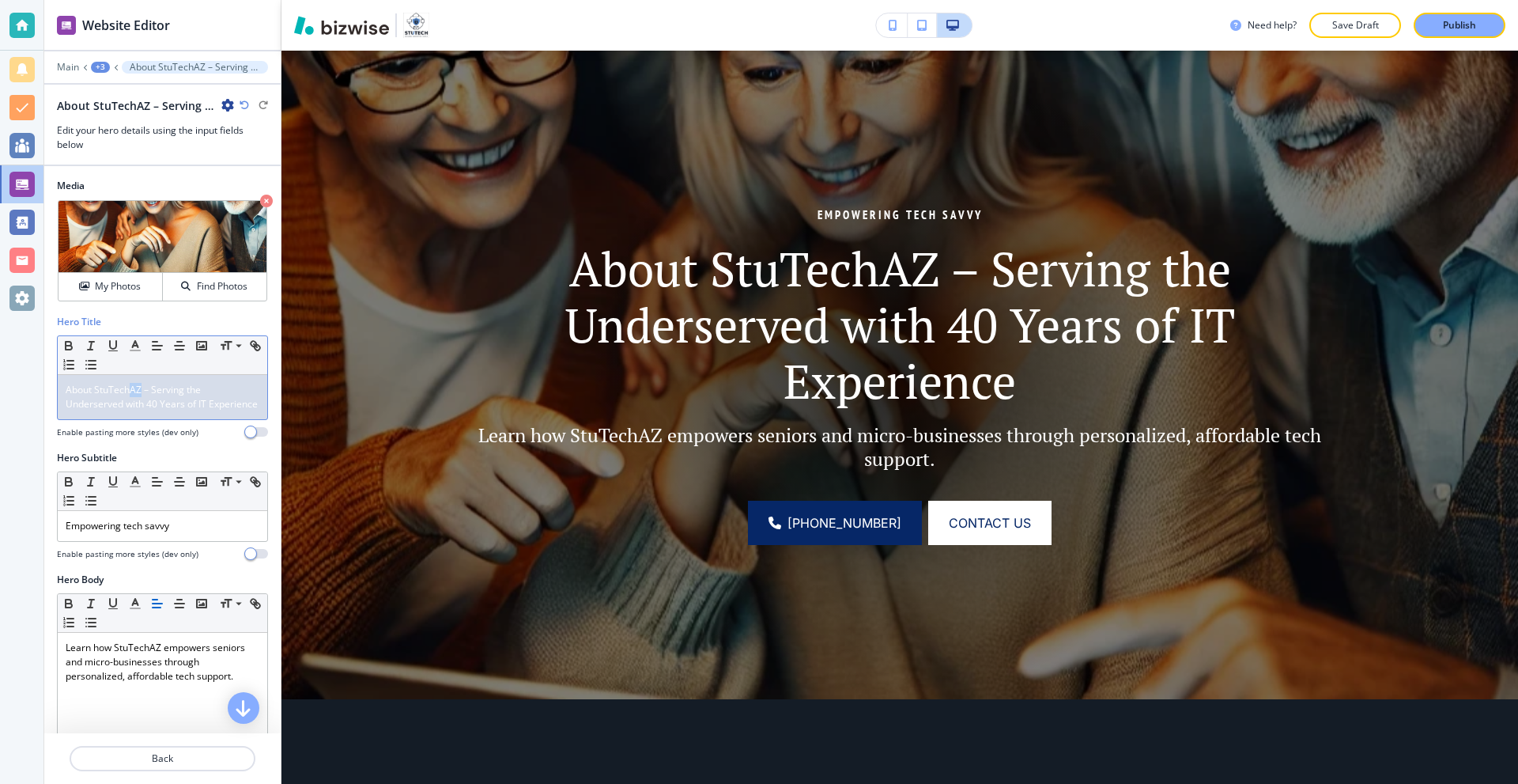
click at [132, 395] on span "About StuTechAZ – Serving the Underserved with 40 Years of IT Experience" at bounding box center [161, 397] width 192 height 27
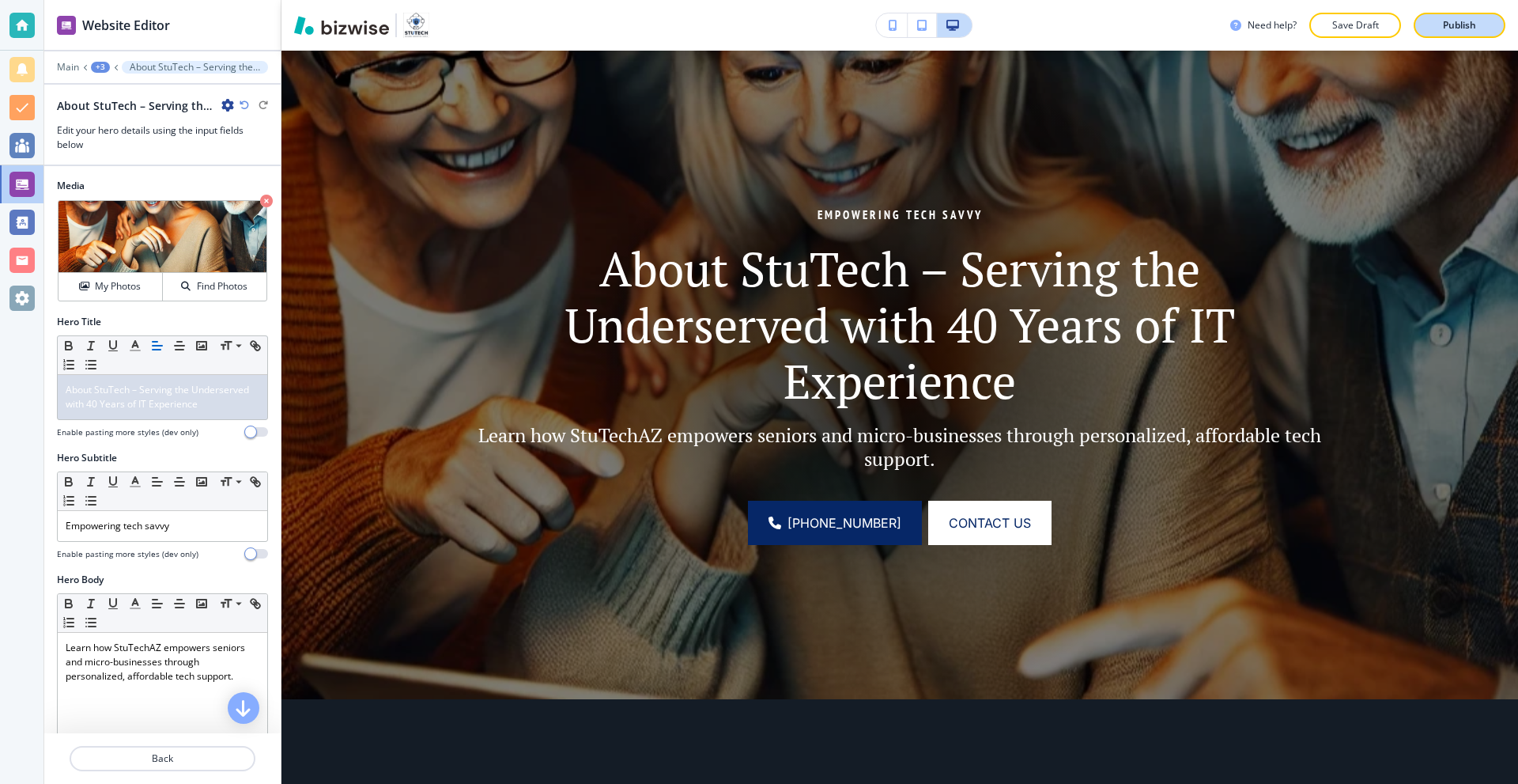
click at [1458, 31] on p "Publish" at bounding box center [1460, 25] width 34 height 15
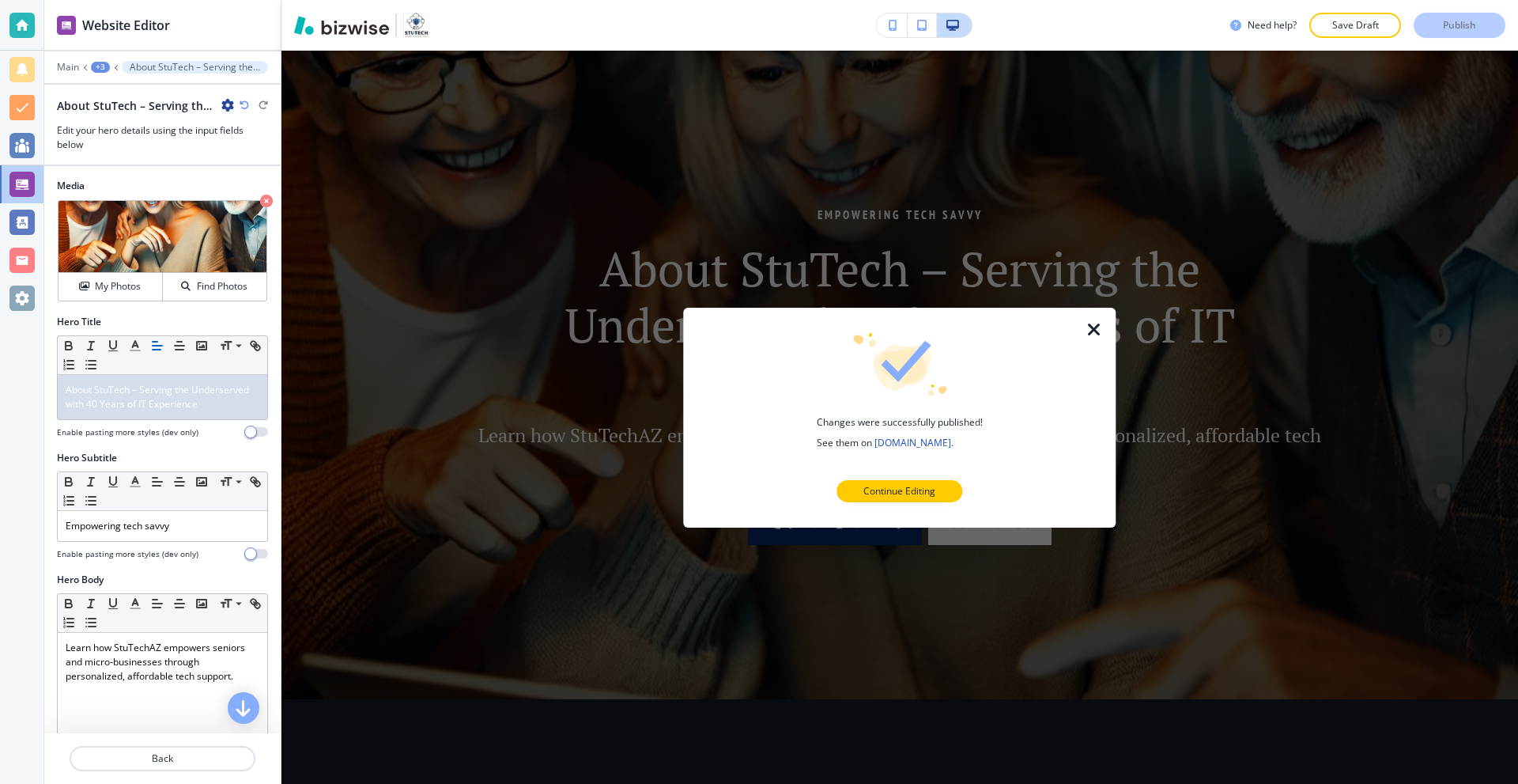
click at [1096, 329] on icon "button" at bounding box center [1094, 328] width 19 height 19
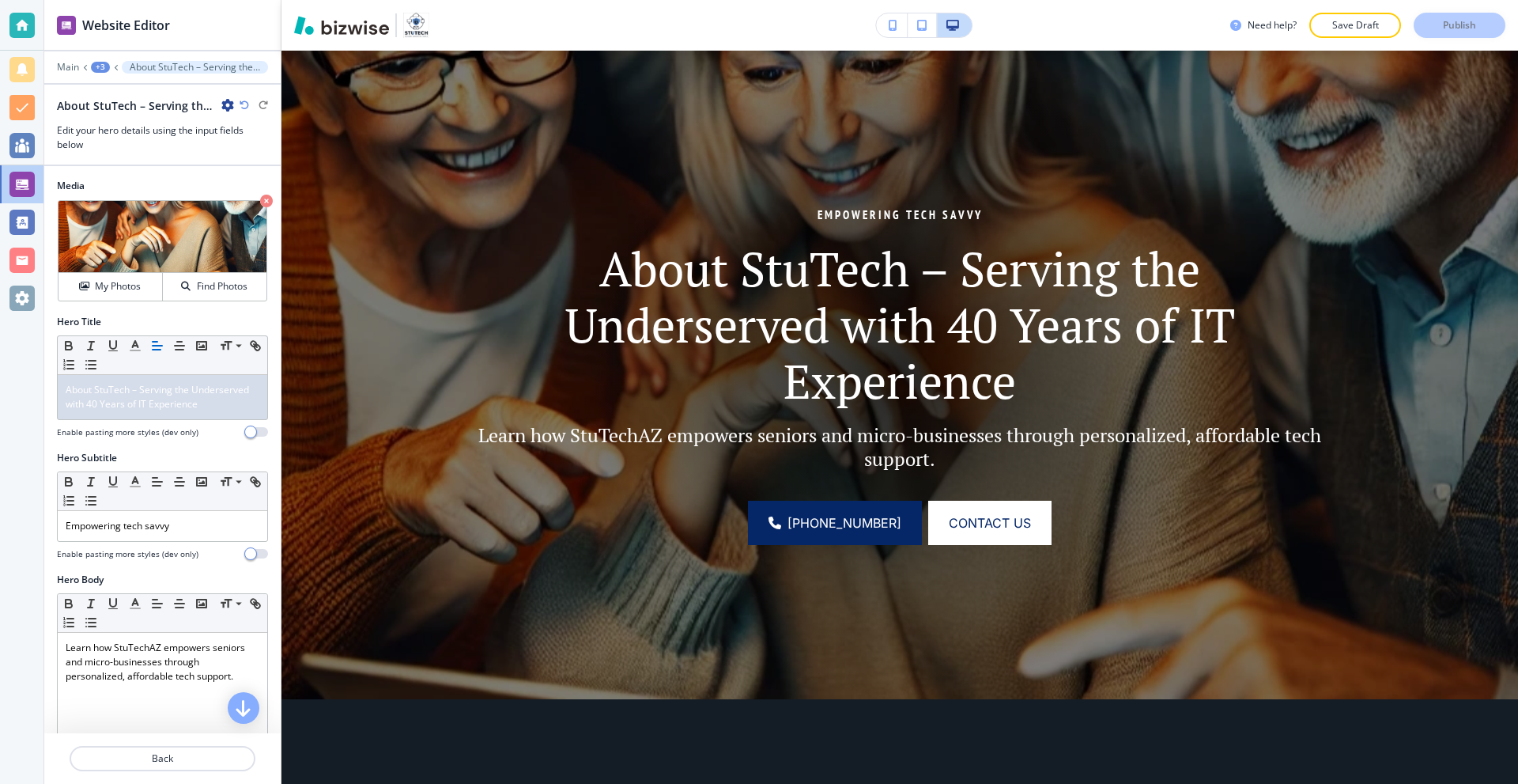
scroll to position [0, 0]
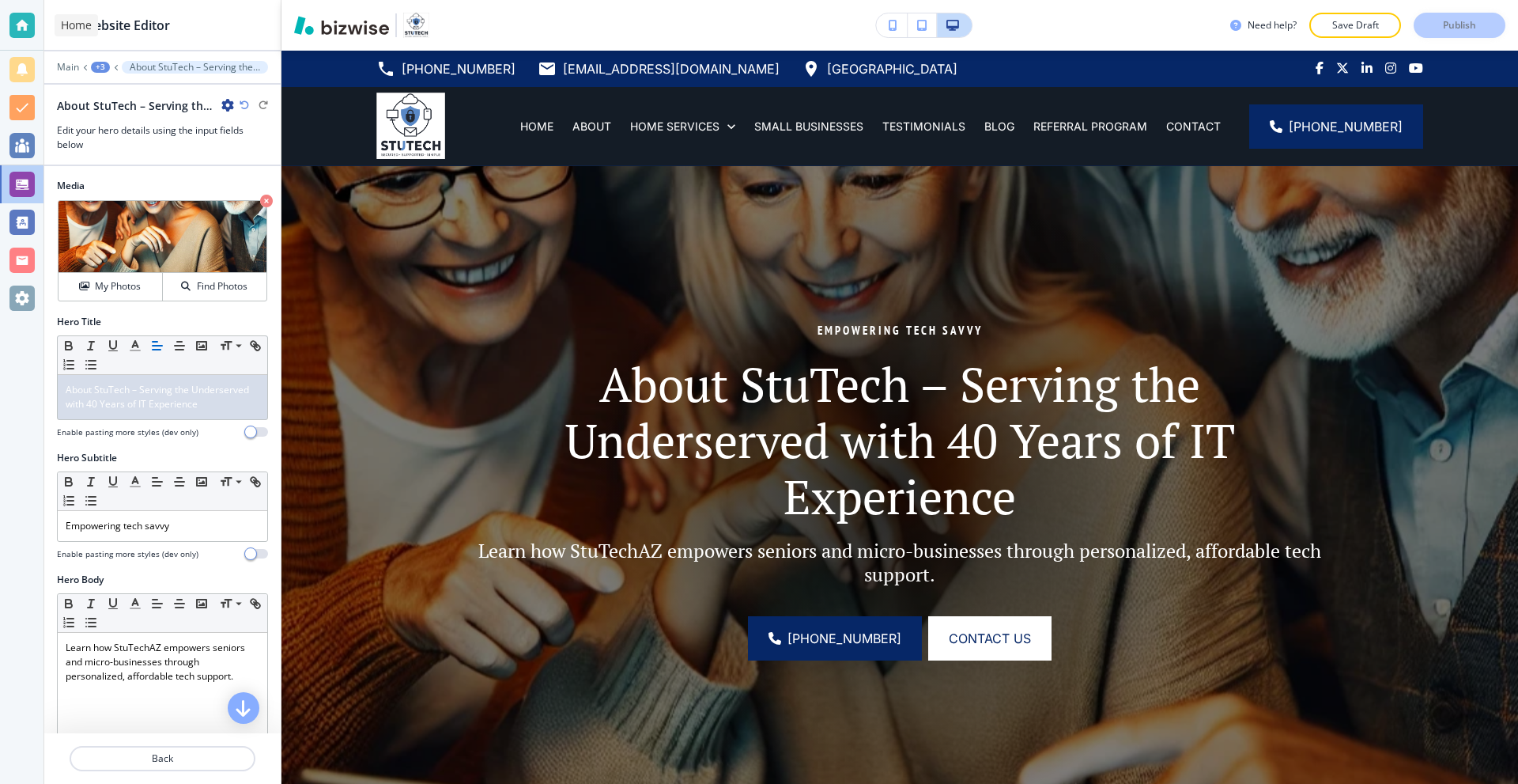
click at [21, 16] on div at bounding box center [22, 25] width 25 height 25
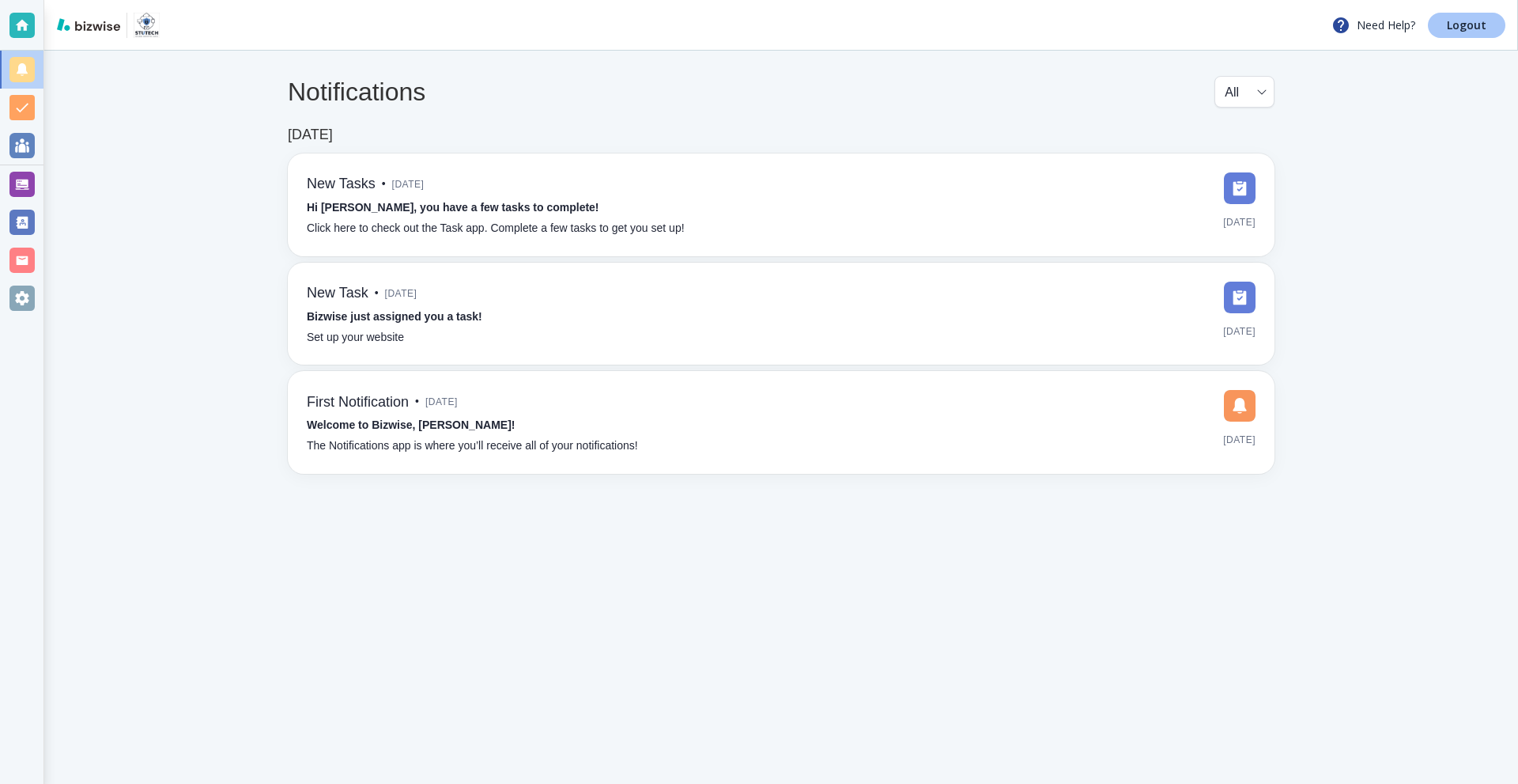
click at [1452, 27] on p "Logout" at bounding box center [1466, 25] width 39 height 11
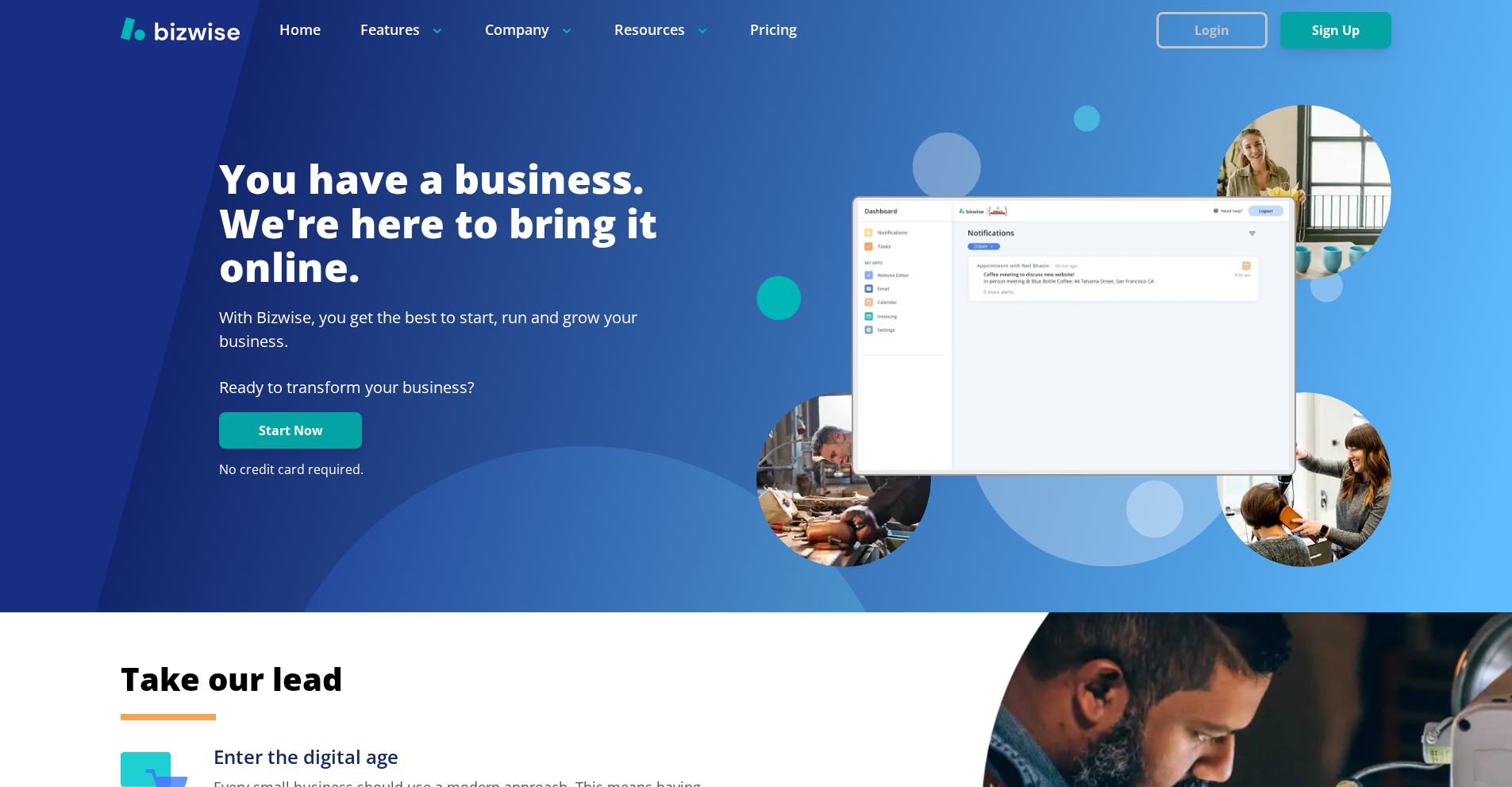
click at [1202, 29] on button "Login" at bounding box center [1213, 30] width 111 height 37
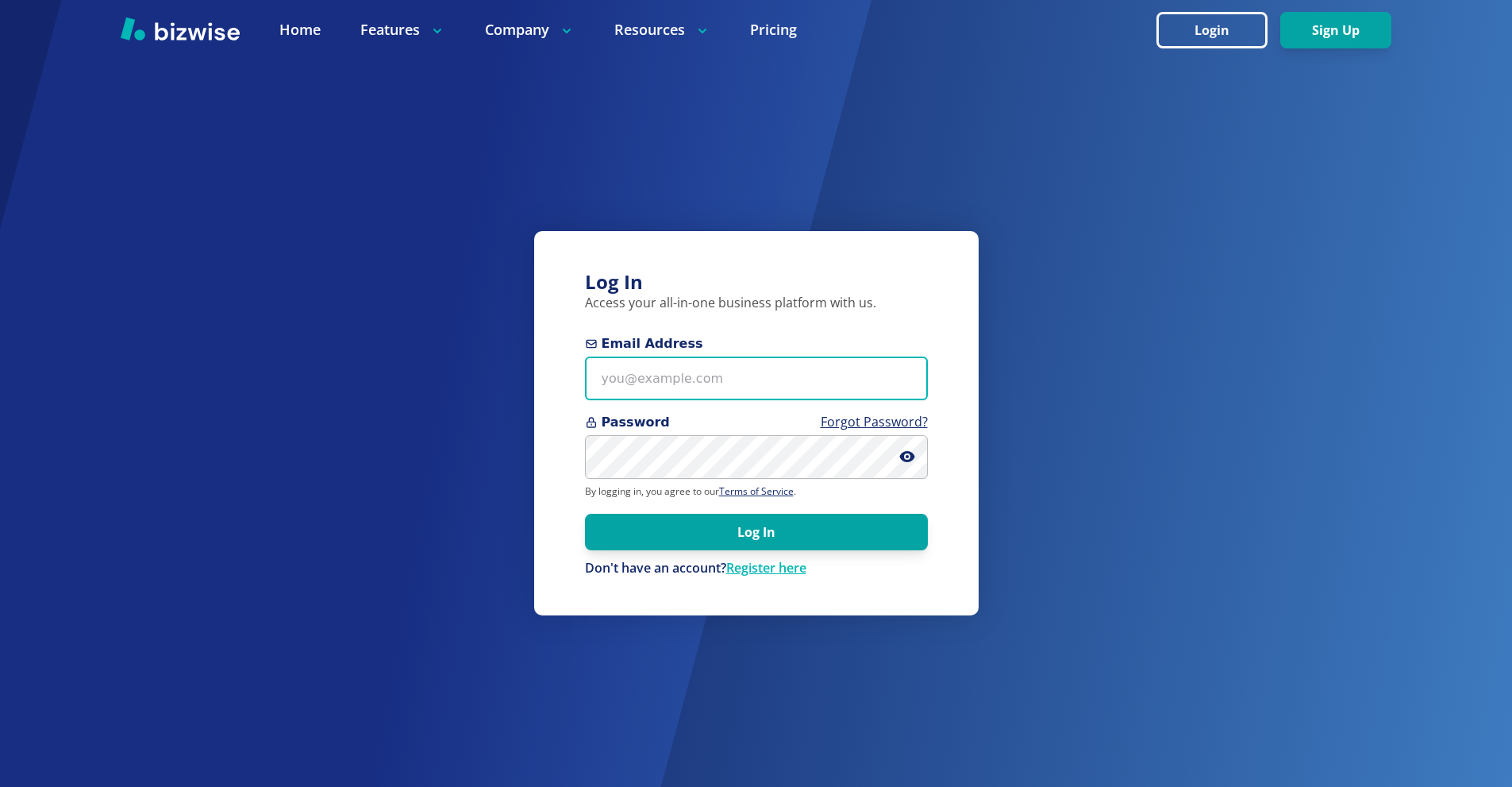
click at [766, 373] on input "Email Address" at bounding box center [757, 378] width 343 height 44
paste input "rick.willis@philips.com"
type input "rick.willis@philips.com"
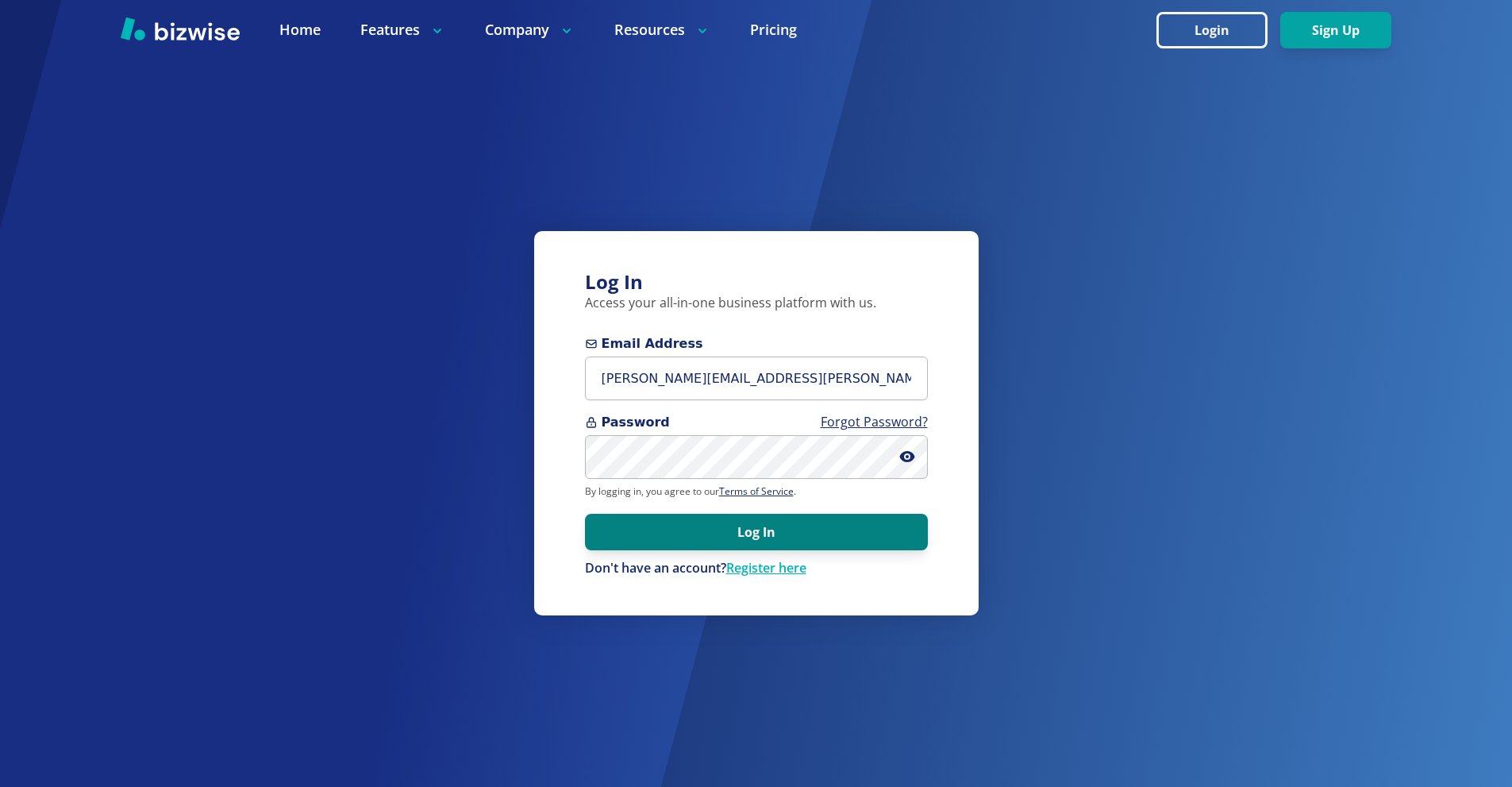
click at [731, 524] on button "Log In" at bounding box center [757, 532] width 343 height 37
